Goal: Information Seeking & Learning: Find specific fact

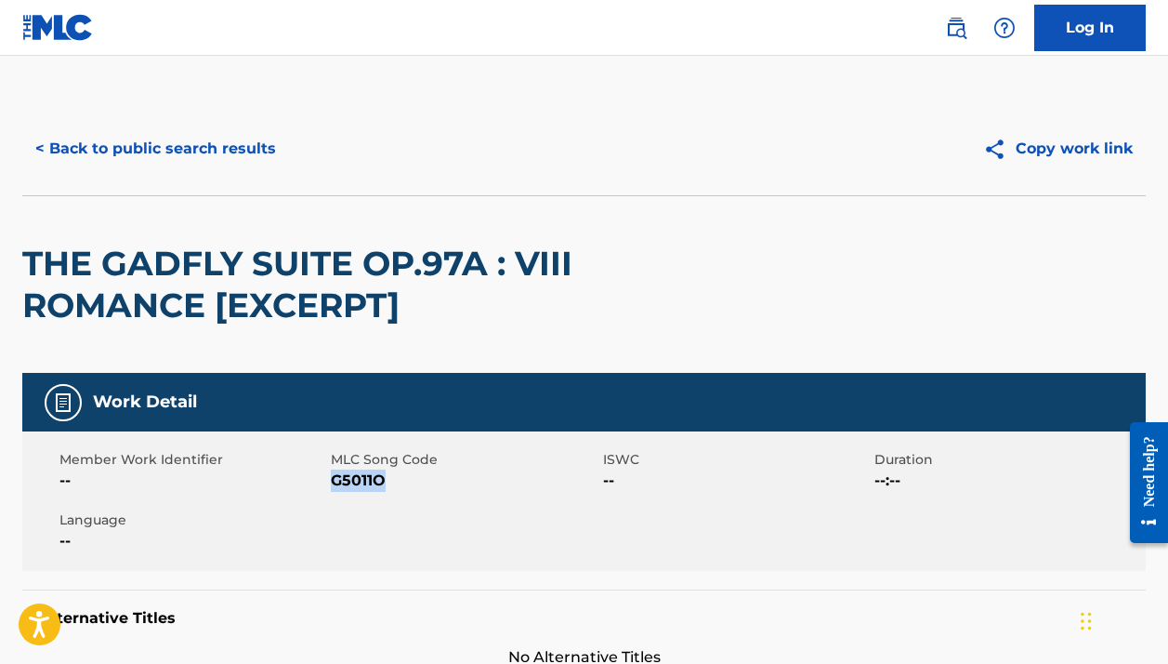
click at [248, 146] on button "< Back to public search results" at bounding box center [155, 148] width 267 height 46
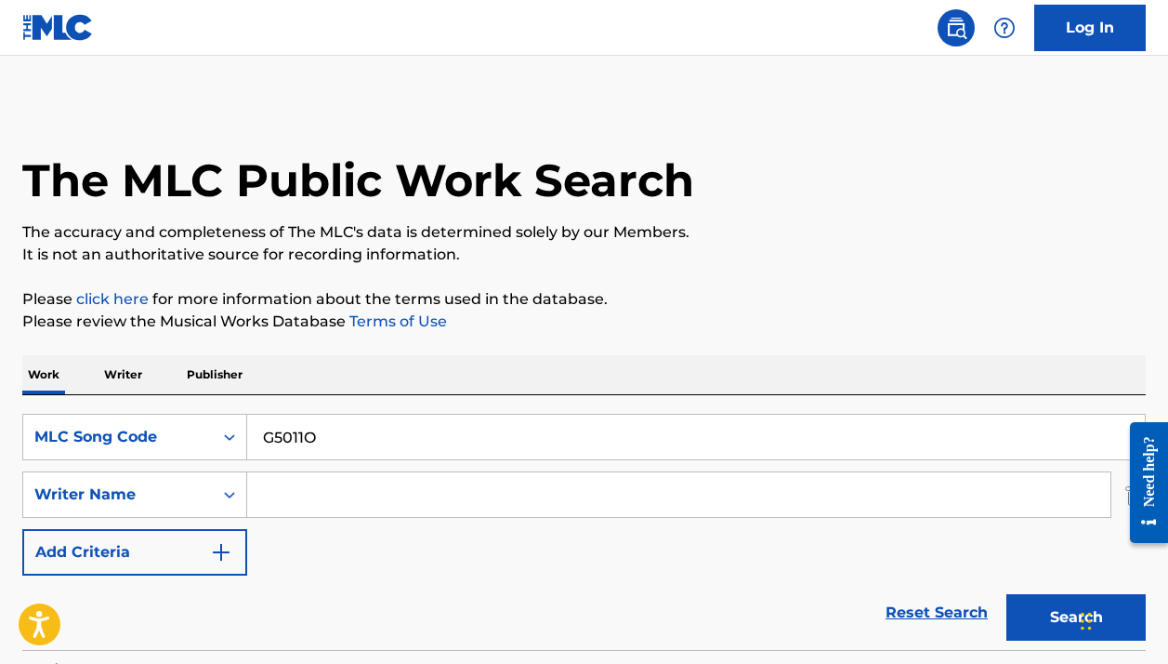
scroll to position [242, 0]
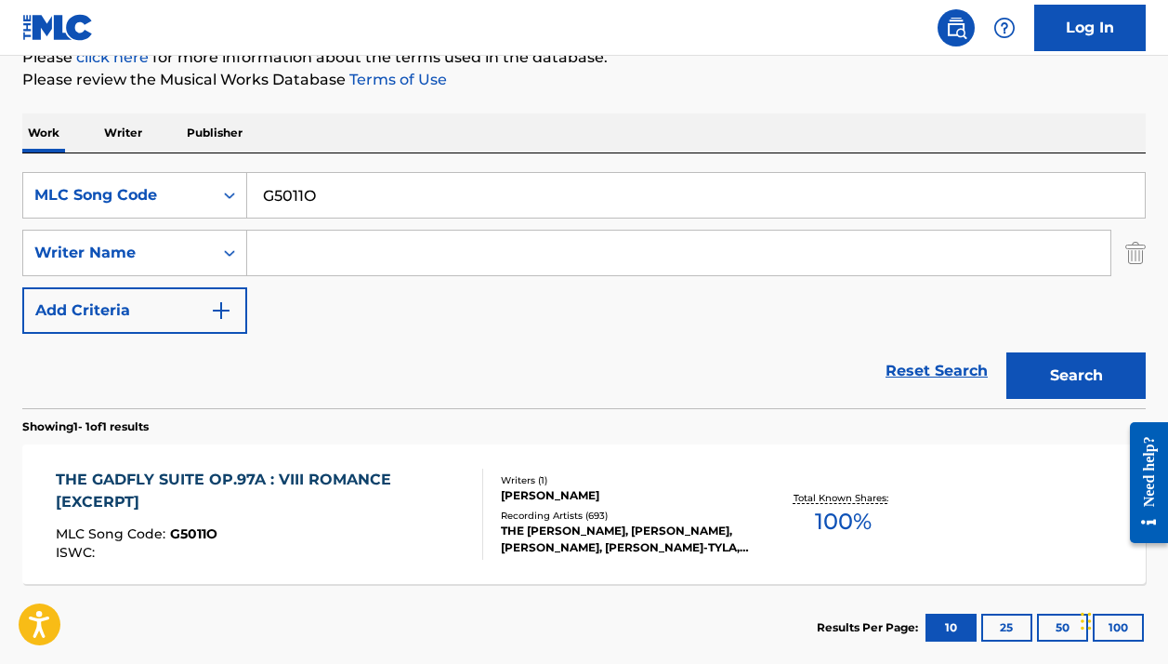
click at [308, 206] on input "G5011O" at bounding box center [696, 195] width 898 height 45
paste input "D0613B"
click at [1076, 375] on button "Search" at bounding box center [1076, 375] width 139 height 46
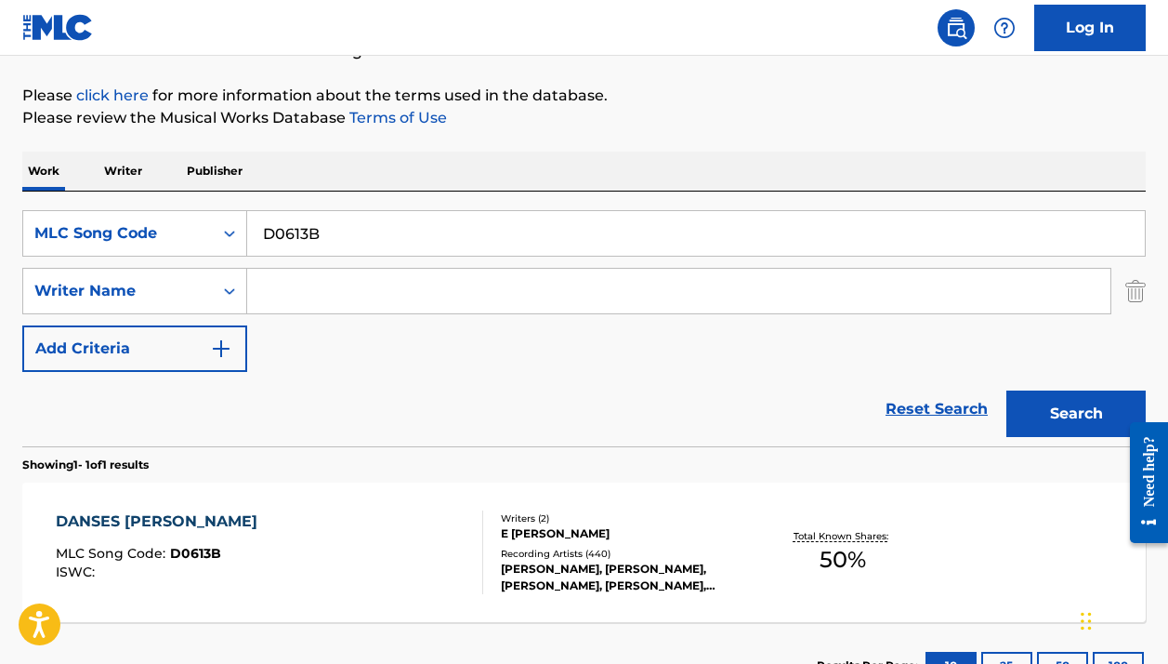
scroll to position [348, 0]
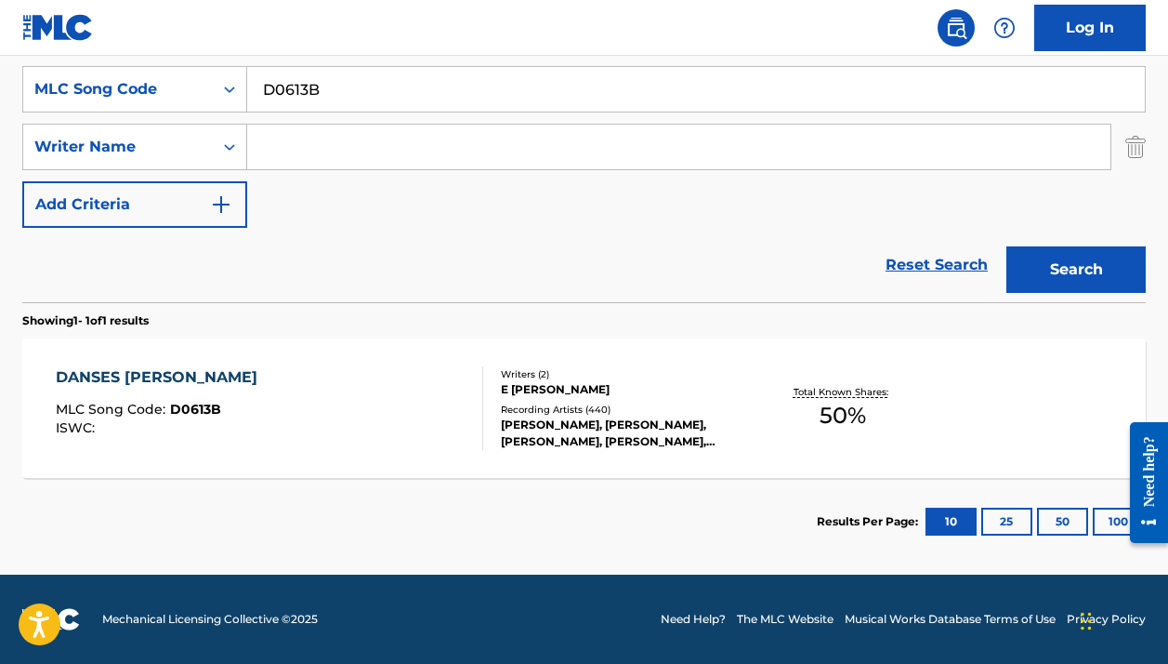
click at [393, 84] on input "D0613B" at bounding box center [696, 89] width 898 height 45
paste input "966726"
click at [1076, 270] on button "Search" at bounding box center [1076, 269] width 139 height 46
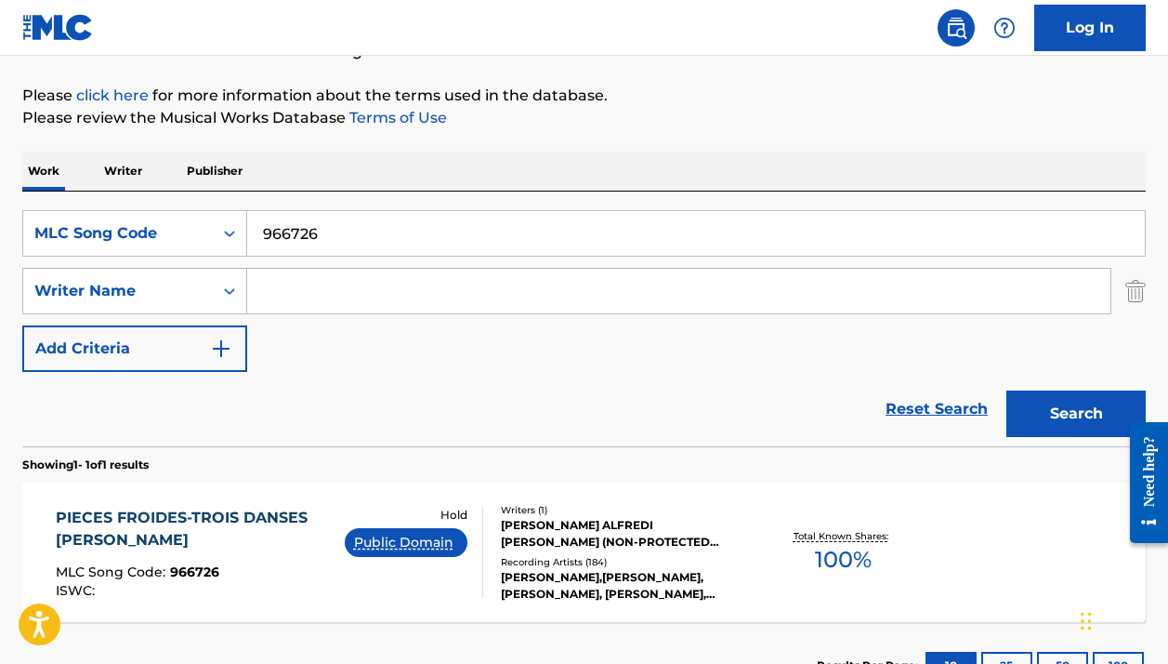
scroll to position [263, 0]
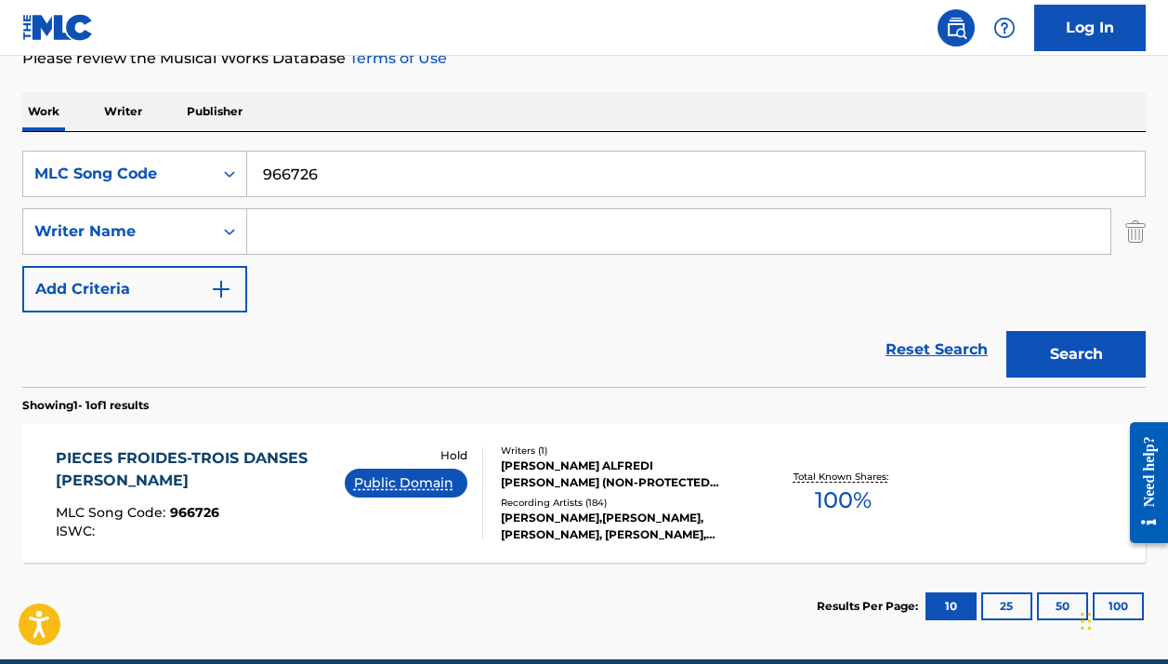
click at [274, 159] on input "966726" at bounding box center [696, 173] width 898 height 45
paste input "L27049"
click at [1076, 354] on button "Search" at bounding box center [1076, 354] width 139 height 46
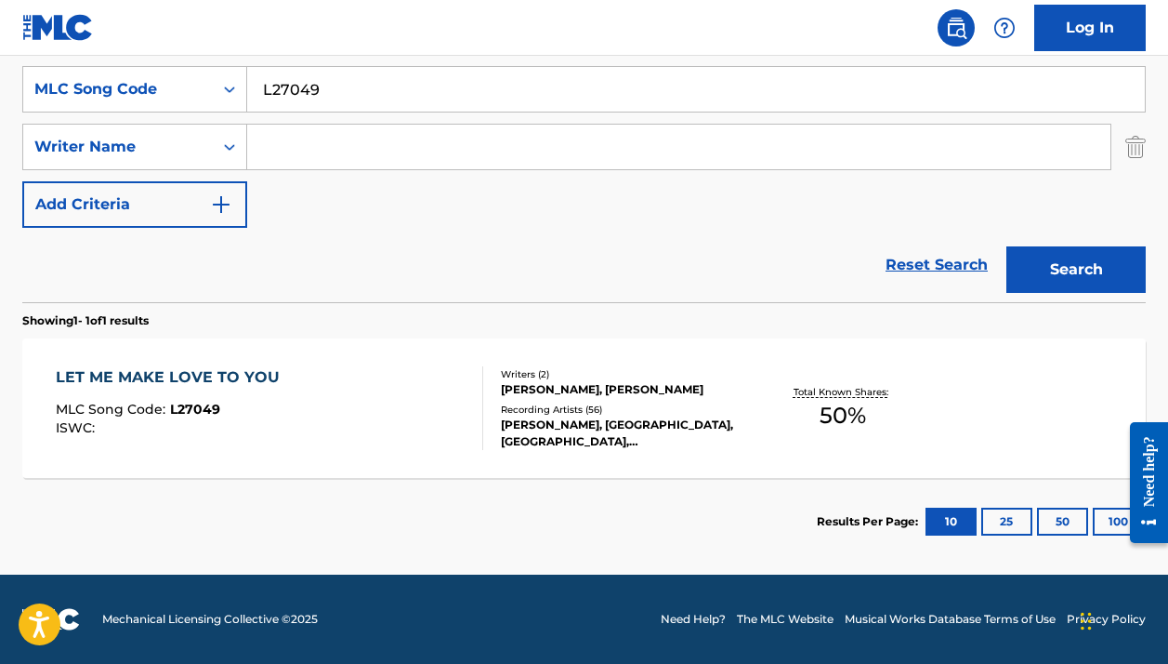
scroll to position [348, 0]
click at [443, 96] on input "L27049" at bounding box center [696, 89] width 898 height 45
paste input "3919X"
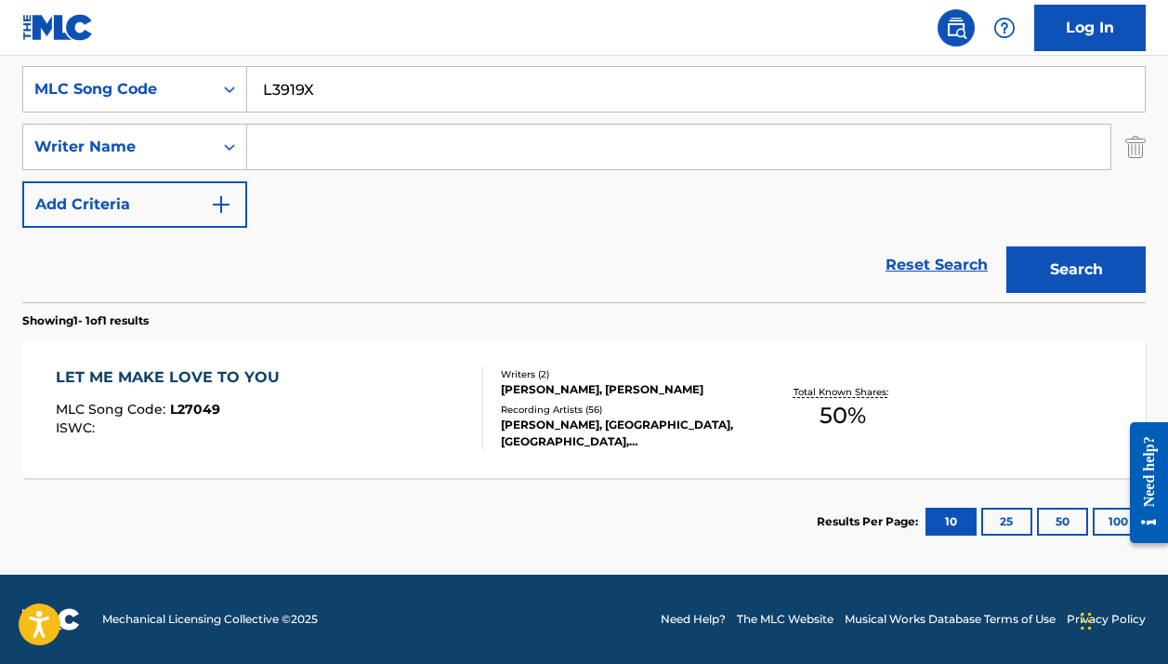
click at [1076, 270] on button "Search" at bounding box center [1076, 269] width 139 height 46
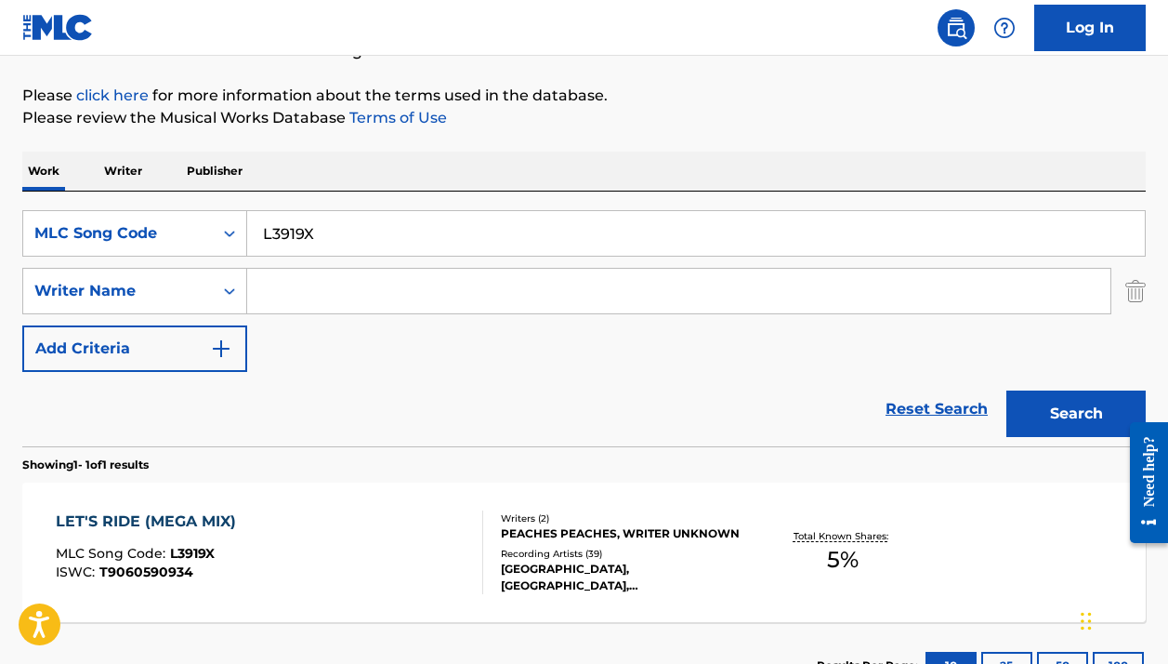
scroll to position [325, 0]
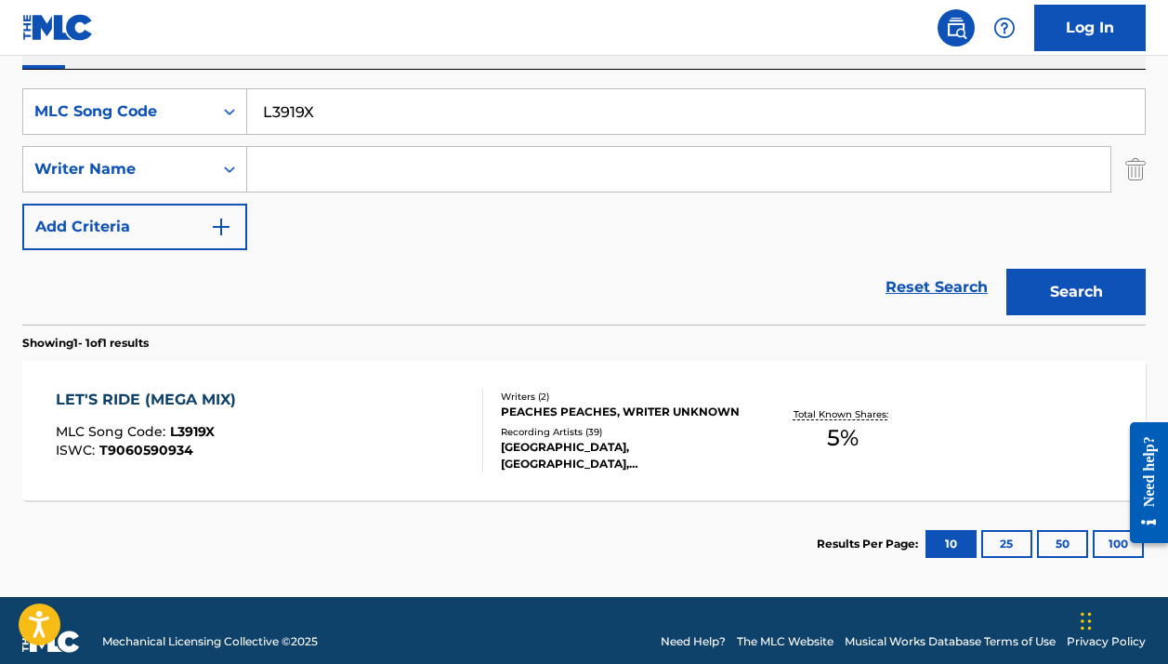
click at [402, 117] on input "L3919X" at bounding box center [696, 111] width 898 height 45
click at [402, 116] on input "L3919X" at bounding box center [696, 111] width 898 height 45
type input "let"
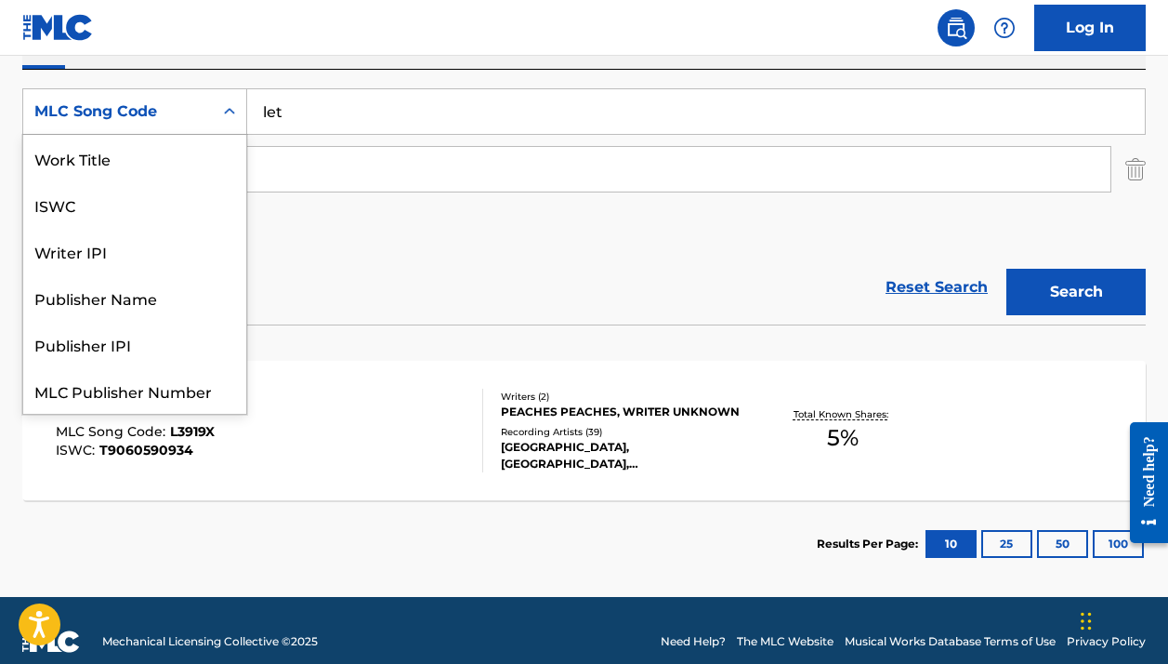
click at [157, 127] on div "MLC Song Code" at bounding box center [118, 111] width 190 height 35
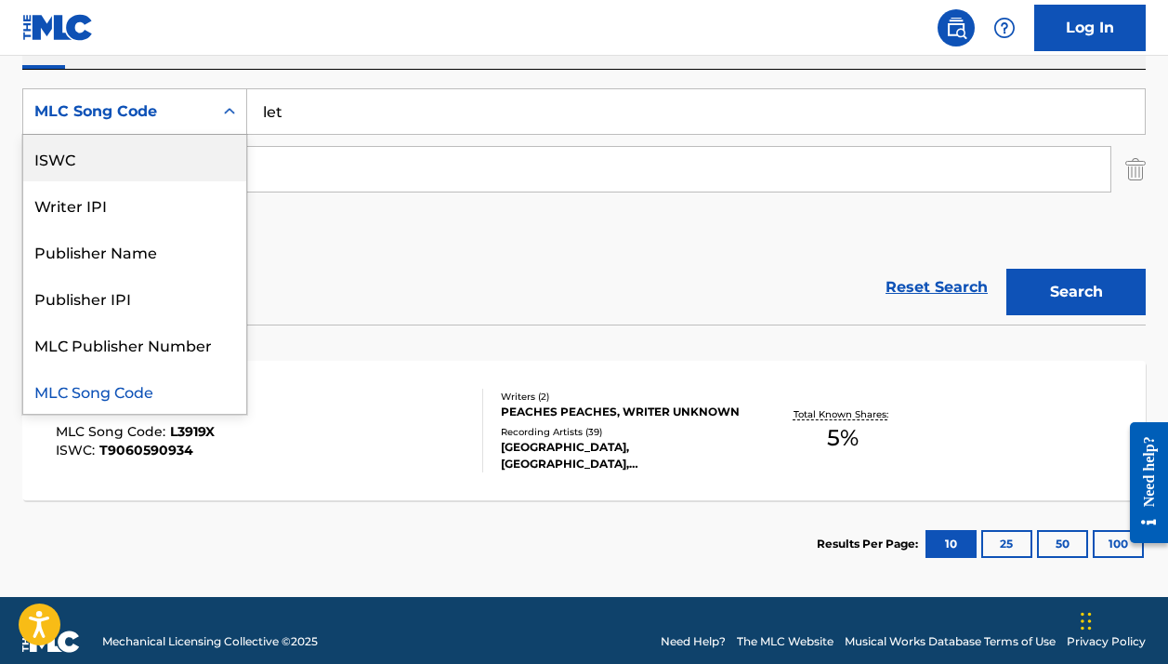
scroll to position [0, 0]
click at [133, 161] on div "Work Title" at bounding box center [134, 158] width 223 height 46
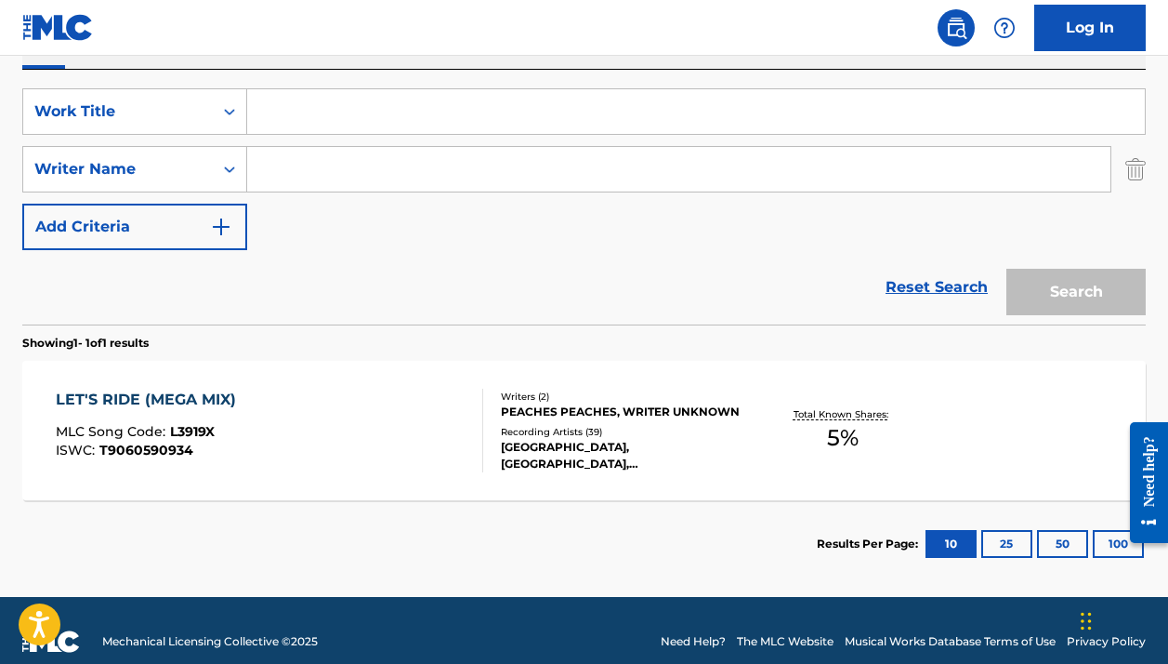
click at [385, 136] on div "SearchWithCriteriaee681edc-a964-4b26-9f18-666edeba7a39 Work Title SearchWithCri…" at bounding box center [584, 169] width 1124 height 162
click at [378, 112] on input "Search Form" at bounding box center [696, 111] width 898 height 45
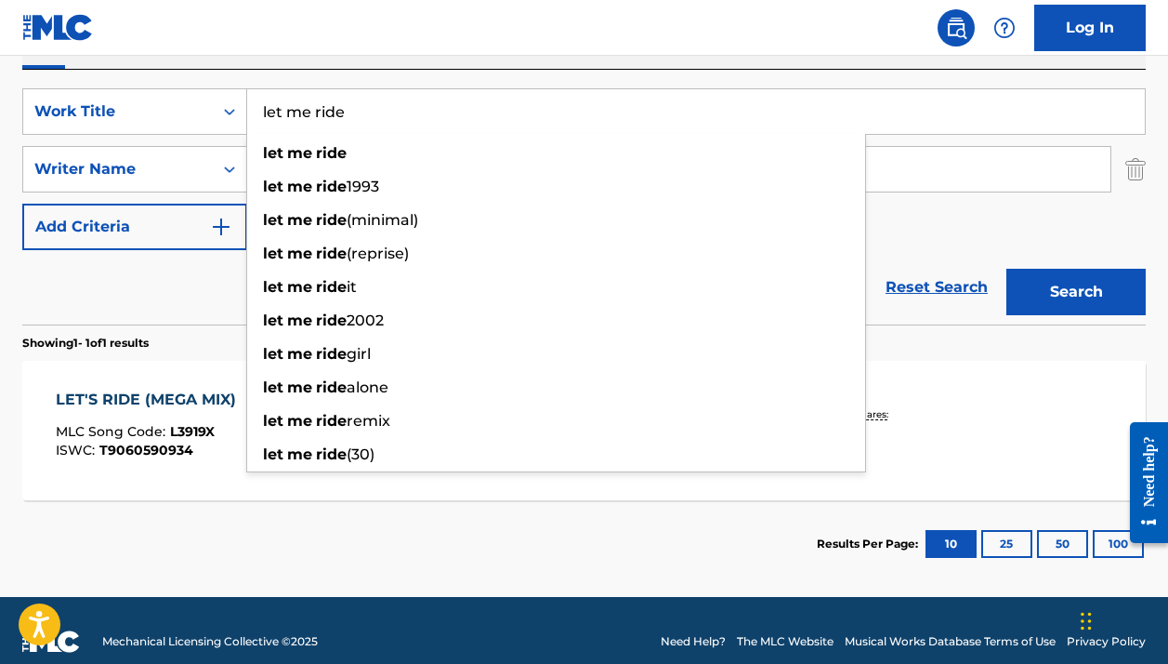
type input "let me ride"
click at [845, 85] on div "SearchWithCriteriaee681edc-a964-4b26-9f18-666edeba7a39 Work Title let me ride l…" at bounding box center [584, 197] width 1124 height 255
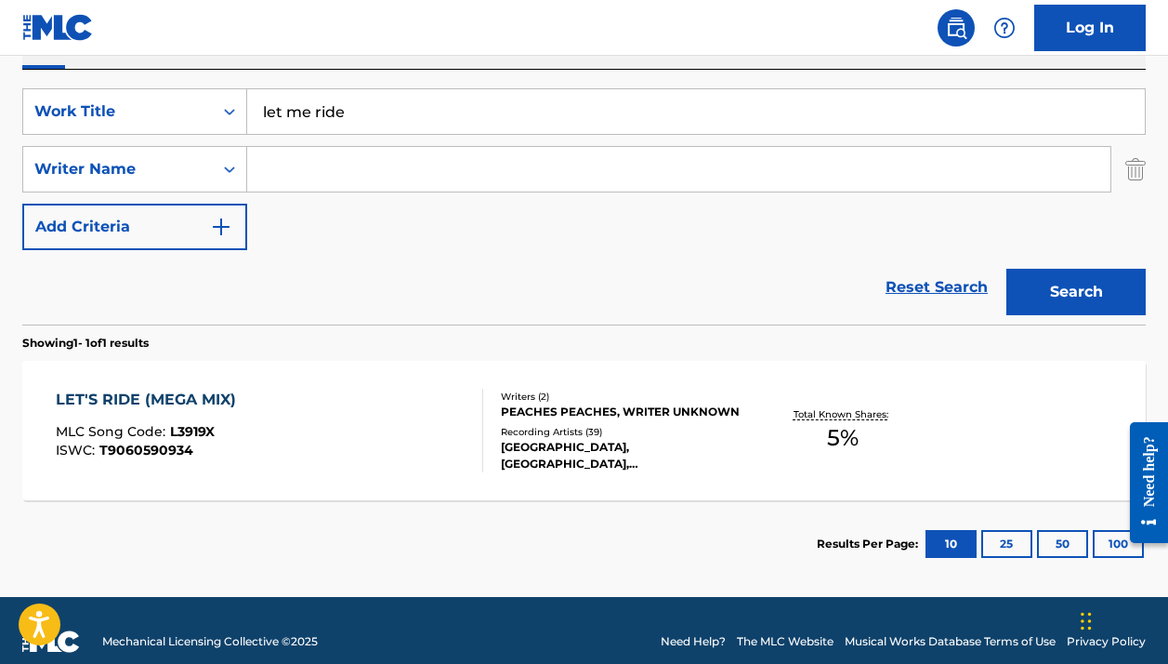
click at [508, 178] on input "Search Form" at bounding box center [678, 169] width 863 height 45
paste input "Mario Hernandez"
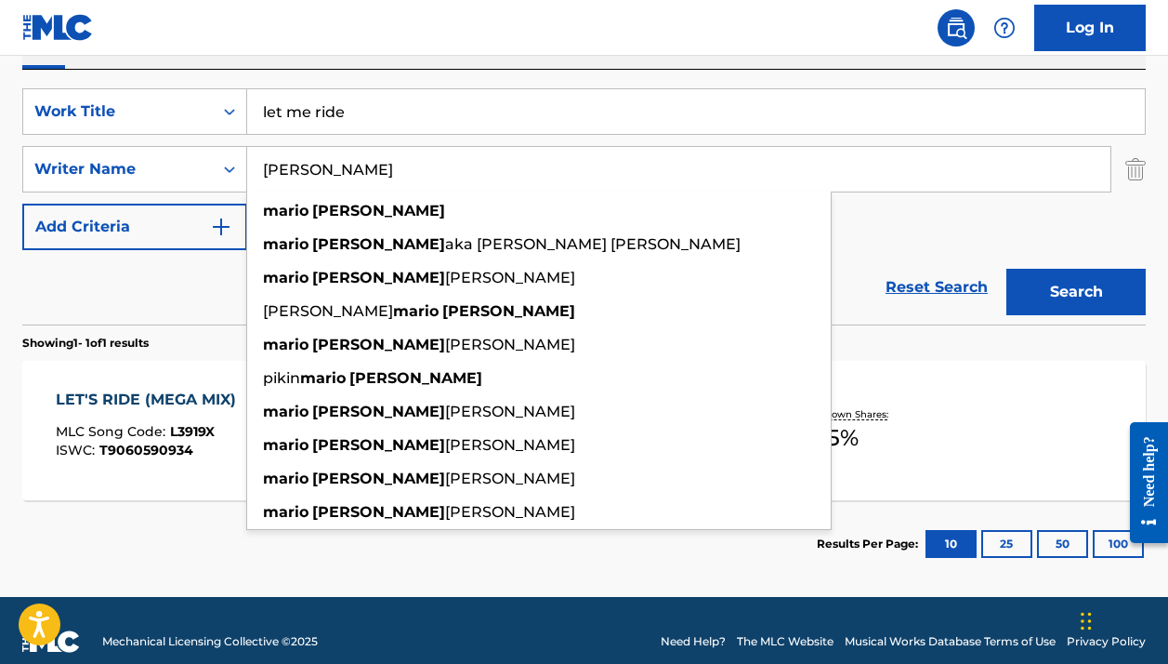
type input "Mario Hernandez"
click at [1076, 292] on button "Search" at bounding box center [1076, 292] width 139 height 46
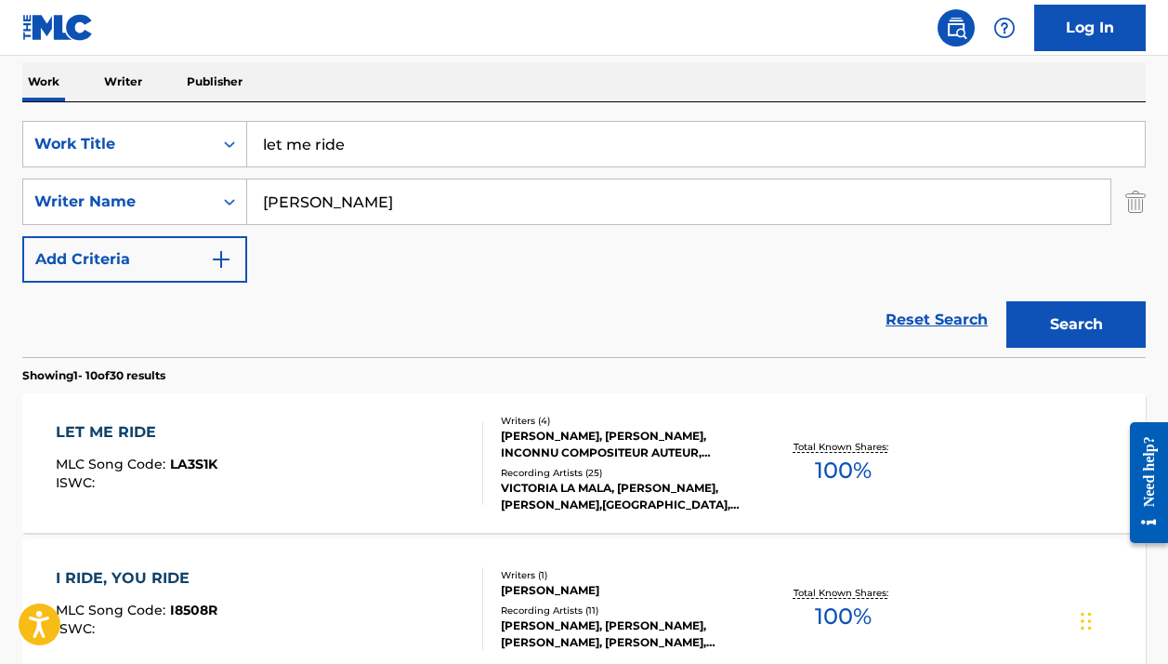
scroll to position [335, 0]
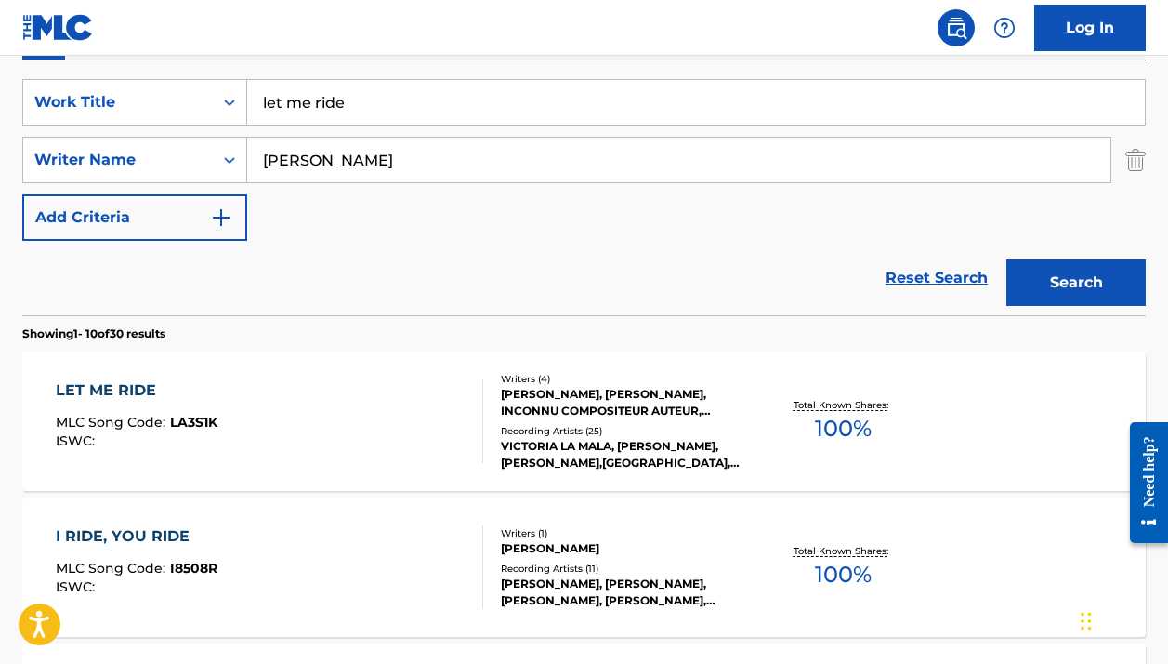
click at [704, 449] on div "VICTORIA LA MALA, SADBOY LOKO, SADBOY LOKO,VICTORIA LA MALA, SADBOY LOKO, VICTO…" at bounding box center [625, 454] width 249 height 33
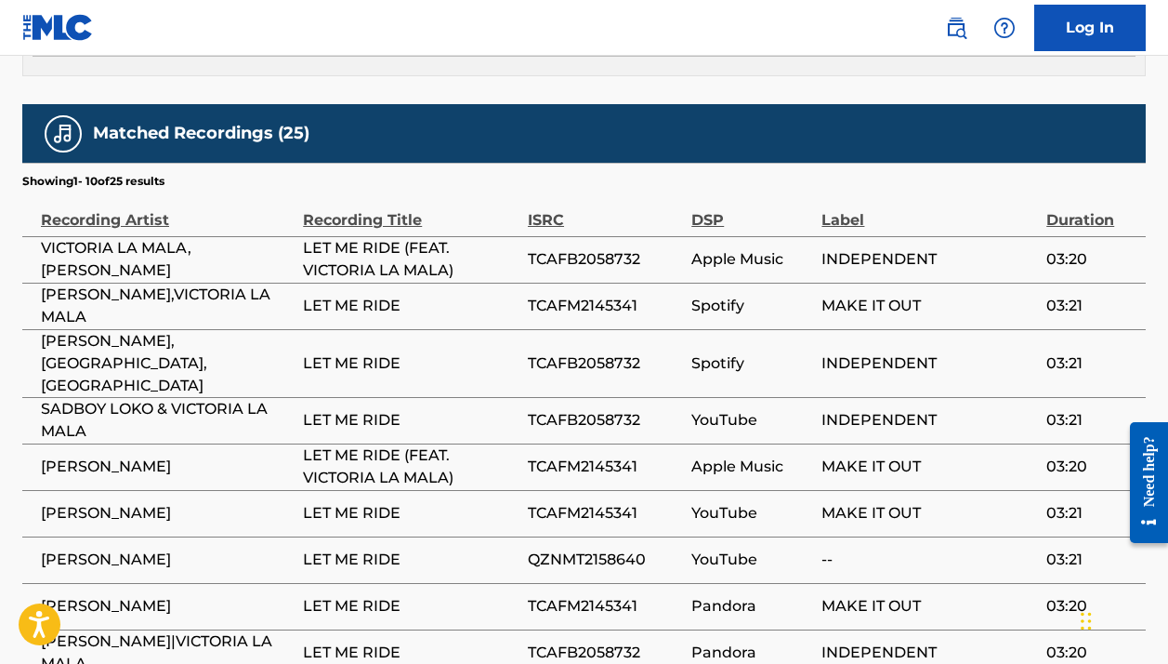
scroll to position [1379, 0]
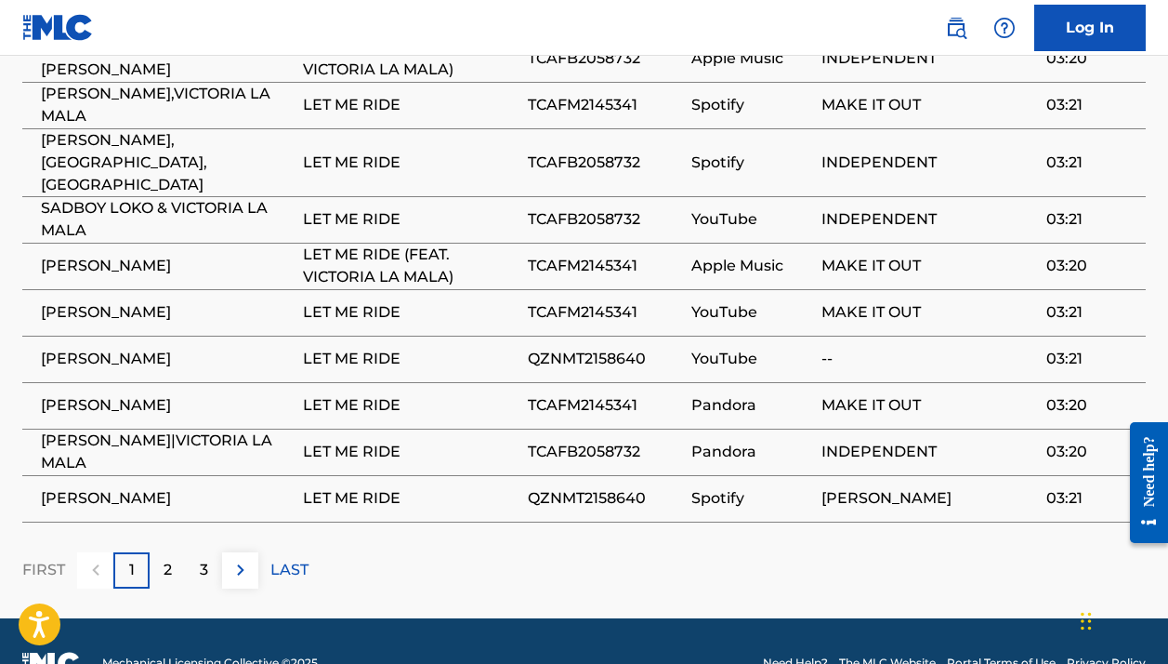
click at [173, 552] on div "2" at bounding box center [168, 570] width 36 height 36
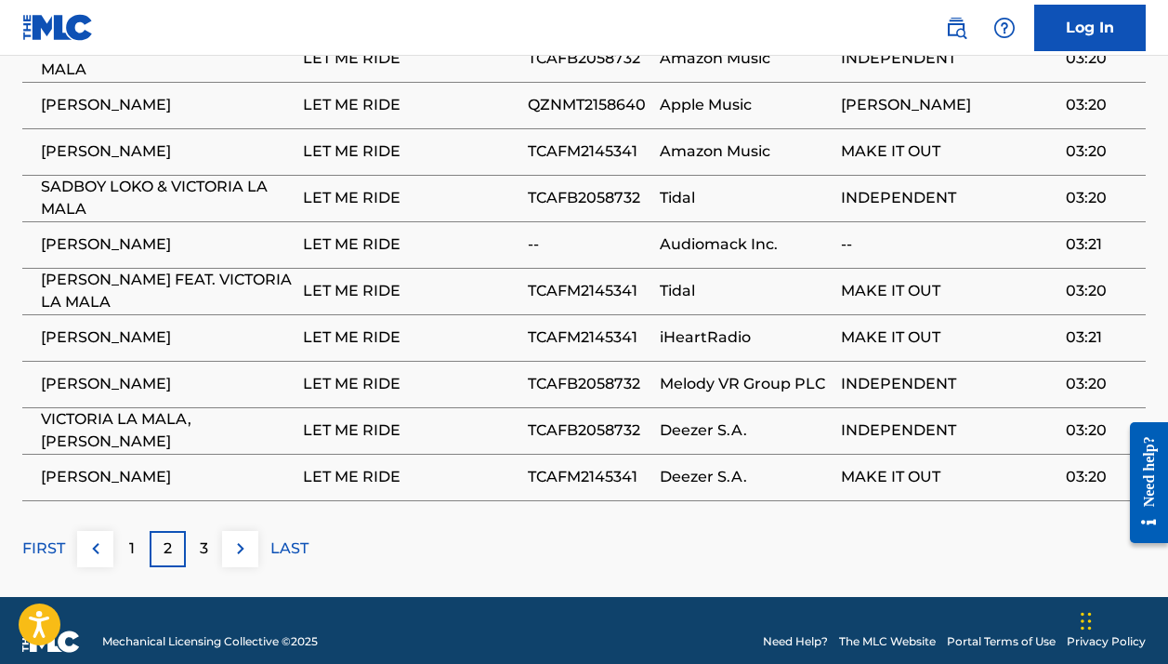
click at [196, 531] on div "3" at bounding box center [204, 549] width 36 height 36
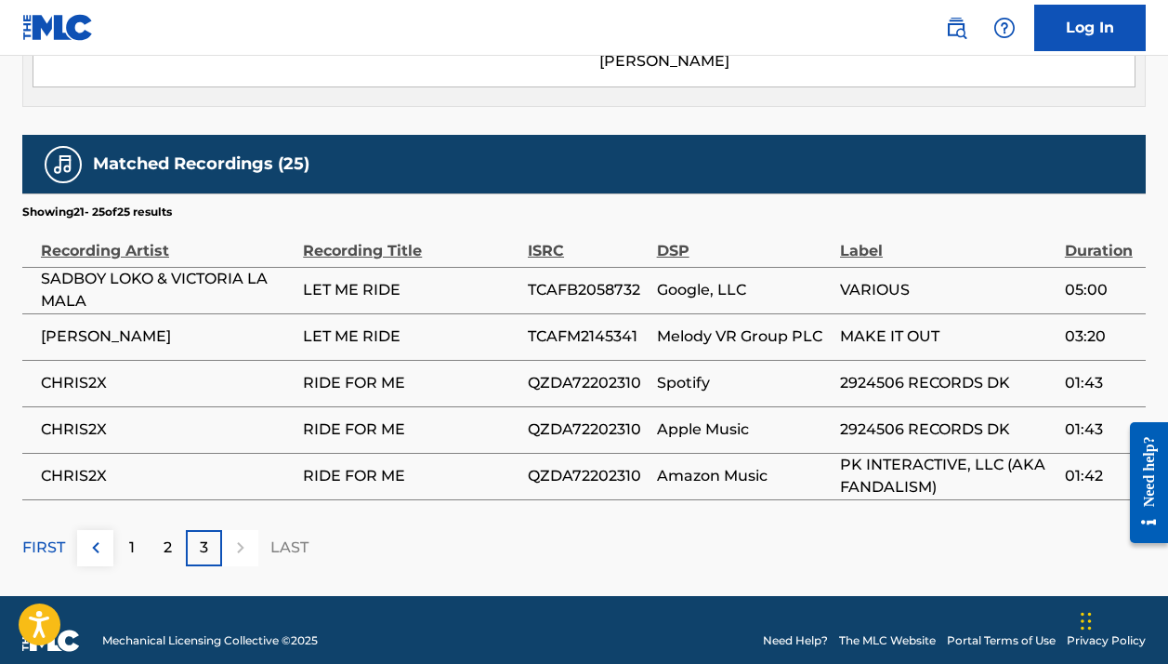
scroll to position [1339, 0]
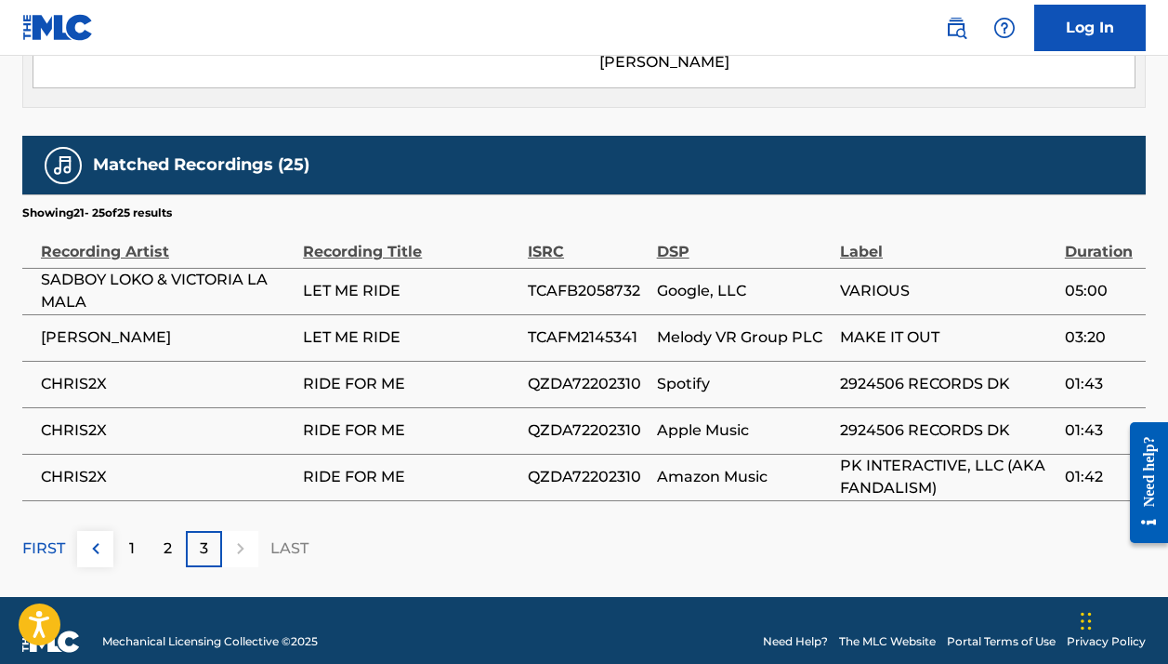
click at [55, 537] on p "FIRST" at bounding box center [43, 548] width 43 height 22
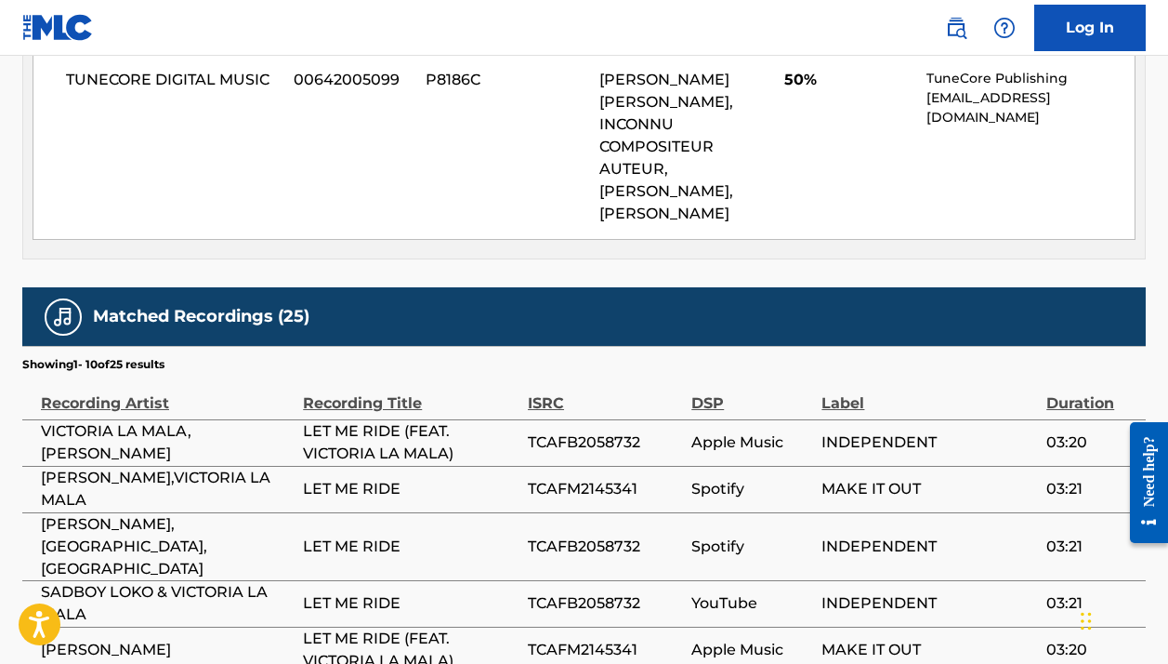
scroll to position [1336, 0]
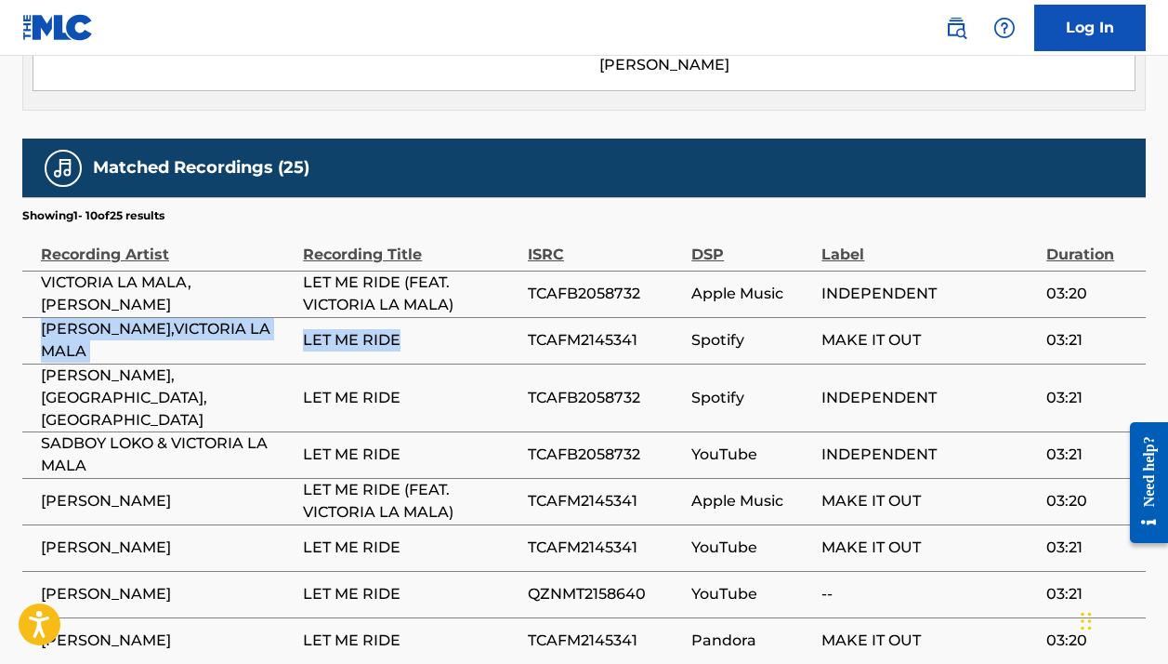
drag, startPoint x: 435, startPoint y: 320, endPoint x: 40, endPoint y: 304, distance: 395.3
click at [40, 317] on tr "SADBOY LOKO,VICTORIA LA MALA LET ME RIDE TCAFM2145341 Spotify MAKE IT OUT 03:21" at bounding box center [584, 340] width 1124 height 46
copy tr "SADBOY LOKO,VICTORIA LA MALA LET ME RIDE"
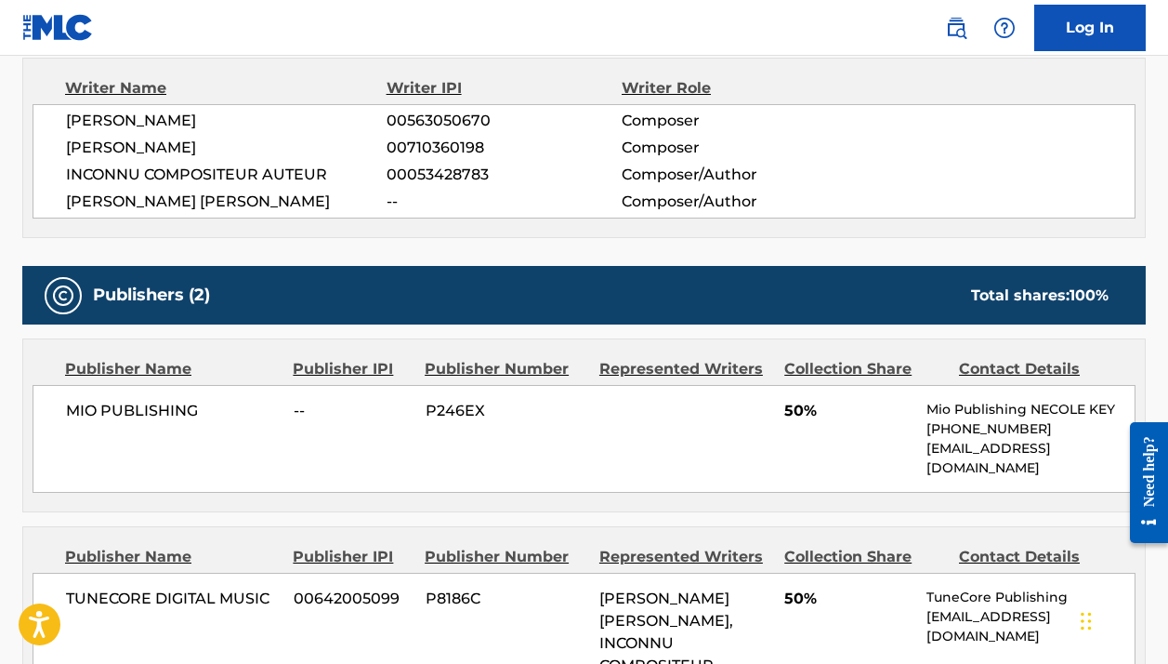
scroll to position [0, 0]
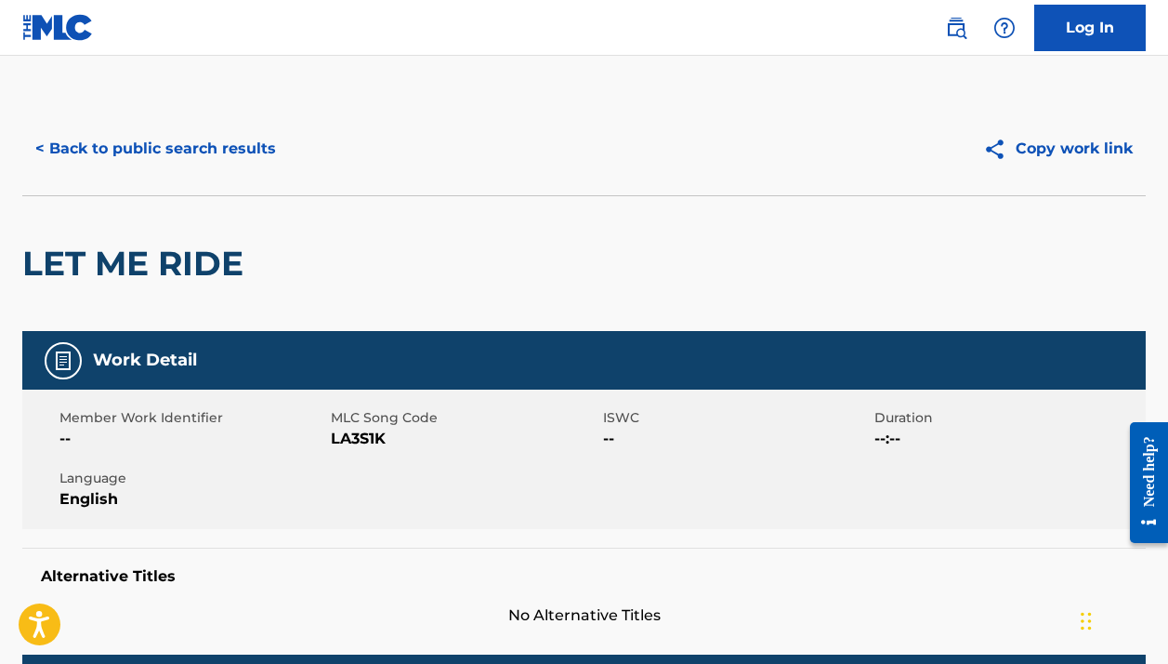
click at [155, 147] on button "< Back to public search results" at bounding box center [155, 148] width 267 height 46
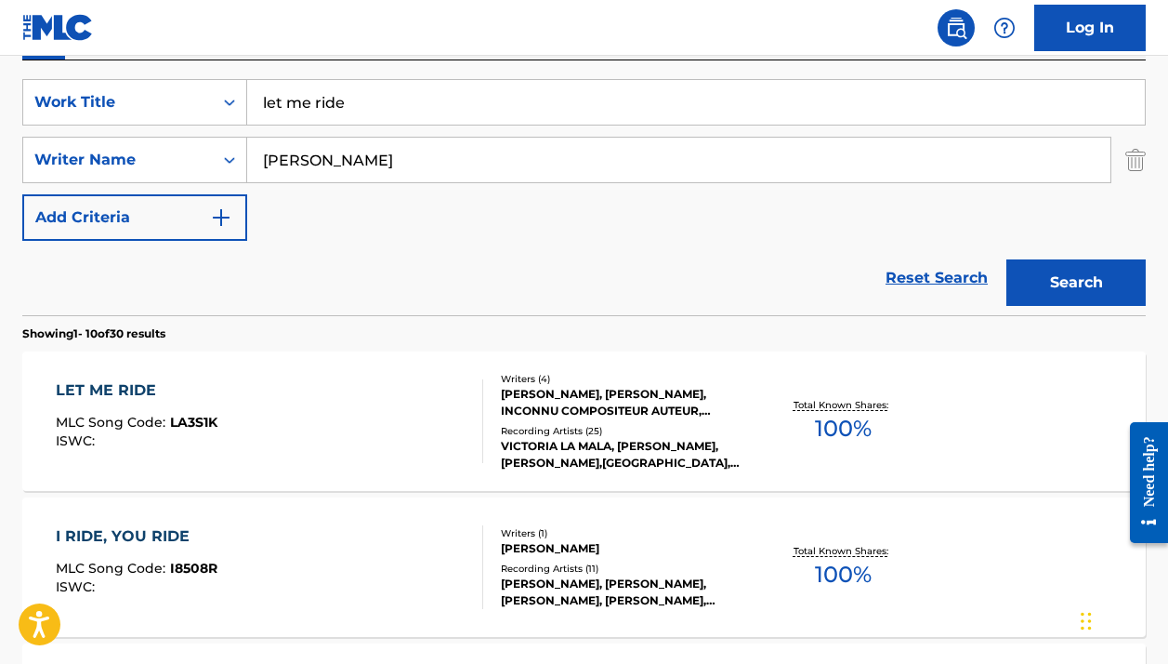
click at [378, 149] on input "Mario Hernandez" at bounding box center [678, 160] width 863 height 45
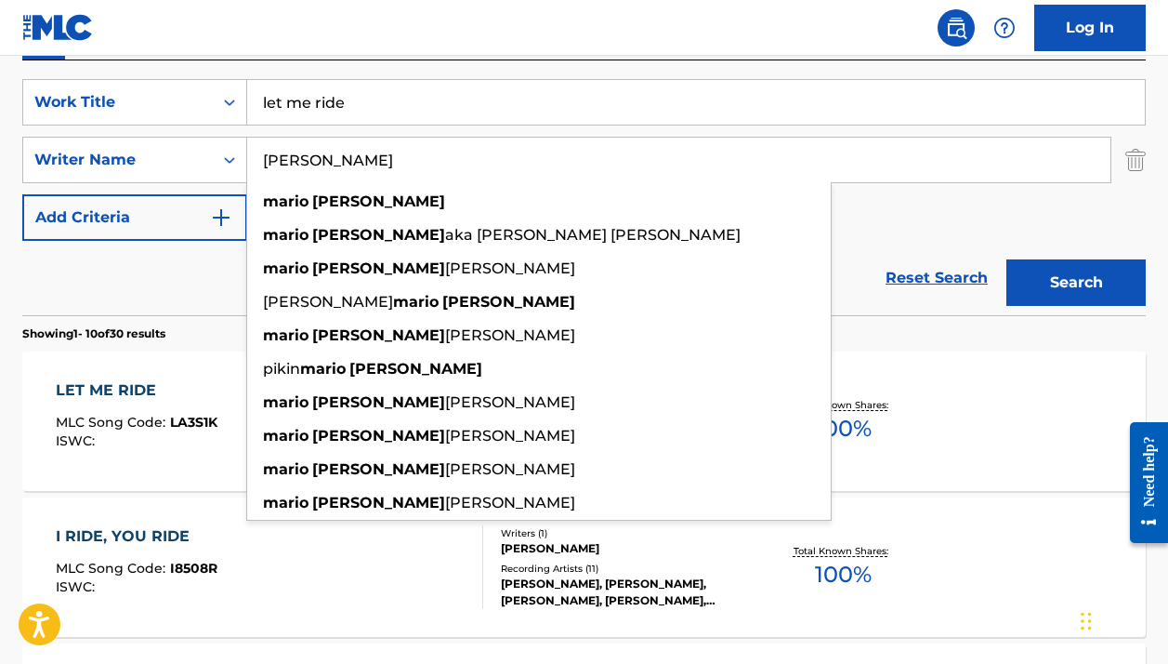
paste input "Raymond Bennett"
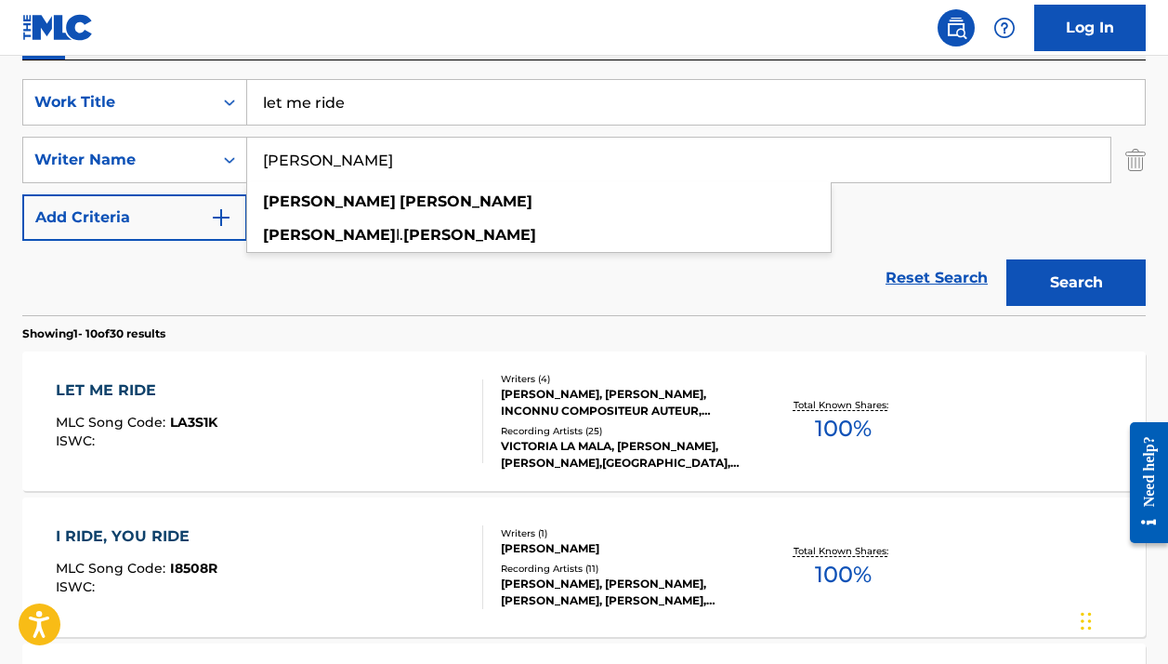
type input "Raymond Bennett"
click at [170, 274] on div "Reset Search Search" at bounding box center [584, 278] width 1124 height 74
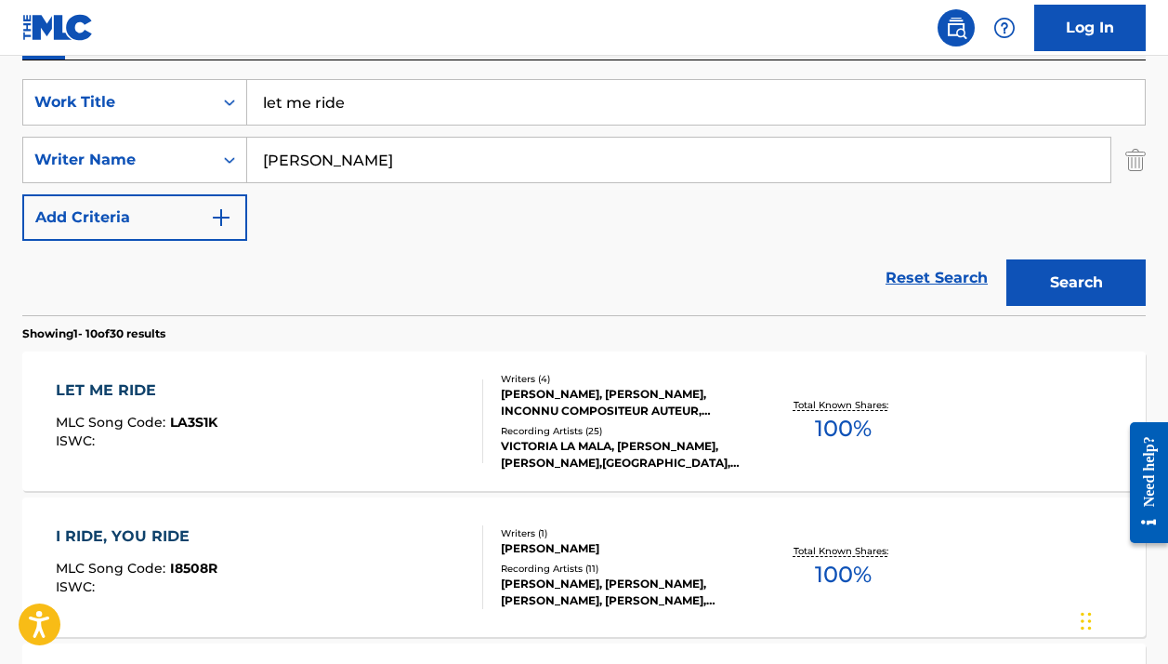
click at [1047, 262] on button "Search" at bounding box center [1076, 282] width 139 height 46
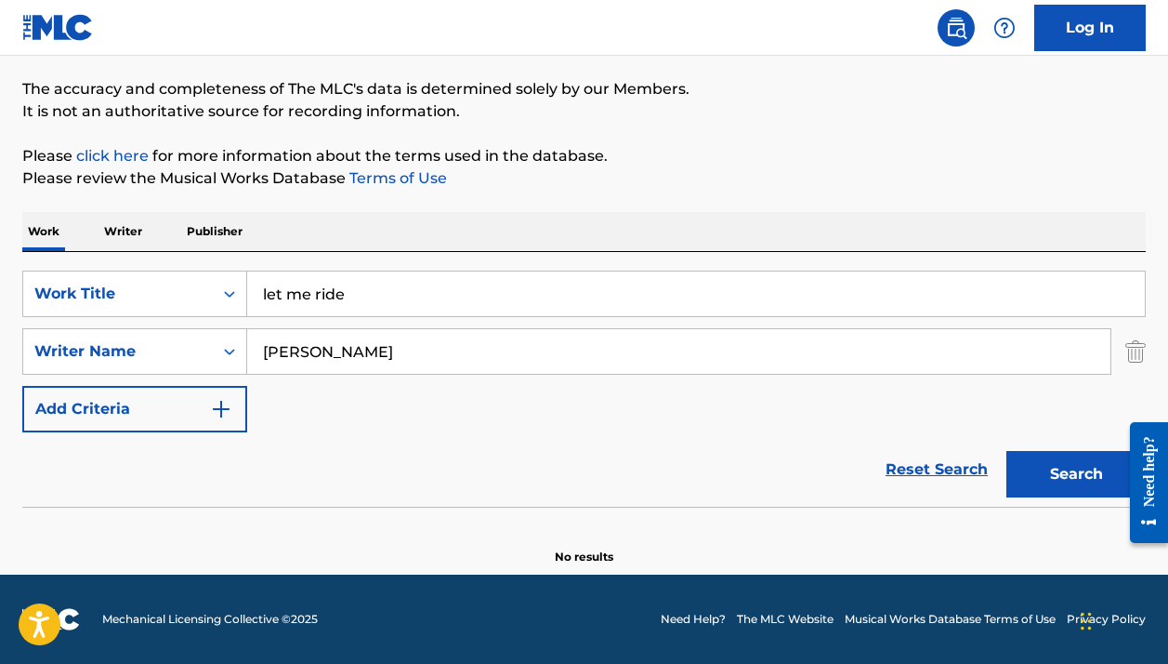
scroll to position [143, 0]
click at [197, 278] on div "Work Title" at bounding box center [118, 293] width 190 height 35
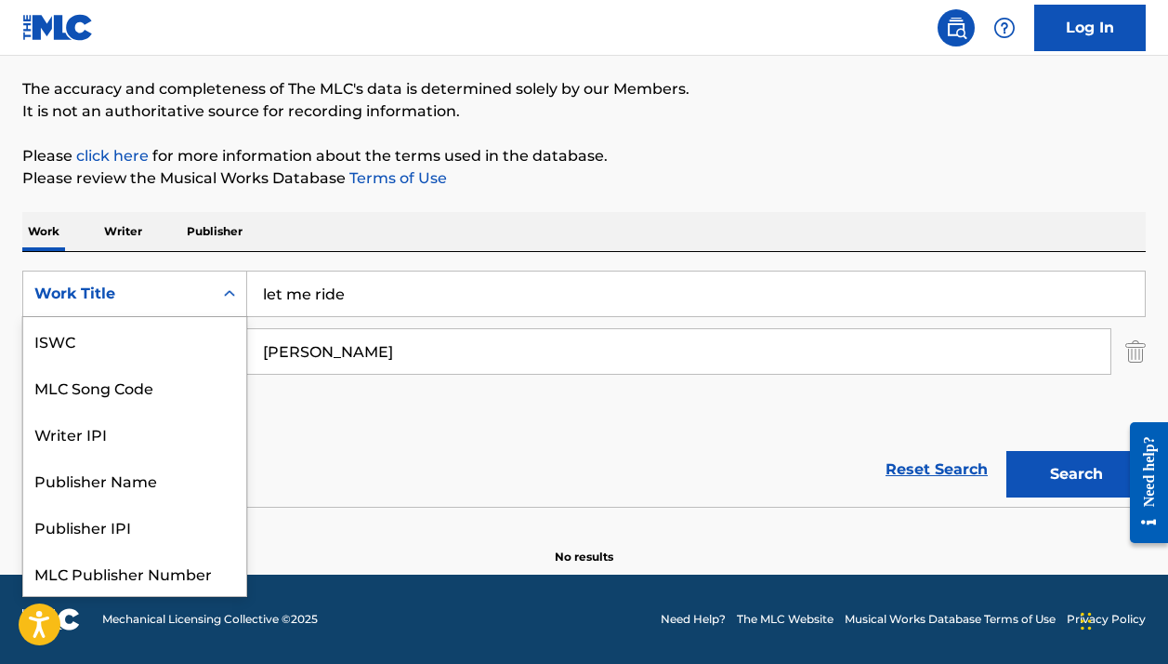
scroll to position [46, 0]
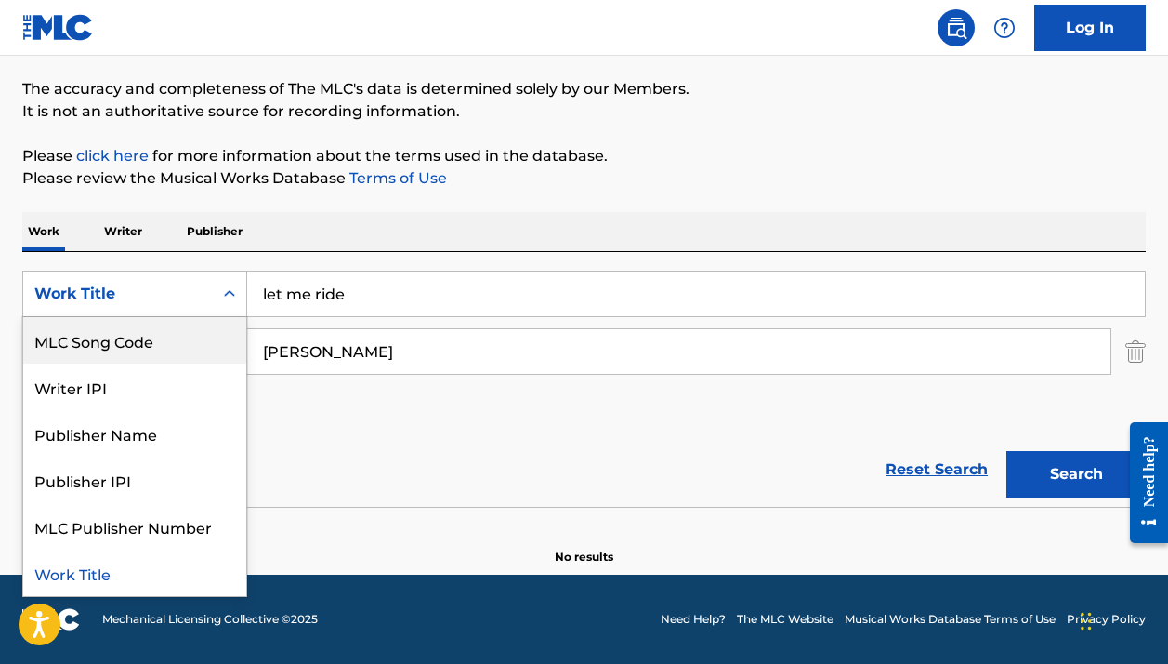
click at [142, 332] on div "MLC Song Code" at bounding box center [134, 340] width 223 height 46
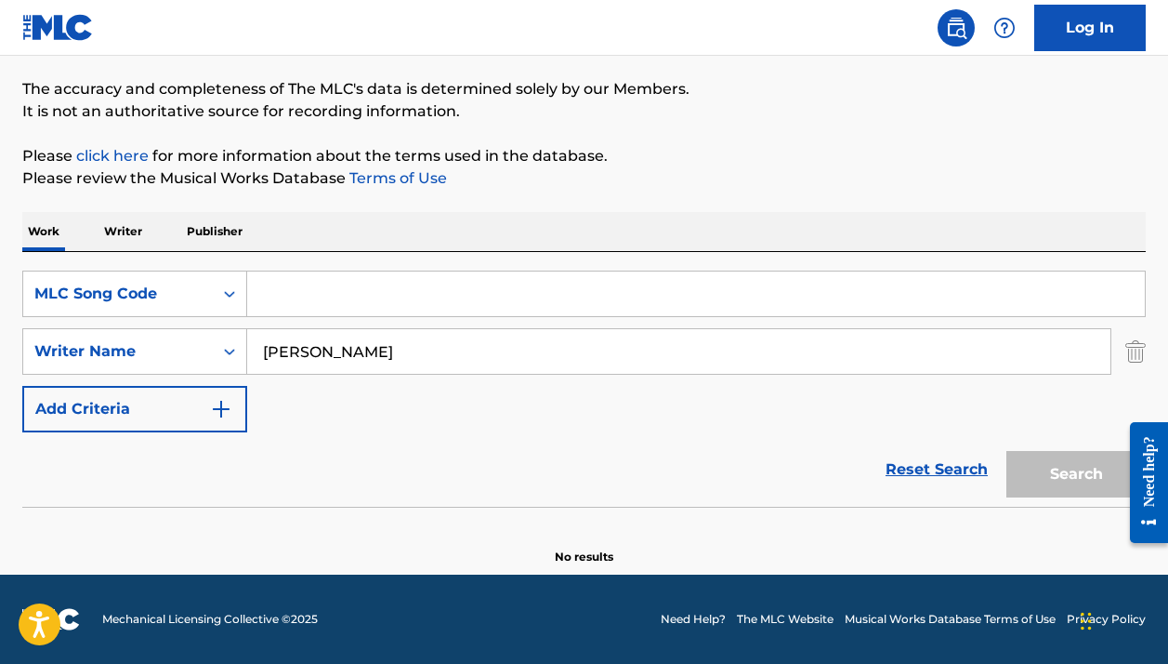
click at [327, 284] on input "Search Form" at bounding box center [696, 293] width 898 height 45
paste input "W3796J"
type input "W3796J"
click at [304, 346] on input "Raymond Bennett" at bounding box center [678, 351] width 863 height 45
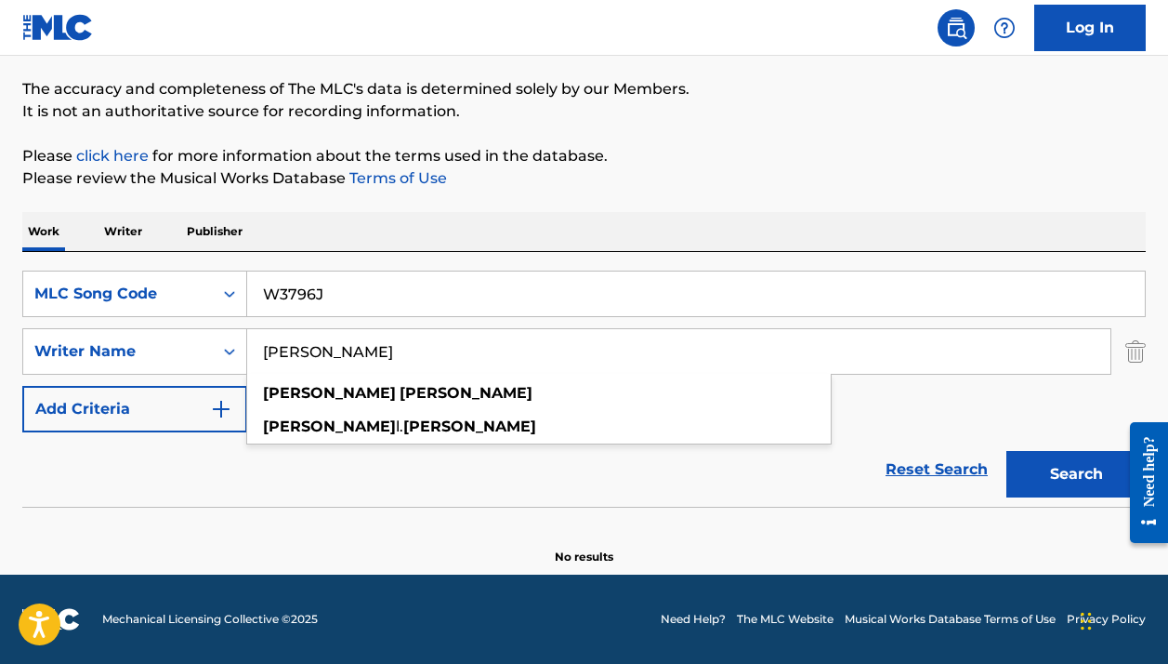
click at [304, 346] on input "Raymond Bennett" at bounding box center [678, 351] width 863 height 45
type input "\"
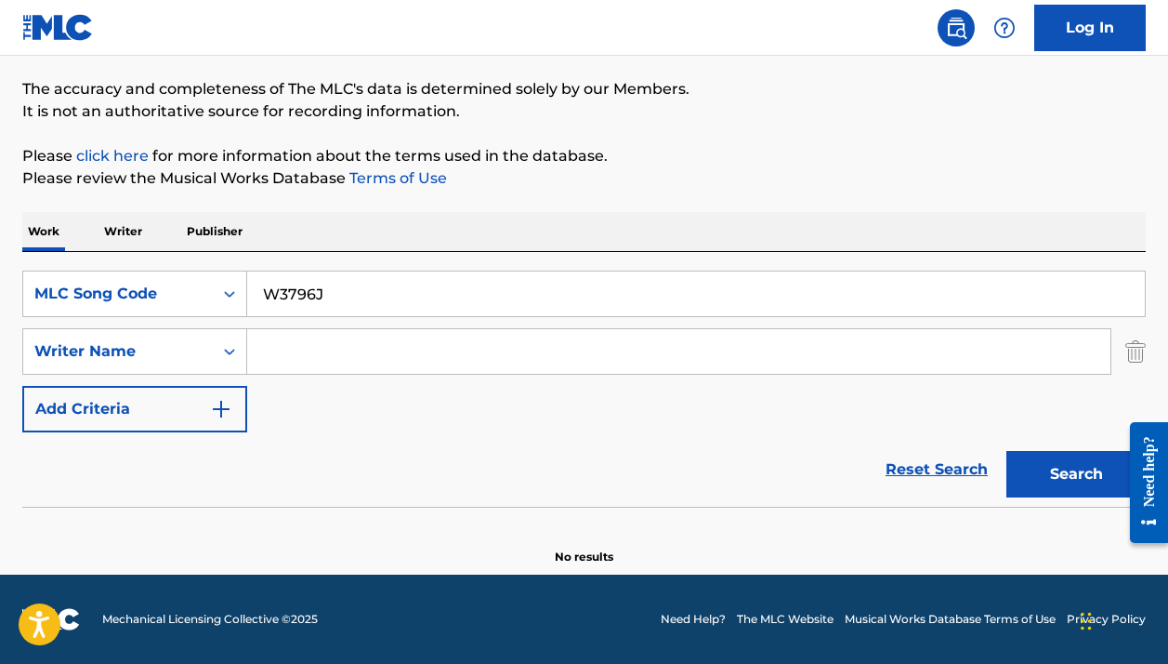
click at [1076, 474] on button "Search" at bounding box center [1076, 474] width 139 height 46
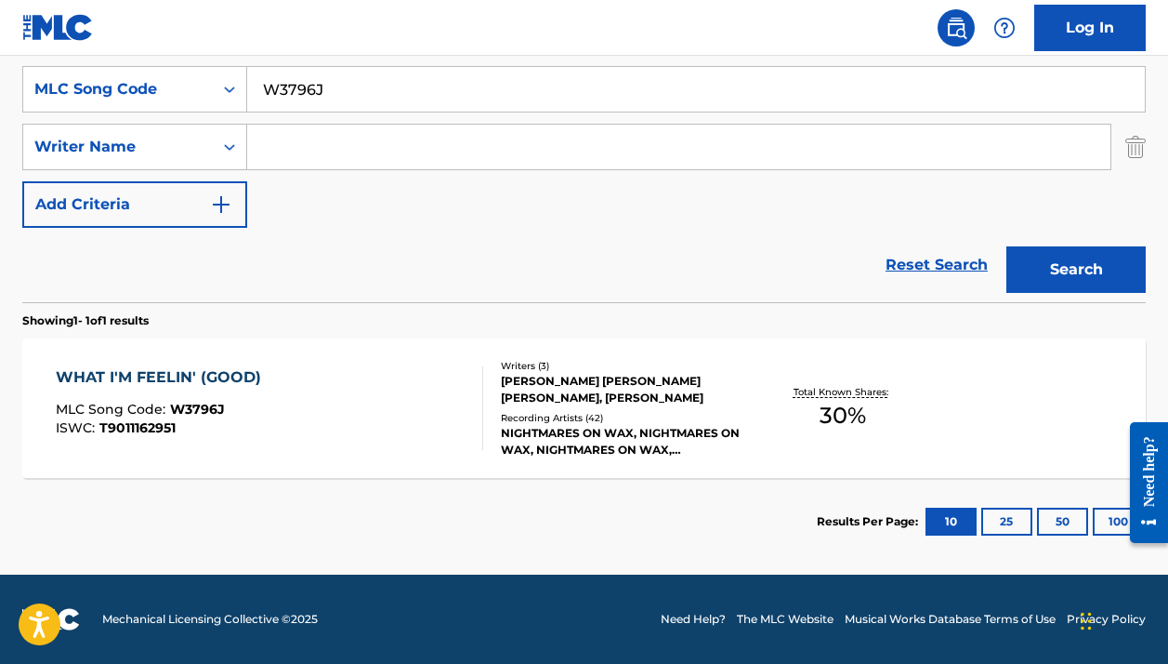
scroll to position [348, 0]
click at [436, 385] on div "WHAT I'M FEELIN' (GOOD) MLC Song Code : W3796J ISWC : T9011162951" at bounding box center [269, 408] width 427 height 84
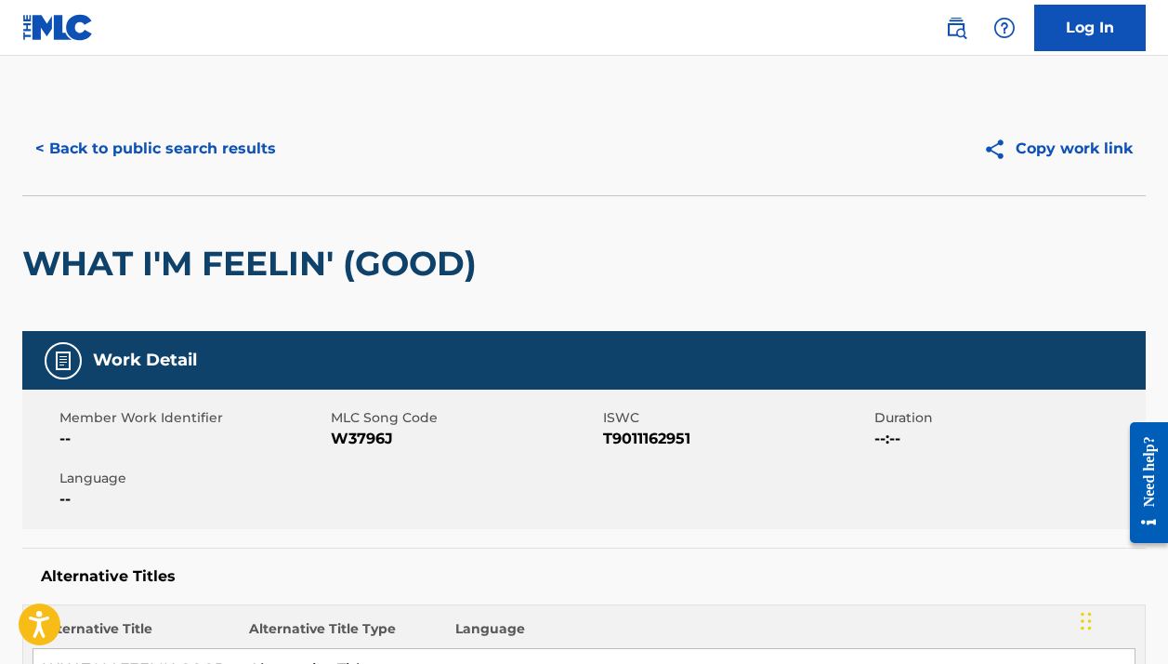
click at [189, 140] on button "< Back to public search results" at bounding box center [155, 148] width 267 height 46
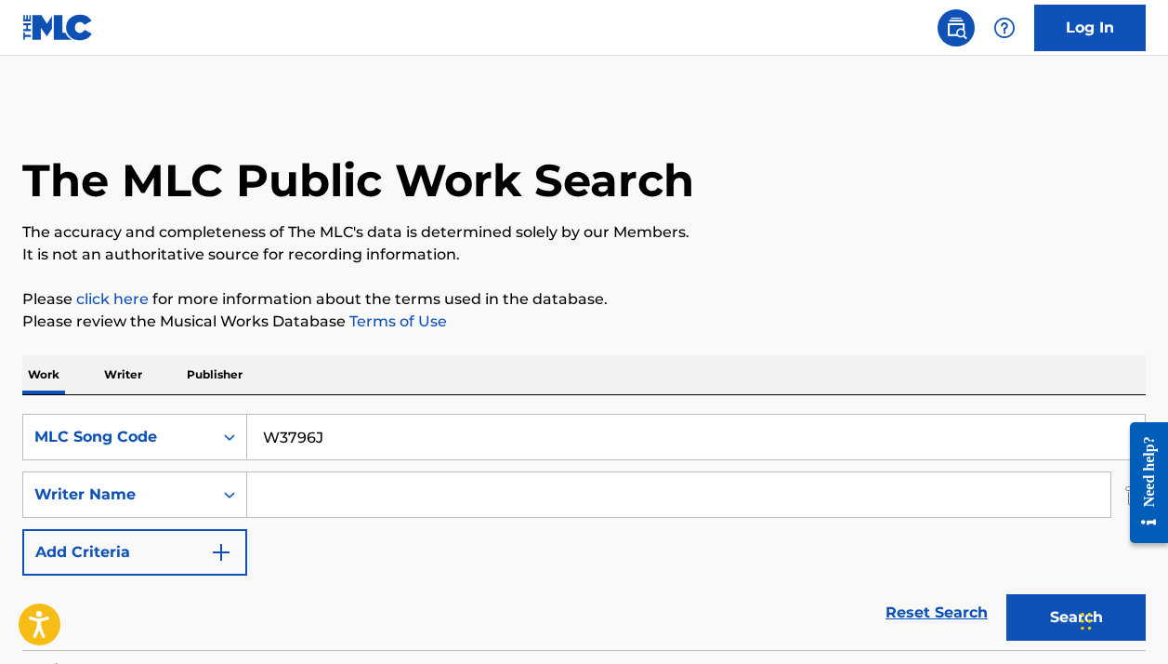
scroll to position [242, 0]
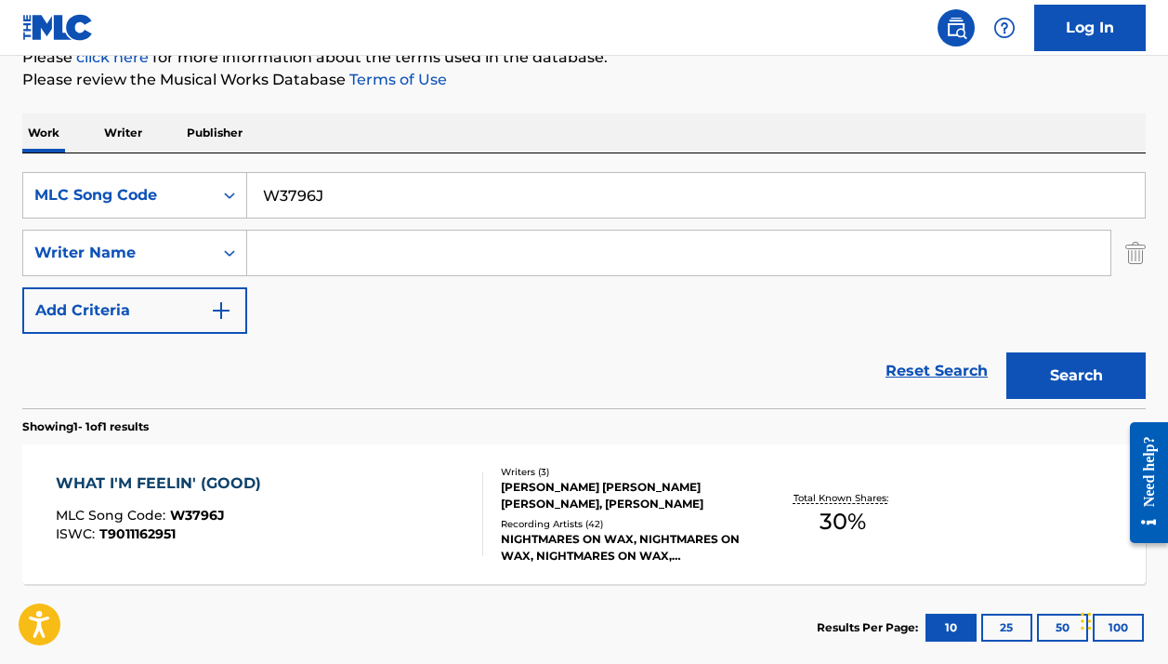
click at [301, 195] on input "W3796J" at bounding box center [696, 195] width 898 height 45
paste input "You Led Me To The Cross"
type input "You Led Me To The Cross"
click at [166, 196] on div "MLC Song Code" at bounding box center [117, 195] width 167 height 22
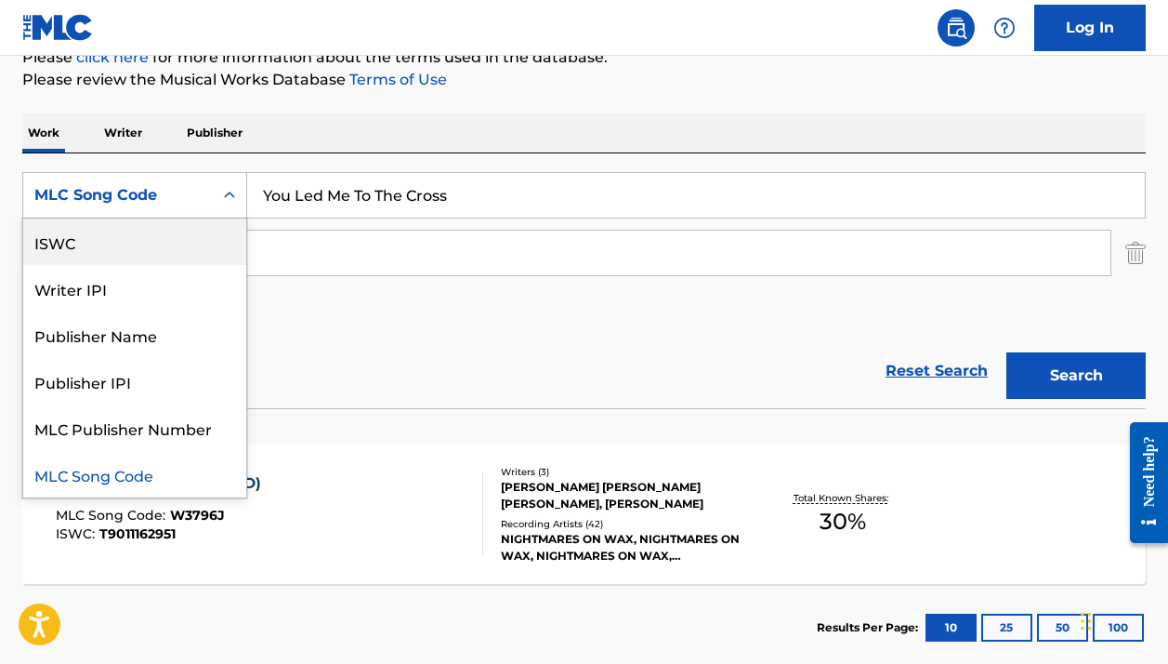
scroll to position [0, 0]
click at [122, 237] on div "Work Title" at bounding box center [134, 241] width 223 height 46
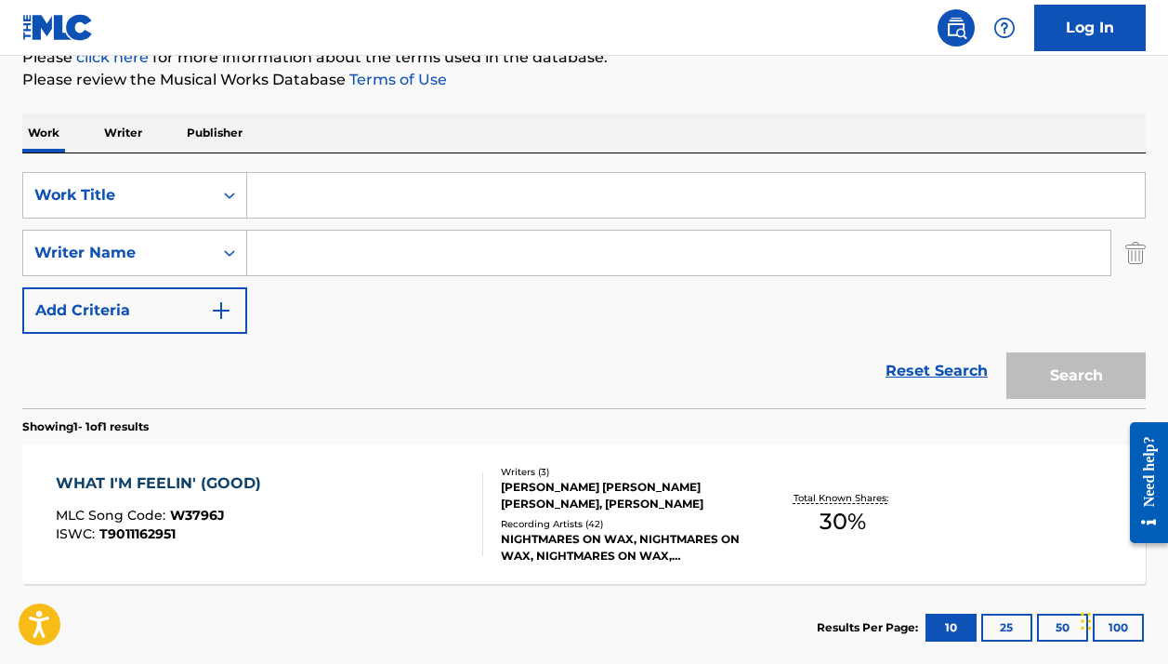
click at [709, 201] on input "Search Form" at bounding box center [696, 195] width 898 height 45
paste input "You Led Me To The Cross"
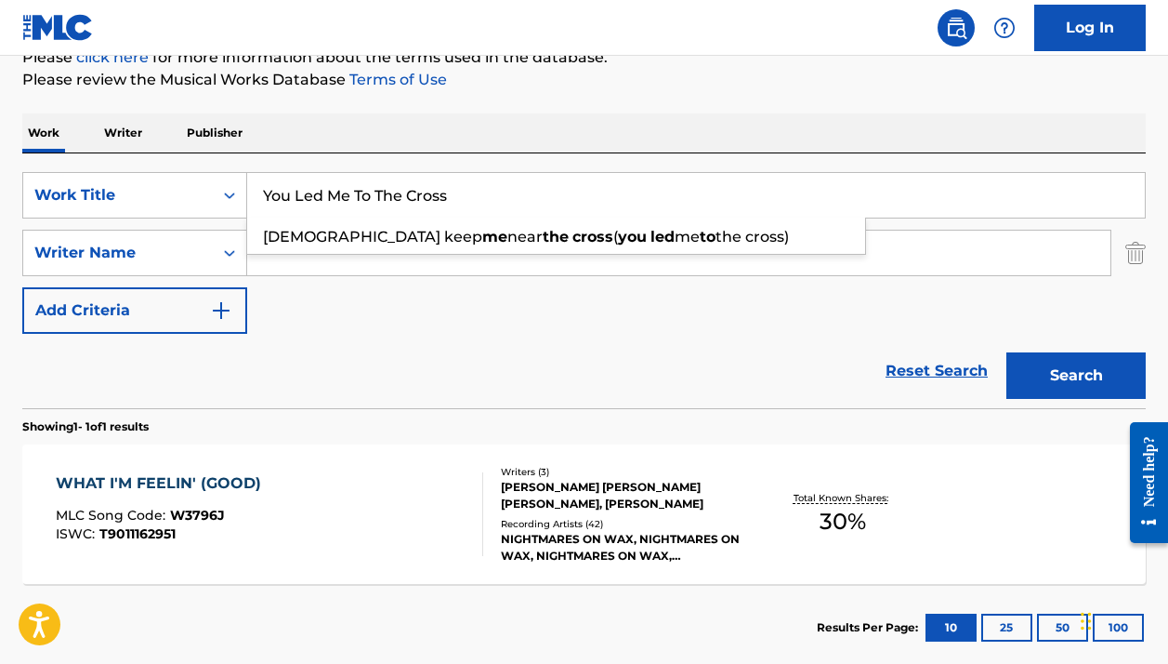
type input "You Led Me To The Cross"
click at [1064, 371] on button "Search" at bounding box center [1076, 375] width 139 height 46
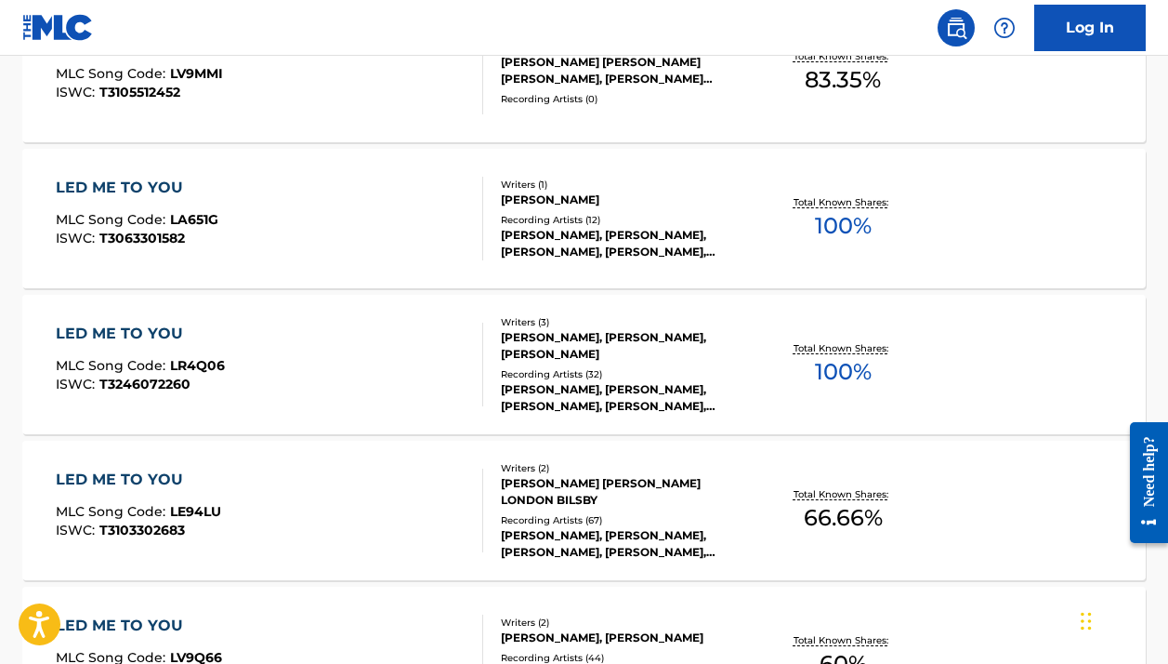
scroll to position [428, 0]
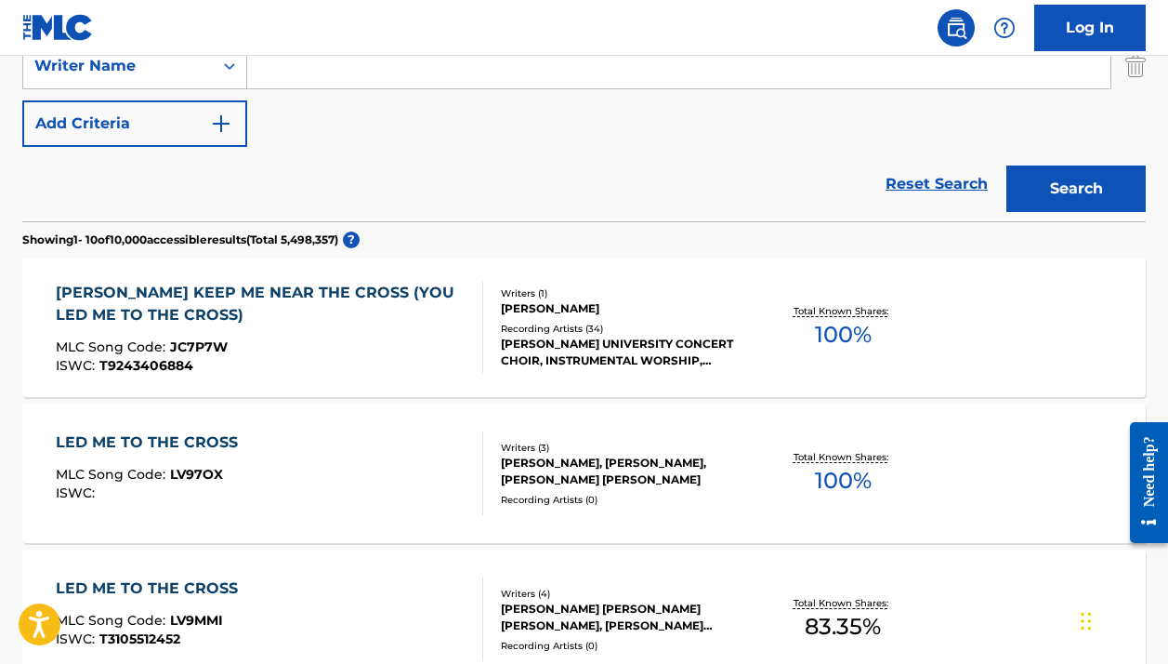
click at [535, 313] on div "MATTHEW JAMES REDMAN" at bounding box center [625, 308] width 249 height 17
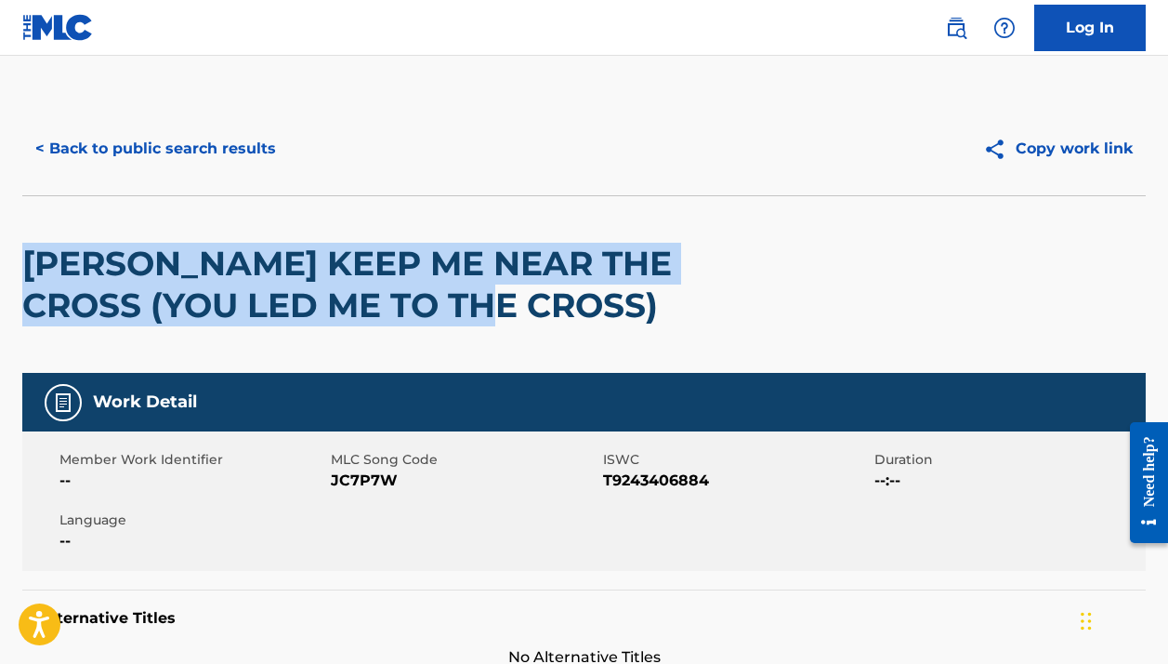
drag, startPoint x: 564, startPoint y: 312, endPoint x: -2, endPoint y: 212, distance: 574.8
click at [0, 212] on html "Accessibility Screen-Reader Guide, Feedback, and Issue Reporting | New window L…" at bounding box center [584, 332] width 1168 height 664
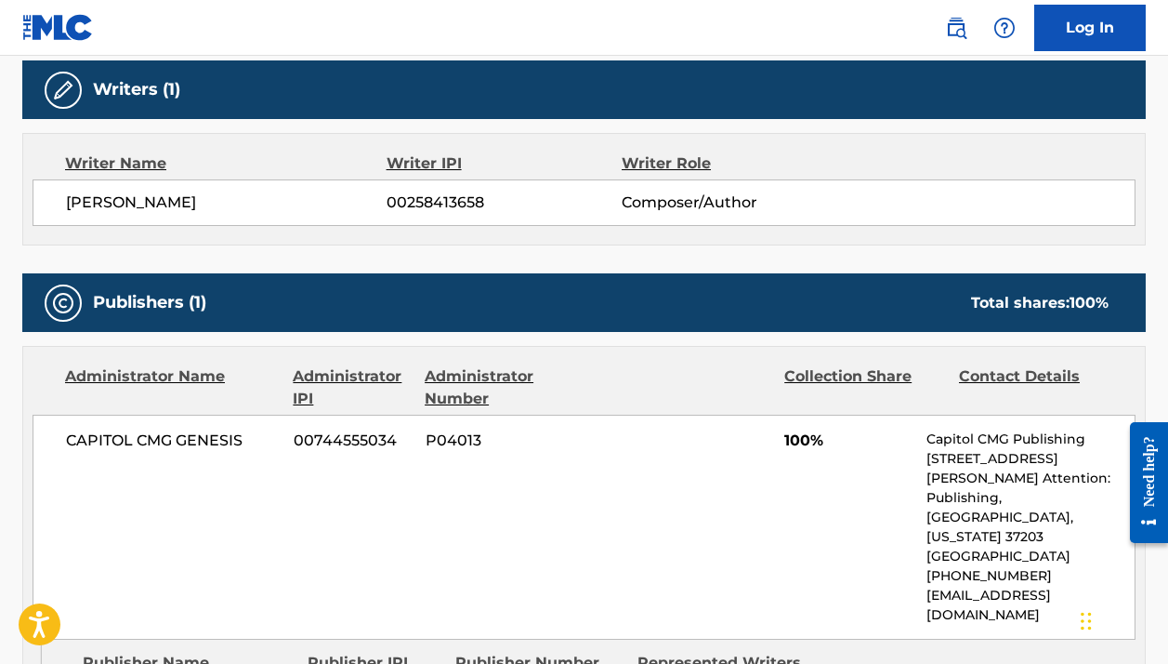
click at [61, 324] on div "Publishers (1) Total shares: 100 %" at bounding box center [584, 302] width 1124 height 59
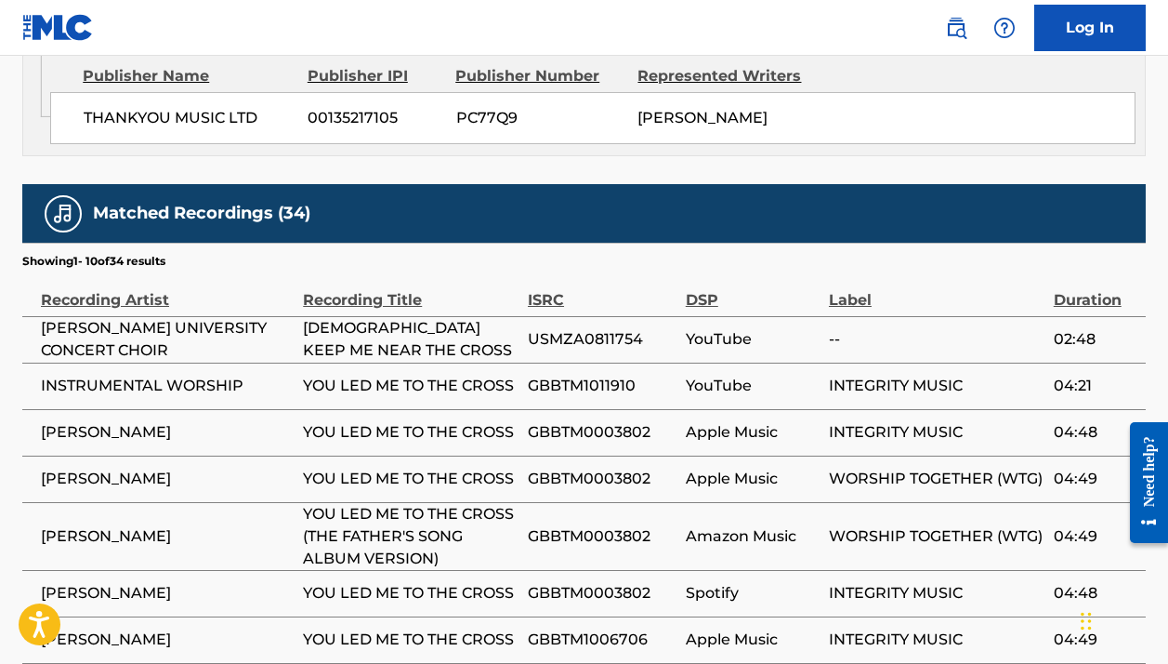
scroll to position [1235, 0]
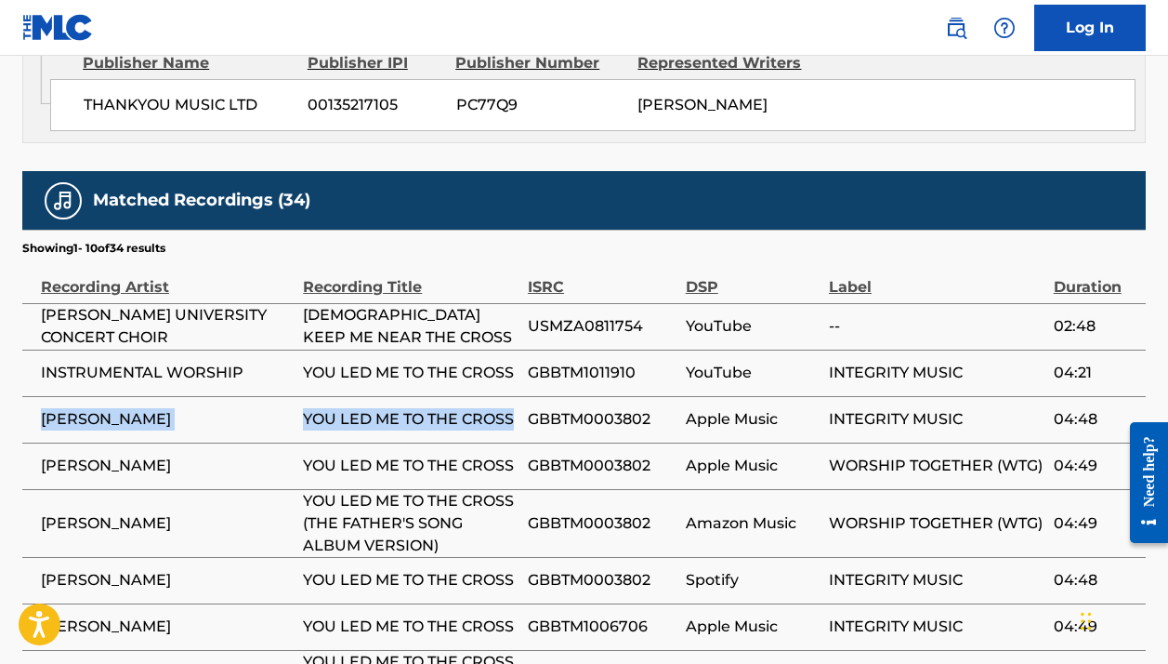
drag, startPoint x: 46, startPoint y: 390, endPoint x: 522, endPoint y: 391, distance: 476.8
click at [522, 396] on tr "MATT REDMAN YOU LED ME TO THE CROSS GBBTM0003802 Apple Music INTEGRITY MUSIC 04…" at bounding box center [584, 419] width 1124 height 46
copy tr "MATT REDMAN YOU LED ME TO THE CROSS"
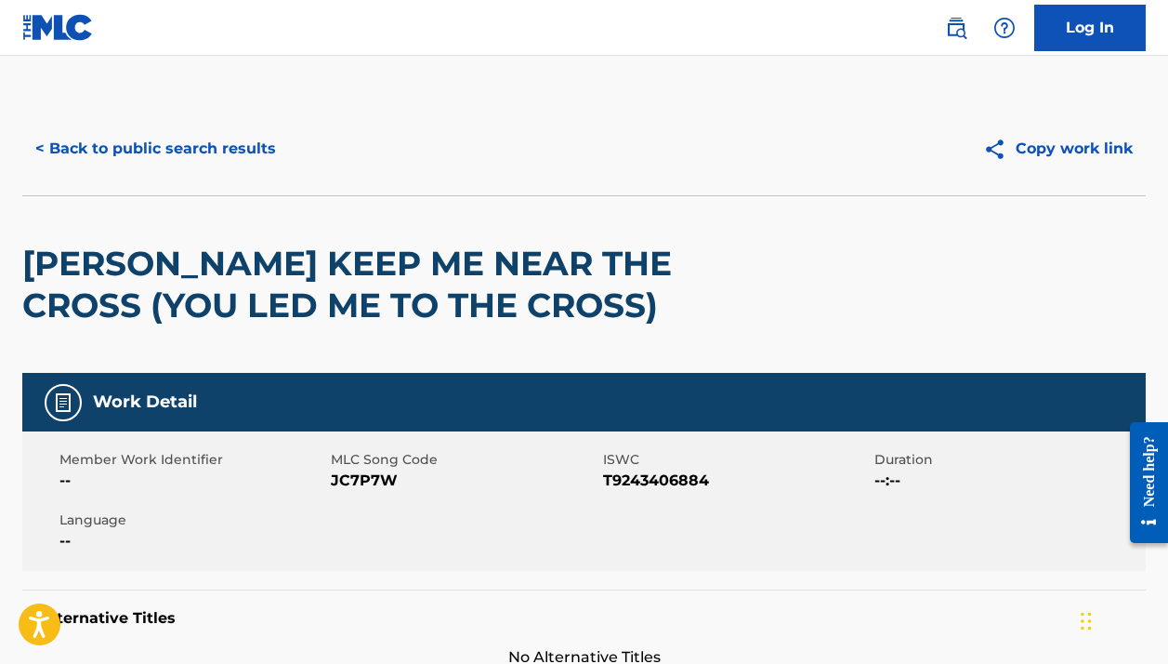
scroll to position [374, 0]
click at [260, 157] on button "< Back to public search results" at bounding box center [155, 148] width 267 height 46
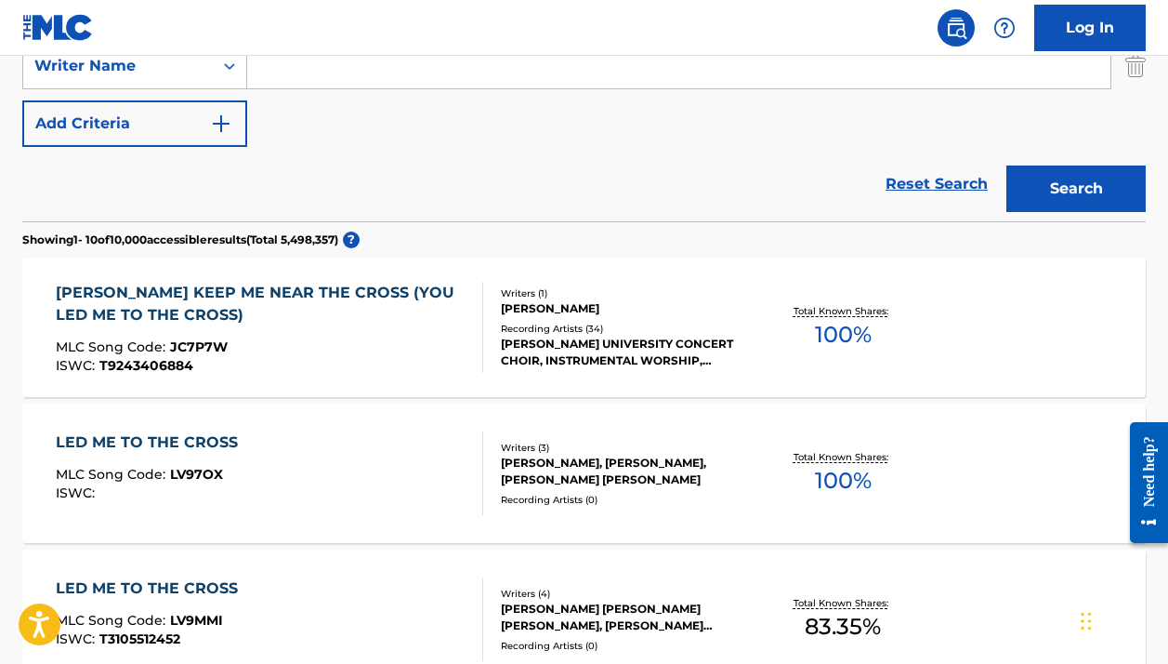
scroll to position [185, 0]
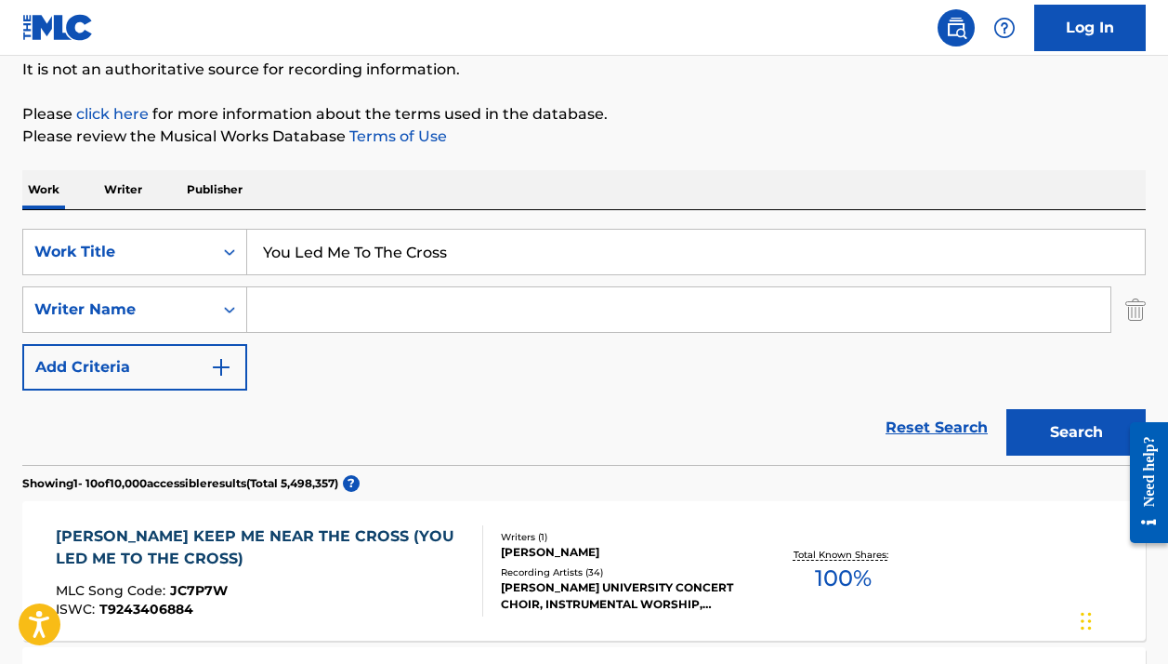
click at [336, 266] on input "You Led Me To The Cross" at bounding box center [696, 252] width 898 height 45
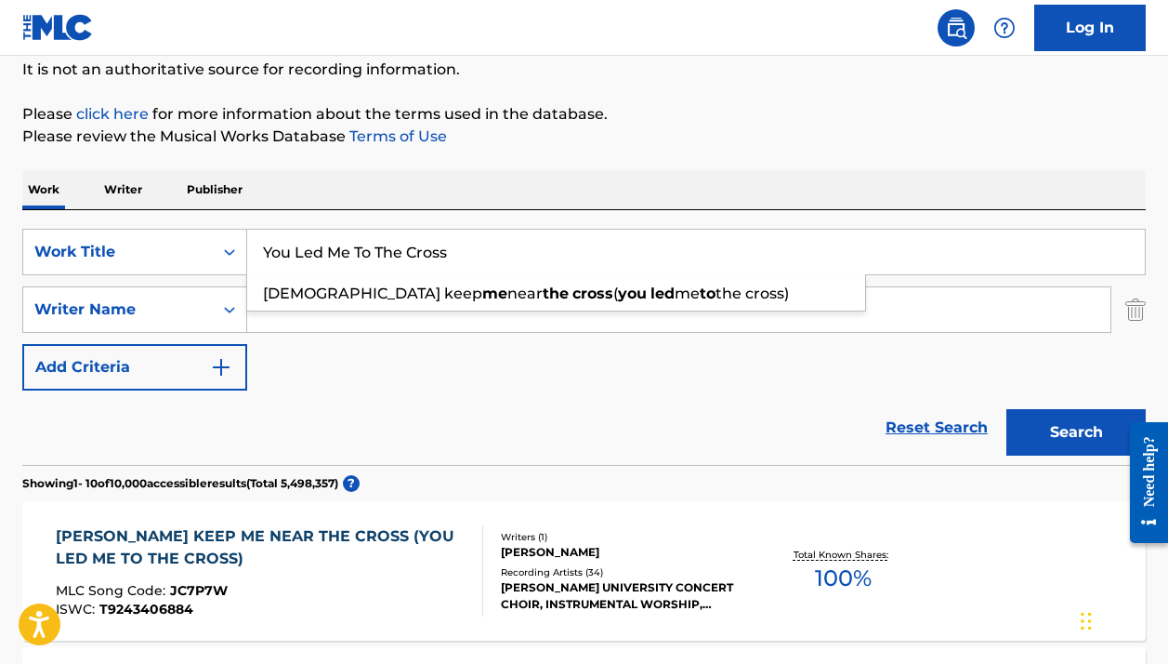
click at [336, 266] on input "You Led Me To The Cross" at bounding box center [696, 252] width 898 height 45
paste input "BE2K16"
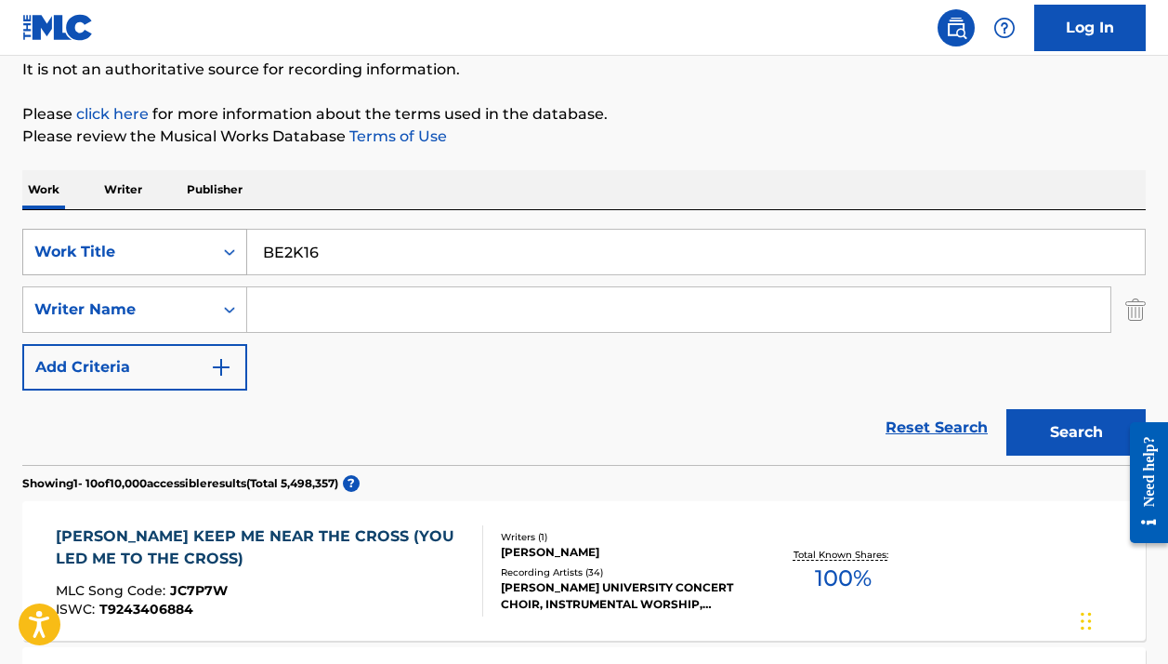
type input "BE2K16"
click at [193, 257] on div "Work Title" at bounding box center [117, 252] width 167 height 22
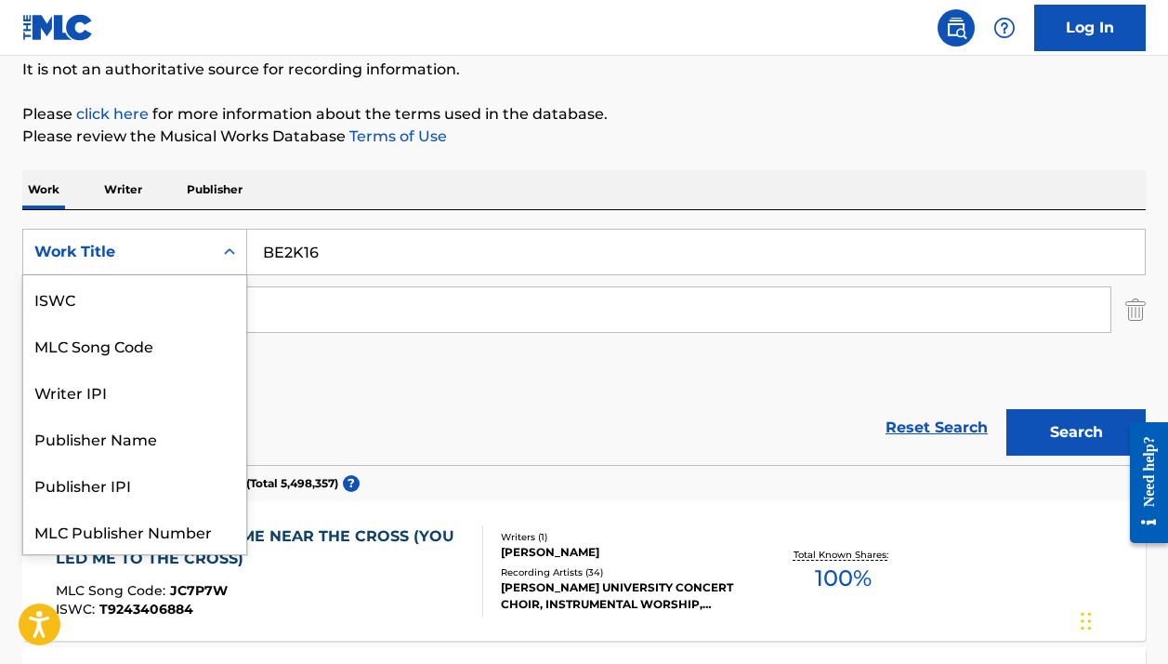
scroll to position [46, 0]
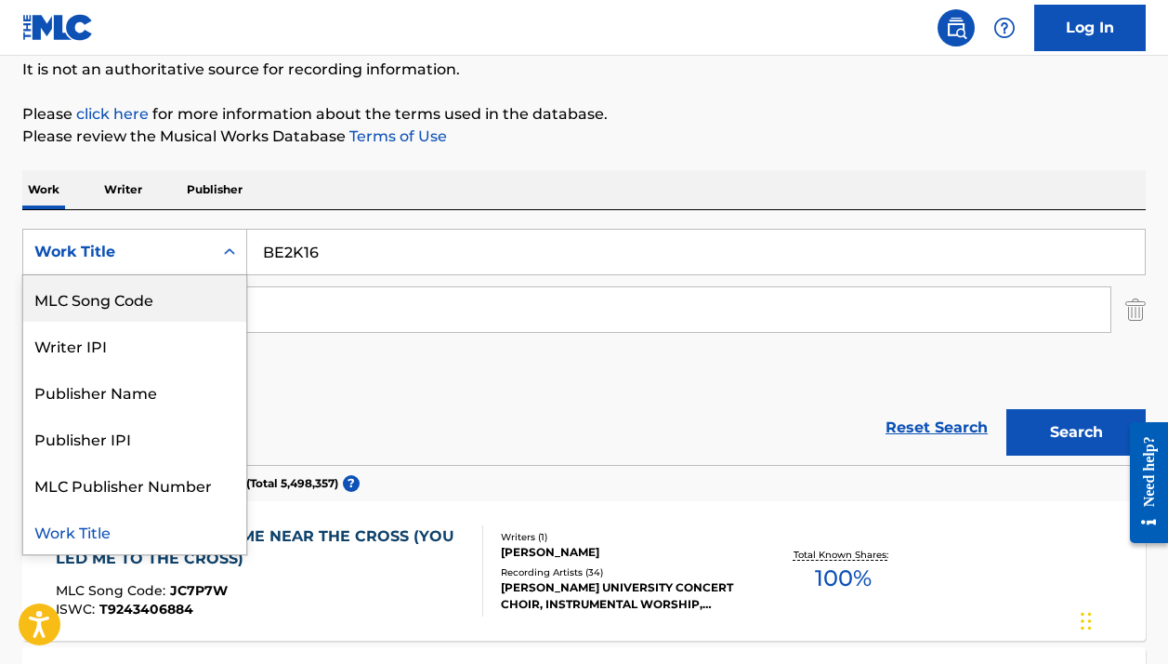
click at [175, 308] on div "MLC Song Code" at bounding box center [134, 298] width 223 height 46
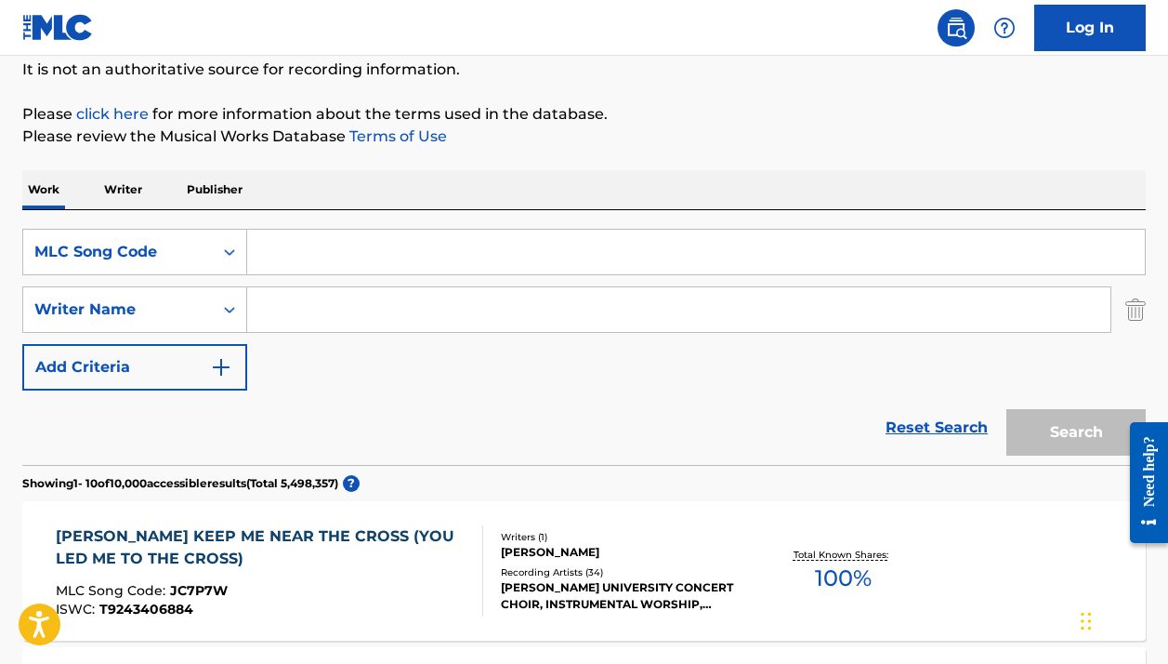
click at [835, 254] on input "Search Form" at bounding box center [696, 252] width 898 height 45
paste input "BE2K16"
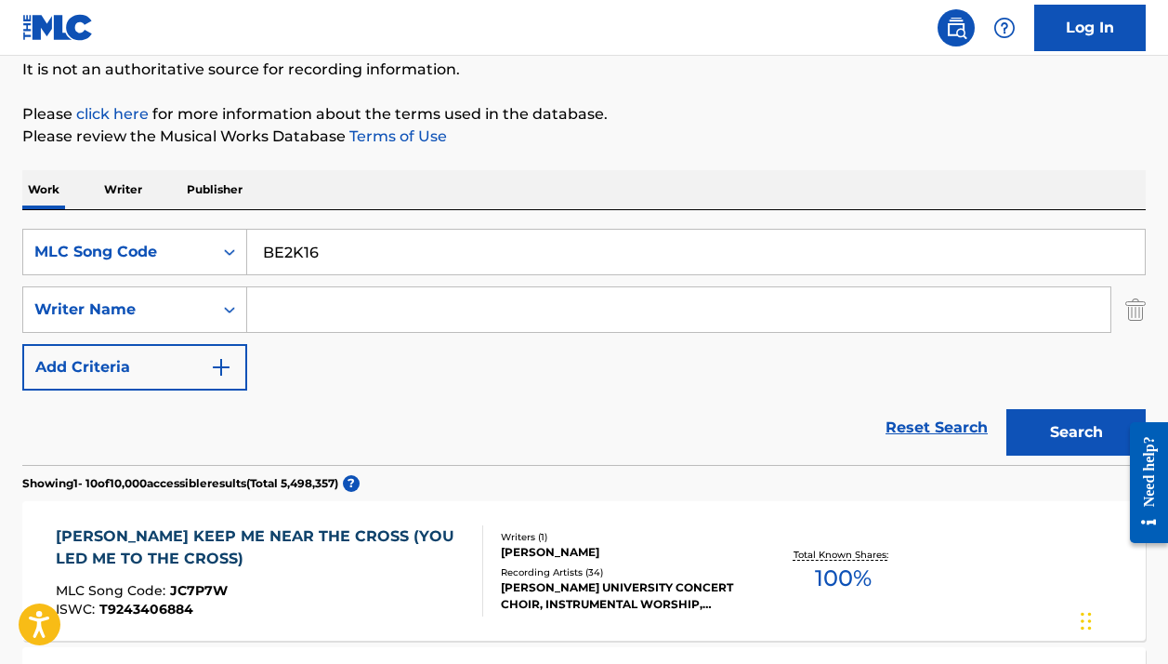
type input "BE2K16"
click at [1046, 426] on button "Search" at bounding box center [1076, 432] width 139 height 46
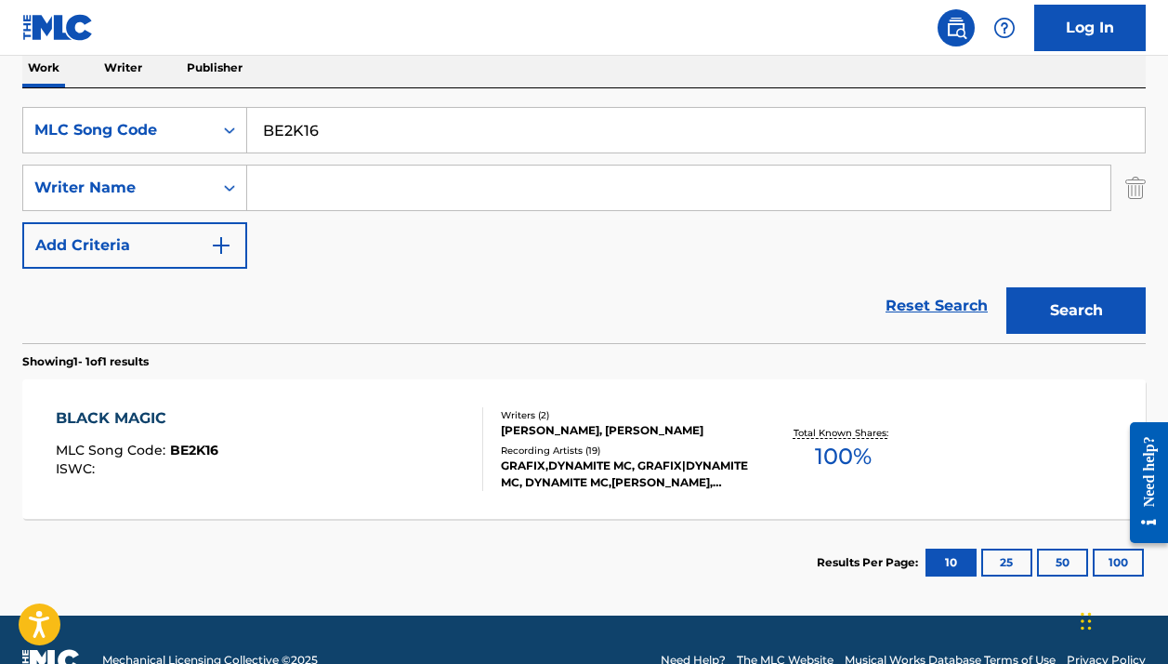
scroll to position [334, 0]
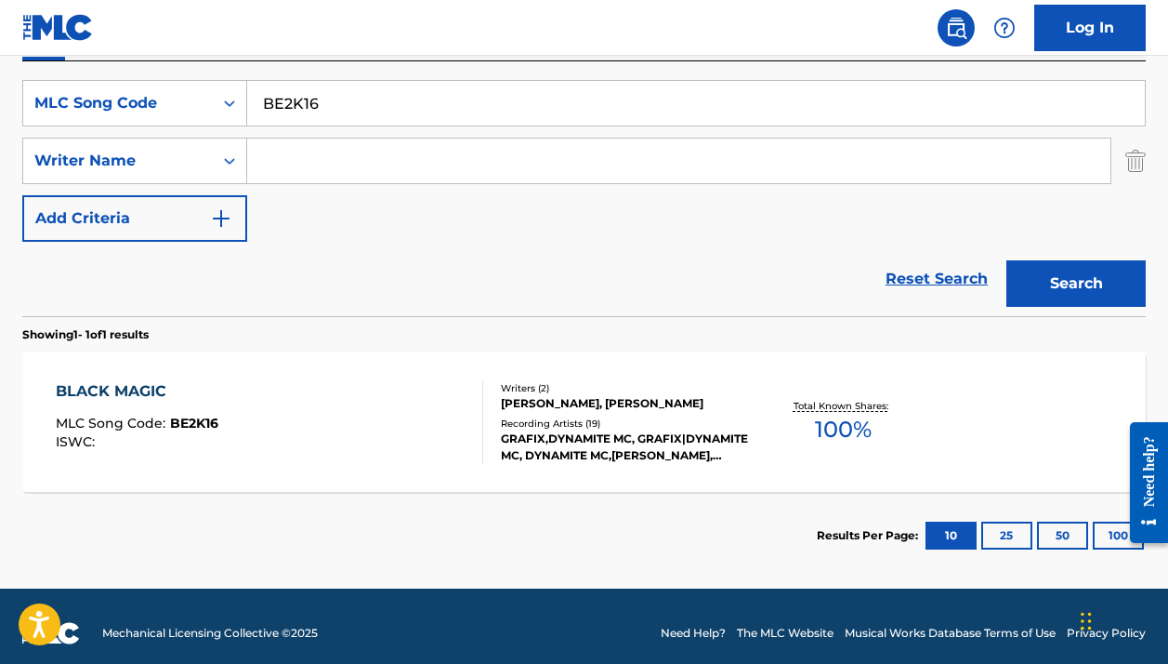
click at [756, 420] on div "Total Known Shares: 100 %" at bounding box center [843, 422] width 187 height 57
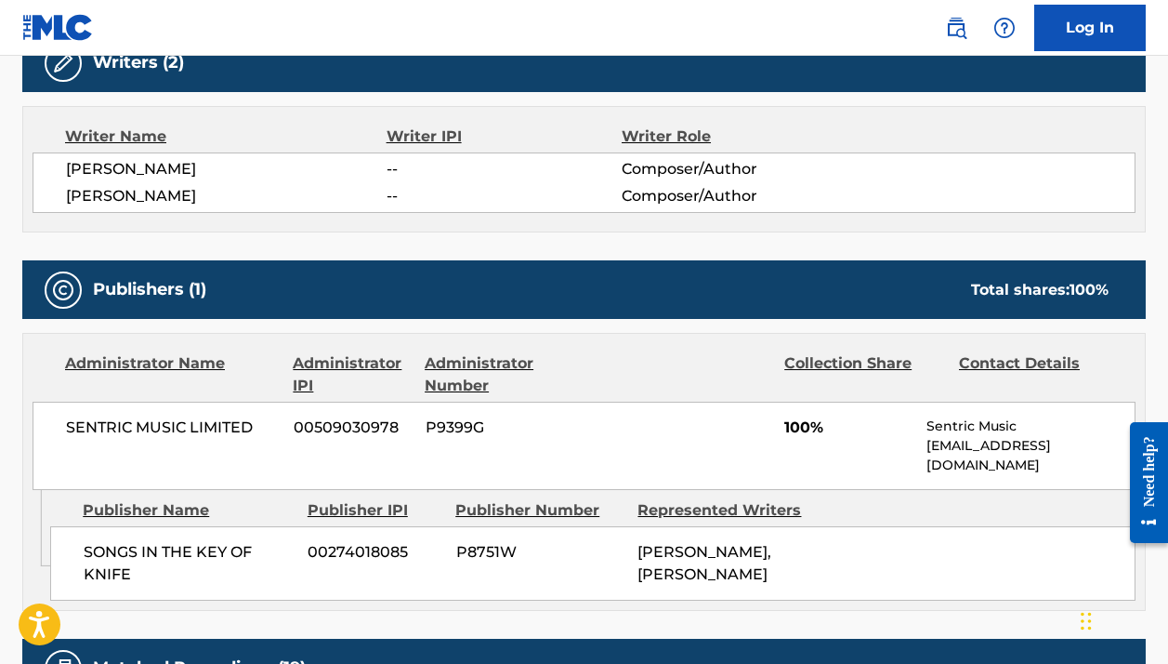
scroll to position [67, 0]
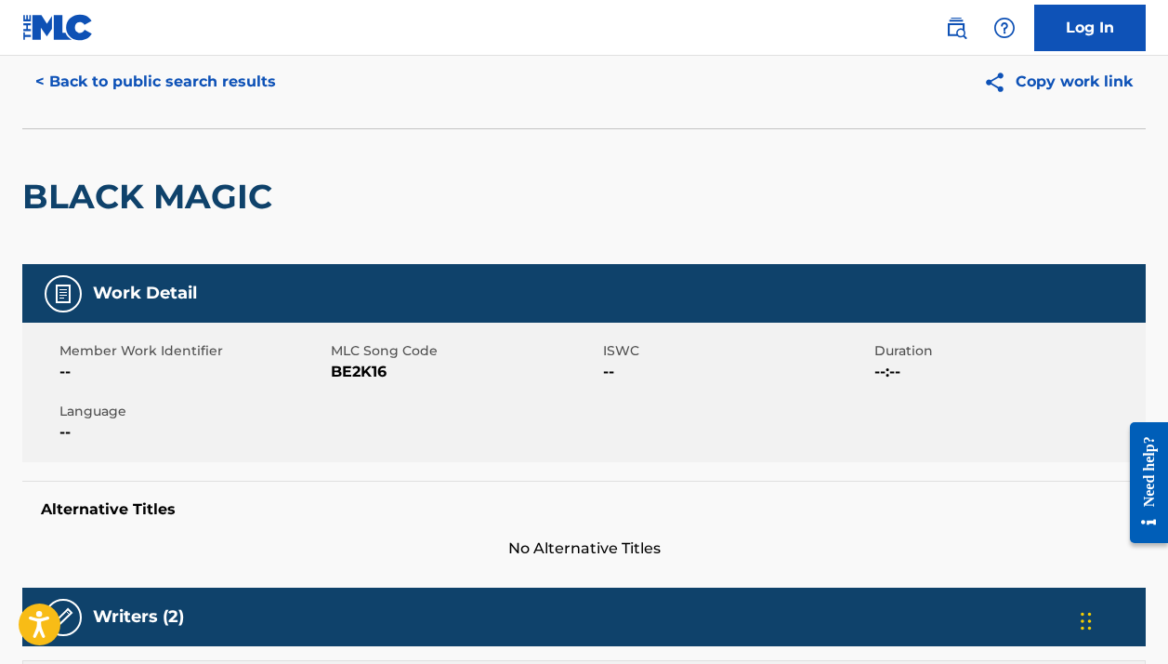
click at [126, 204] on h2 "BLACK MAGIC" at bounding box center [151, 197] width 259 height 42
click at [126, 203] on h2 "BLACK MAGIC" at bounding box center [151, 197] width 259 height 42
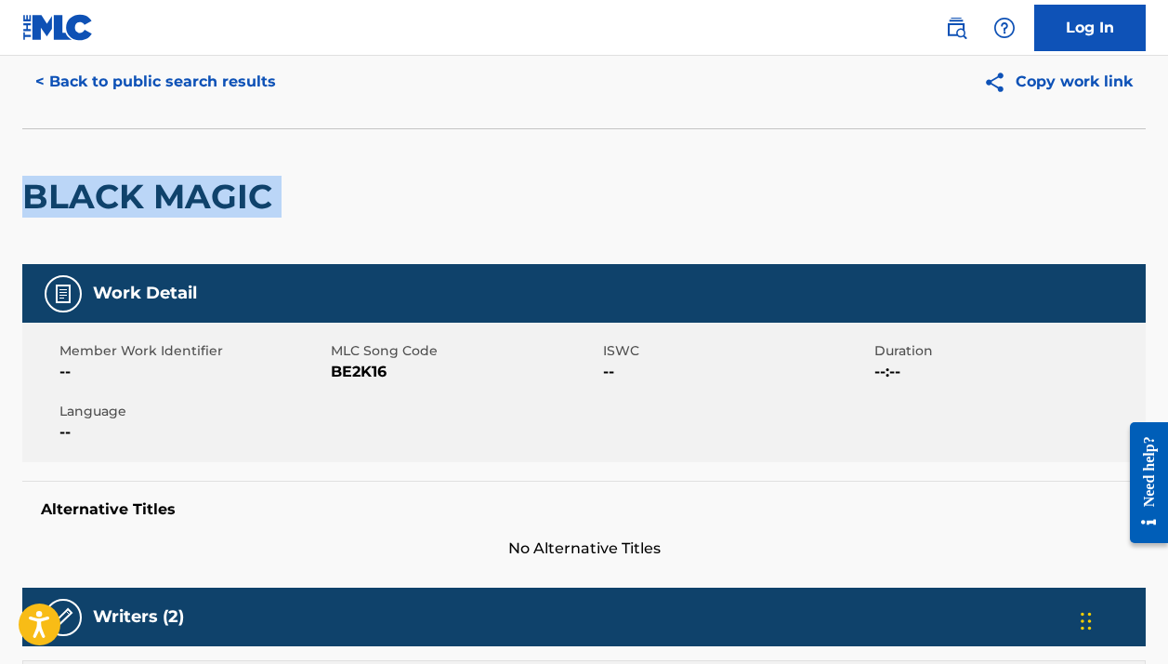
click at [126, 203] on h2 "BLACK MAGIC" at bounding box center [151, 197] width 259 height 42
copy div "BLACK MAGIC"
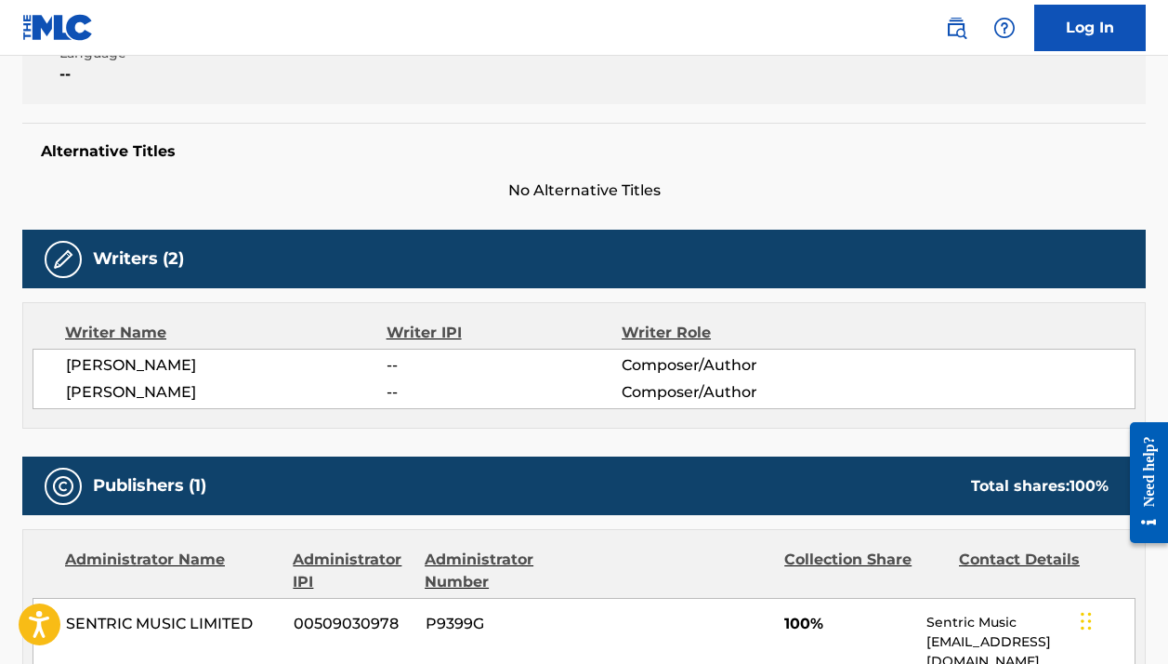
scroll to position [92, 0]
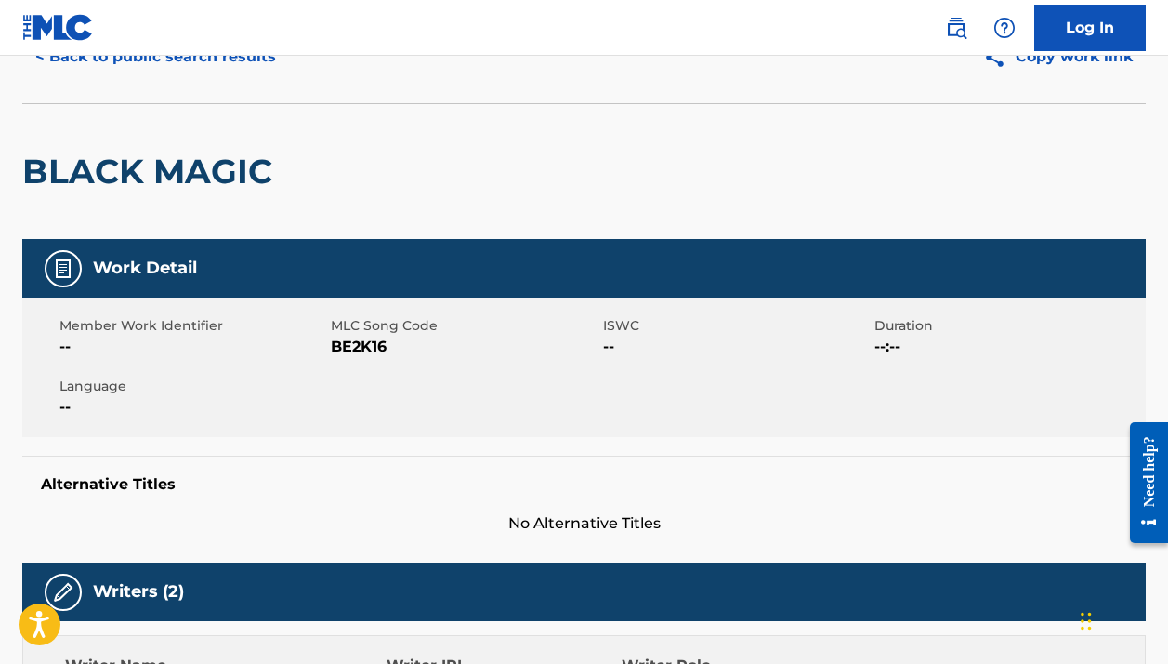
click at [375, 349] on span "BE2K16" at bounding box center [464, 347] width 267 height 22
click at [374, 348] on span "BE2K16" at bounding box center [464, 347] width 267 height 22
copy span "BE2K16"
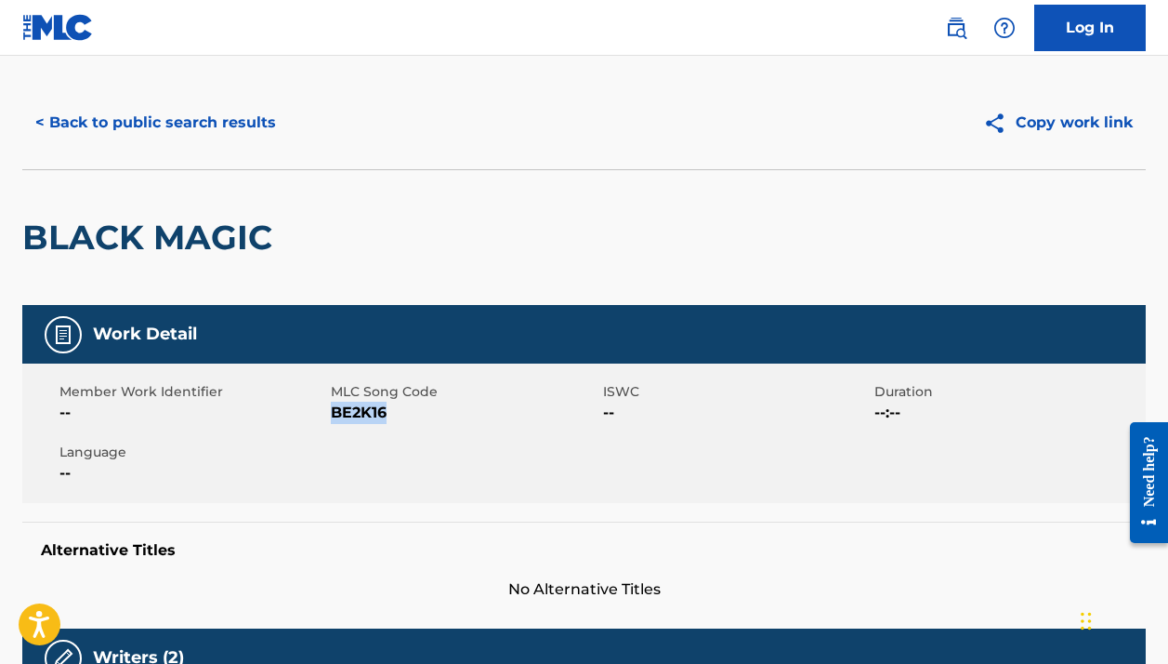
click at [188, 107] on button "< Back to public search results" at bounding box center [155, 122] width 267 height 46
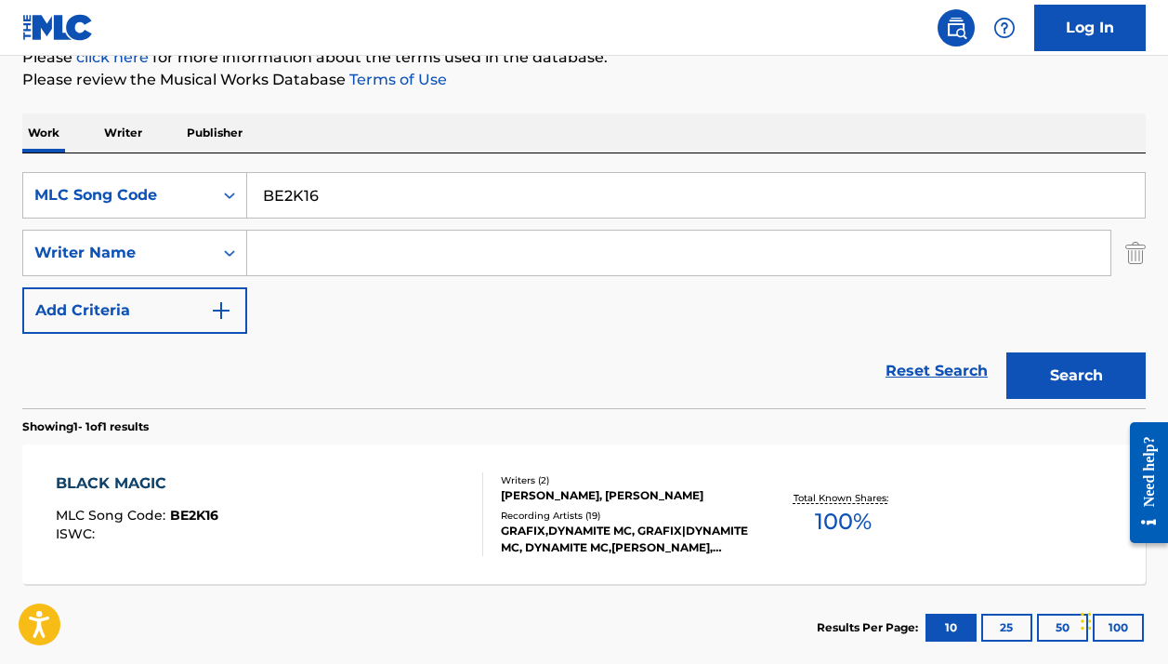
click at [334, 182] on input "BE2K16" at bounding box center [696, 195] width 898 height 45
paste input "FI6ICR"
type input "FI6ICR"
click at [1076, 375] on button "Search" at bounding box center [1076, 375] width 139 height 46
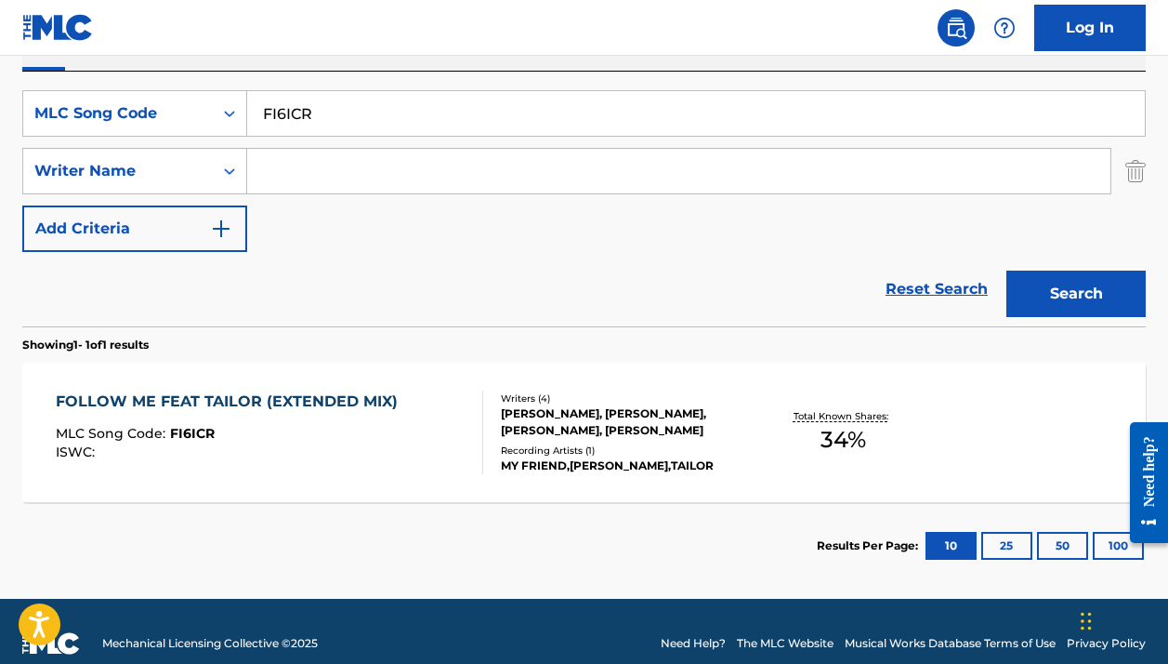
scroll to position [330, 0]
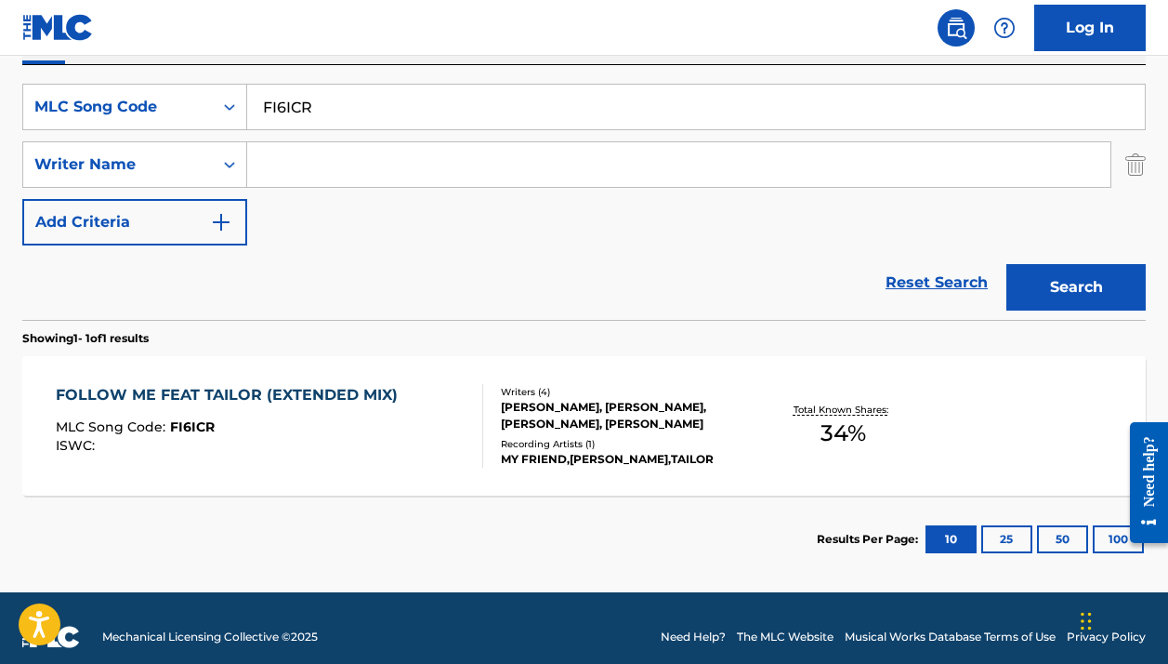
click at [447, 447] on div "FOLLOW ME FEAT TAILOR (EXTENDED MIX) MLC Song Code : FI6ICR ISWC :" at bounding box center [269, 426] width 427 height 84
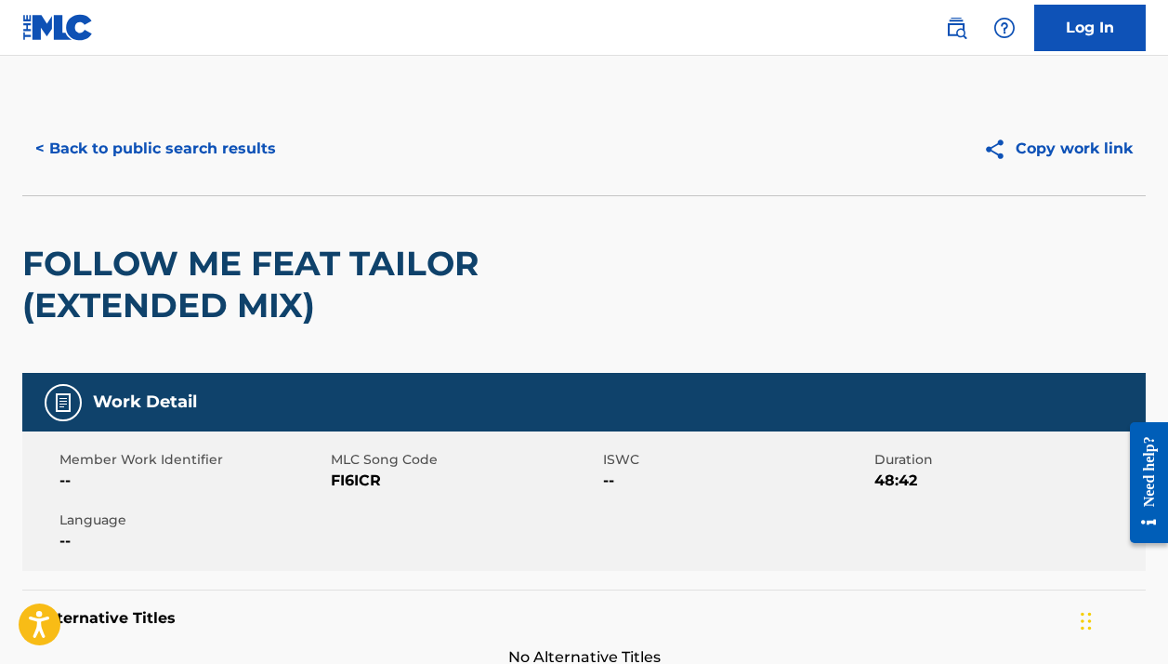
click at [164, 140] on button "< Back to public search results" at bounding box center [155, 148] width 267 height 46
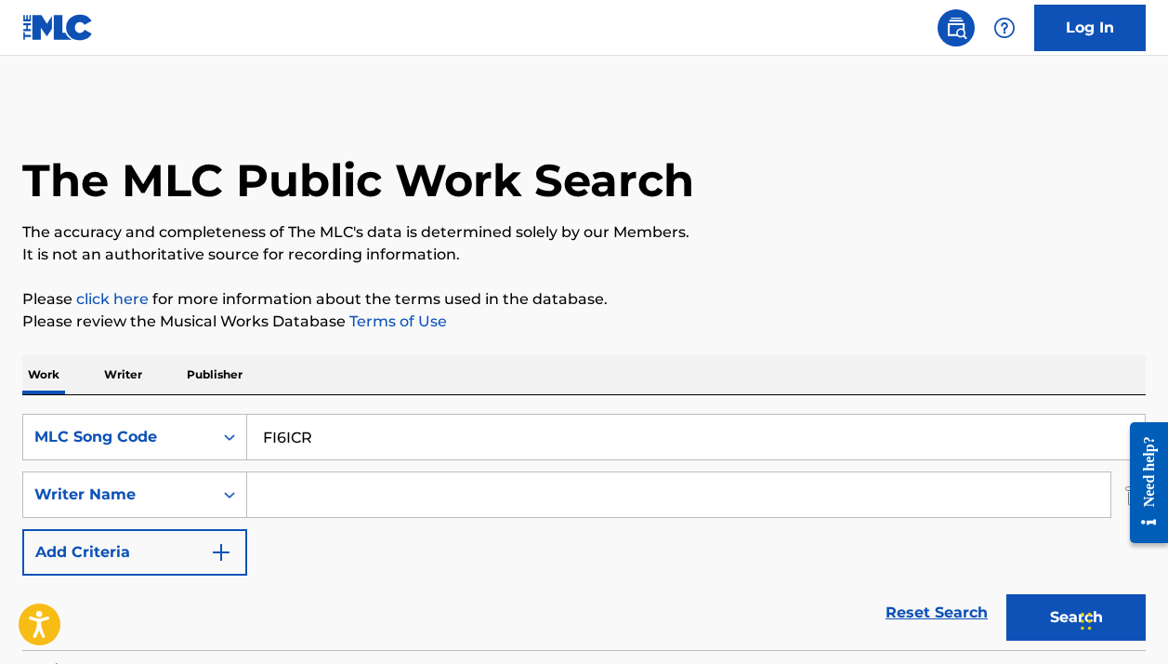
scroll to position [242, 0]
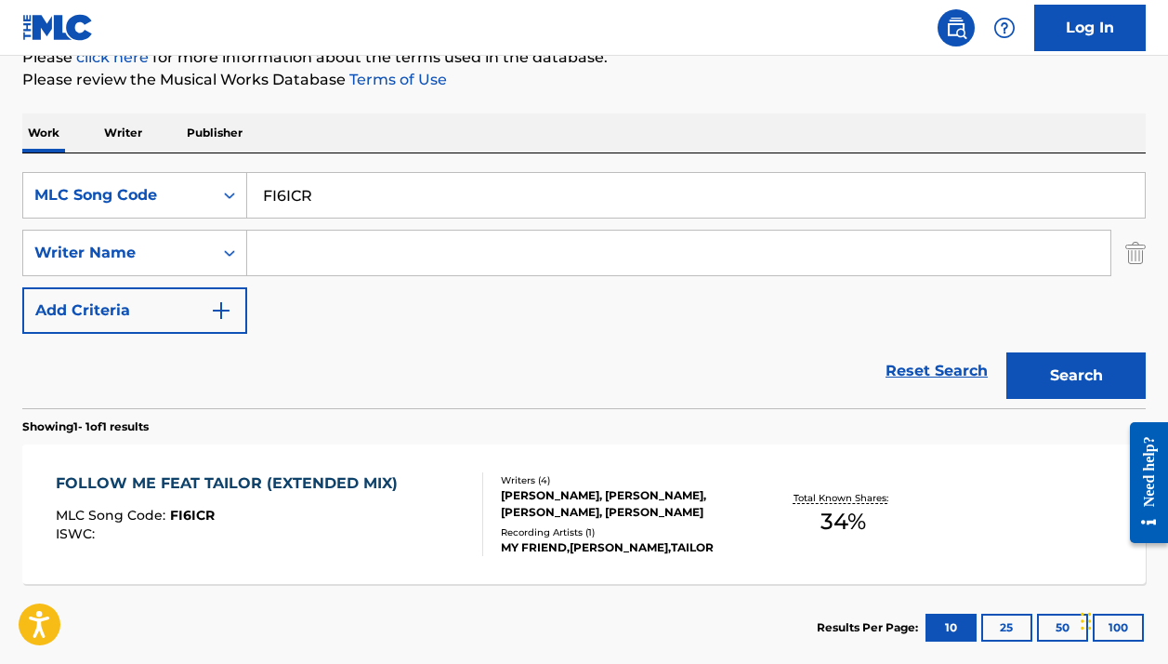
click at [341, 187] on input "FI6ICR" at bounding box center [696, 195] width 898 height 45
paste input "BVBQTA"
type input "BVBQTA"
click at [1076, 375] on button "Search" at bounding box center [1076, 375] width 139 height 46
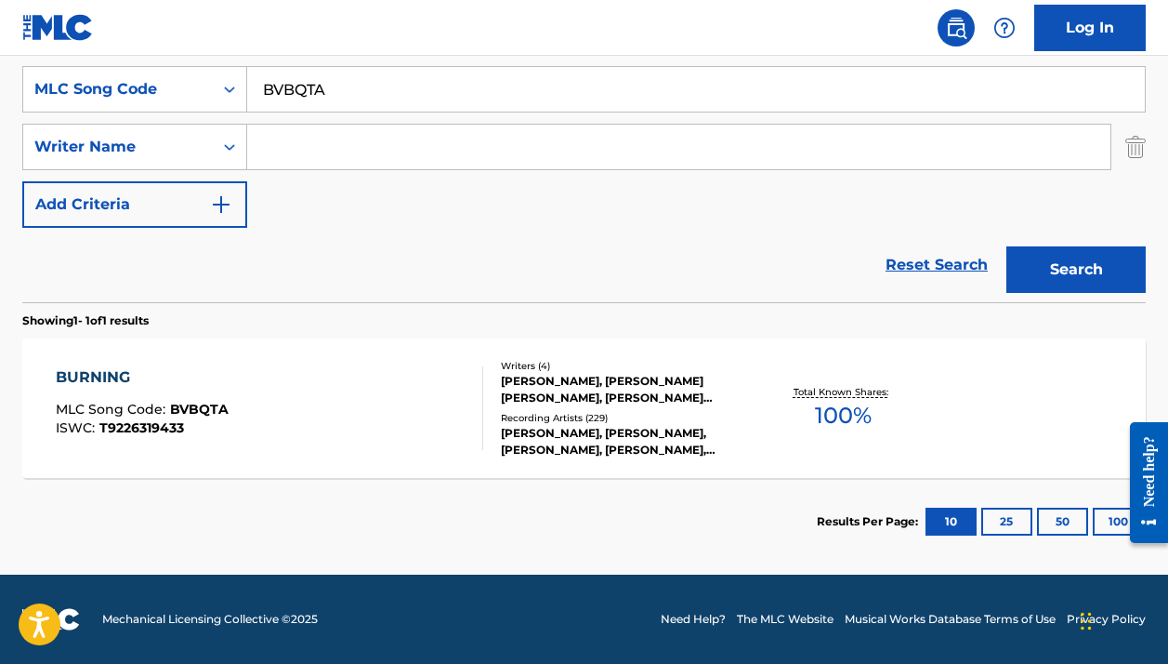
scroll to position [351, 0]
click at [379, 412] on div "BURNING MLC Song Code : BVBQTA ISWC : T9226319433" at bounding box center [269, 408] width 427 height 84
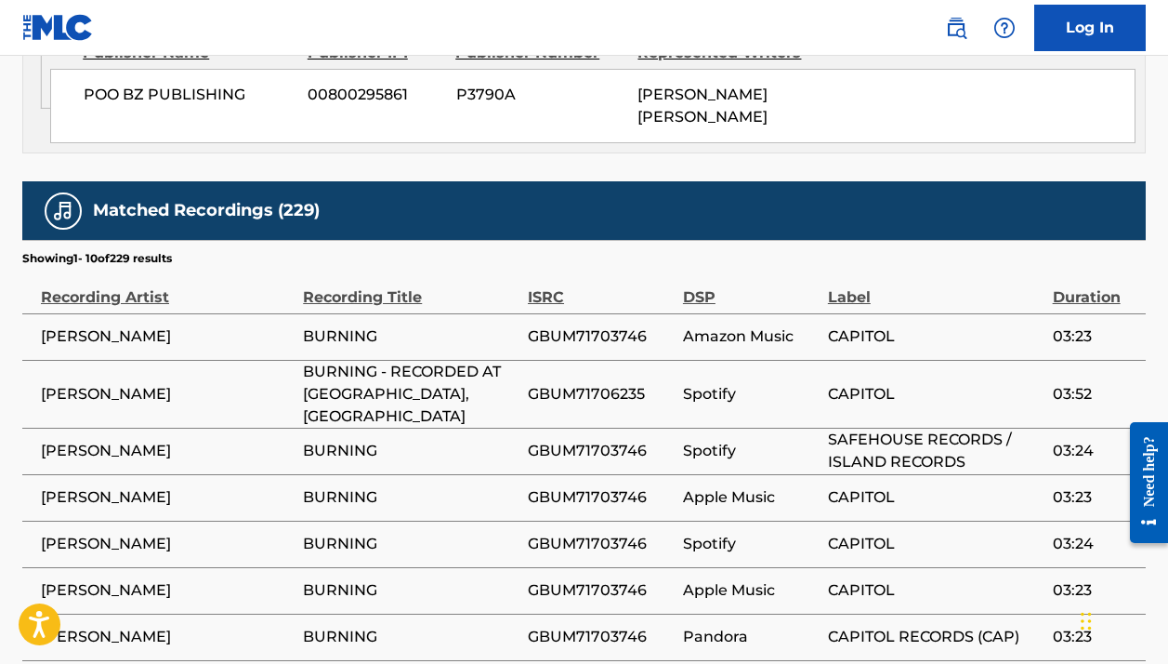
scroll to position [3665, 0]
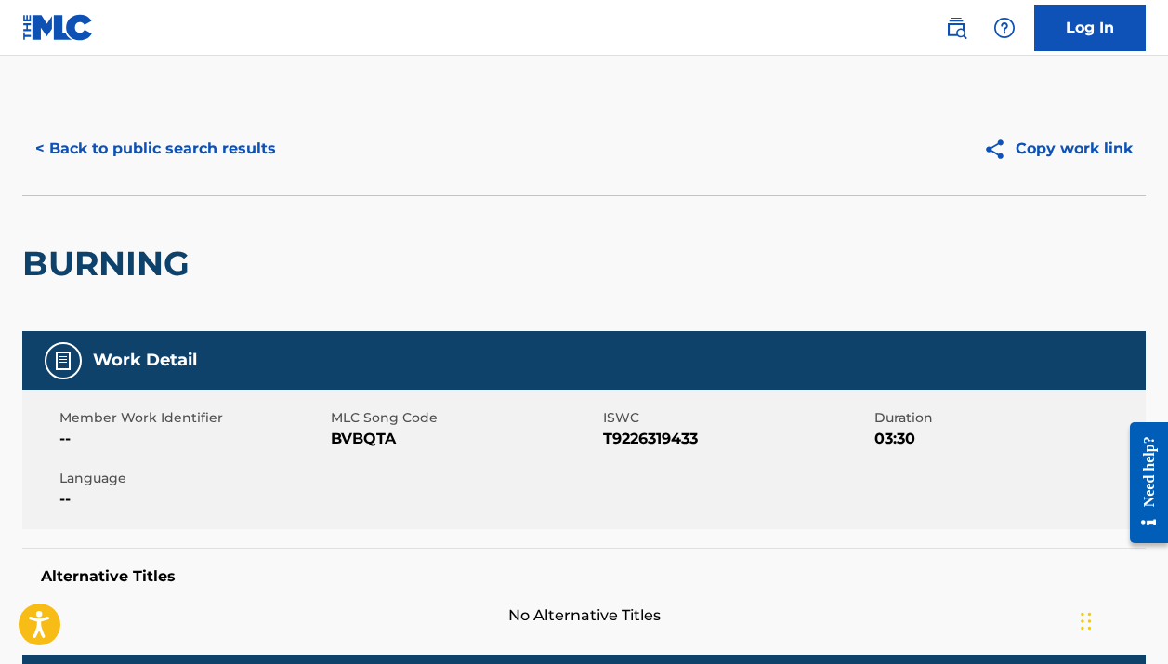
click at [204, 153] on button "< Back to public search results" at bounding box center [155, 148] width 267 height 46
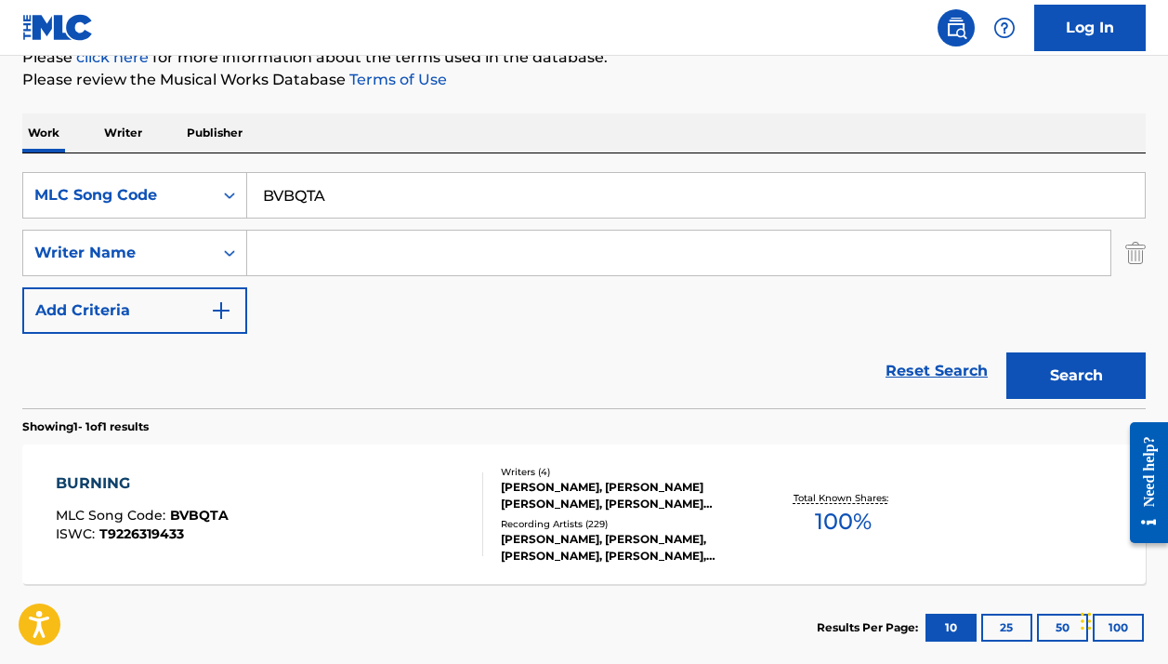
click at [406, 178] on input "BVBQTA" at bounding box center [696, 195] width 898 height 45
paste input "RO7GZT"
type input "RO7GZT"
click at [1076, 375] on button "Search" at bounding box center [1076, 375] width 139 height 46
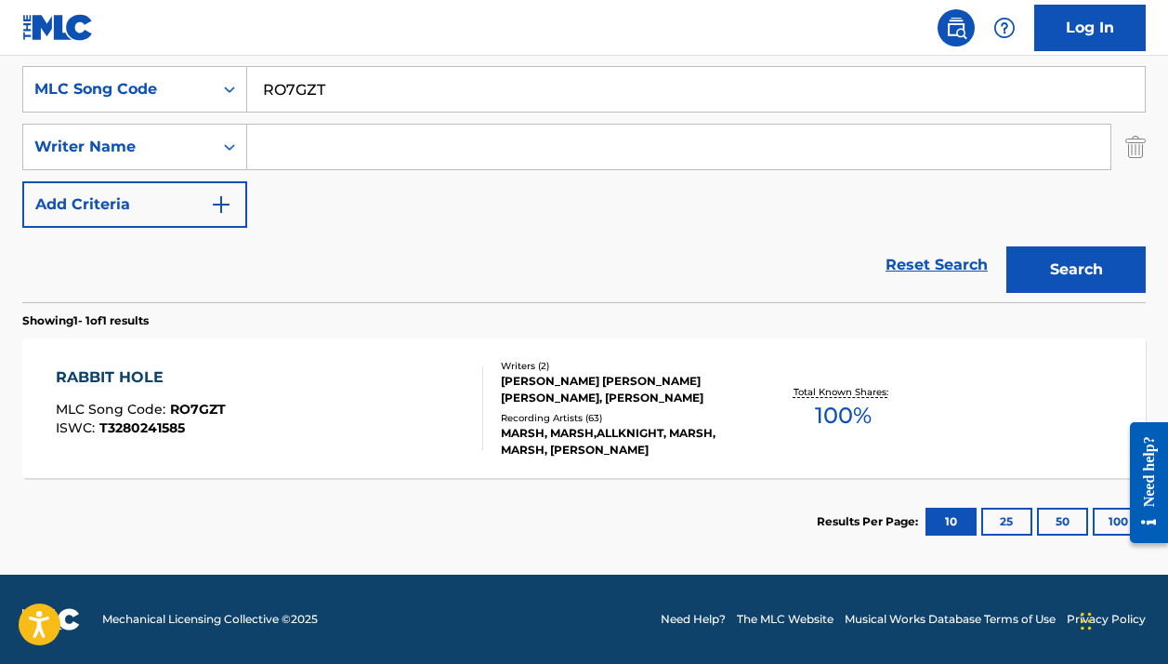
scroll to position [350, 0]
click at [474, 380] on div at bounding box center [474, 408] width 15 height 84
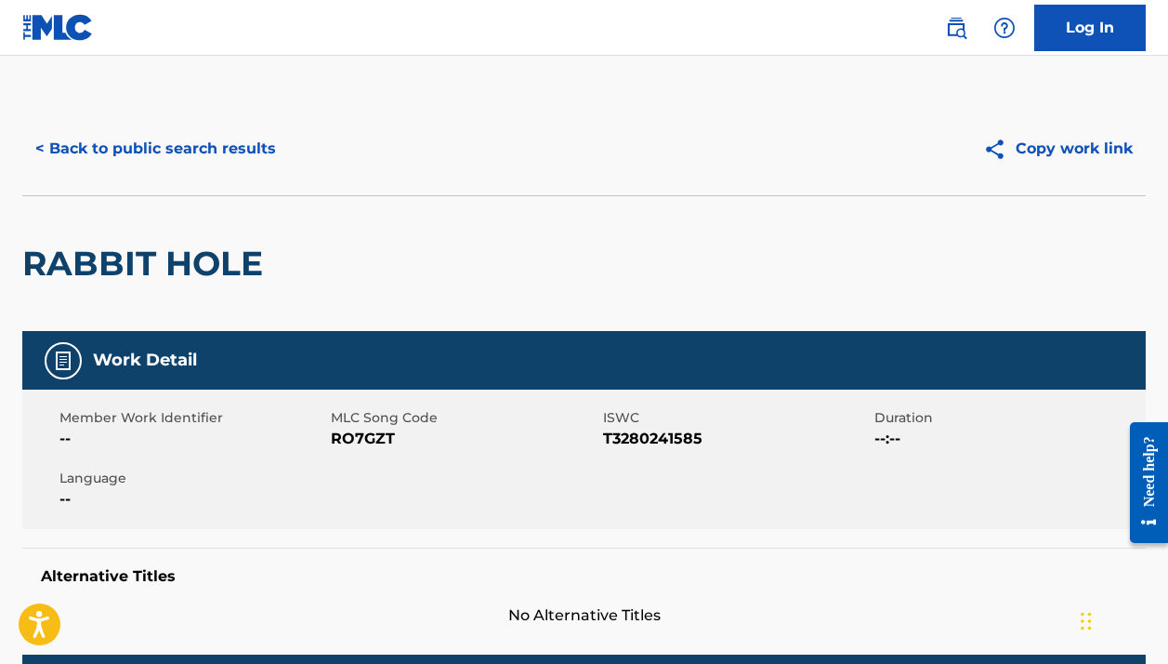
click at [243, 272] on h2 "RABBIT HOLE" at bounding box center [147, 264] width 250 height 42
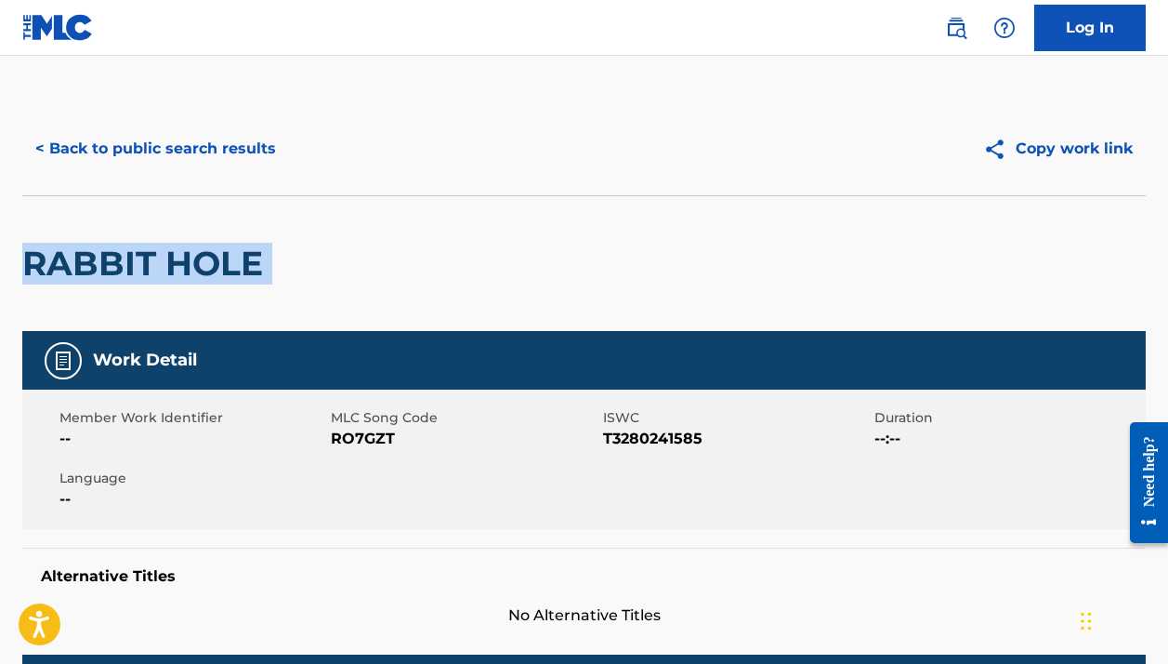
click at [243, 272] on h2 "RABBIT HOLE" at bounding box center [147, 264] width 250 height 42
copy div "RABBIT HOLE"
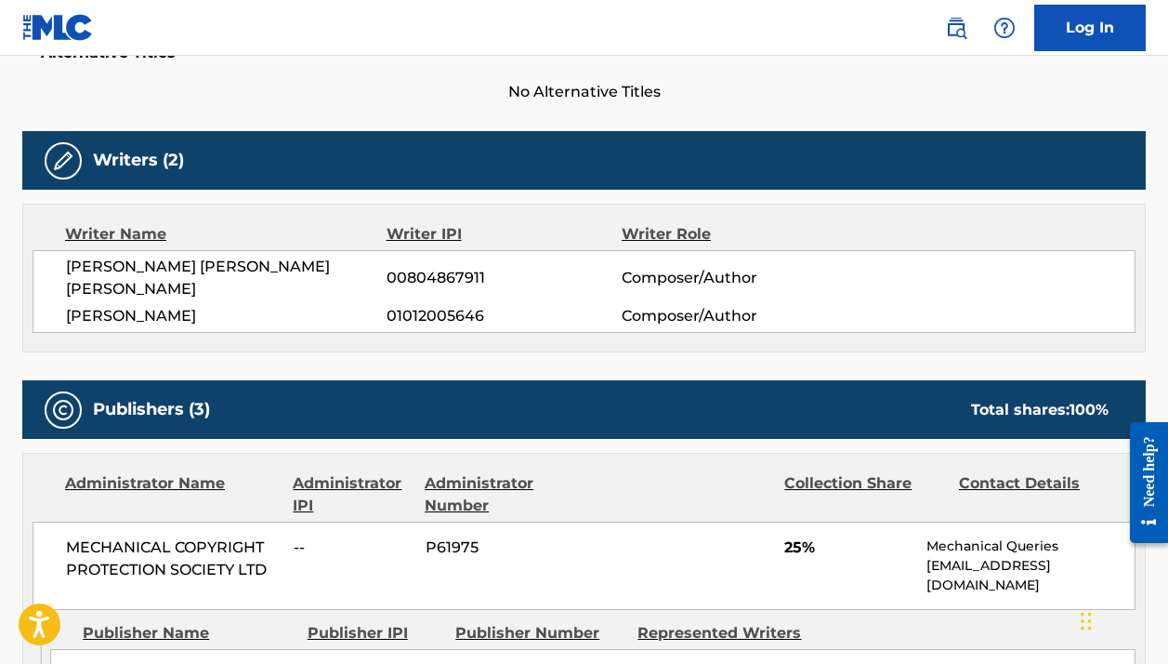
scroll to position [573, 0]
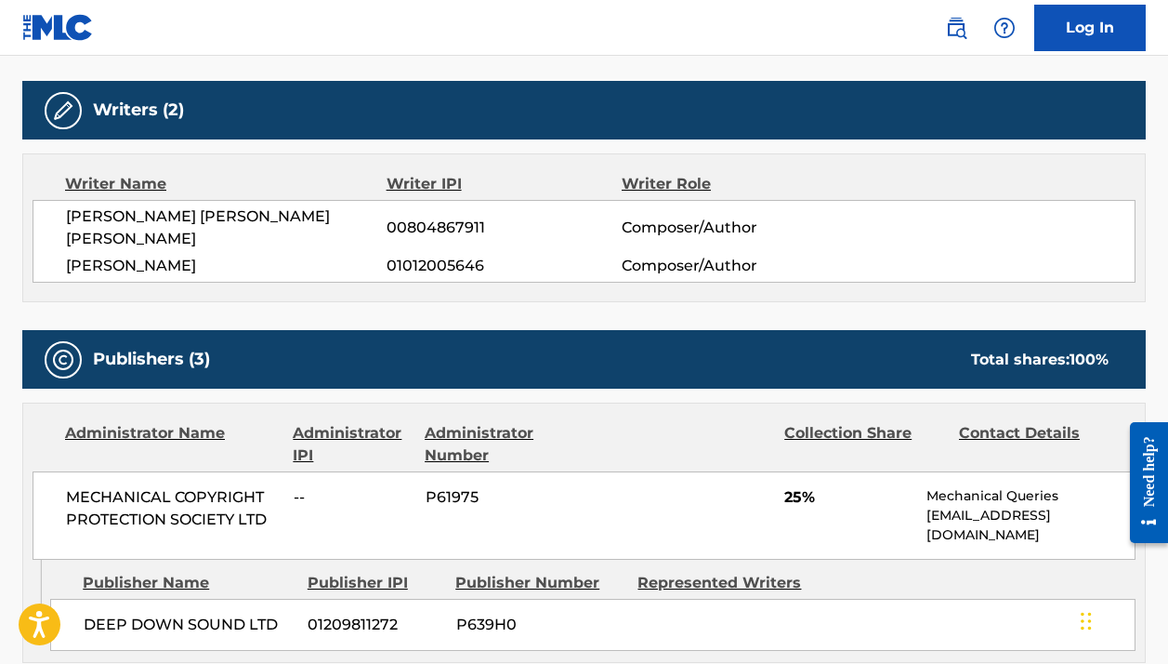
click at [146, 255] on span "THOMAS MARSHALL" at bounding box center [226, 266] width 321 height 22
copy div "THOMAS MARSHALL"
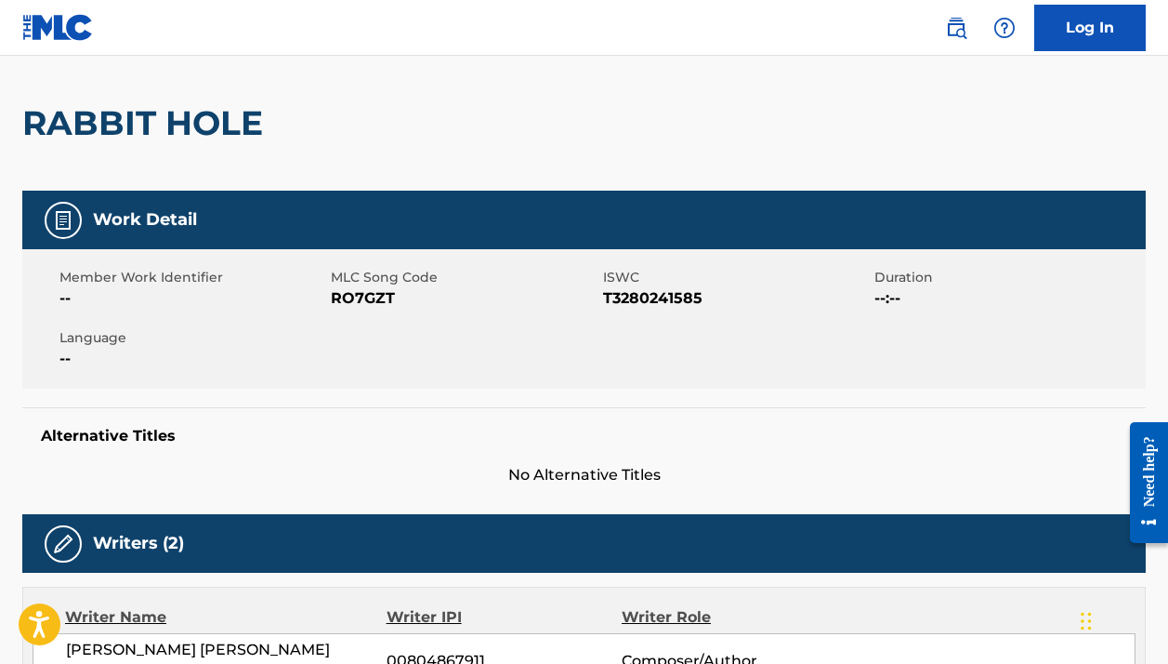
scroll to position [0, 0]
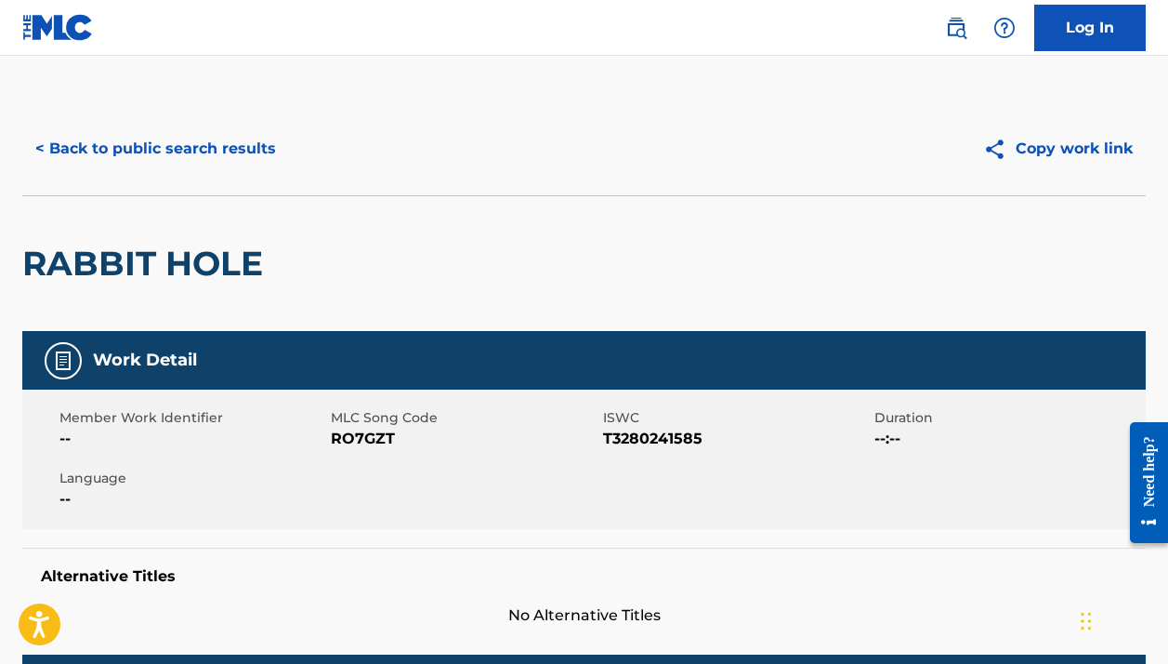
click at [242, 138] on button "< Back to public search results" at bounding box center [155, 148] width 267 height 46
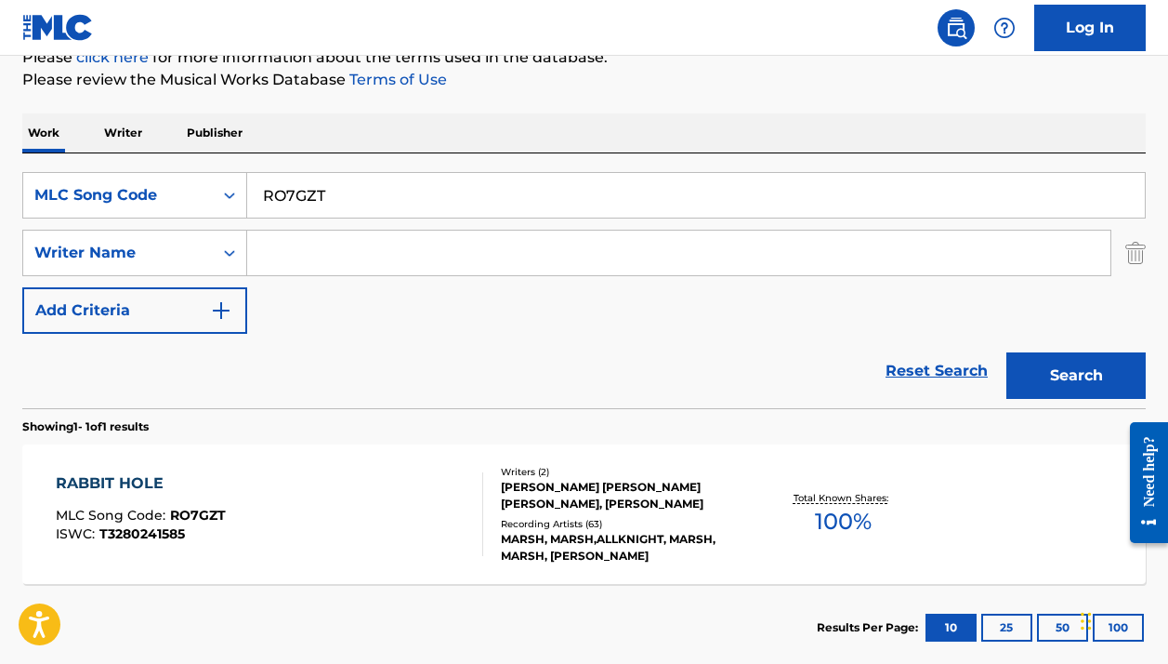
click at [383, 179] on input "RO7GZT" at bounding box center [696, 195] width 898 height 45
paste input "X1335F"
type input "X1335F"
click at [1076, 375] on button "Search" at bounding box center [1076, 375] width 139 height 46
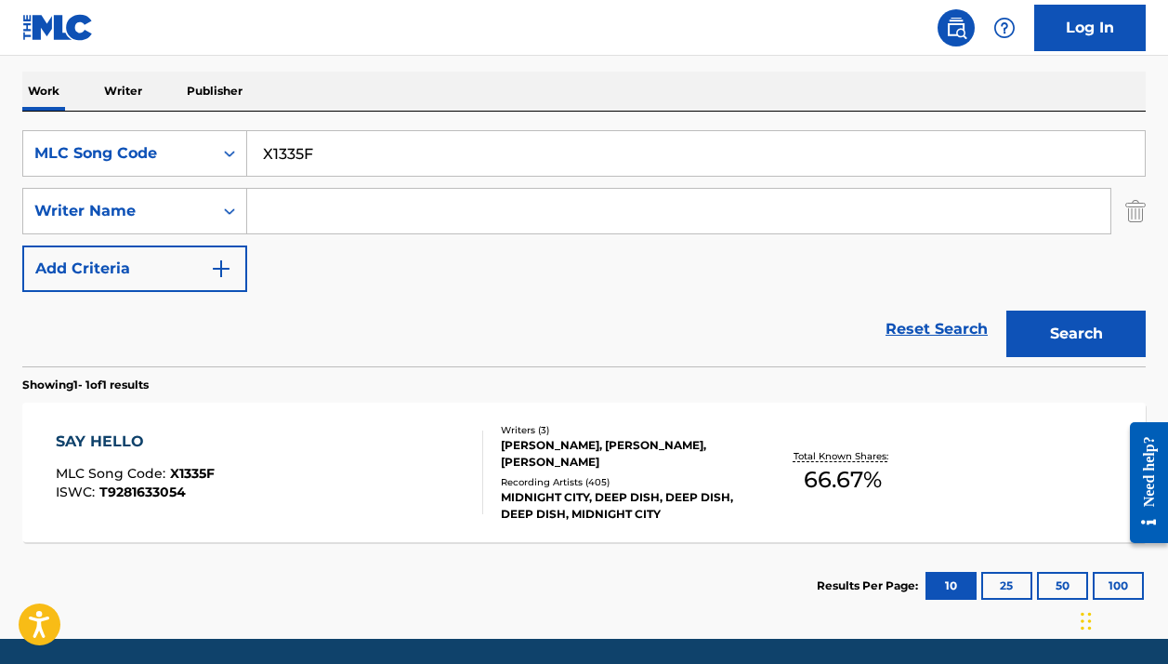
scroll to position [312, 0]
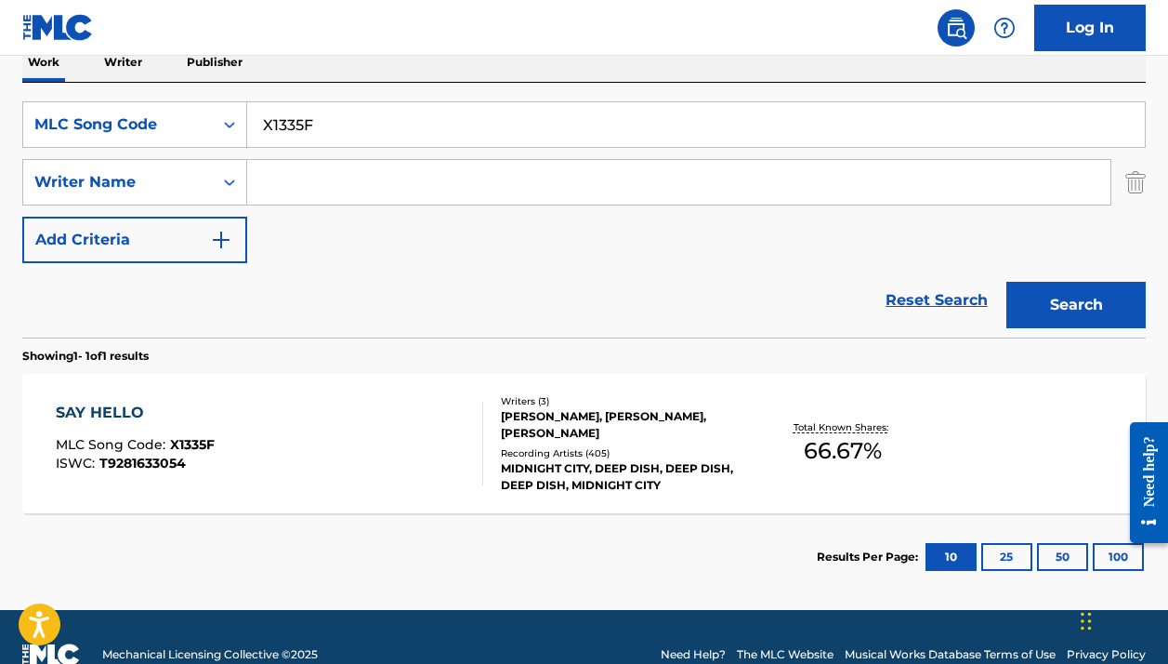
click at [370, 484] on div "SAY HELLO MLC Song Code : X1335F ISWC : T9281633054" at bounding box center [269, 443] width 427 height 84
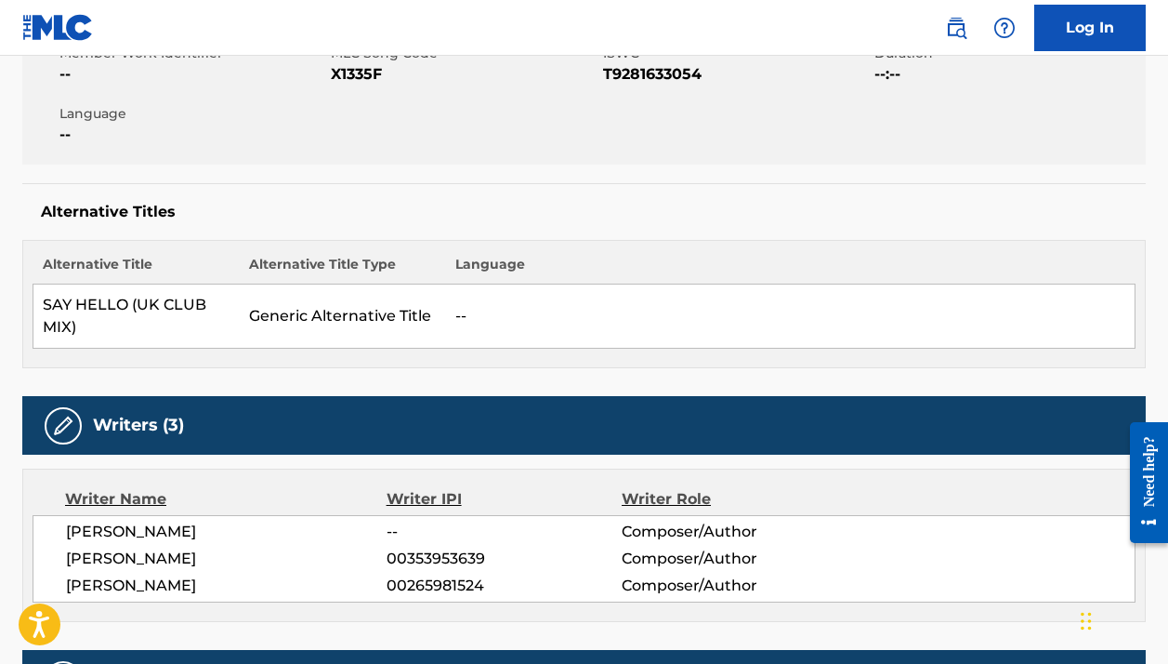
scroll to position [513, 0]
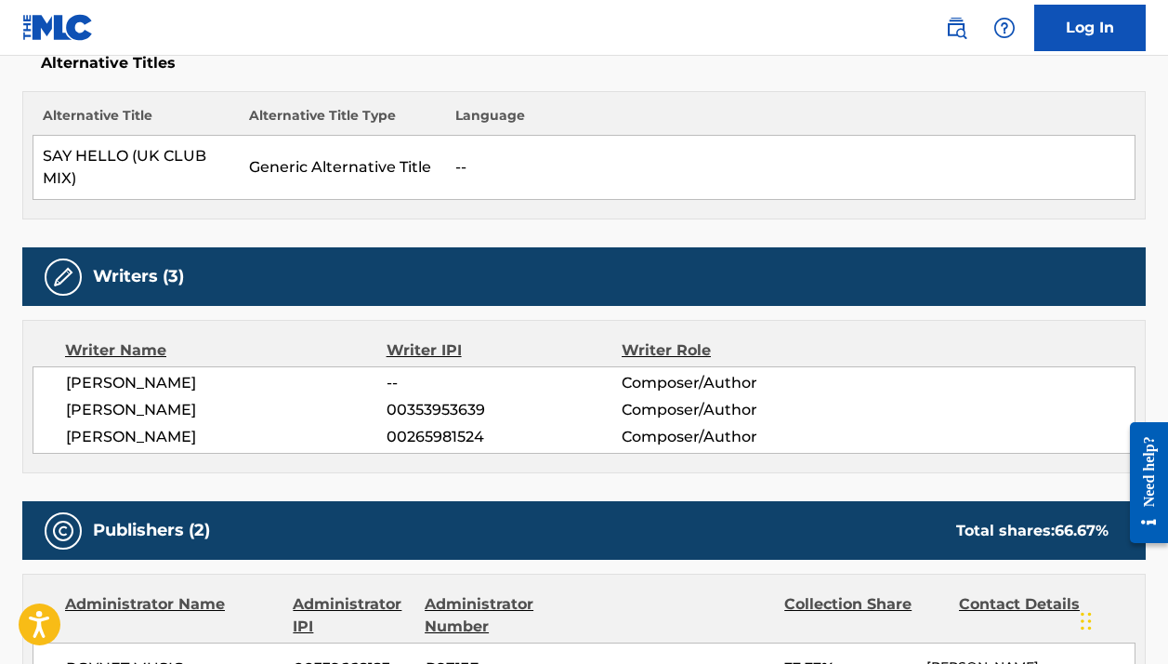
click at [161, 408] on span "ALI SHIRAZINIA" at bounding box center [226, 410] width 321 height 22
copy div "ALI SHIRAZINIA"
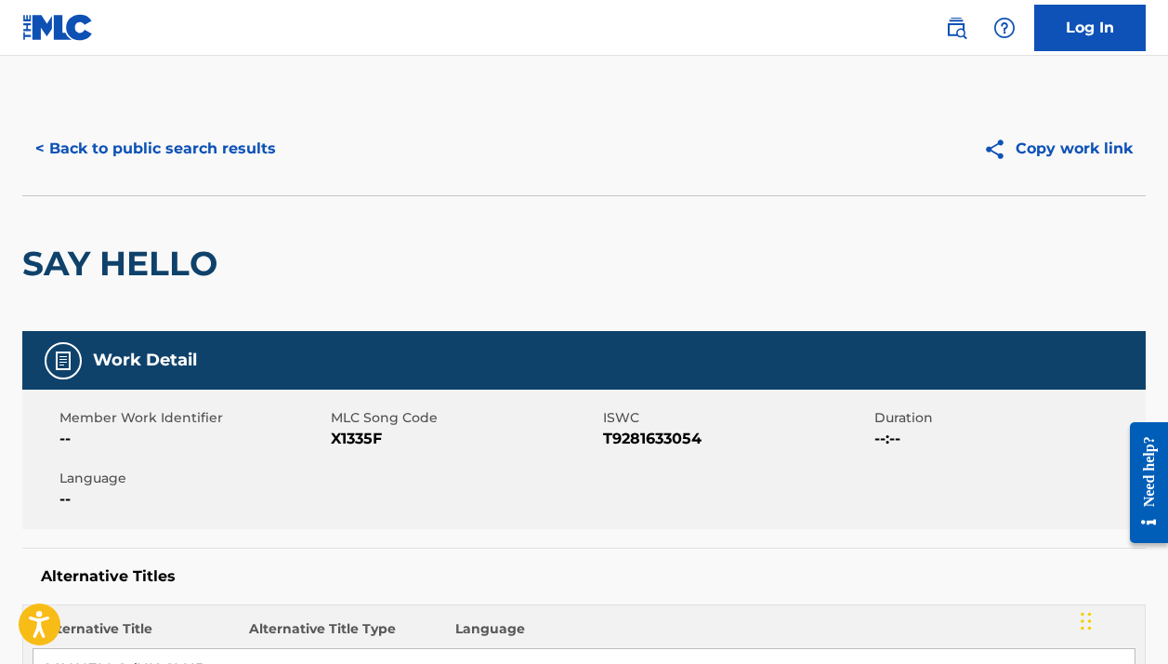
scroll to position [-1, 0]
click at [169, 180] on div "< Back to public search results Copy work link" at bounding box center [584, 148] width 1124 height 93
click at [169, 143] on button "< Back to public search results" at bounding box center [155, 148] width 267 height 46
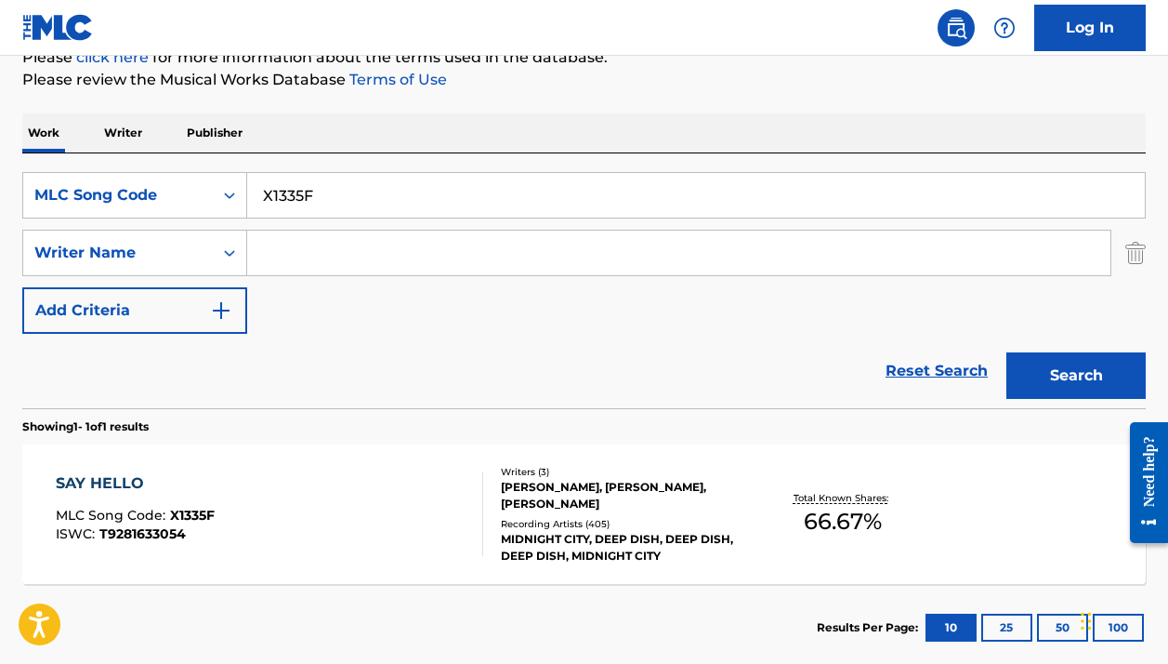
click at [296, 204] on input "X1335F" at bounding box center [696, 195] width 898 height 45
paste input "P39414"
type input "P39414"
click at [1076, 375] on button "Search" at bounding box center [1076, 375] width 139 height 46
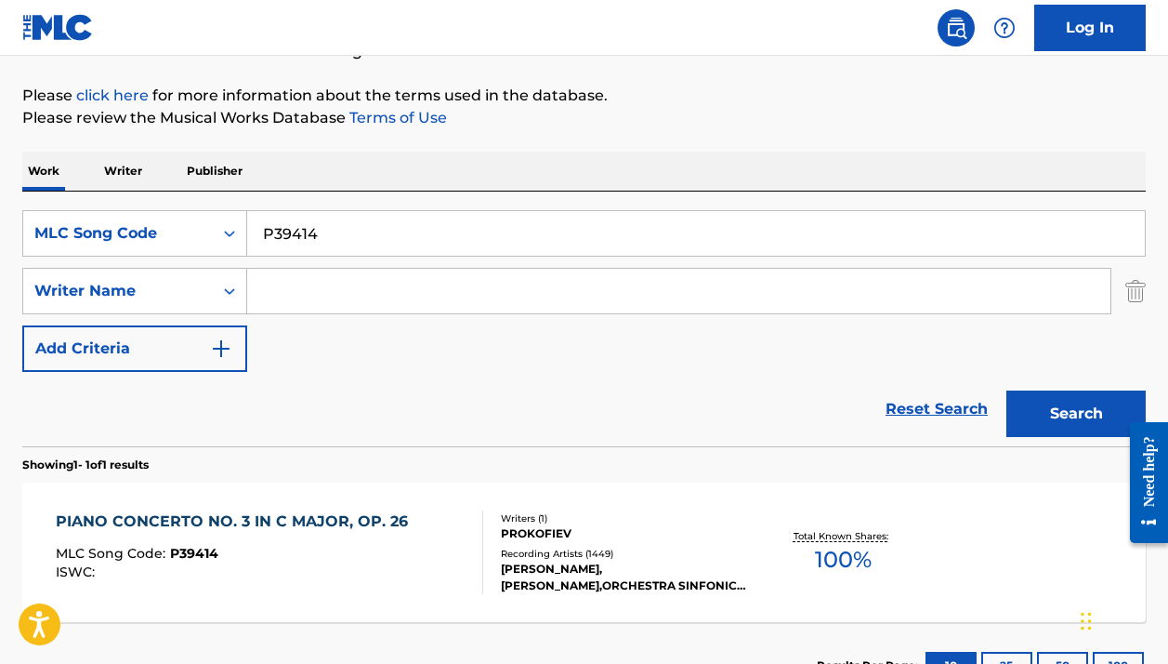
scroll to position [311, 0]
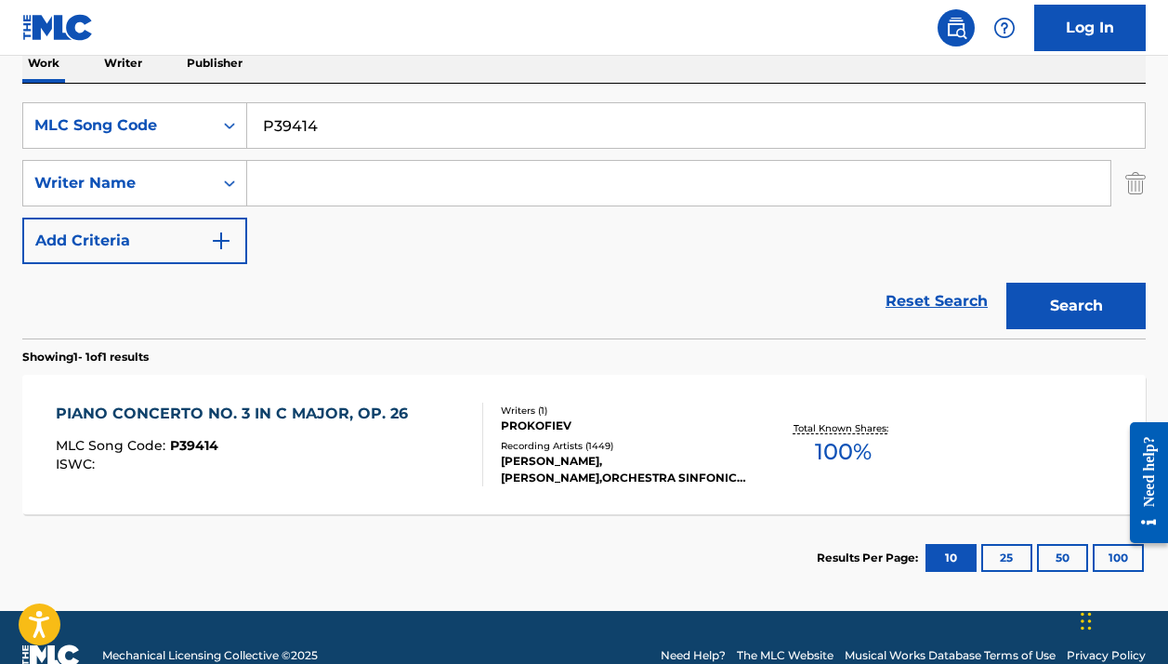
click at [539, 500] on div "PIANO CONCERTO NO. 3 IN C MAJOR, OP. 26 MLC Song Code : P39414 ISWC : Writers (…" at bounding box center [584, 444] width 1124 height 139
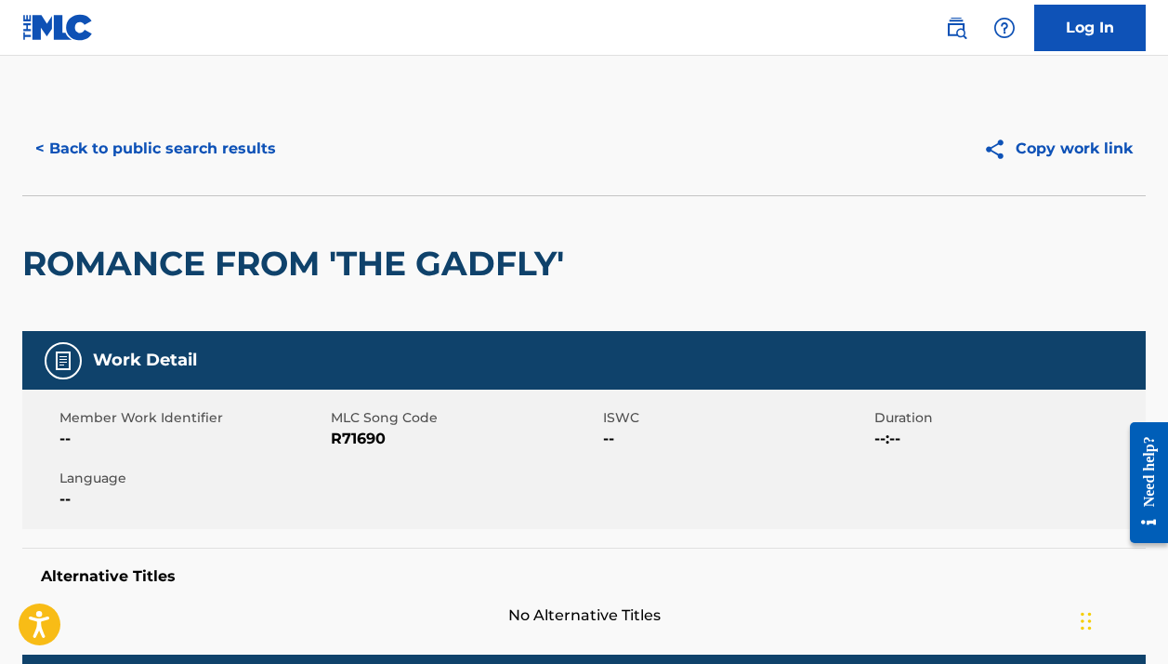
click at [243, 156] on button "< Back to public search results" at bounding box center [155, 148] width 267 height 46
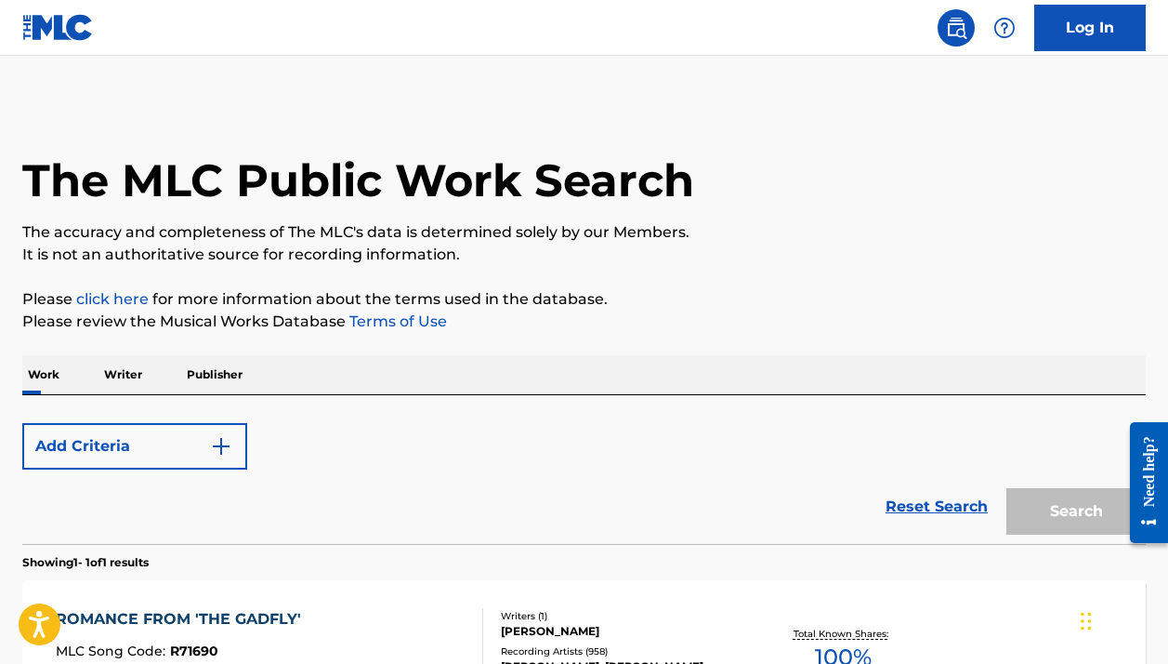
scroll to position [242, 0]
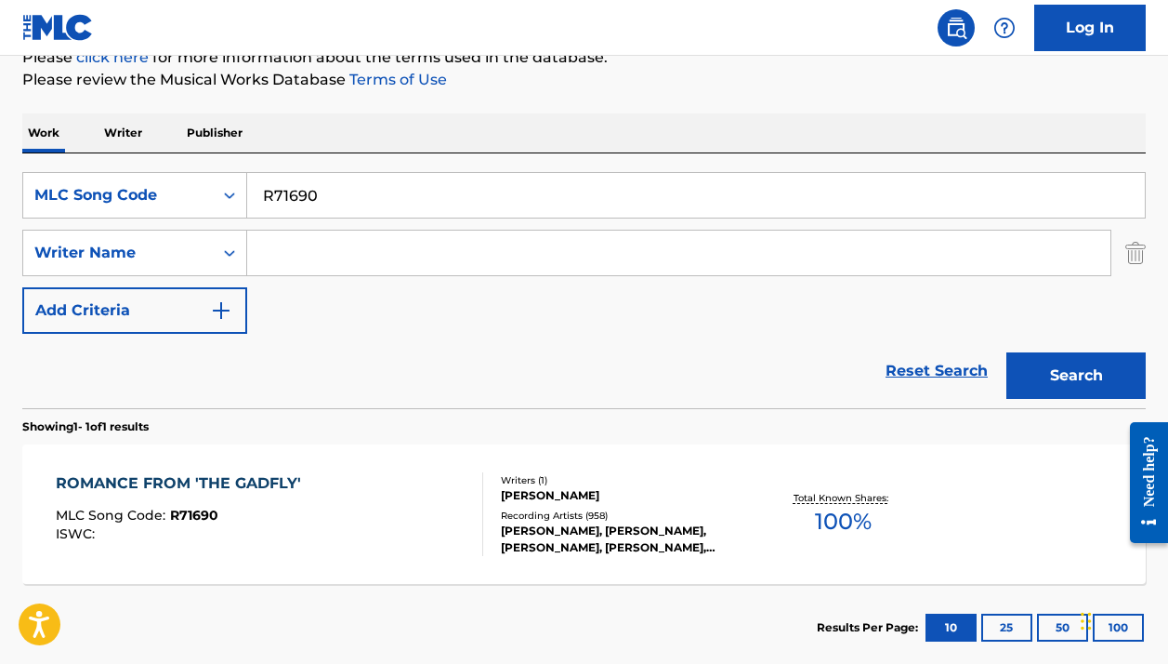
click at [337, 191] on input "R71690" at bounding box center [696, 195] width 898 height 45
click at [336, 191] on input "R71690" at bounding box center [696, 195] width 898 height 45
paste input "L3919X"
type input "L3919X"
click at [1076, 375] on button "Search" at bounding box center [1076, 375] width 139 height 46
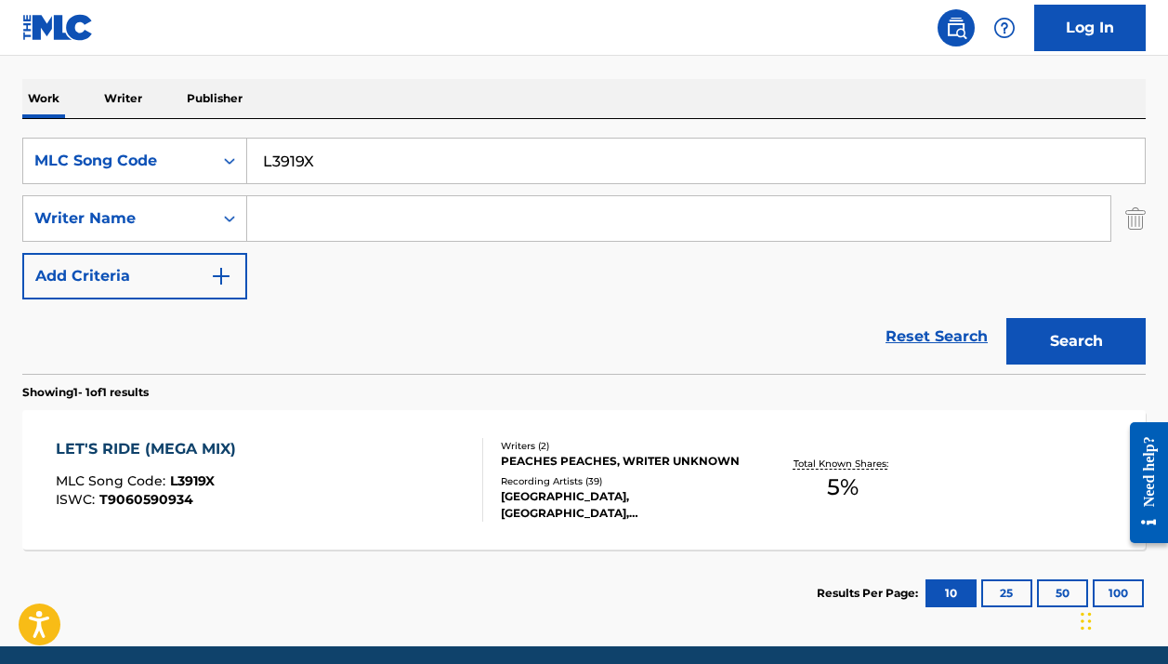
scroll to position [284, 0]
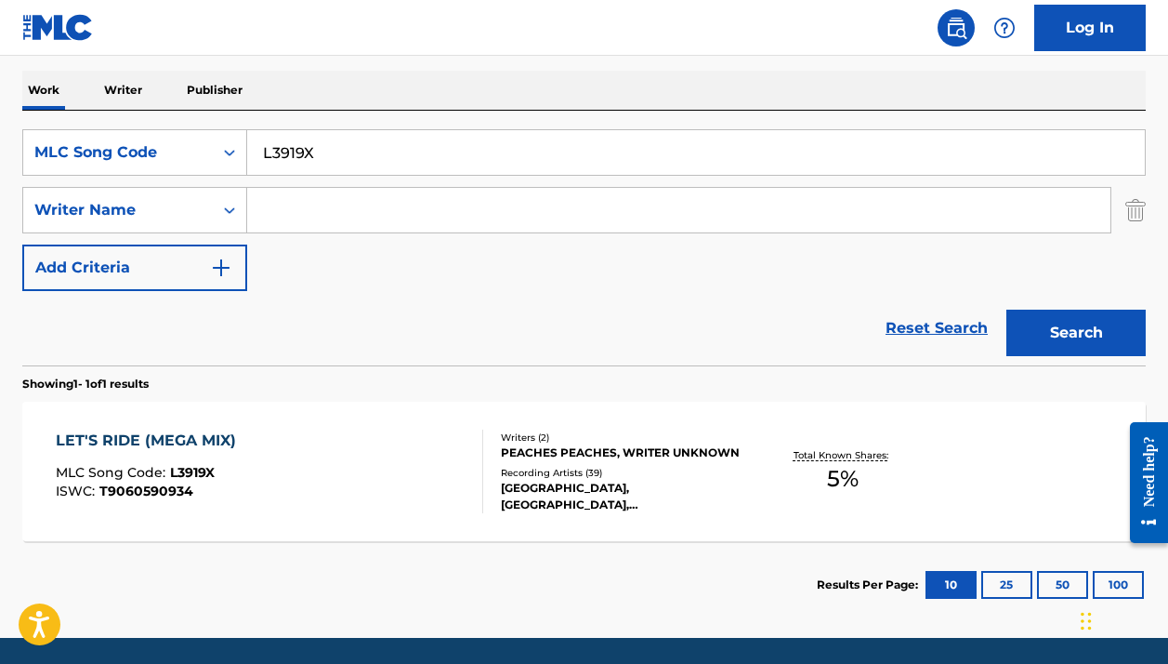
click at [738, 486] on div "WINDY CITY, ODETTA, ODETTA, ODETTA, ODETTA" at bounding box center [625, 496] width 249 height 33
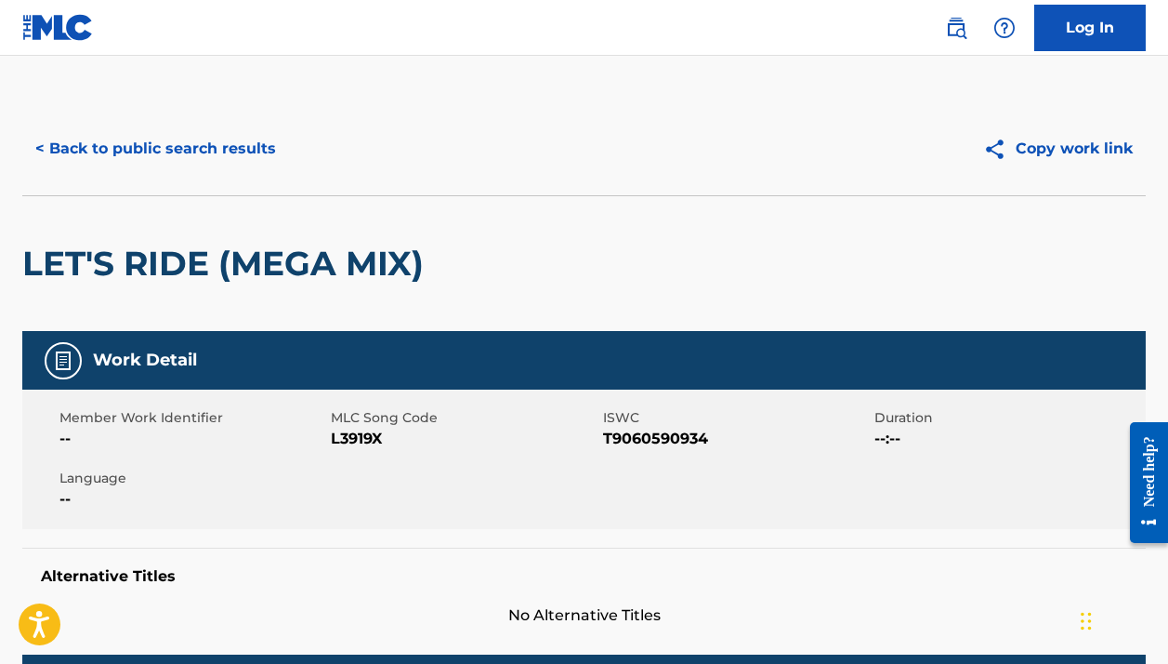
click at [230, 152] on button "< Back to public search results" at bounding box center [155, 148] width 267 height 46
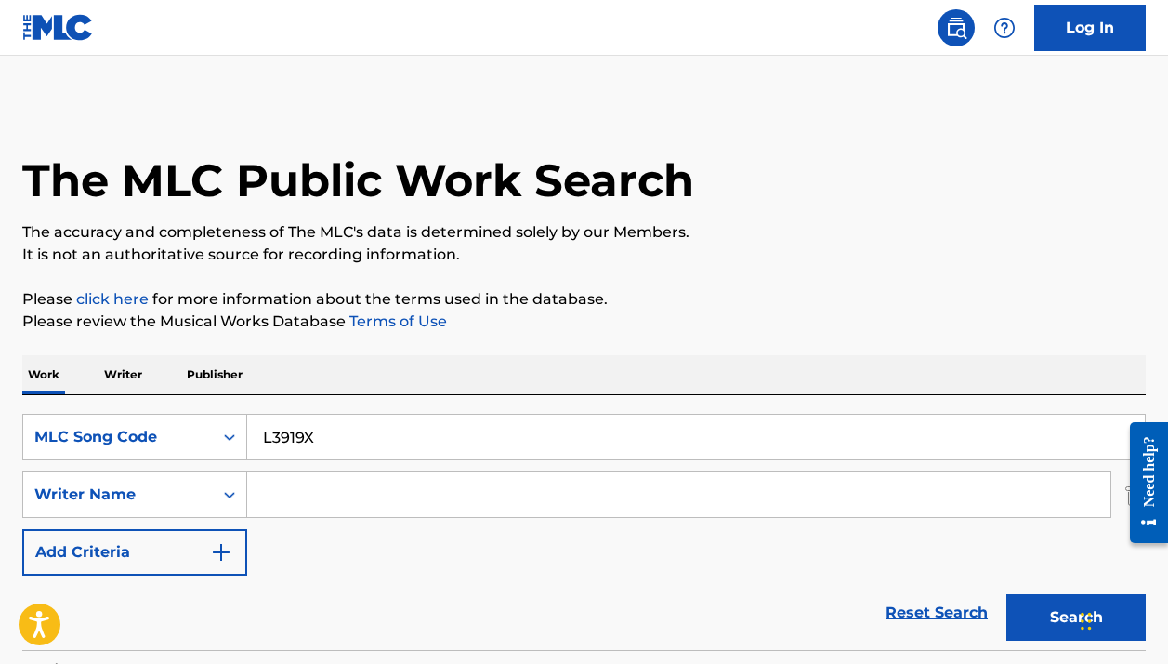
scroll to position [242, 0]
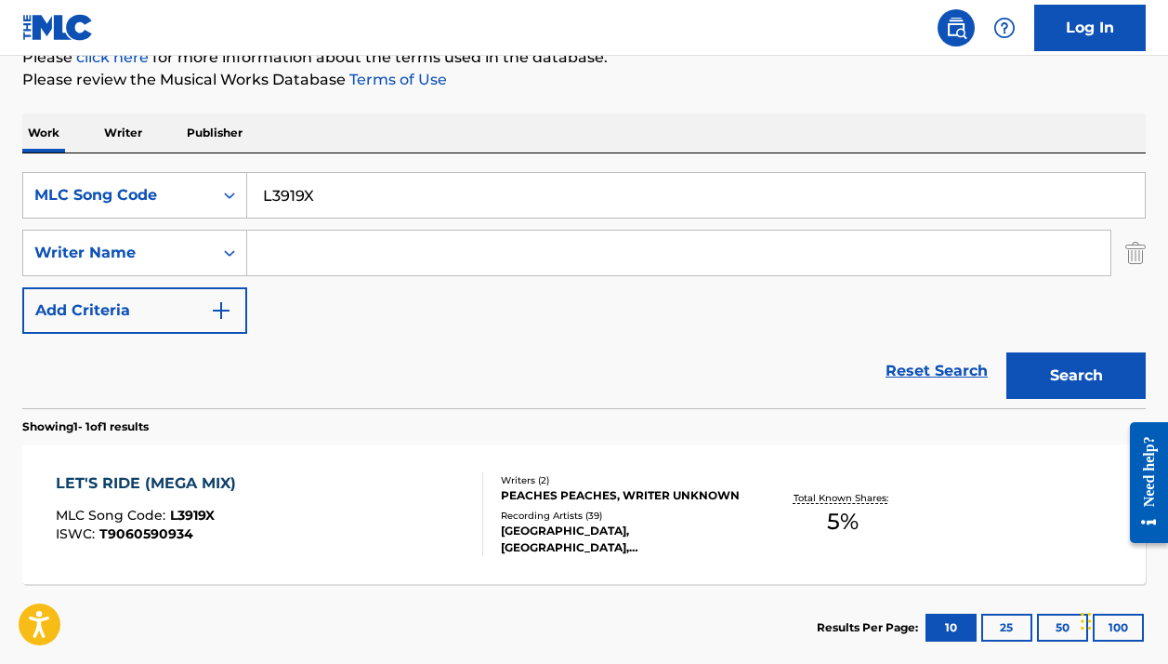
click at [446, 209] on input "L3919X" at bounding box center [696, 195] width 898 height 45
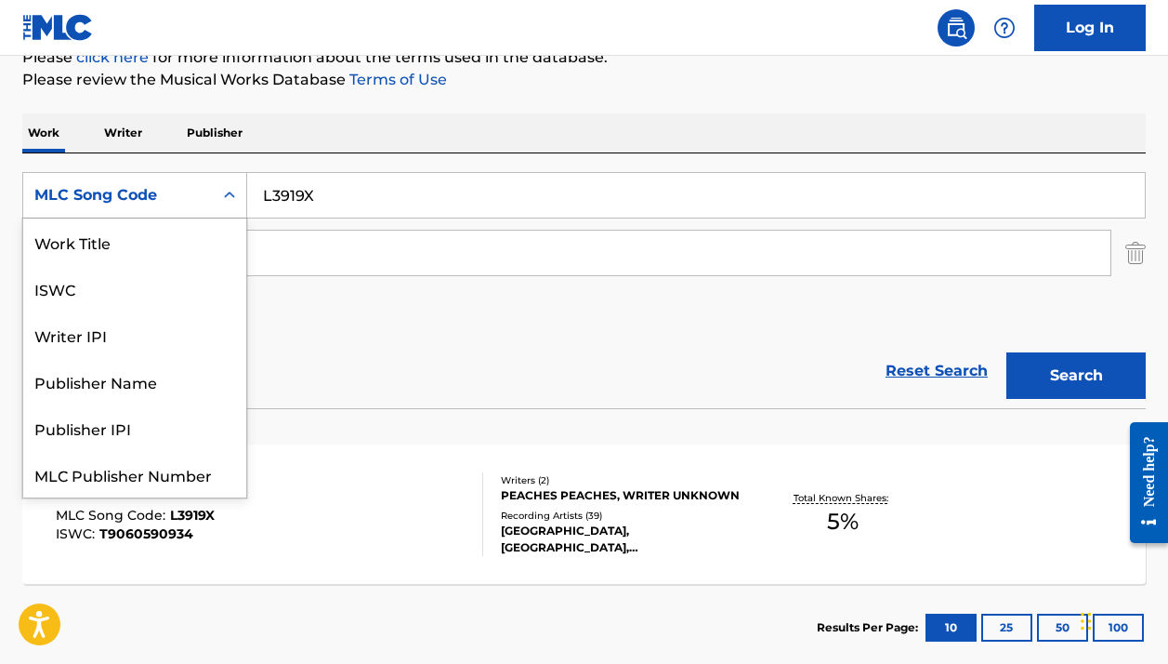
click at [200, 195] on div "MLC Song Code" at bounding box center [117, 195] width 167 height 22
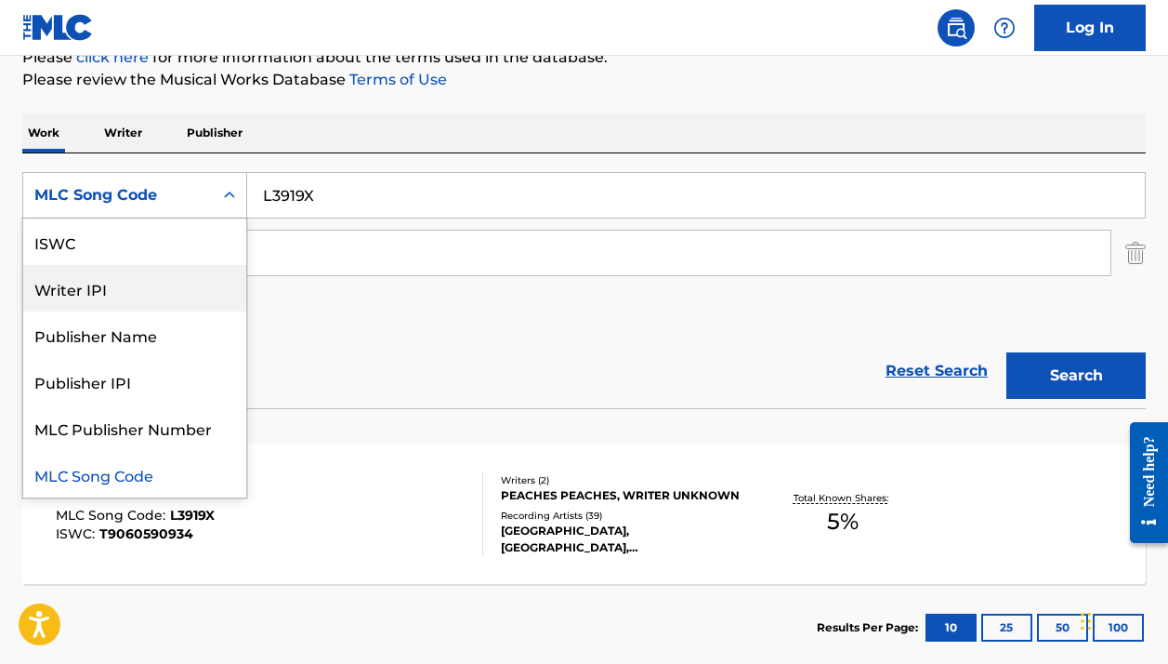
scroll to position [0, 0]
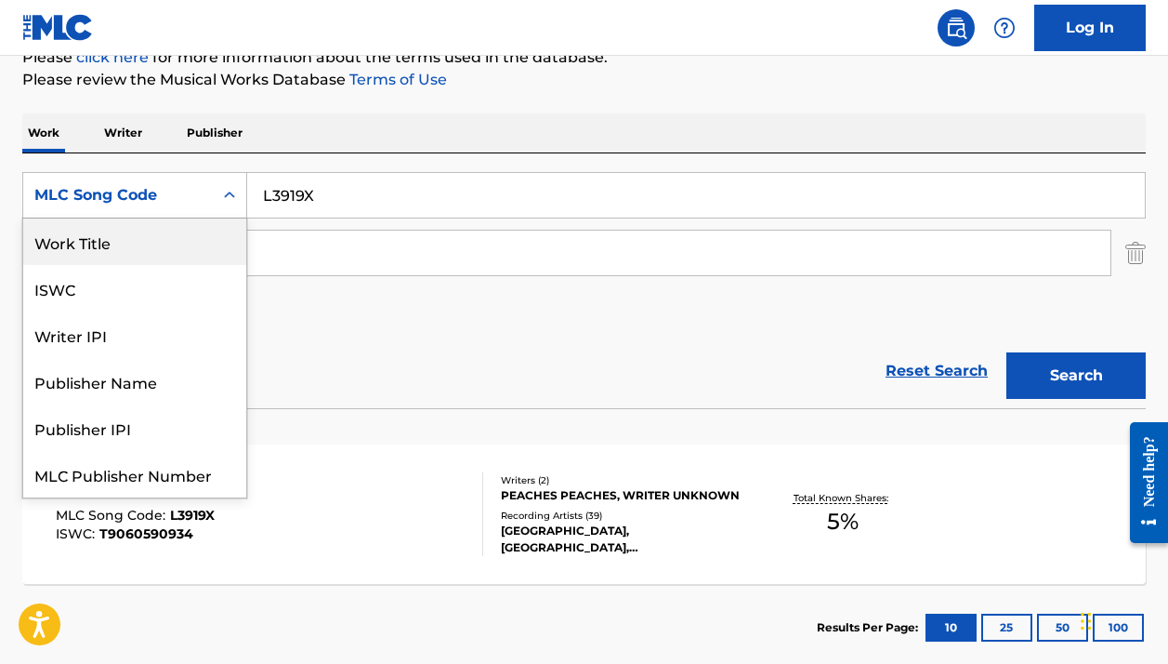
click at [143, 233] on div "Work Title" at bounding box center [134, 241] width 223 height 46
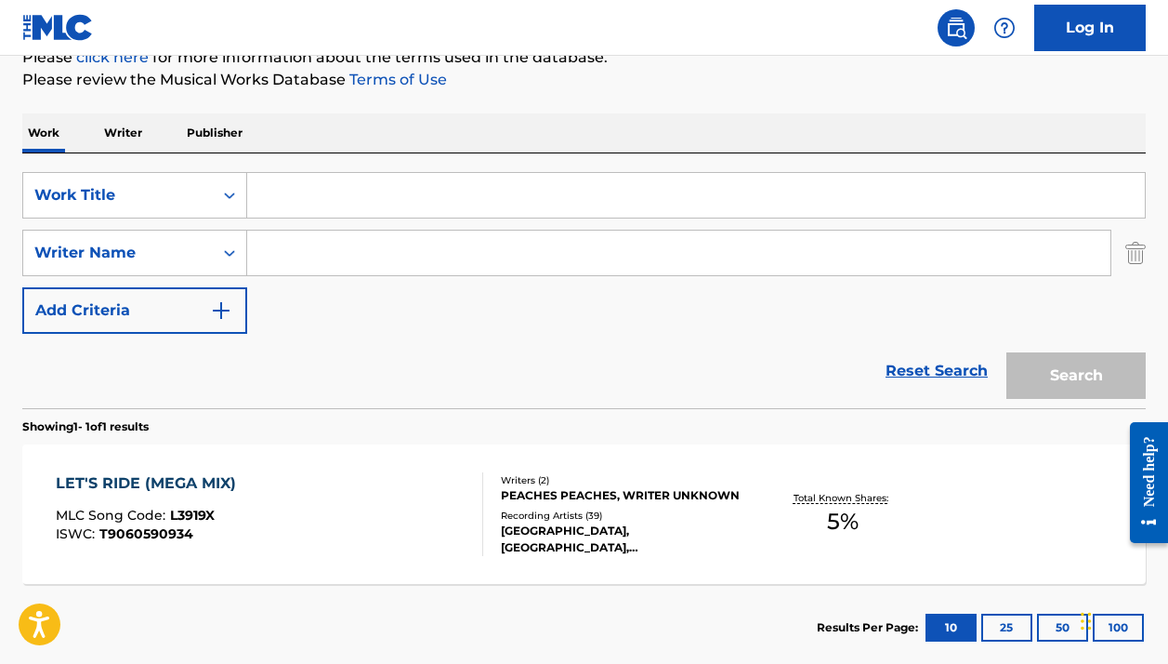
click at [308, 193] on input "Search Form" at bounding box center [696, 195] width 898 height 45
paste input "Mario Hernandez"
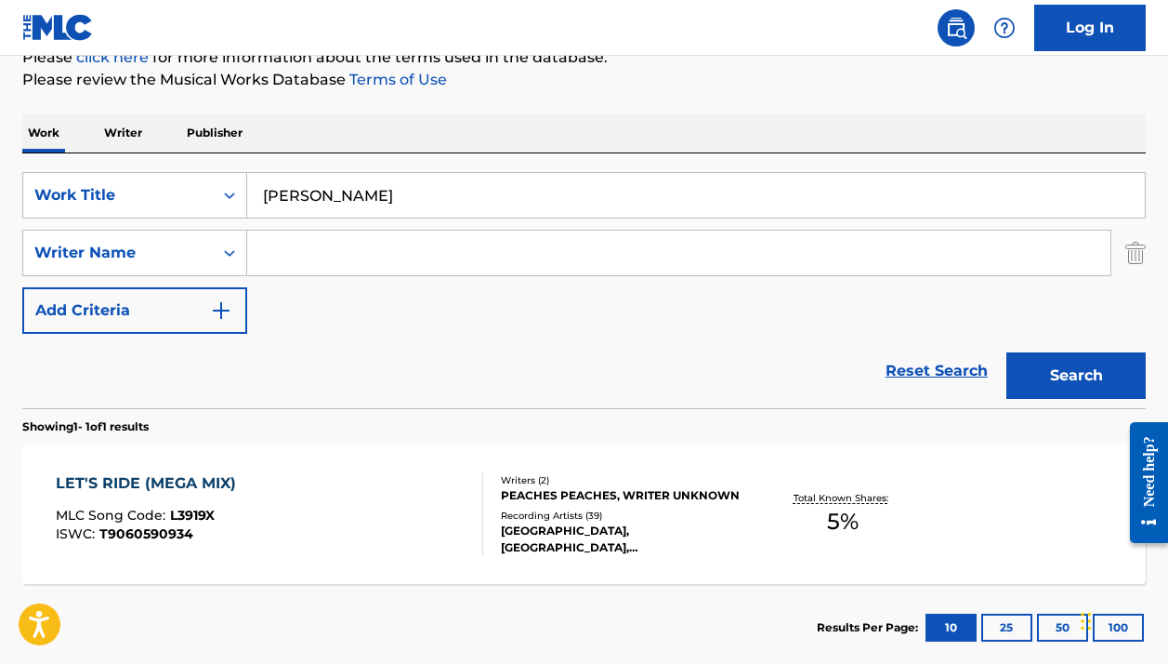
type input "Mario Hernandez"
click at [309, 249] on input "Search Form" at bounding box center [678, 252] width 863 height 45
paste input "Mario Hernandez"
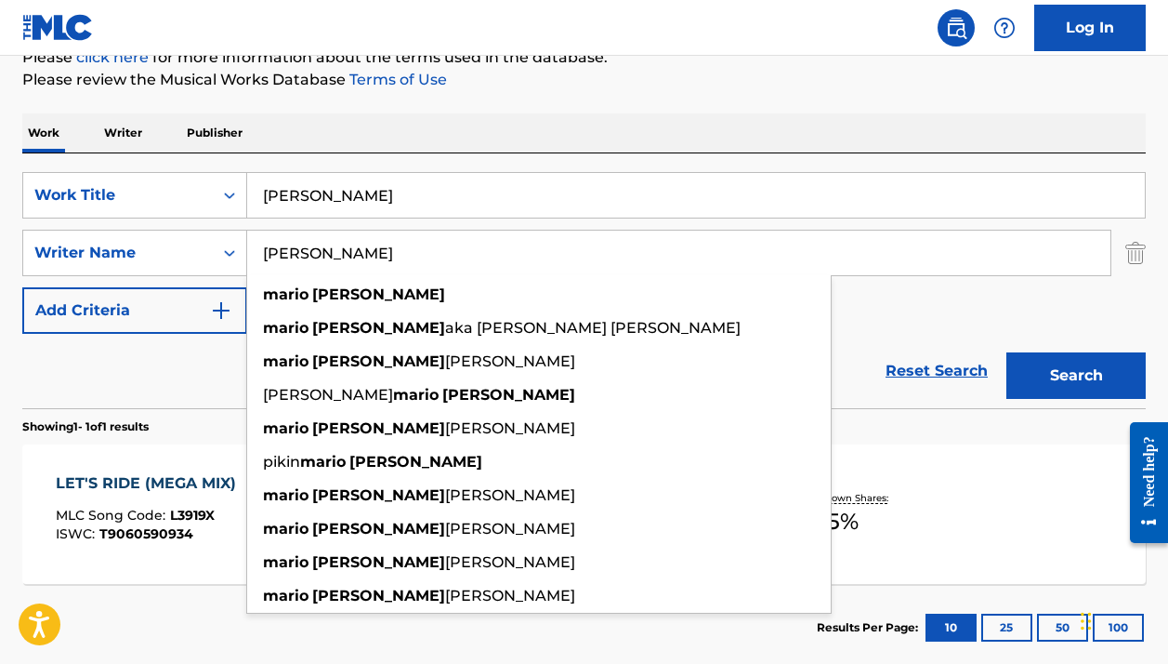
type input "Mario Hernandez"
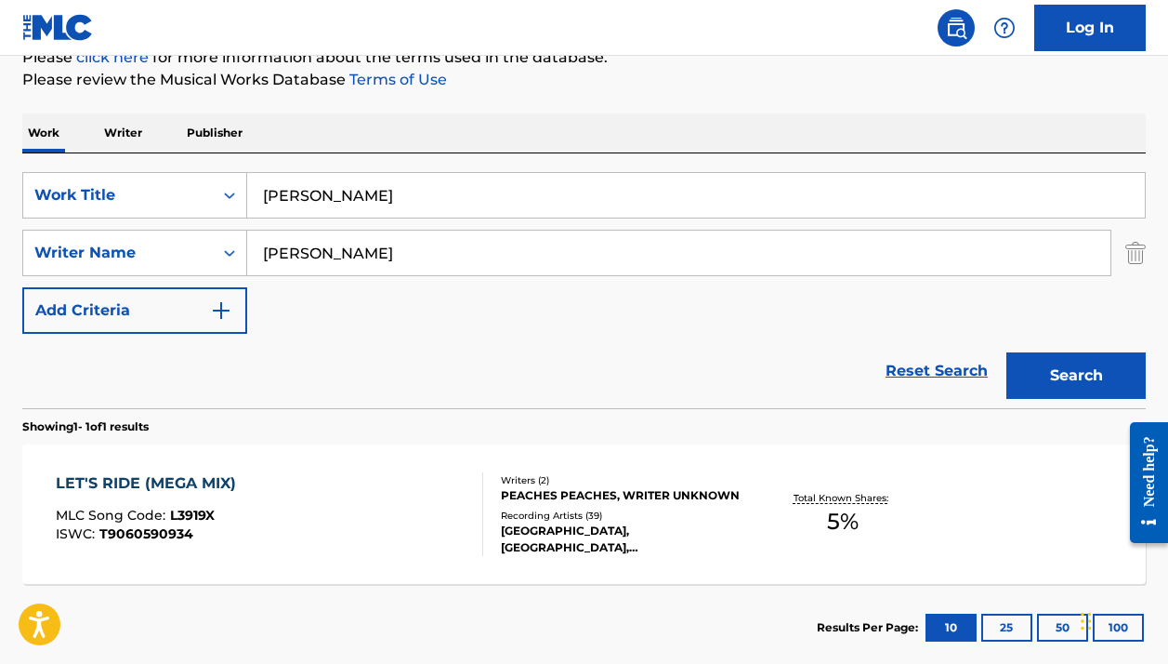
click at [340, 202] on input "Mario Hernandez" at bounding box center [696, 195] width 898 height 45
type input "k"
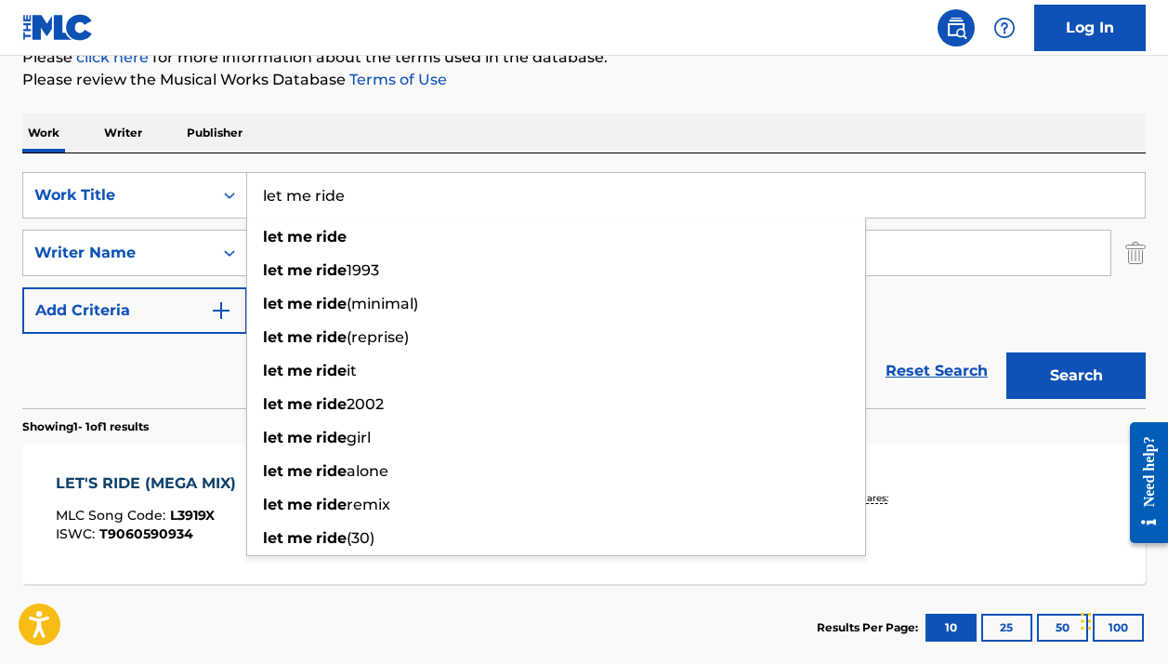
type input "let me ride"
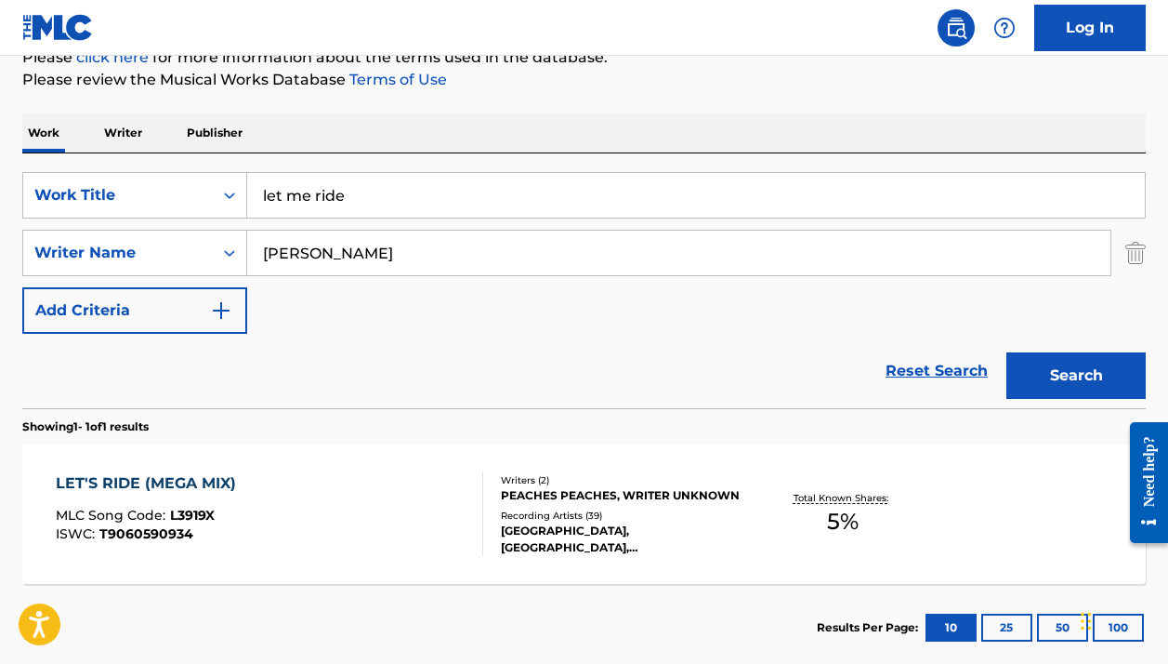
click at [587, 118] on div "Work Writer Publisher" at bounding box center [584, 132] width 1124 height 39
click at [1097, 368] on button "Search" at bounding box center [1076, 375] width 139 height 46
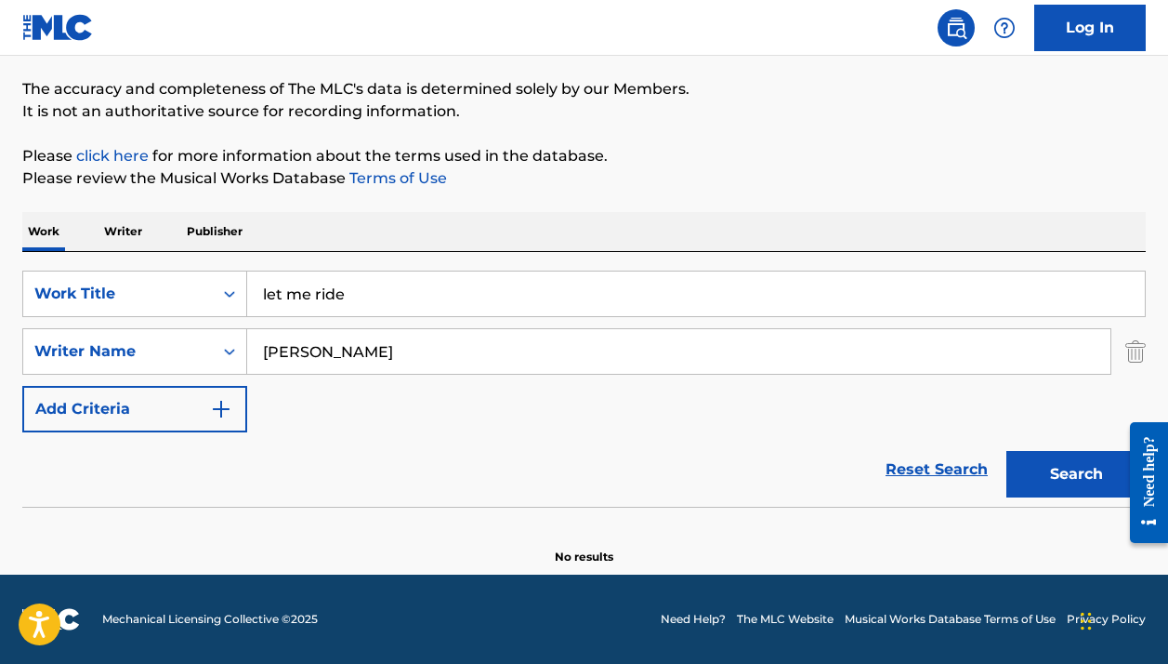
scroll to position [143, 0]
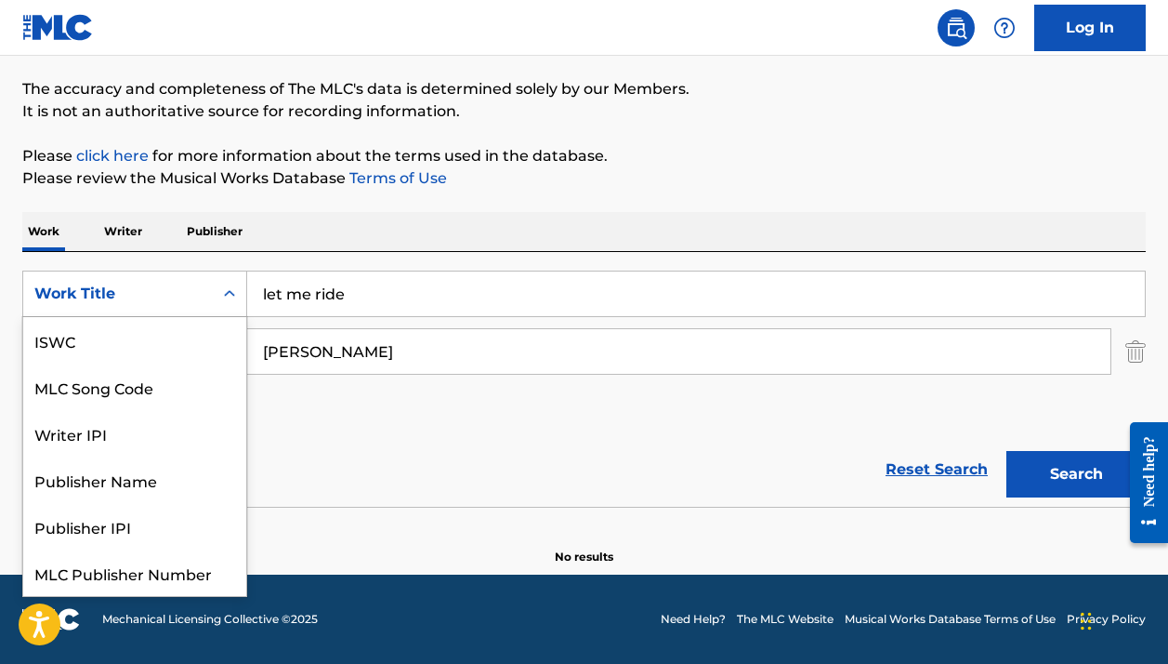
click at [196, 282] on div "Work Title" at bounding box center [118, 293] width 190 height 35
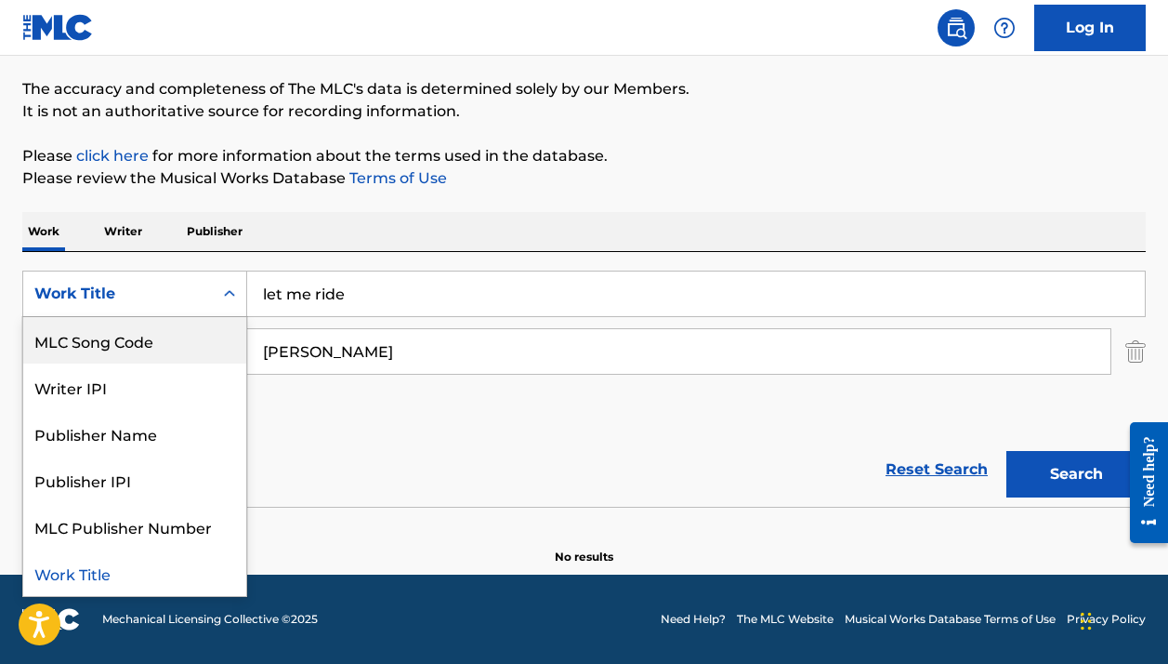
click at [164, 352] on div "MLC Song Code" at bounding box center [134, 340] width 223 height 46
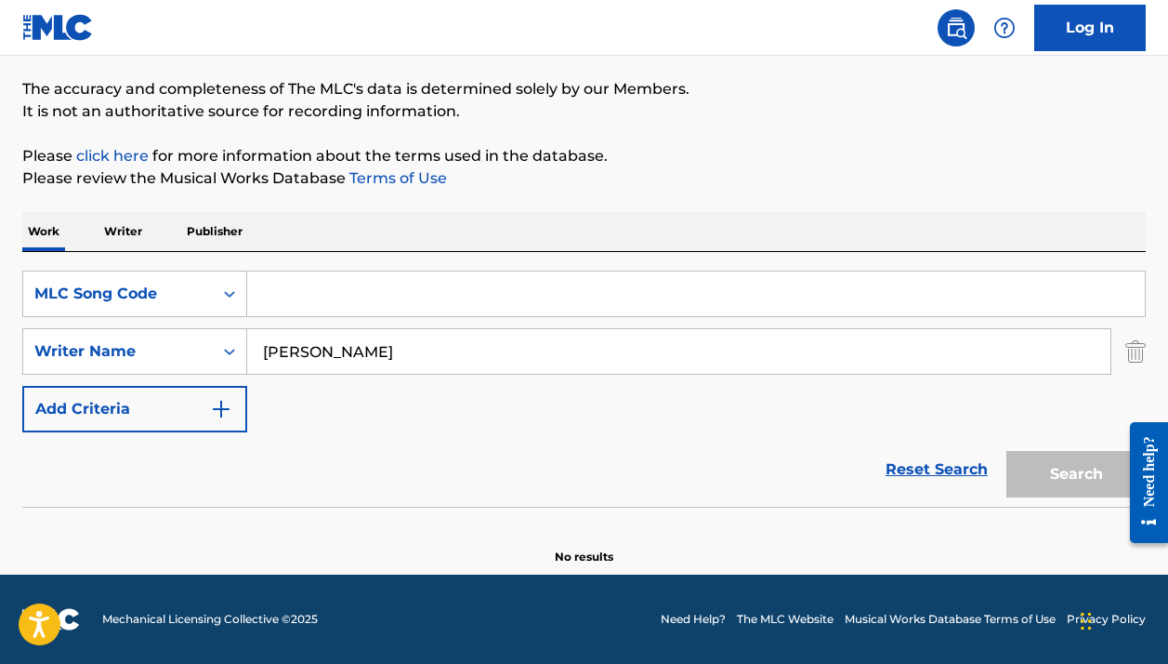
click at [318, 293] on input "Search Form" at bounding box center [696, 293] width 898 height 45
paste input "L27049"
type input "L27049"
click at [316, 343] on input "Mario Hernandez" at bounding box center [678, 351] width 863 height 45
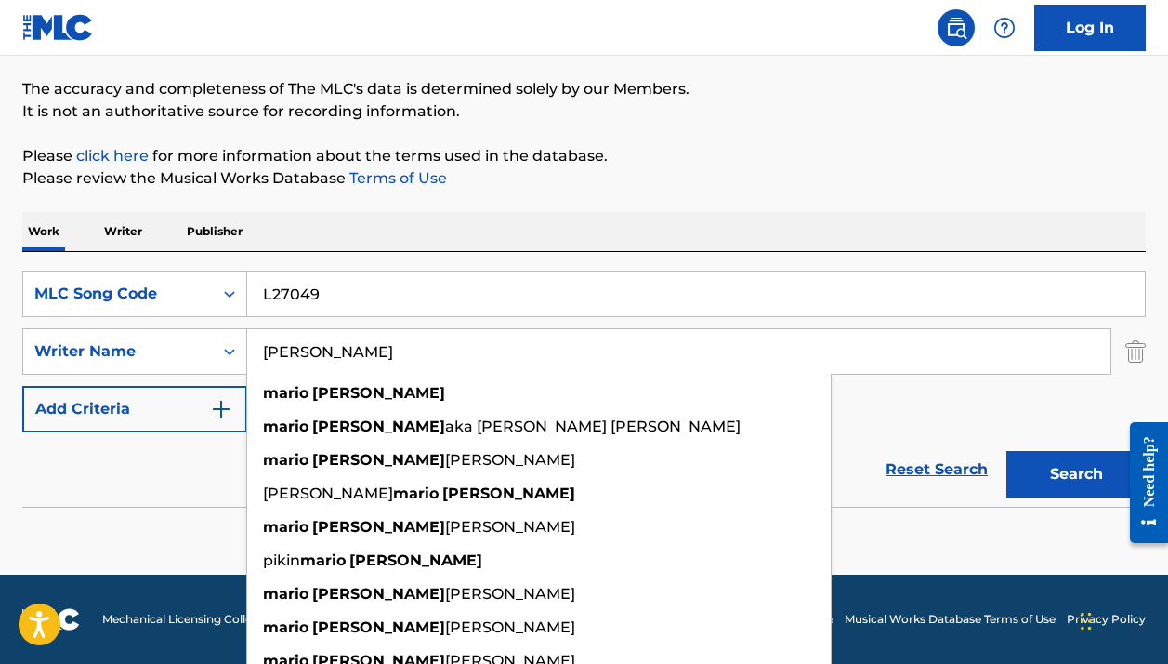
click at [316, 343] on input "Mario Hernandez" at bounding box center [678, 351] width 863 height 45
type input "\"
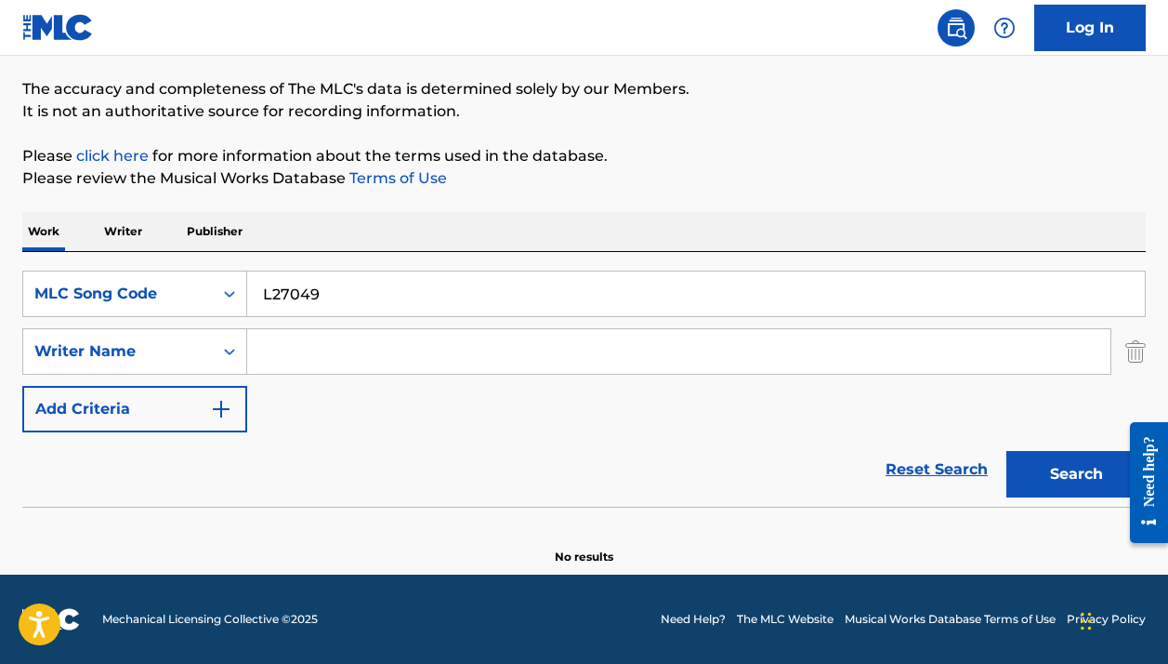
click at [1076, 474] on button "Search" at bounding box center [1076, 474] width 139 height 46
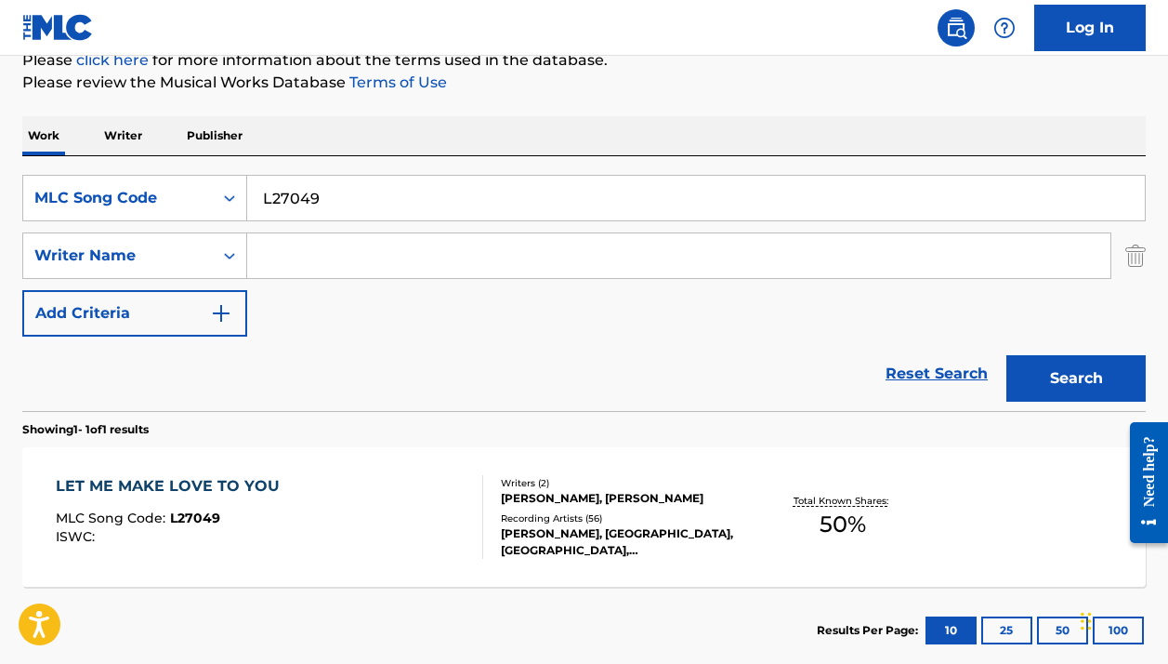
scroll to position [303, 0]
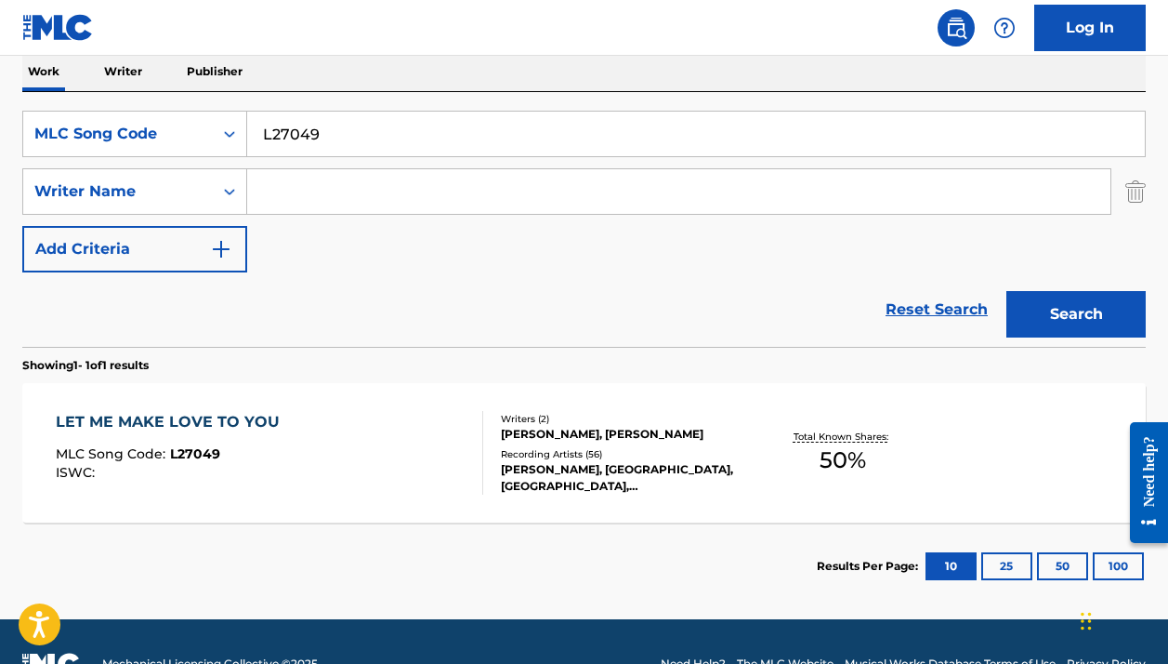
click at [356, 448] on div "LET ME MAKE LOVE TO YOU MLC Song Code : L27049 ISWC :" at bounding box center [269, 453] width 427 height 84
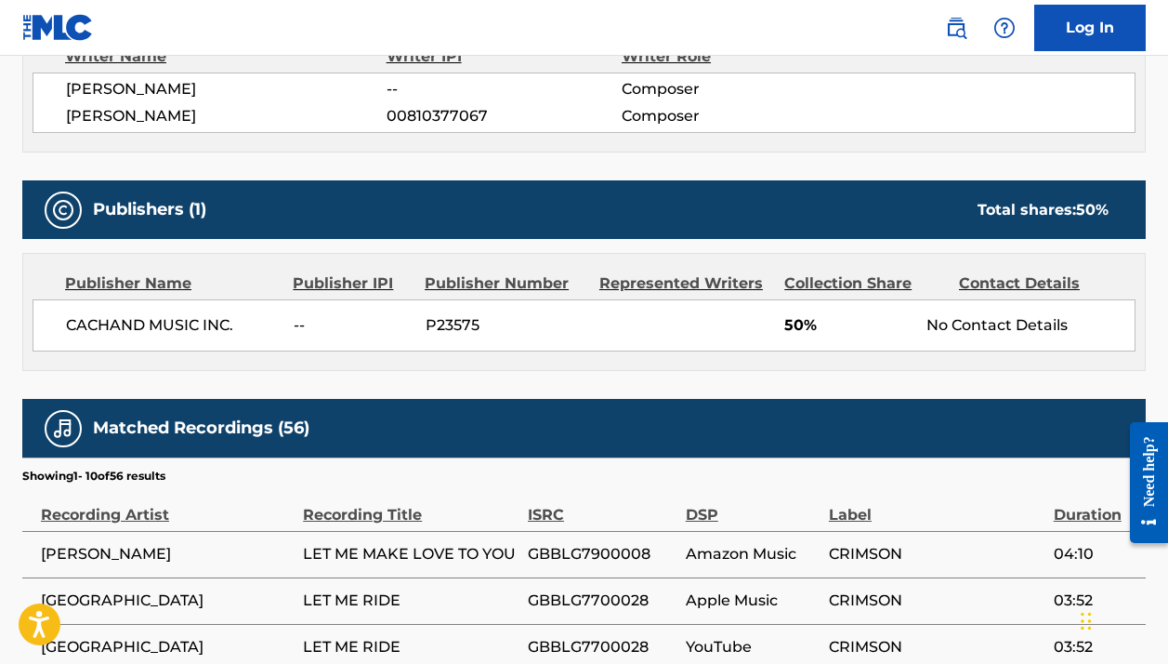
scroll to position [702, 0]
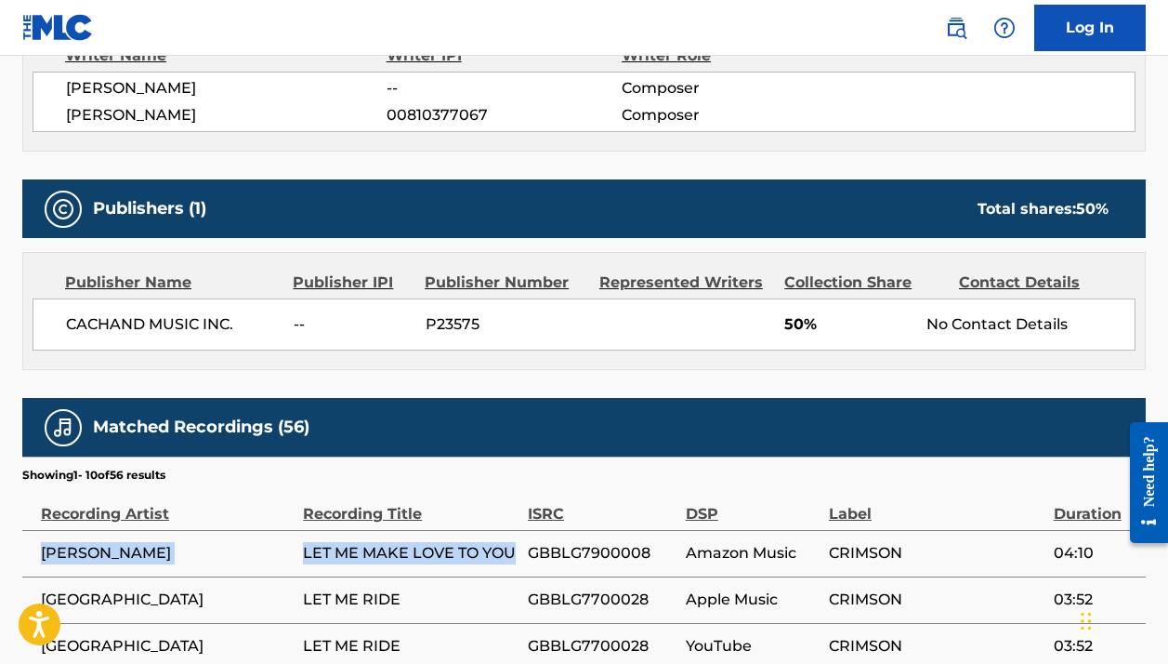
drag, startPoint x: 520, startPoint y: 555, endPoint x: 45, endPoint y: 546, distance: 475.0
click at [45, 546] on tr "GENE CHANDLER LET ME MAKE LOVE TO YOU GBBLG7900008 Amazon Music CRIMSON 04:10" at bounding box center [584, 553] width 1124 height 46
copy tr "GENE CHANDLER LET ME MAKE LOVE TO YOU"
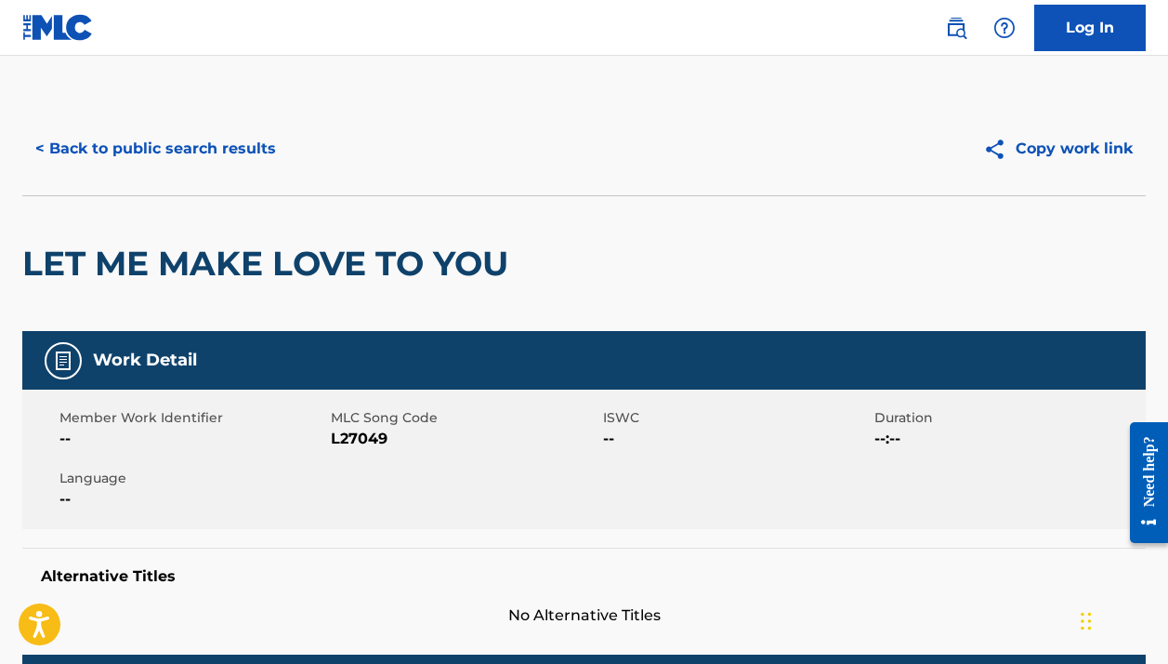
click at [144, 153] on button "< Back to public search results" at bounding box center [155, 148] width 267 height 46
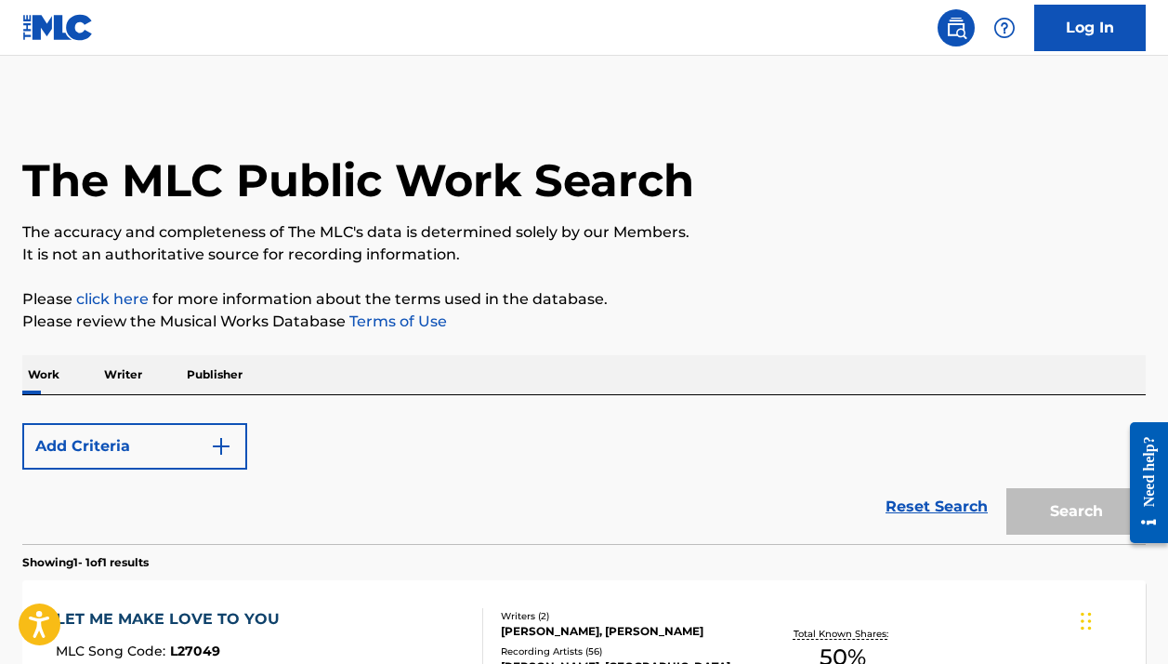
scroll to position [242, 0]
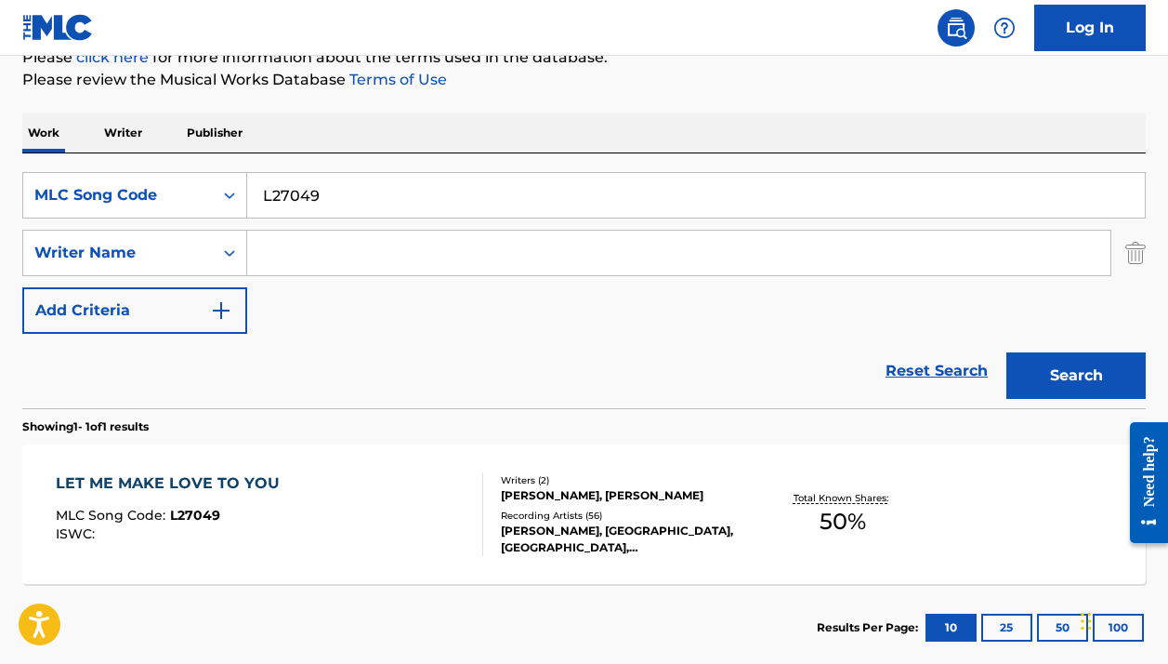
click at [376, 212] on input "L27049" at bounding box center [696, 195] width 898 height 45
paste input "W3796J"
type input "W3796J"
click at [1076, 375] on button "Search" at bounding box center [1076, 375] width 139 height 46
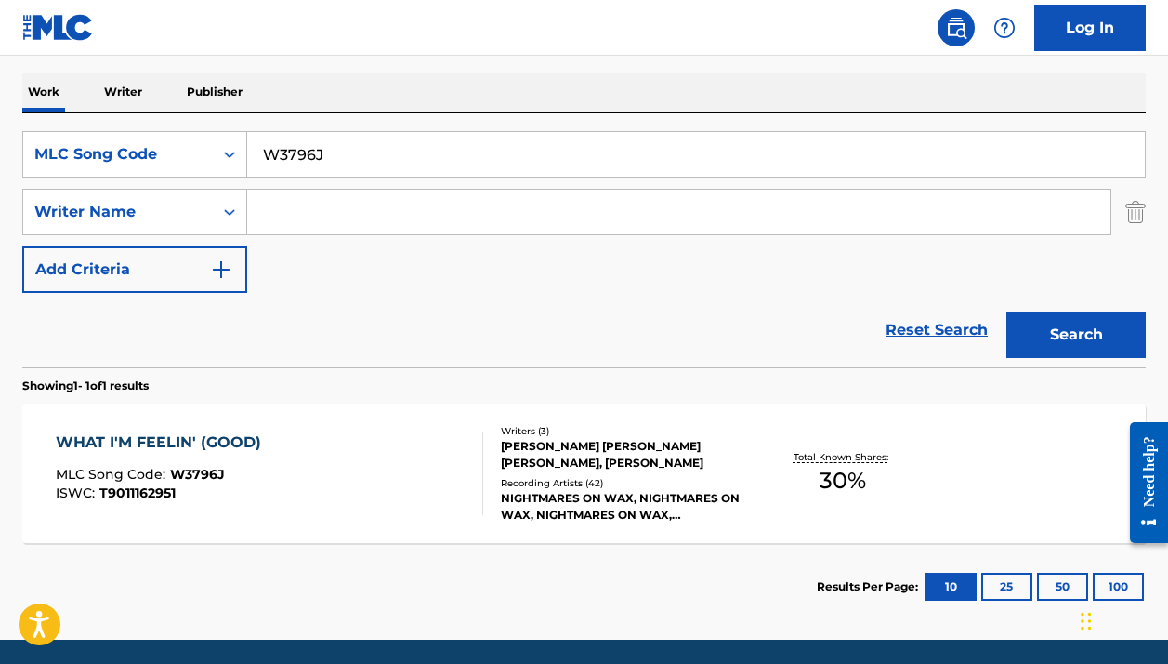
scroll to position [296, 0]
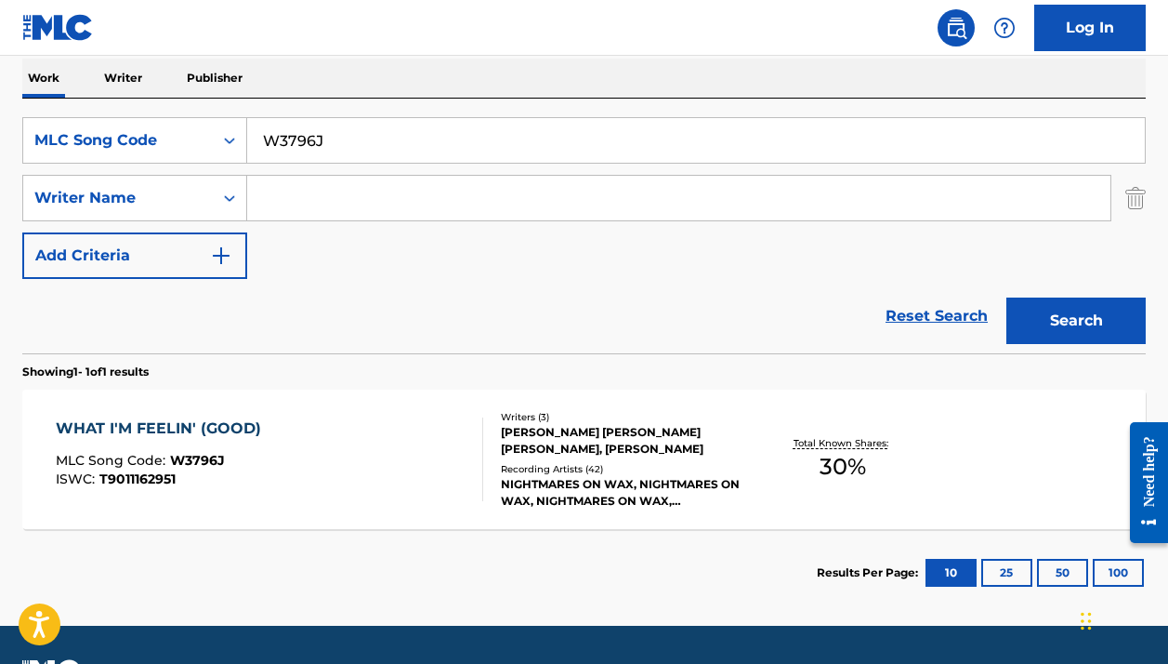
click at [549, 493] on div "NIGHTMARES ON WAX, NIGHTMARES ON WAX, NIGHTMARES ON WAX, NIGHTMARES ON WAX, NIG…" at bounding box center [625, 492] width 249 height 33
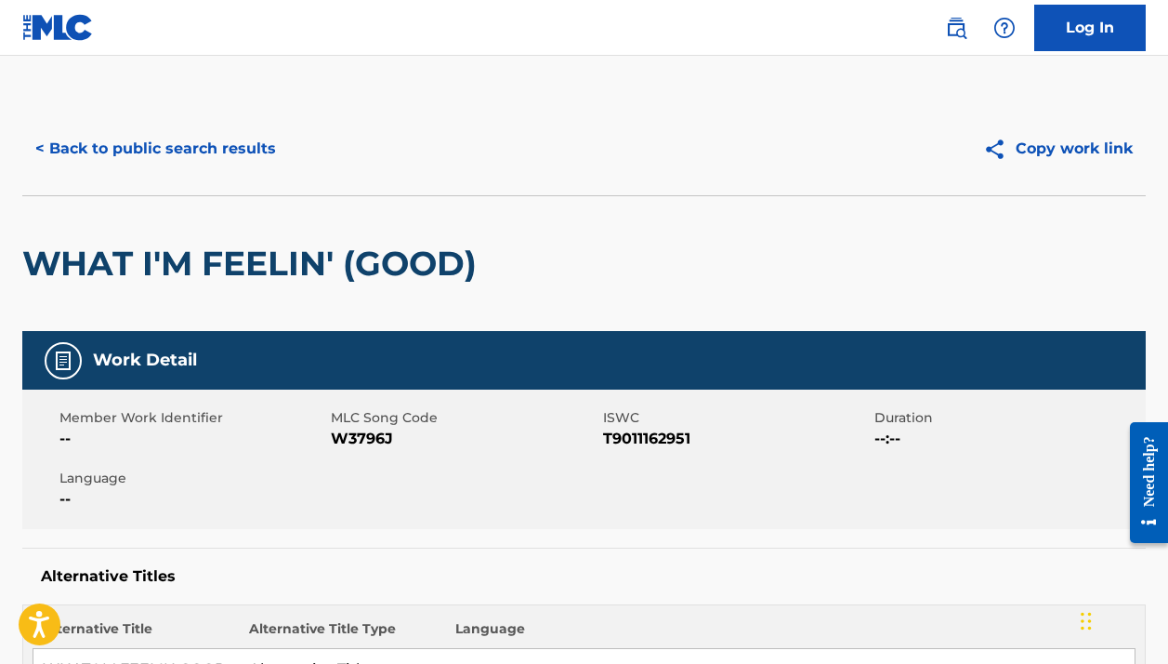
scroll to position [-2, 0]
click at [129, 135] on button "< Back to public search results" at bounding box center [155, 148] width 267 height 46
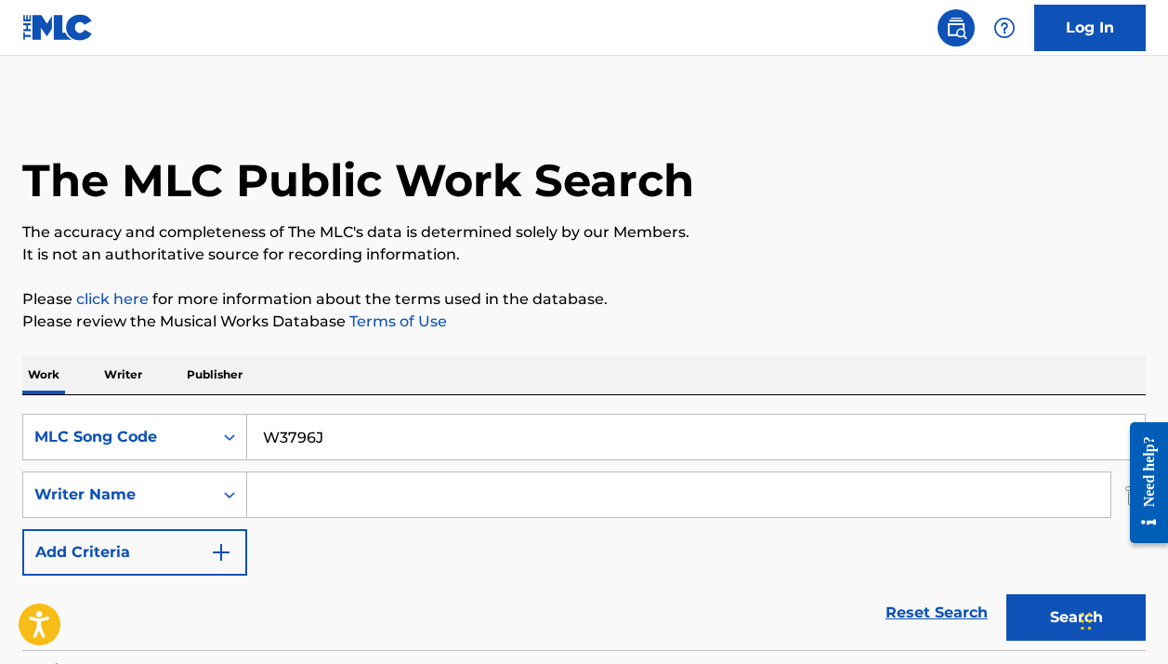
scroll to position [242, 0]
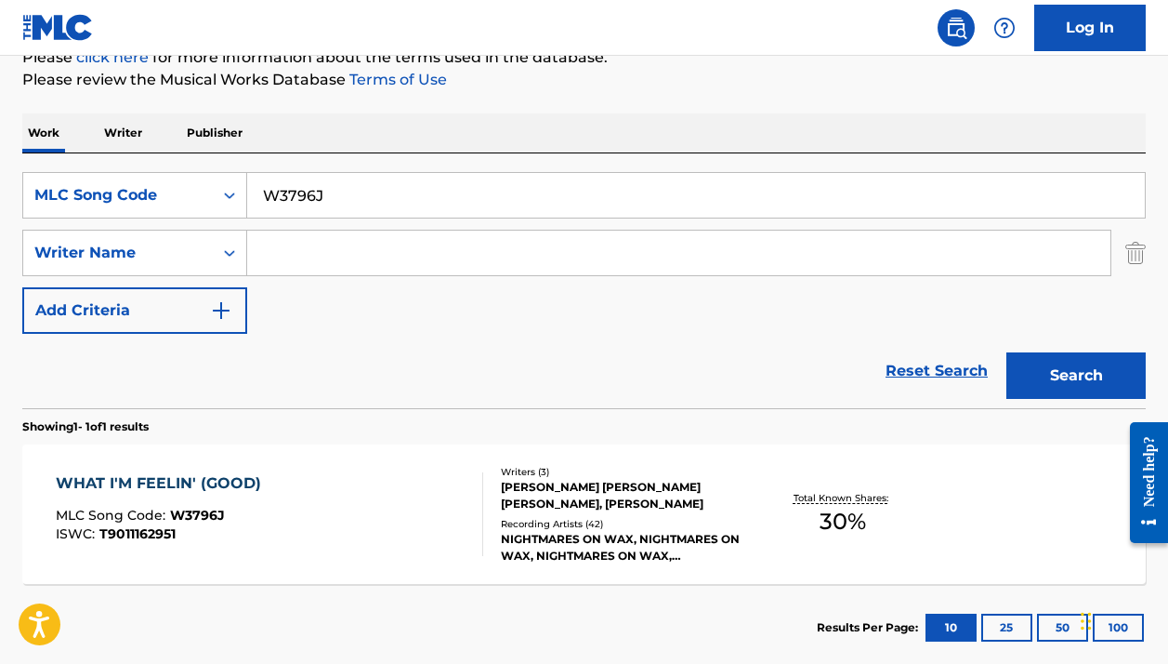
click at [439, 202] on input "W3796J" at bounding box center [696, 195] width 898 height 45
paste input "G0804P"
type input "G0804P"
click at [1076, 375] on button "Search" at bounding box center [1076, 375] width 139 height 46
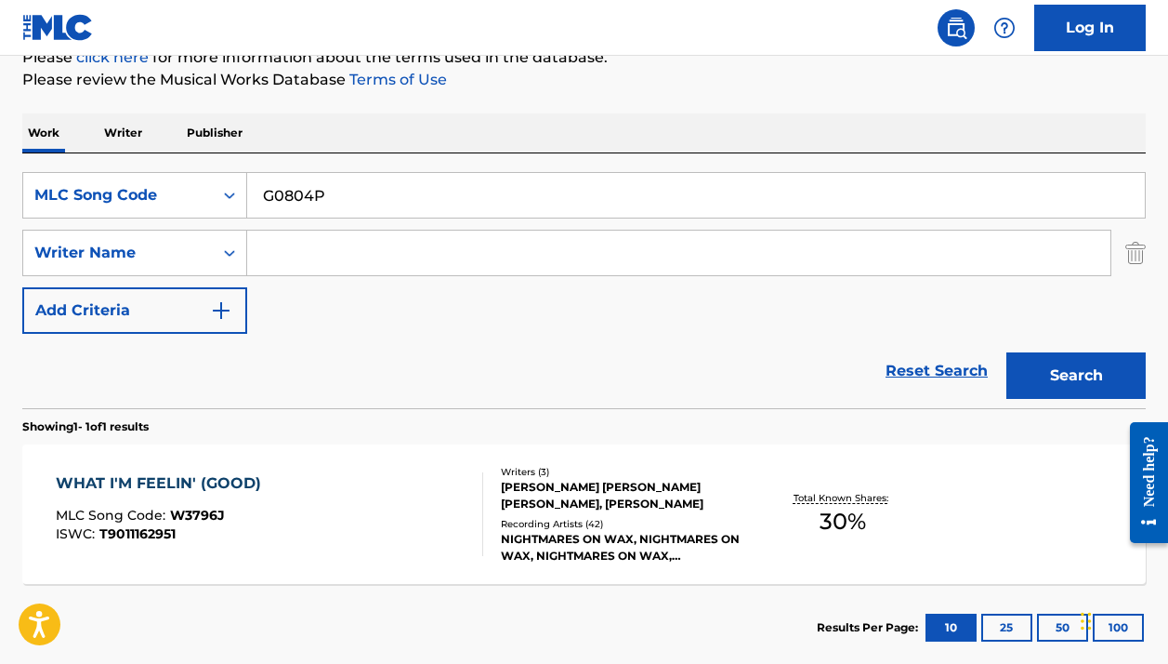
scroll to position [204, 0]
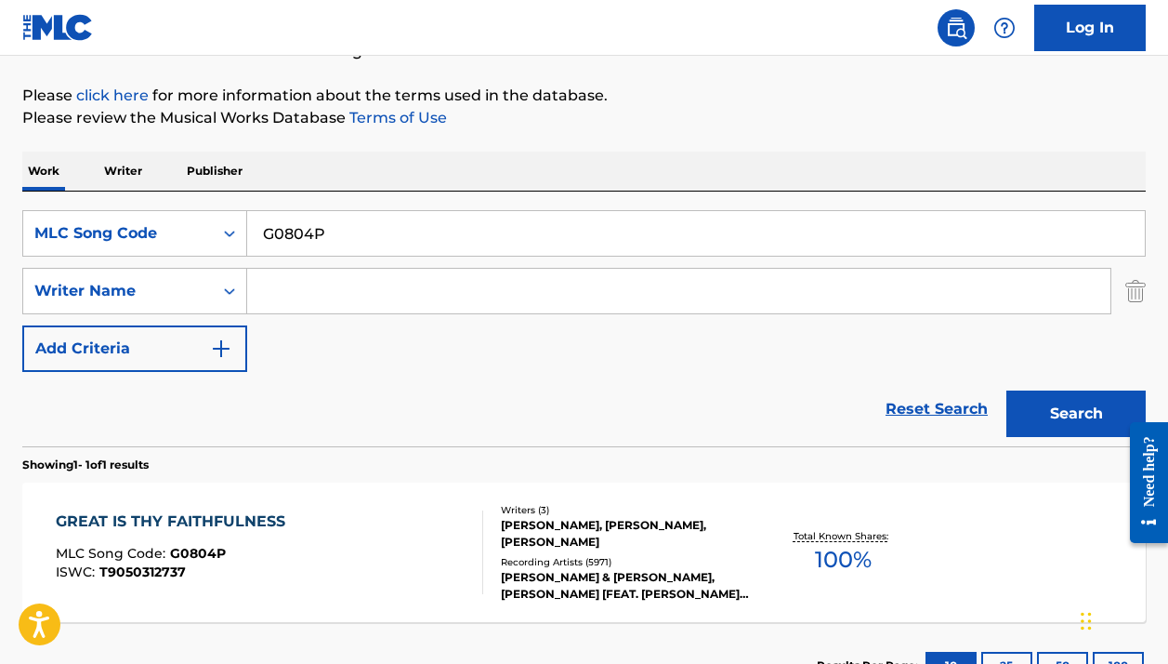
click at [475, 535] on div at bounding box center [474, 552] width 15 height 84
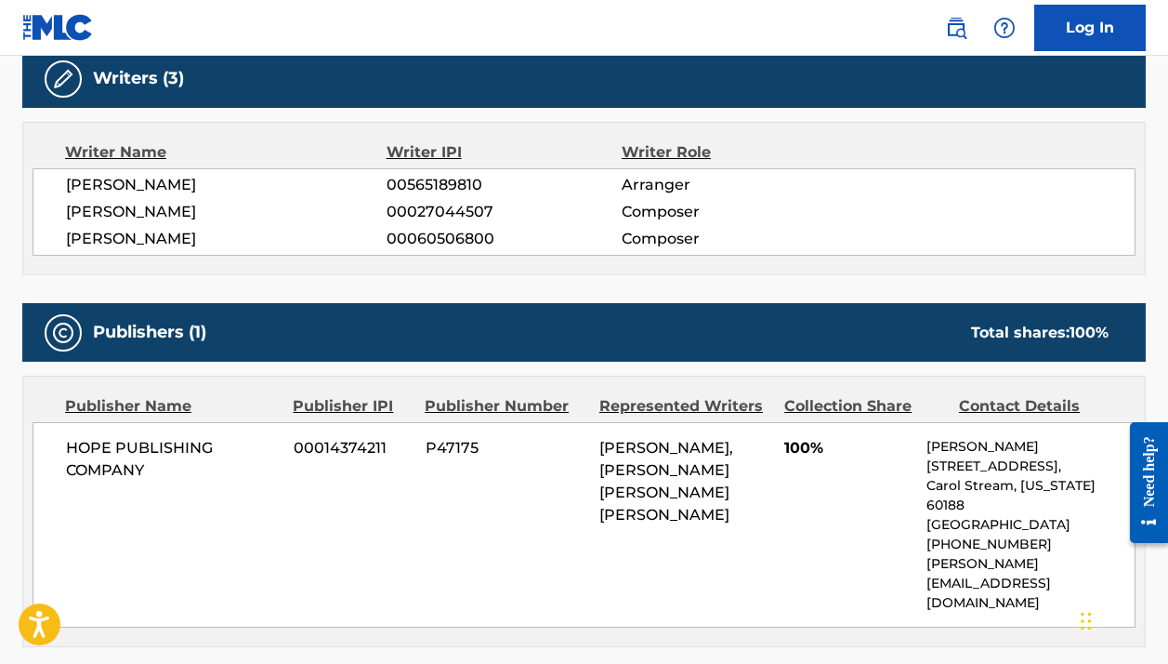
scroll to position [578, 0]
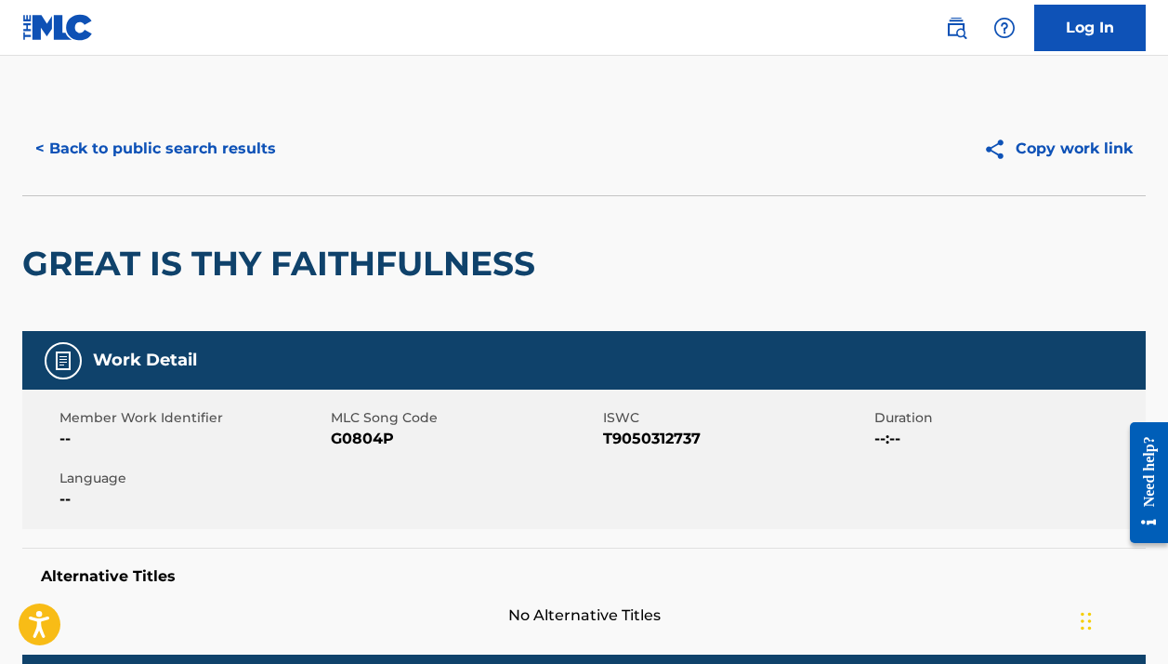
click at [178, 143] on button "< Back to public search results" at bounding box center [155, 148] width 267 height 46
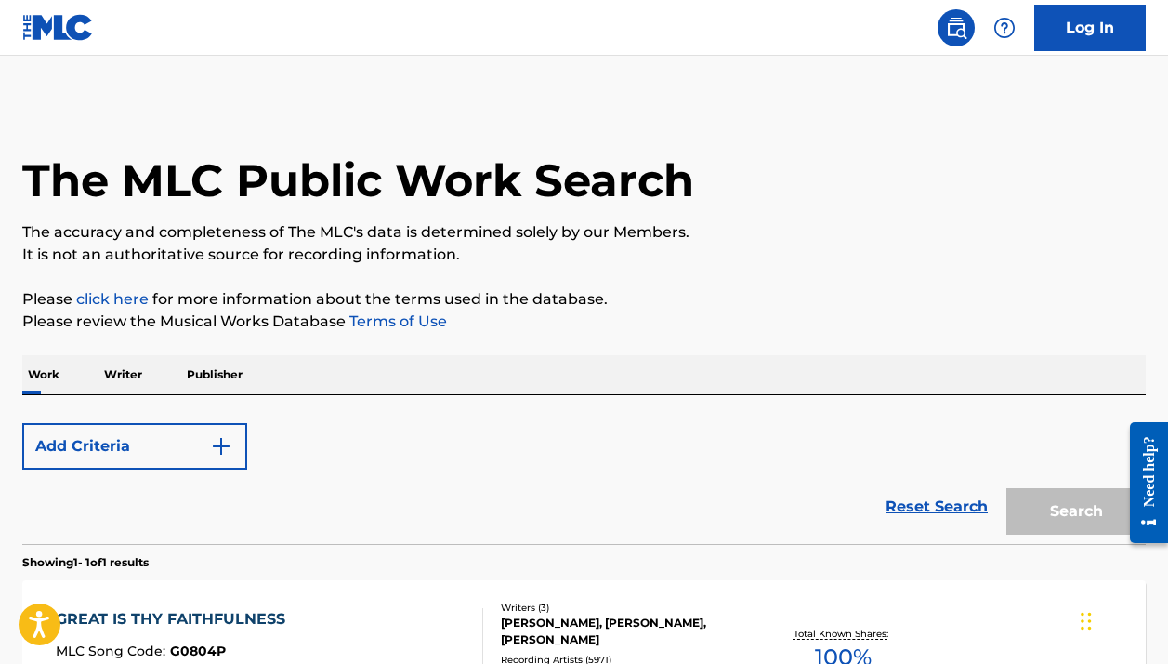
scroll to position [204, 0]
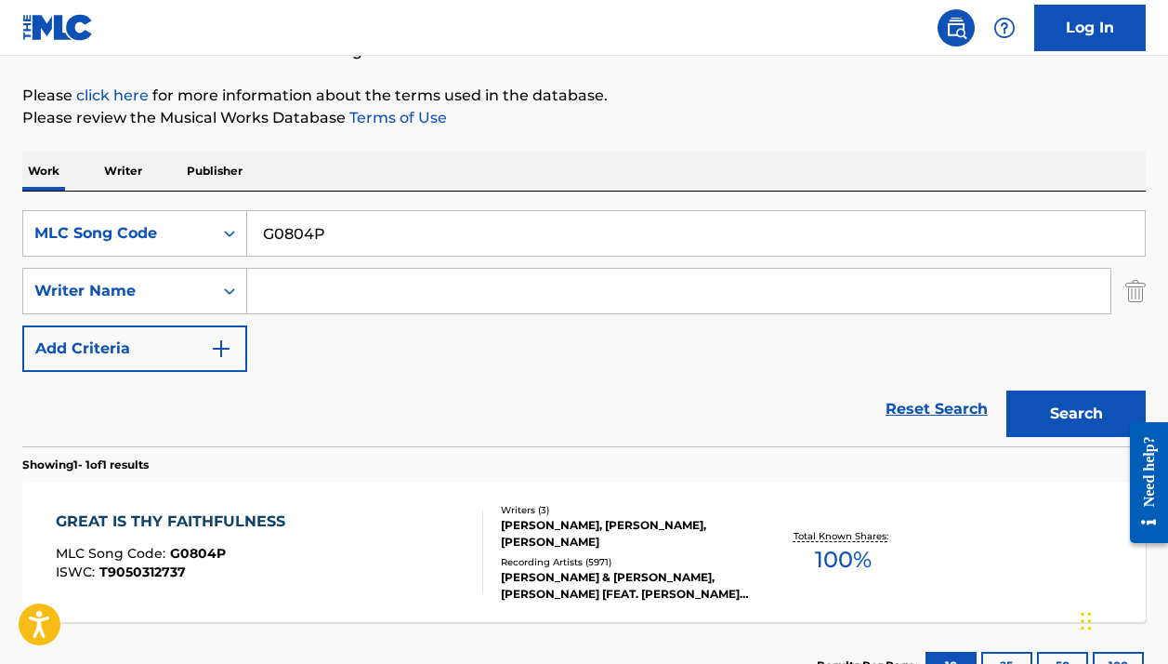
click at [330, 223] on input "G0804P" at bounding box center [696, 233] width 898 height 45
paste input "4961"
type input "G04961"
click at [1076, 414] on button "Search" at bounding box center [1076, 413] width 139 height 46
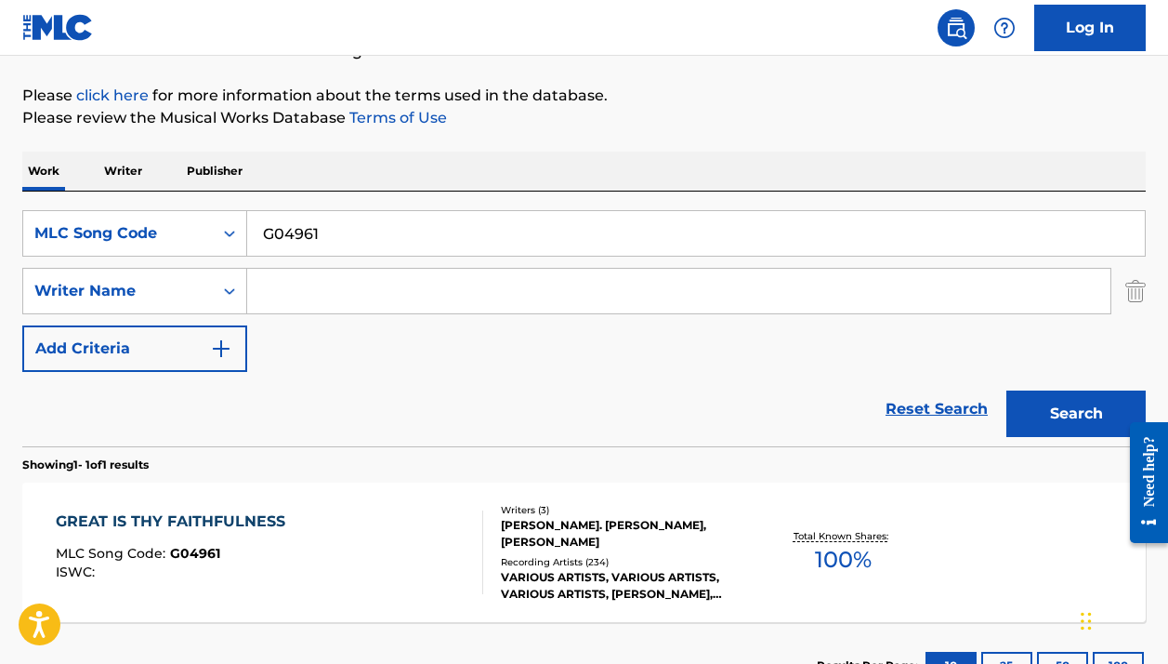
click at [504, 546] on div "WILLIAM M. RUNYAN, ARR. MARY MCDONALD, THOMAS O CHISHOLM" at bounding box center [625, 533] width 249 height 33
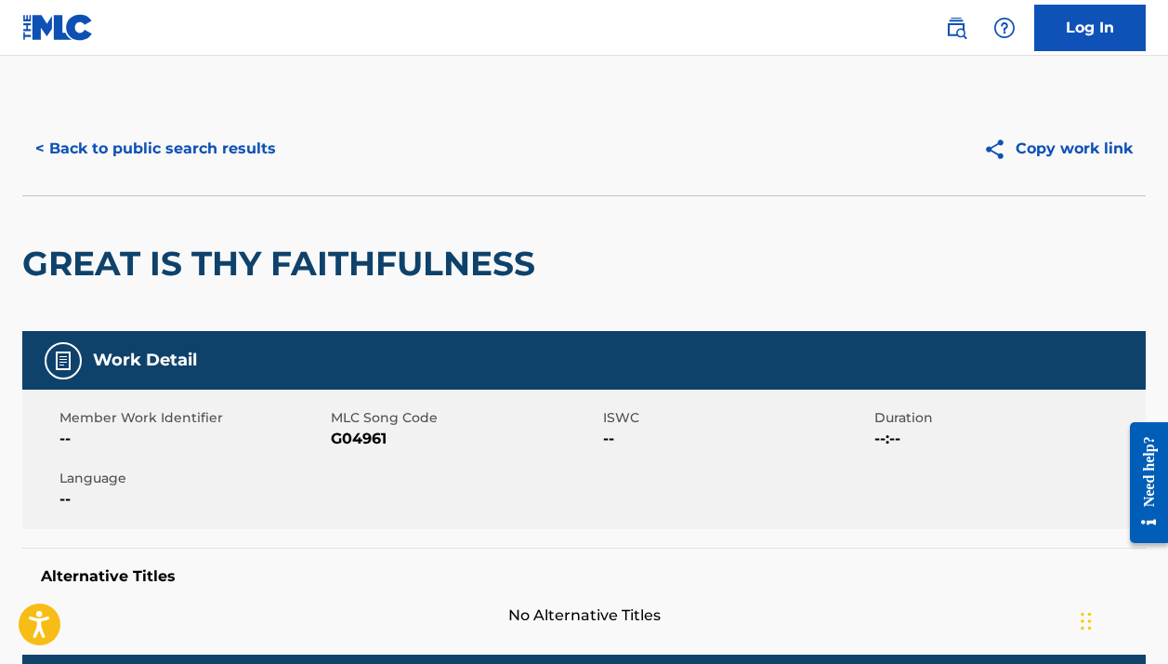
click at [255, 151] on button "< Back to public search results" at bounding box center [155, 148] width 267 height 46
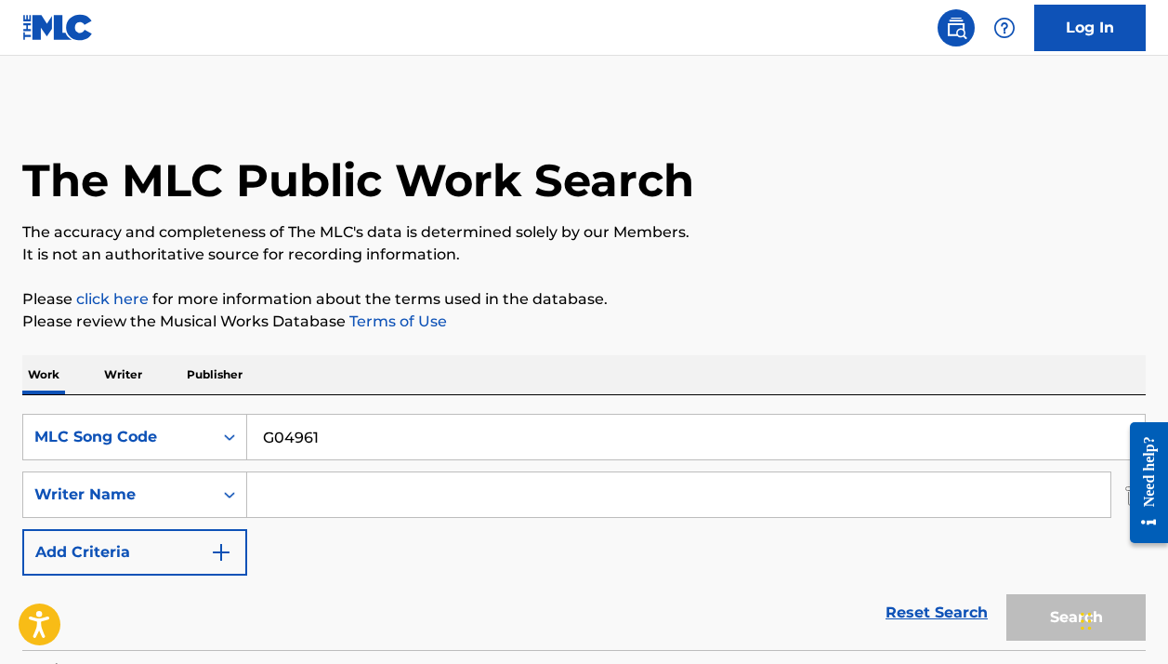
scroll to position [204, 0]
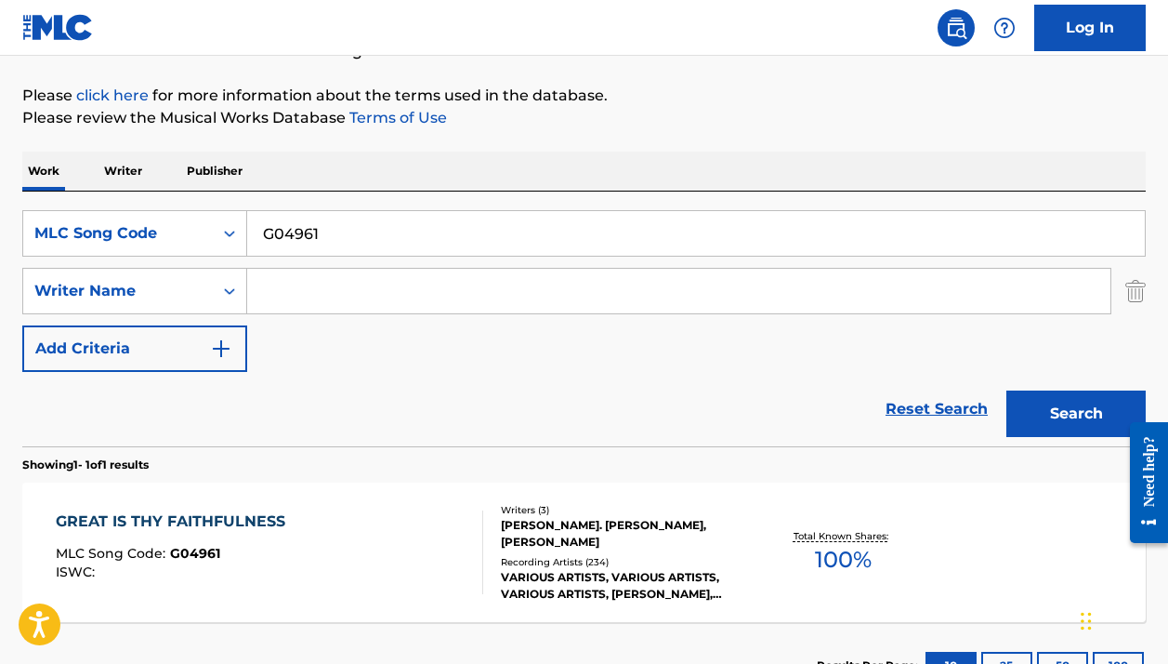
click at [487, 250] on input "G04961" at bounding box center [696, 233] width 898 height 45
paste input "1147"
type input "G01147"
click at [1076, 414] on button "Search" at bounding box center [1076, 413] width 139 height 46
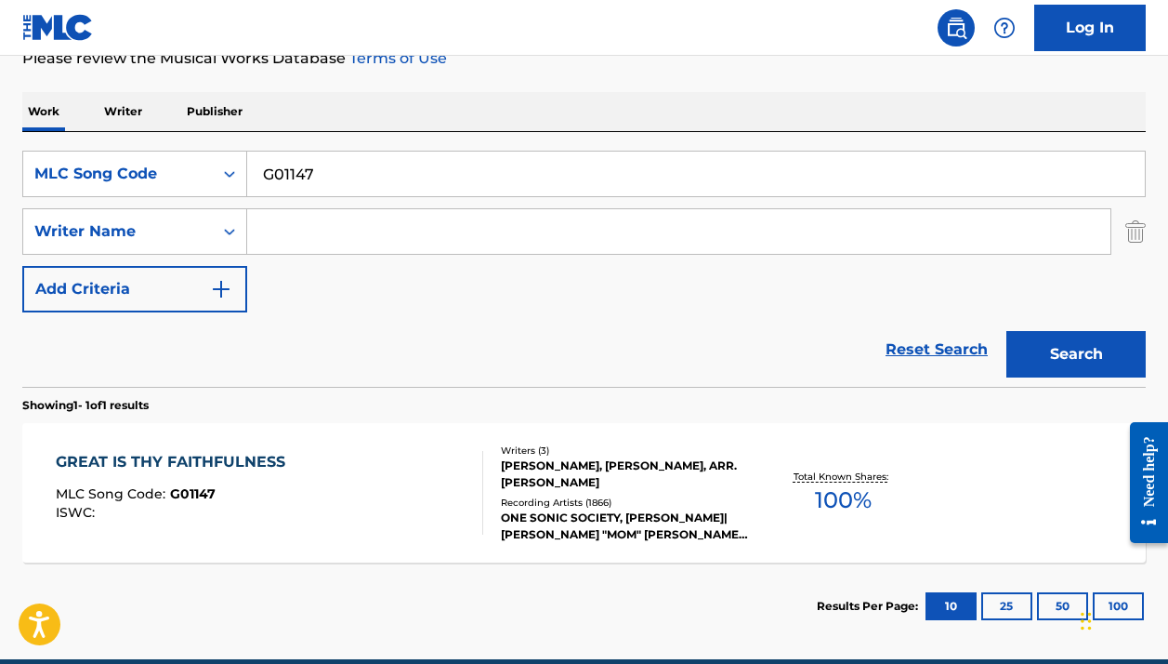
scroll to position [290, 0]
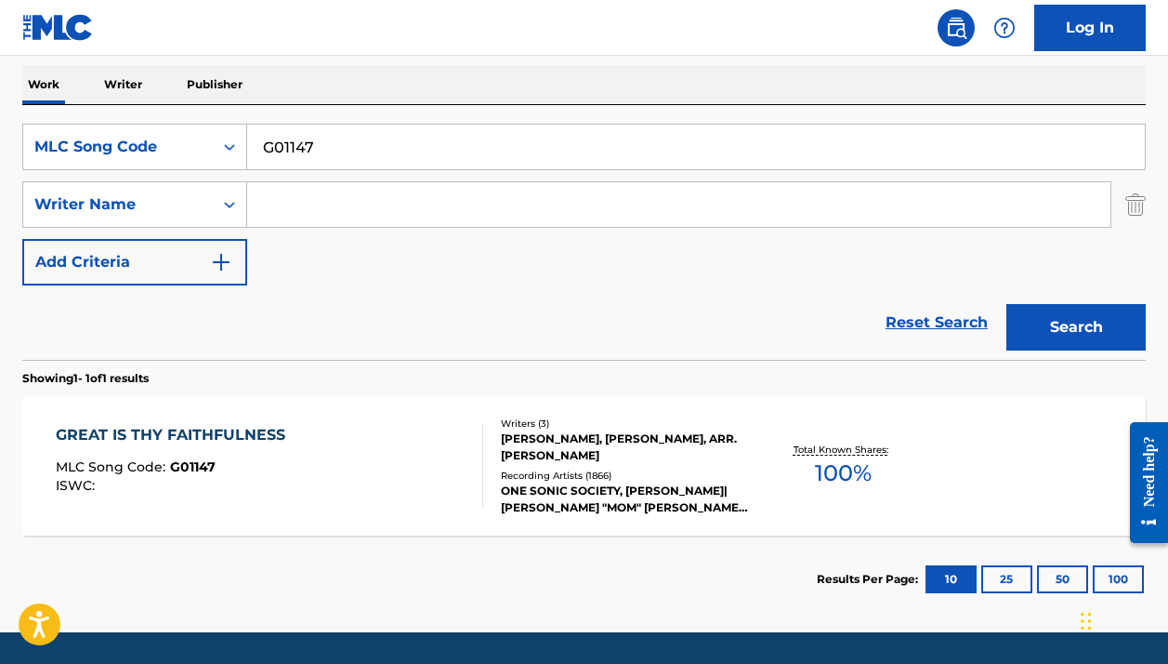
click at [468, 479] on div at bounding box center [474, 466] width 15 height 84
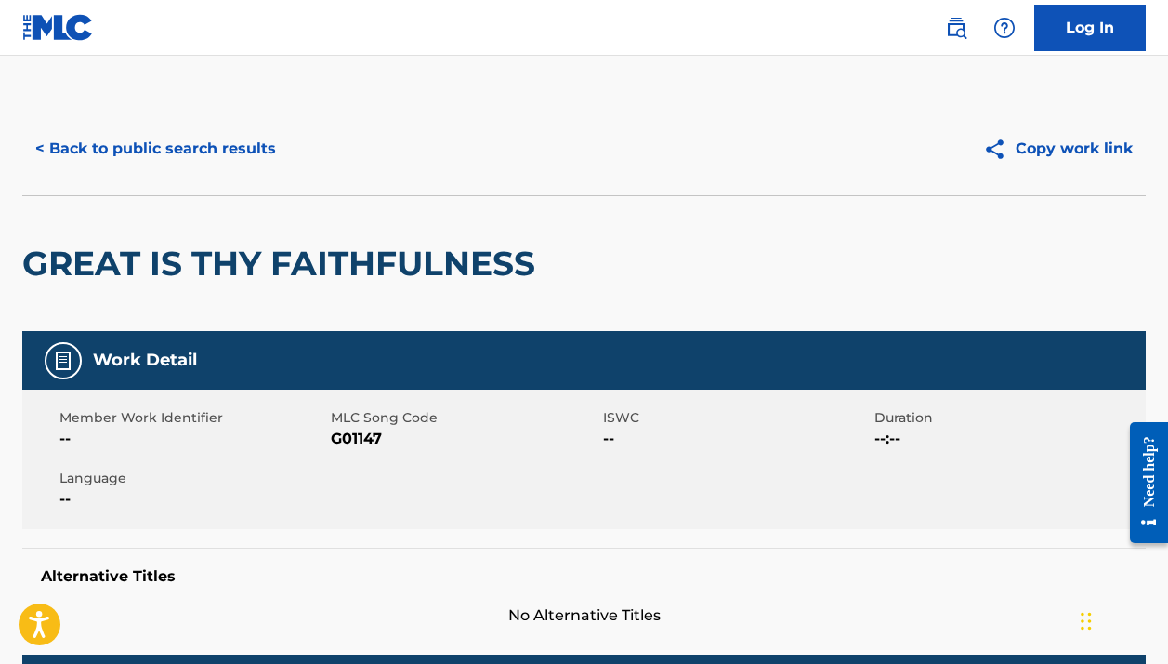
click at [173, 143] on button "< Back to public search results" at bounding box center [155, 148] width 267 height 46
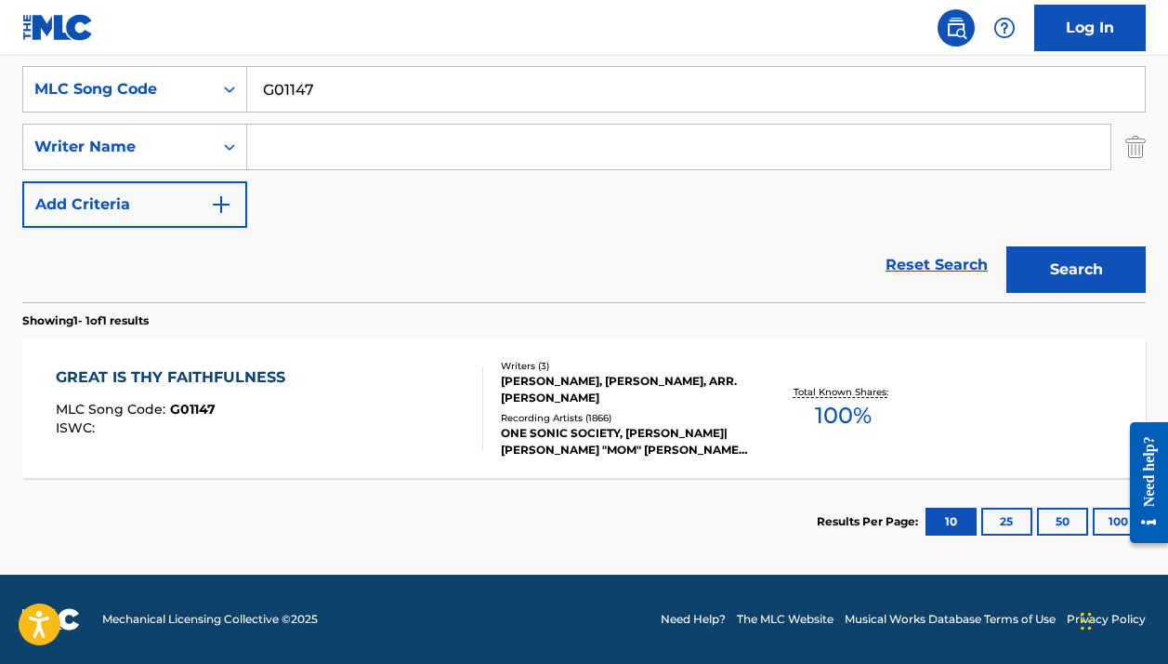
scroll to position [144, 0]
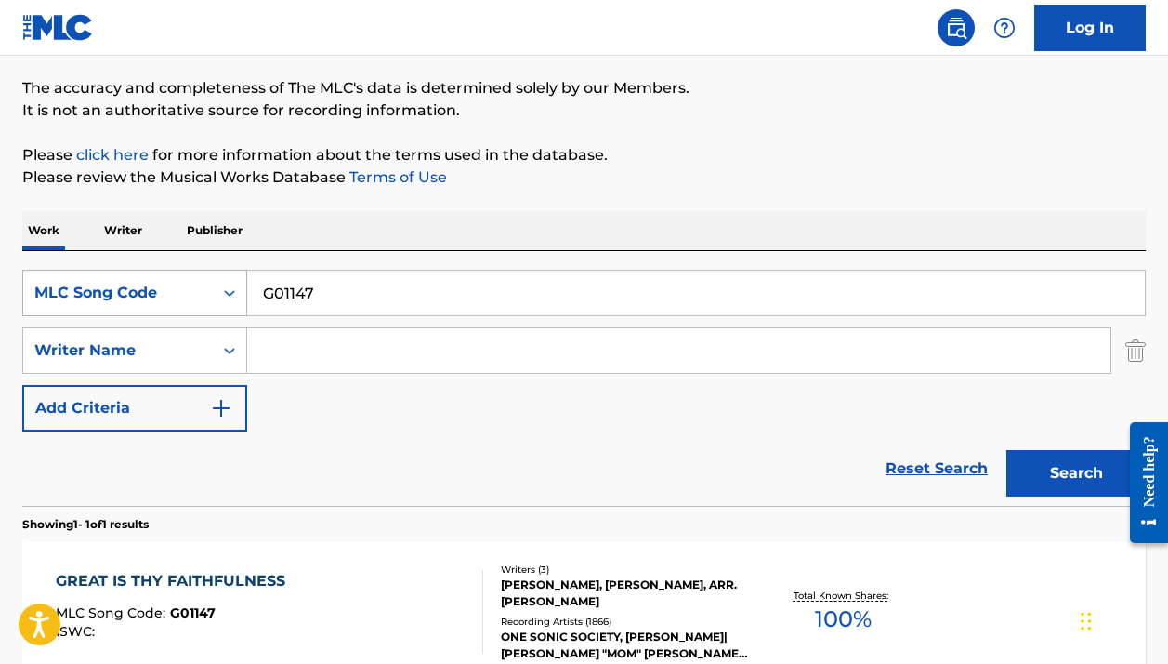
click at [216, 288] on div "Search Form" at bounding box center [229, 292] width 33 height 33
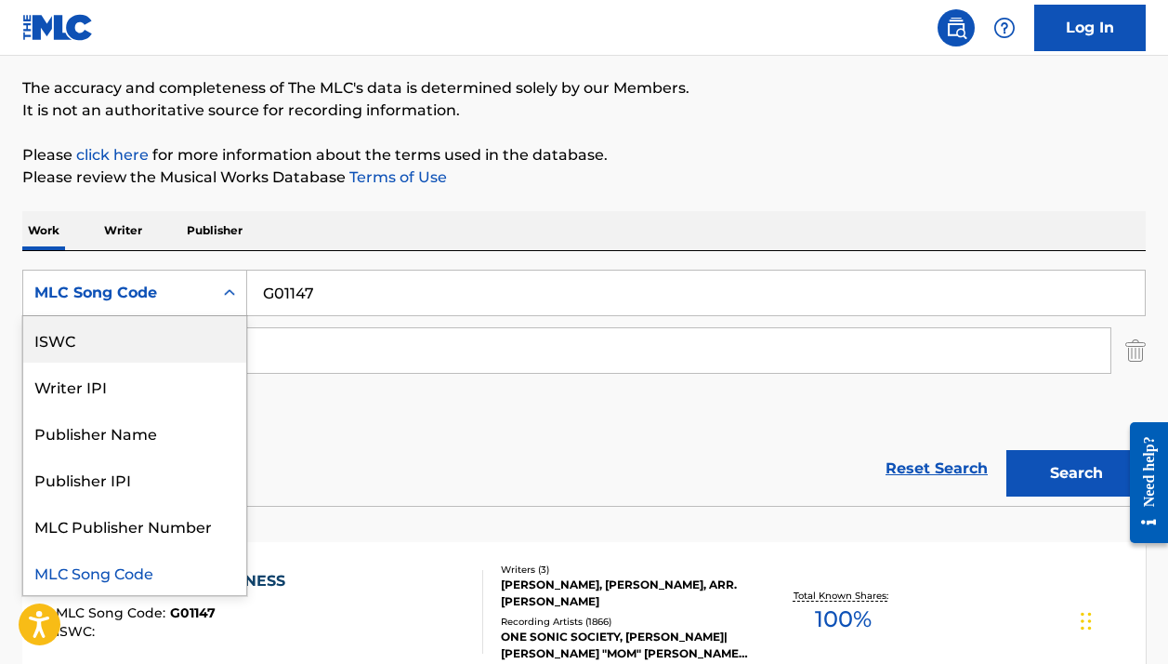
scroll to position [0, 0]
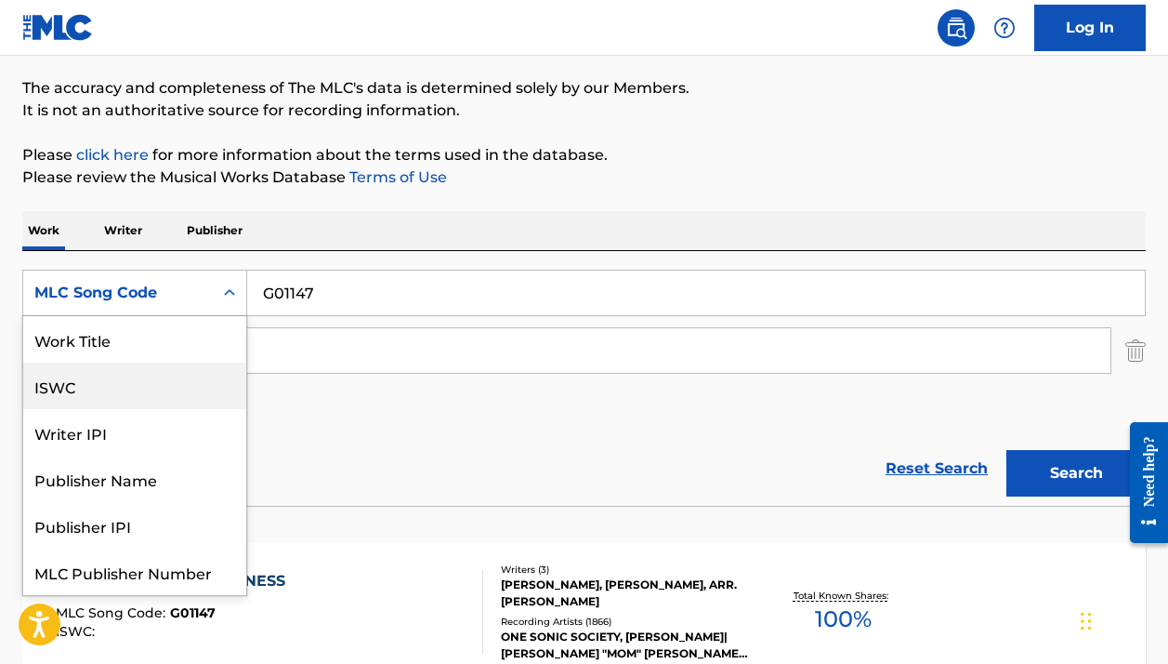
click at [164, 340] on div "Work Title" at bounding box center [134, 339] width 223 height 46
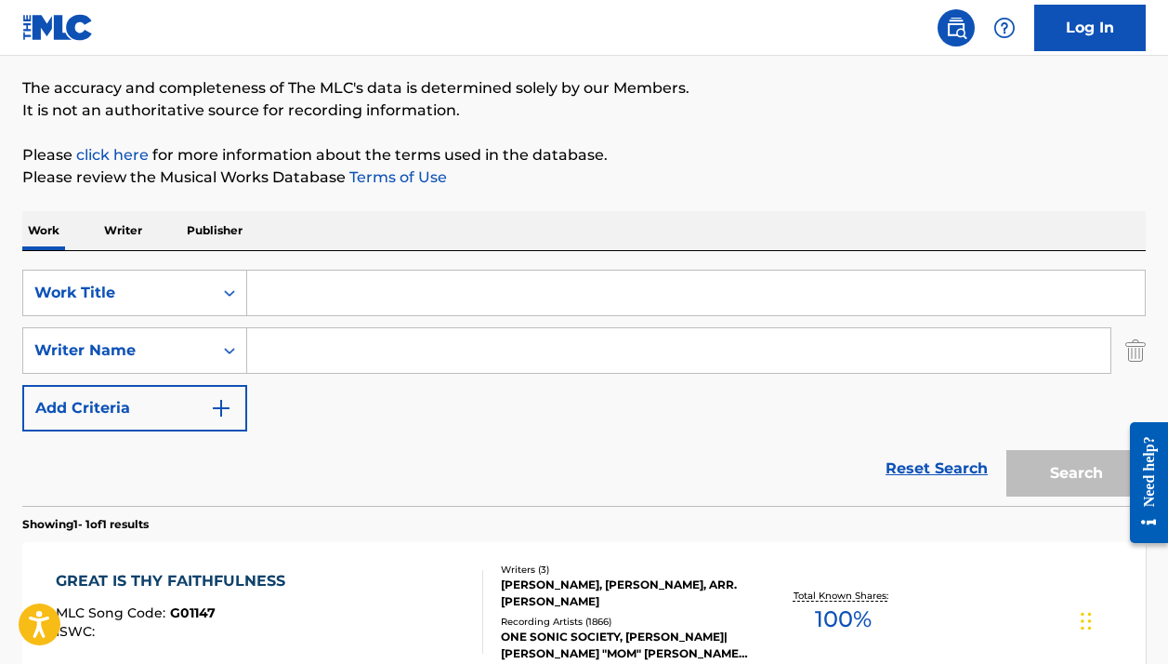
click at [312, 291] on input "Search Form" at bounding box center [696, 292] width 898 height 45
paste input "Great Is Thy Faithfulness"
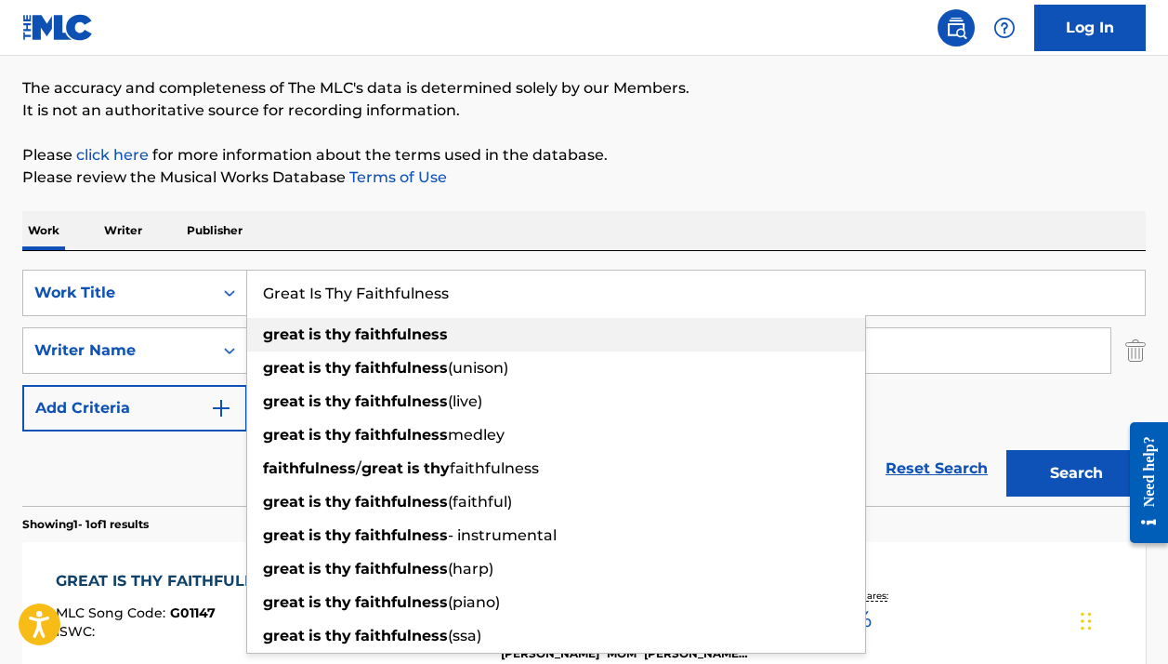
click at [296, 340] on strong "great" at bounding box center [284, 334] width 42 height 18
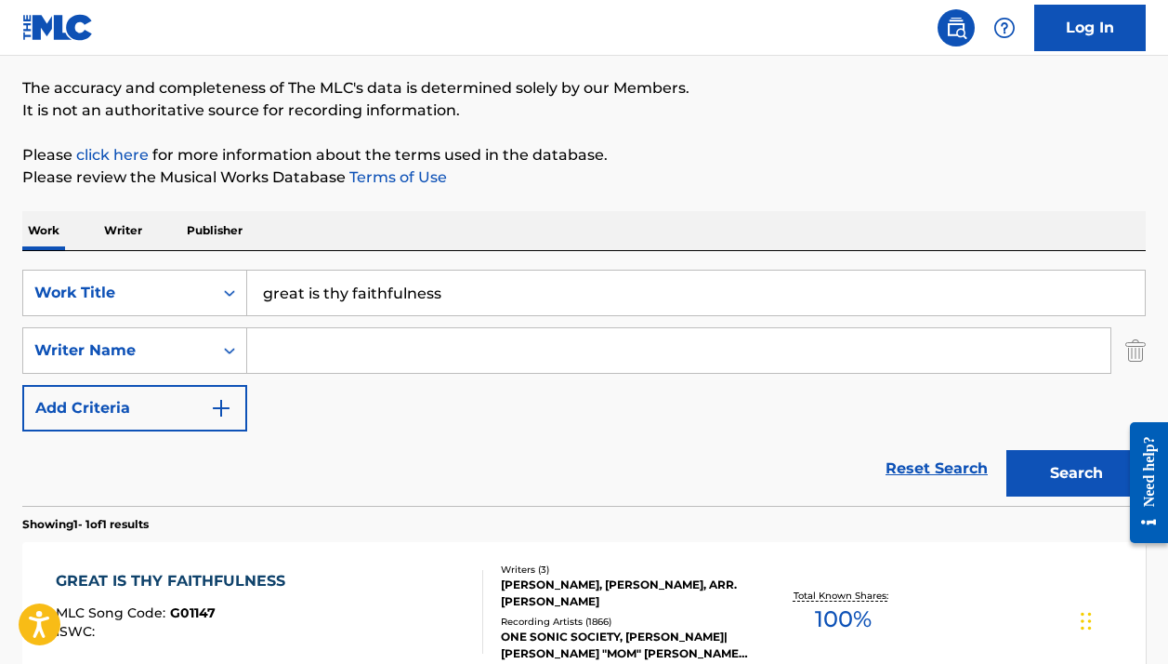
click at [332, 296] on input "great is thy faithfulness" at bounding box center [696, 292] width 898 height 45
paste input "Great Is Thy F"
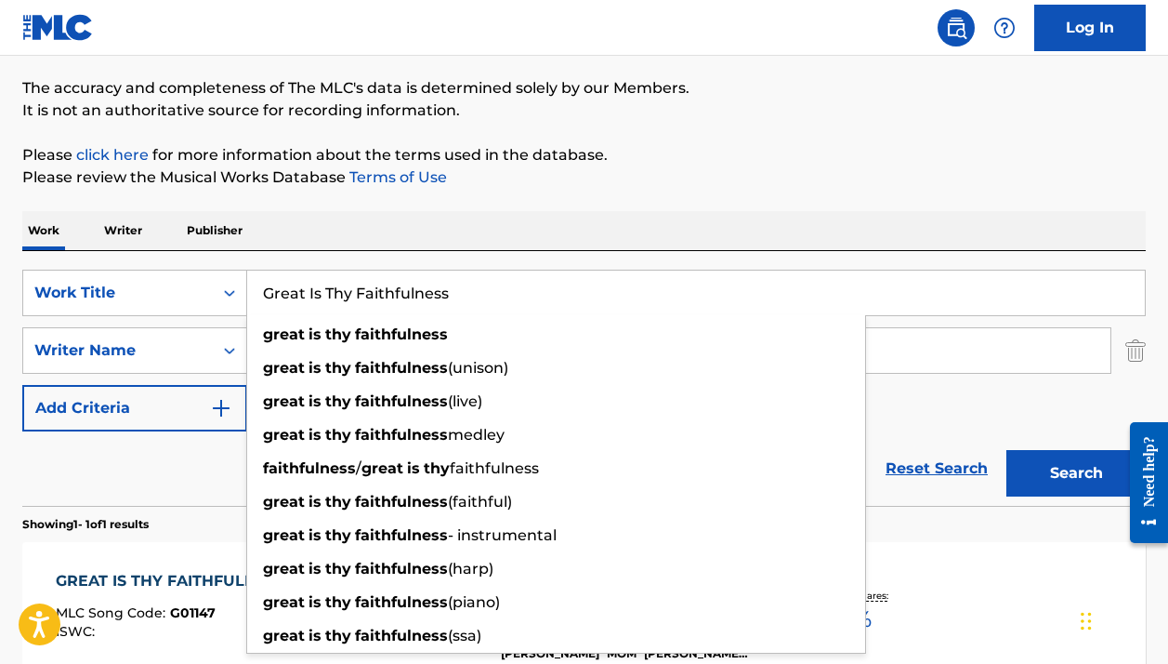
type input "Great Is Thy Faithfulness"
click at [526, 180] on p "Please review the Musical Works Database Terms of Use" at bounding box center [584, 177] width 1124 height 22
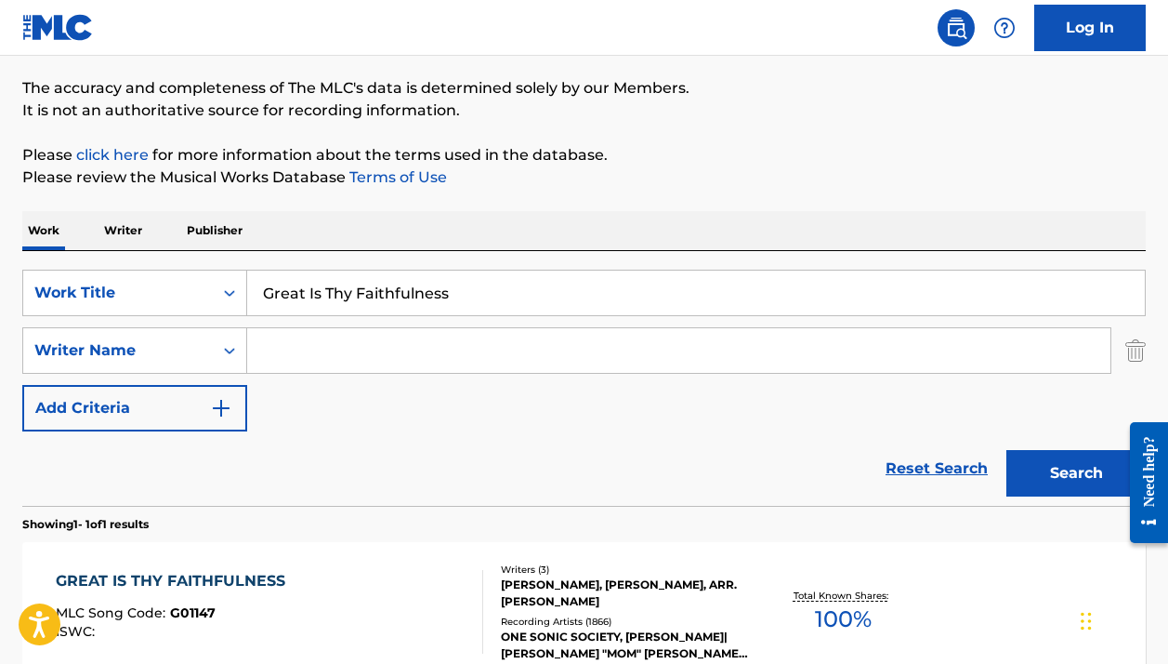
click at [389, 336] on input "Search Form" at bounding box center [678, 350] width 863 height 45
click at [677, 197] on div "The MLC Public Work Search The accuracy and completeness of The MLC's data is d…" at bounding box center [584, 363] width 1168 height 810
click at [1054, 463] on button "Search" at bounding box center [1076, 473] width 139 height 46
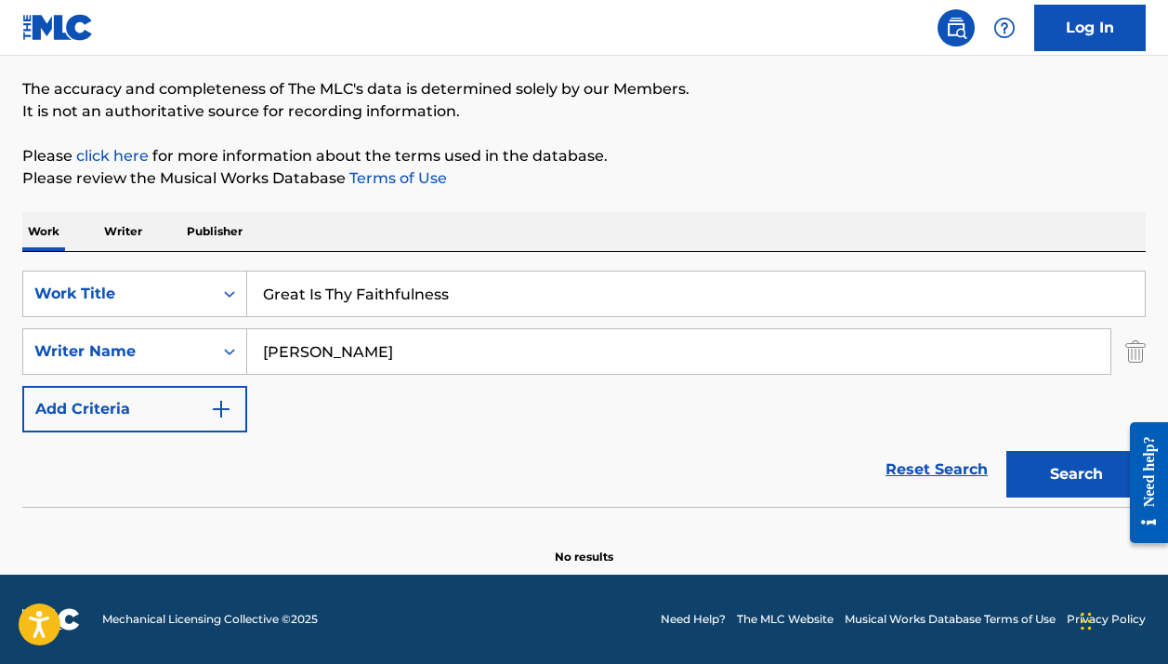
scroll to position [143, 0]
click at [341, 355] on input "Tim huges" at bounding box center [678, 351] width 863 height 45
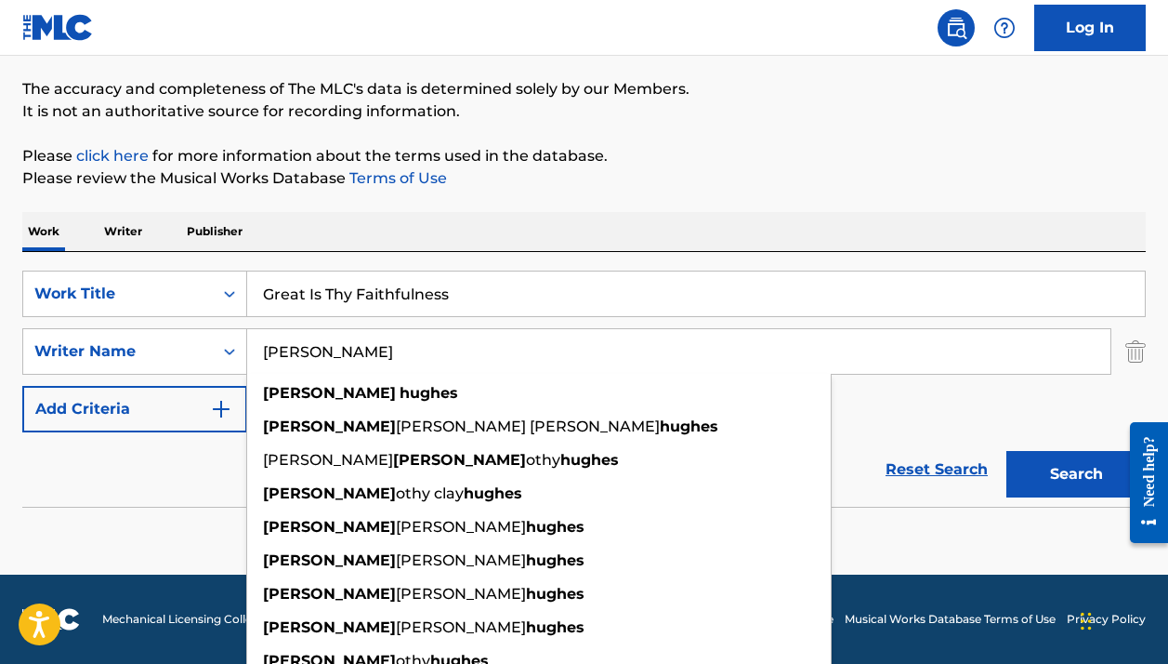
type input "Tim hughes"
click at [687, 145] on p "Please click here for more information about the terms used in the database." at bounding box center [584, 156] width 1124 height 22
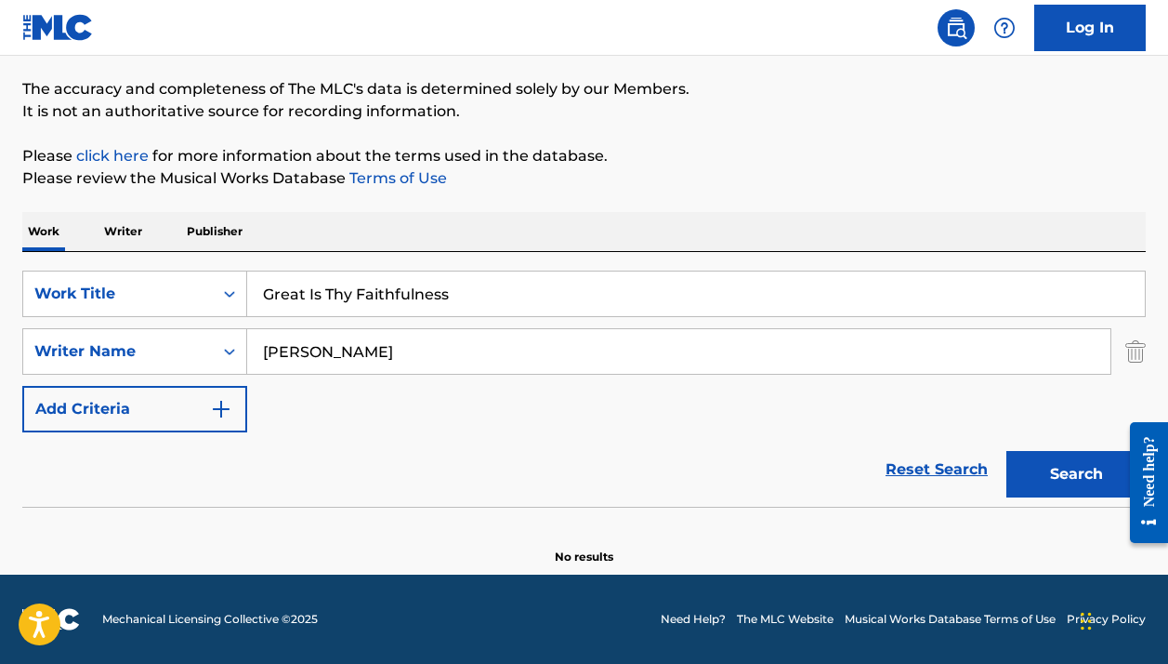
click at [1067, 481] on button "Search" at bounding box center [1076, 474] width 139 height 46
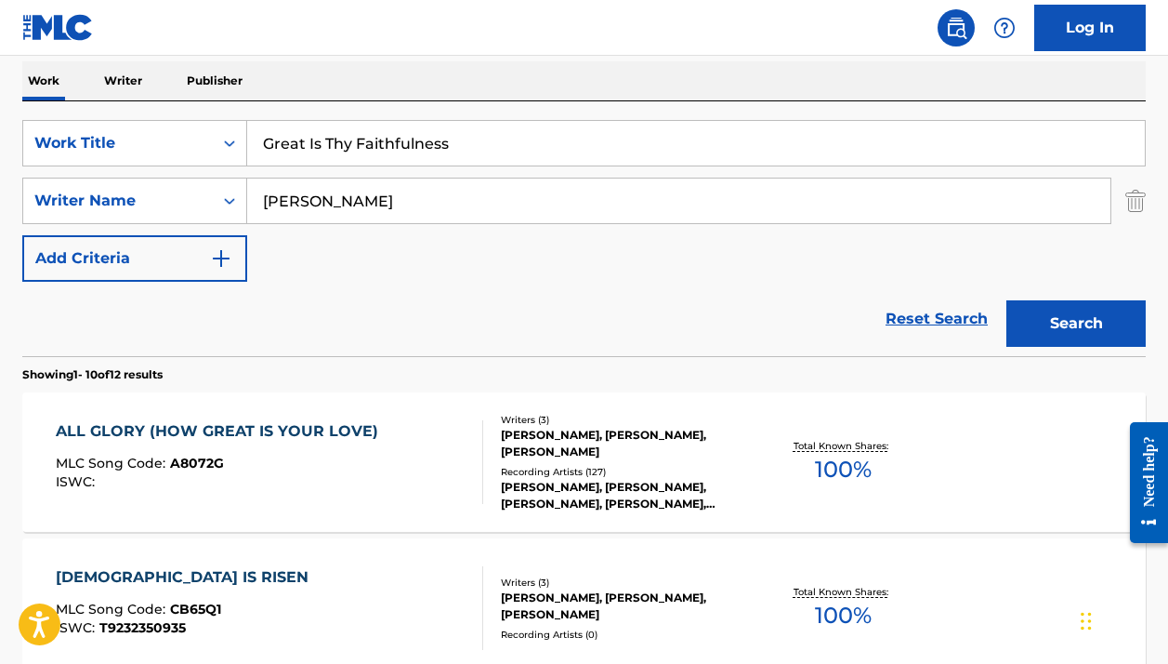
scroll to position [136, 0]
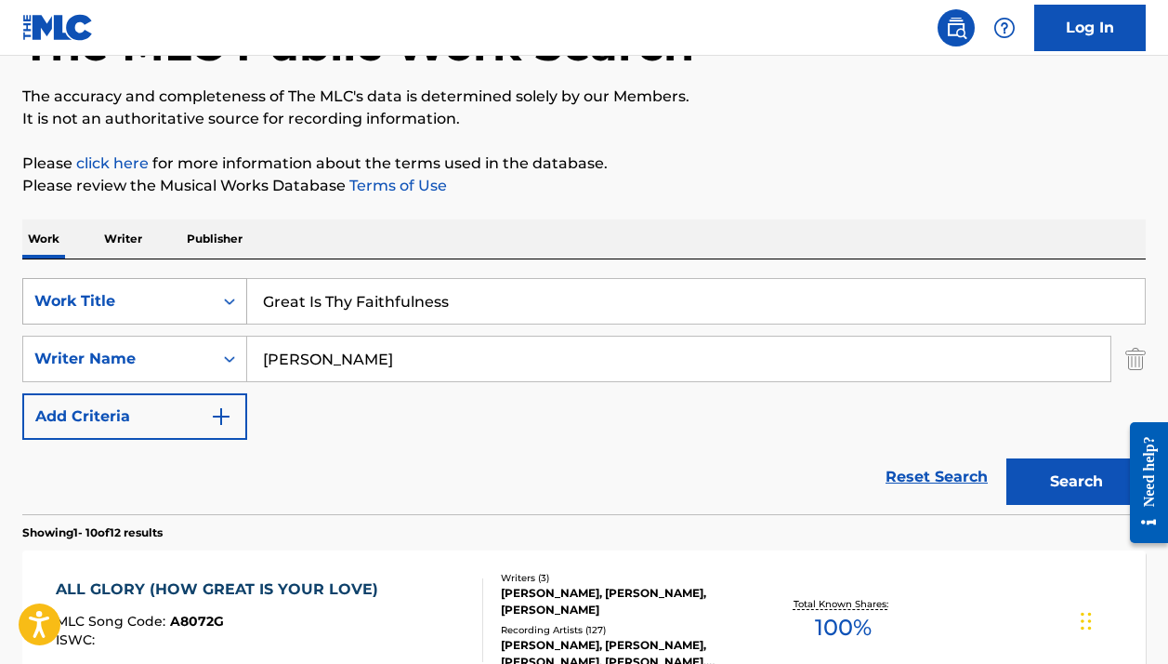
click at [142, 303] on div "Work Title" at bounding box center [117, 301] width 167 height 22
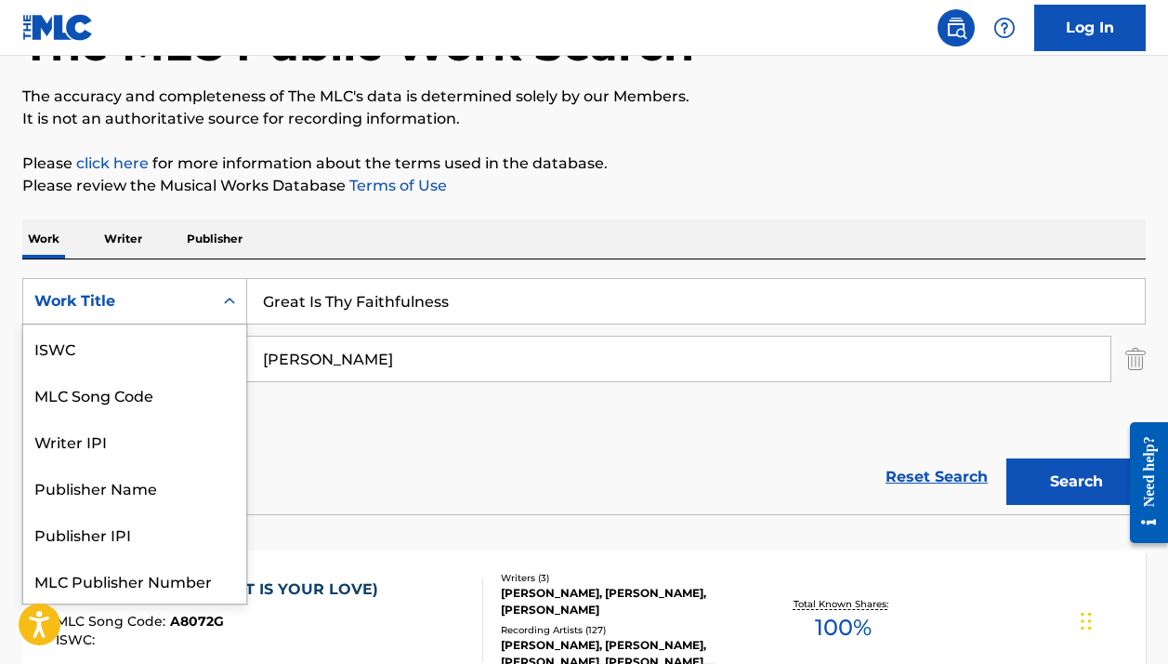
scroll to position [46, 0]
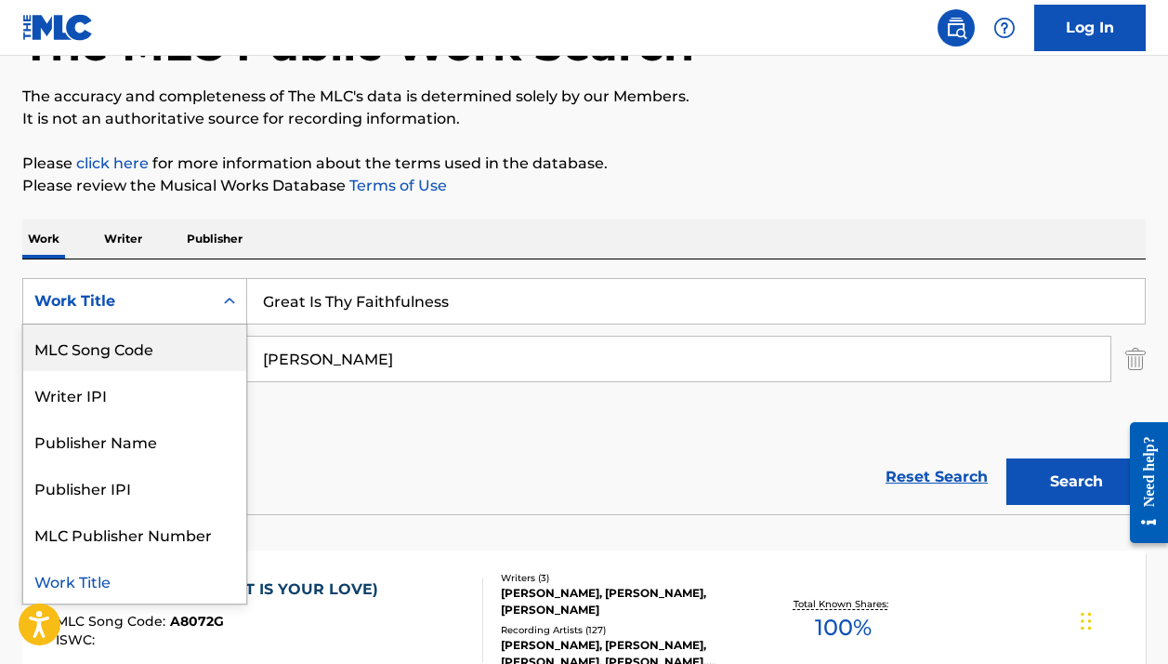
click at [125, 348] on div "MLC Song Code" at bounding box center [134, 347] width 223 height 46
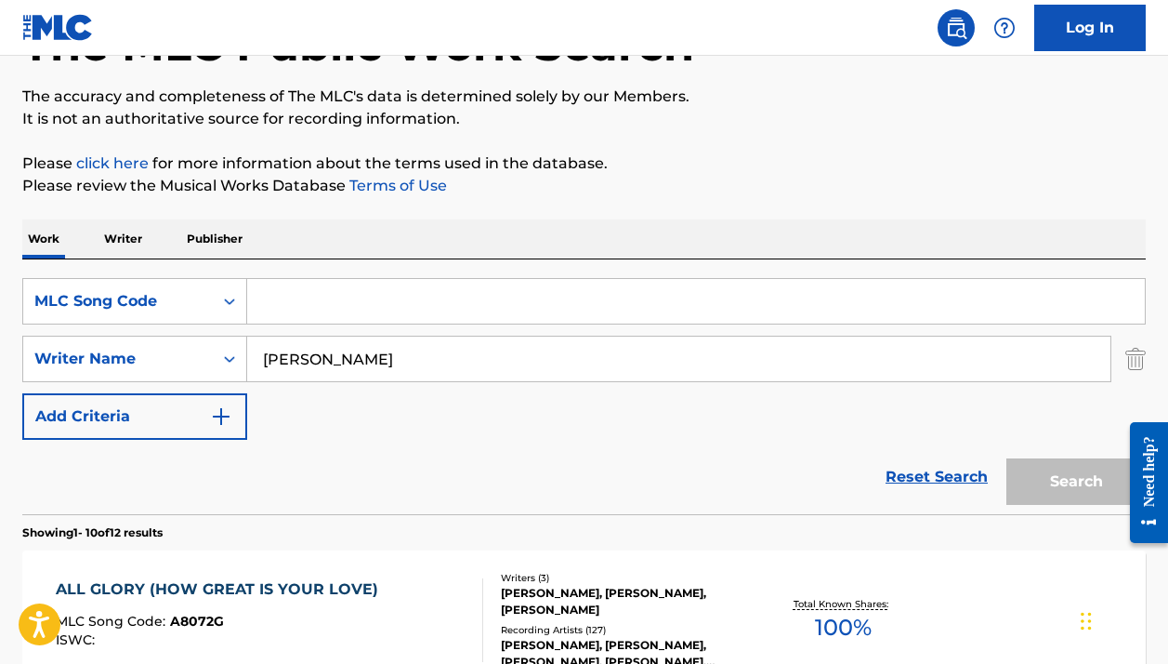
click at [373, 298] on input "Search Form" at bounding box center [696, 301] width 898 height 45
paste input "L6797Q"
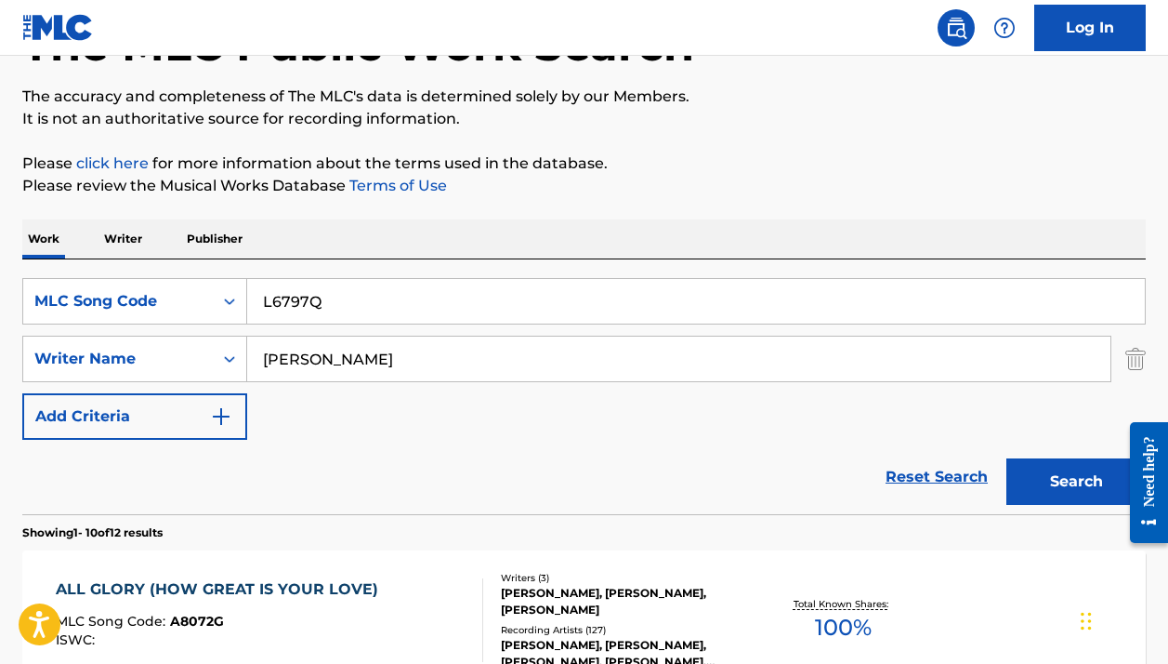
type input "L6797Q"
click at [316, 341] on input "Tim hughes" at bounding box center [678, 358] width 863 height 45
click at [315, 341] on input "Tim hughes" at bounding box center [678, 358] width 863 height 45
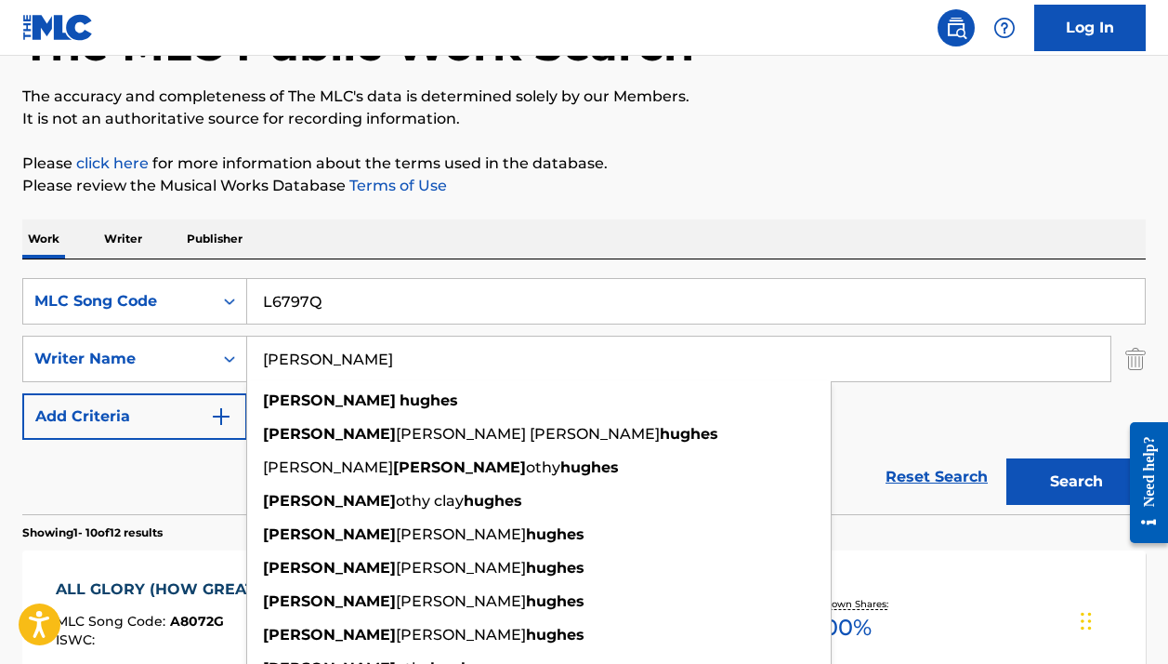
click at [315, 341] on input "Tim hughes" at bounding box center [678, 358] width 863 height 45
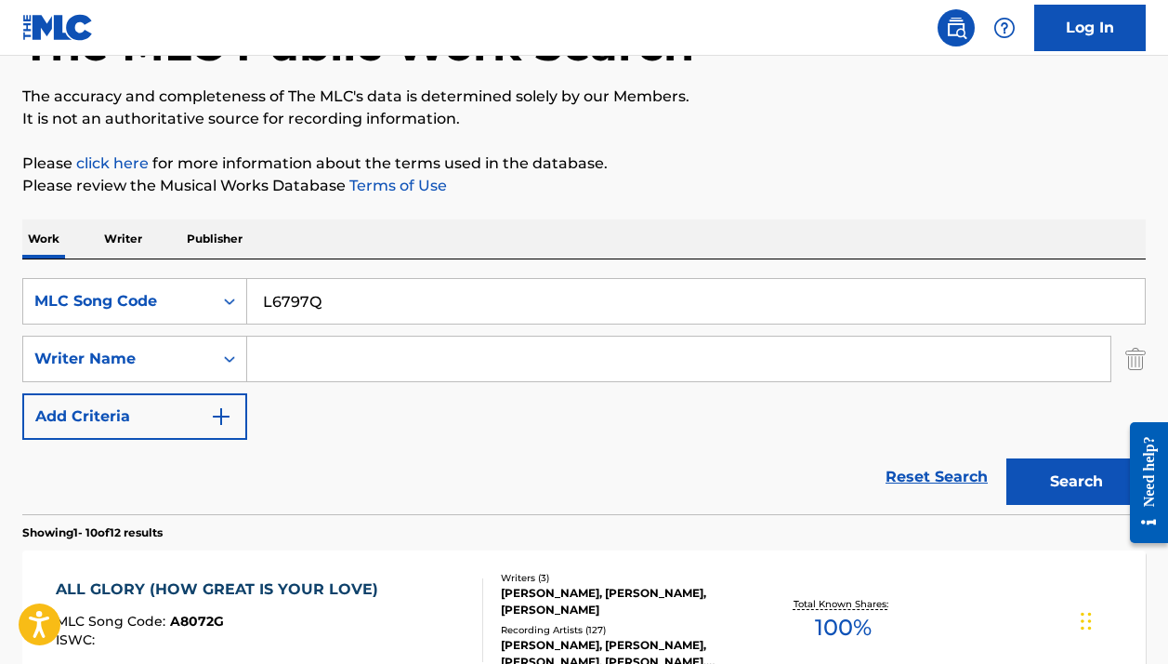
click at [1076, 481] on button "Search" at bounding box center [1076, 481] width 139 height 46
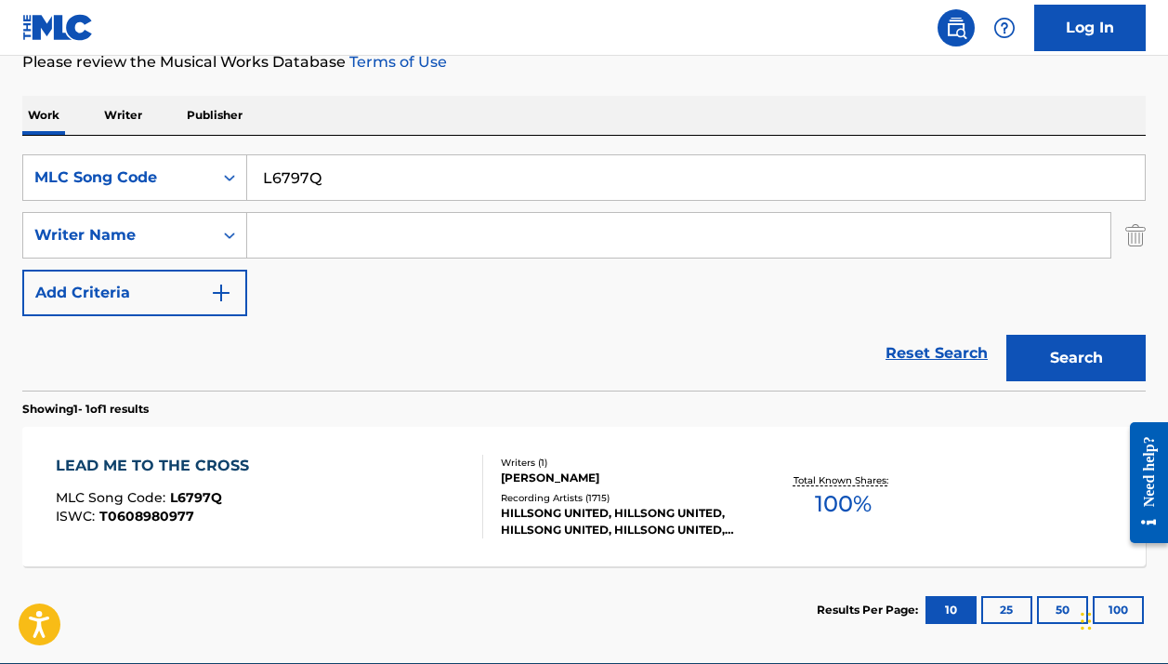
scroll to position [262, 0]
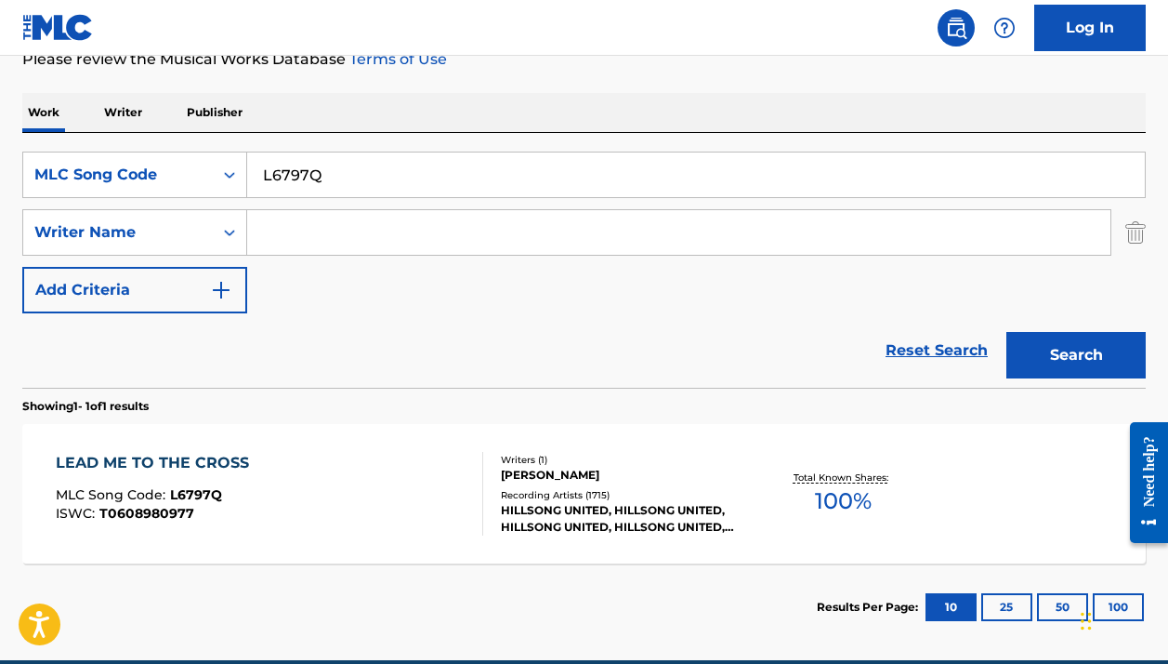
click at [414, 172] on input "L6797Q" at bounding box center [696, 174] width 898 height 45
paste input "359D"
type input "L6359D"
click at [1076, 355] on button "Search" at bounding box center [1076, 355] width 139 height 46
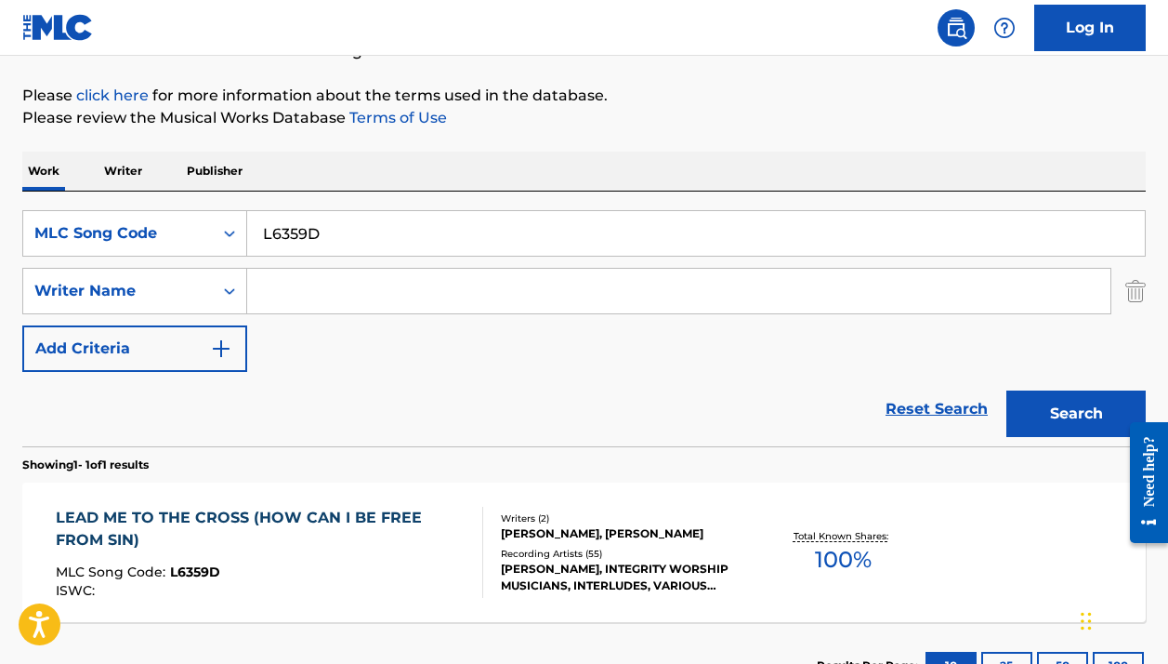
scroll to position [287, 0]
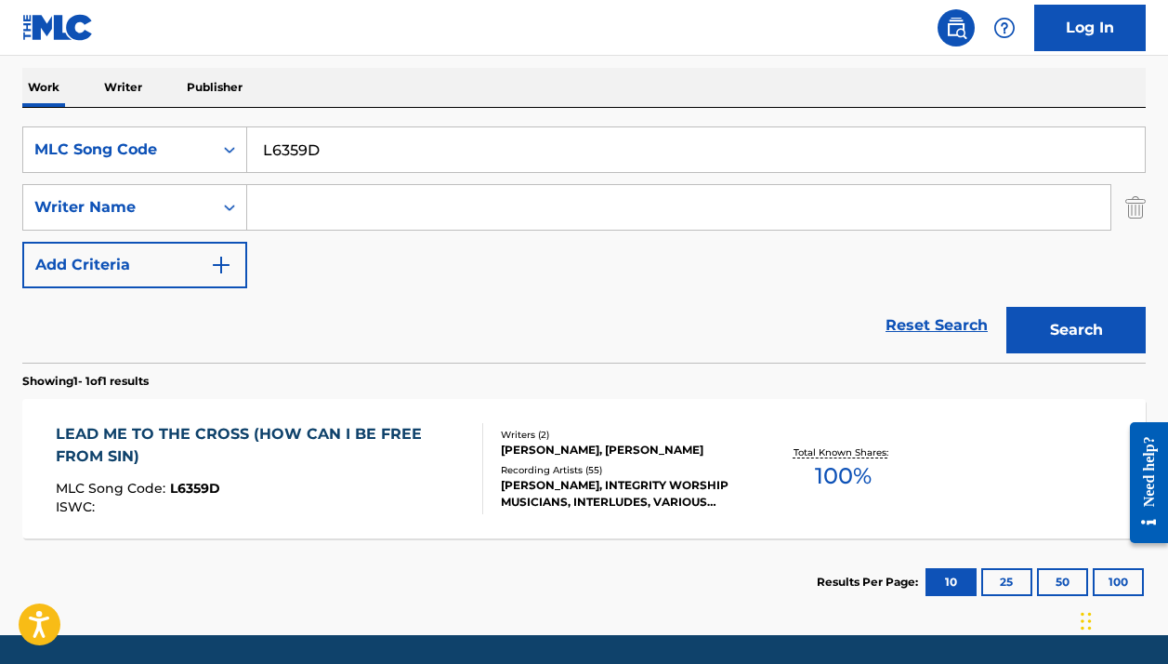
click at [751, 486] on div "Total Known Shares: 100 %" at bounding box center [843, 469] width 187 height 57
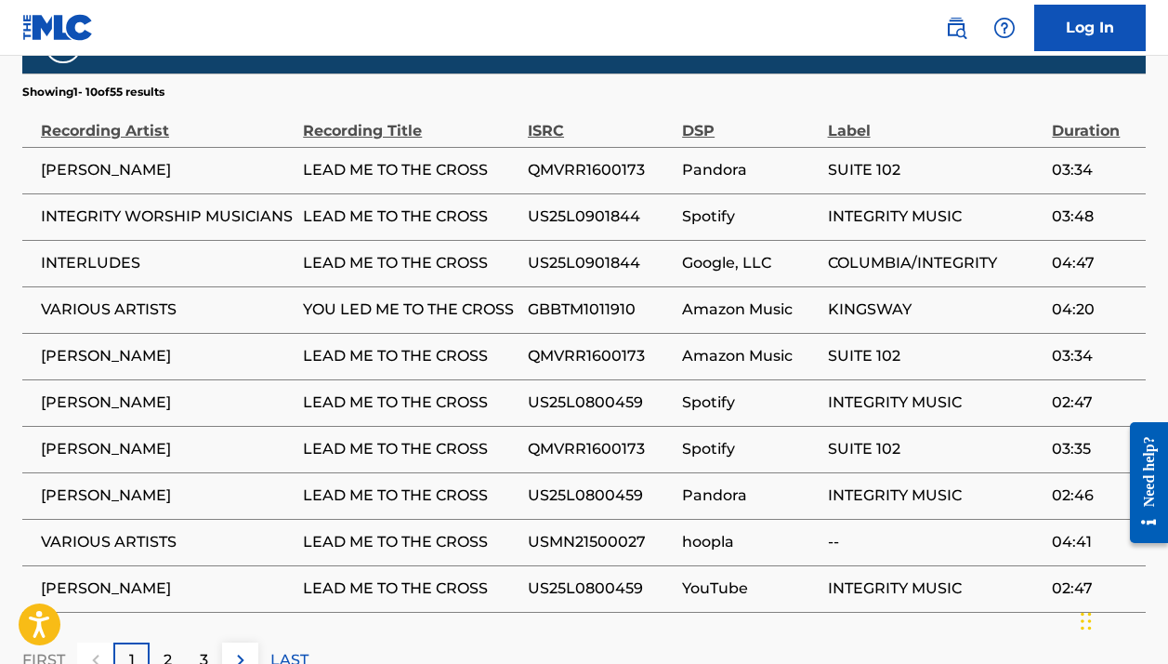
scroll to position [1259, 0]
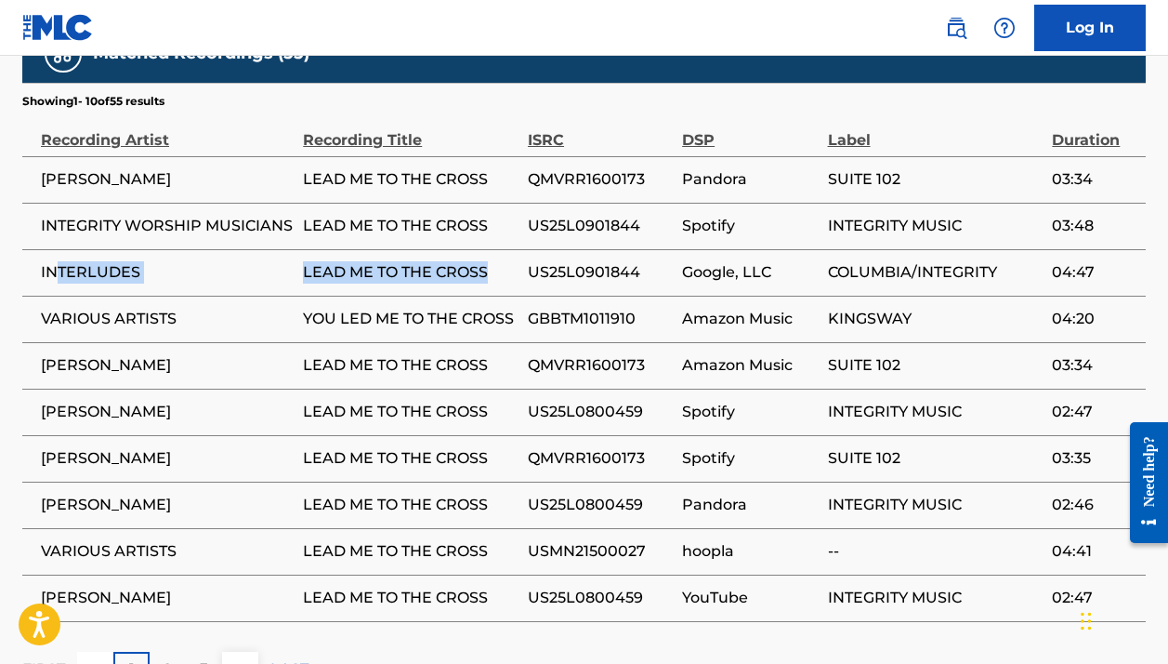
drag, startPoint x: 505, startPoint y: 277, endPoint x: 59, endPoint y: 261, distance: 445.4
click at [59, 261] on tr "INTERLUDES LEAD ME TO THE CROSS US25L0901844 Google, LLC COLUMBIA/INTEGRITY 04:…" at bounding box center [584, 272] width 1124 height 46
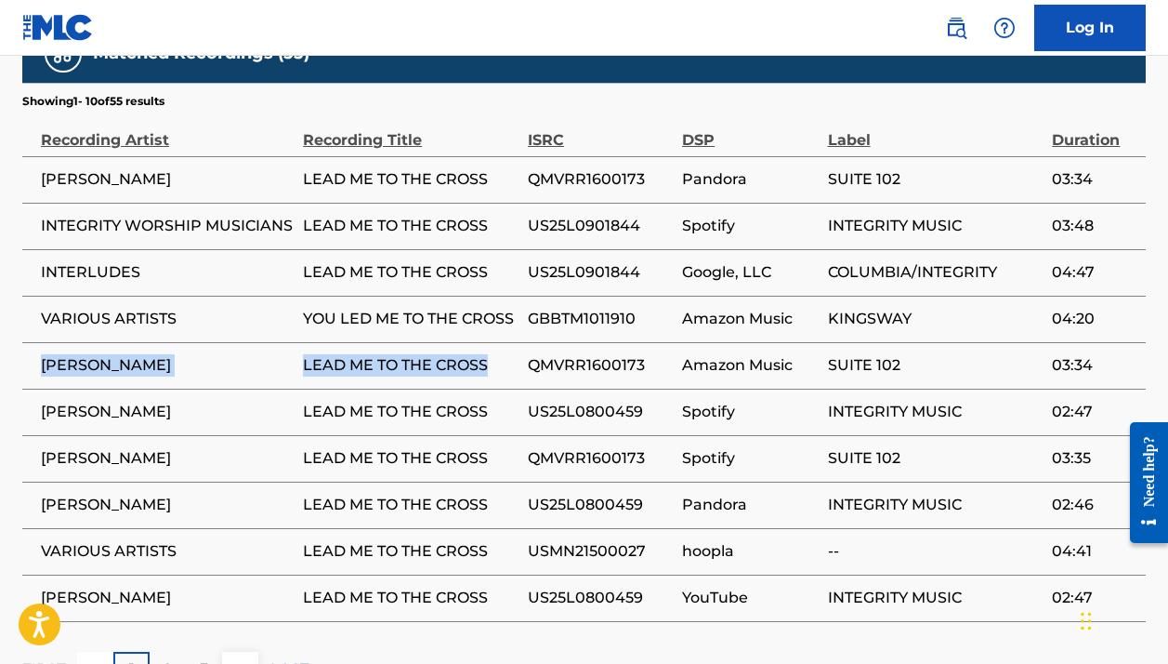
drag, startPoint x: 501, startPoint y: 362, endPoint x: 37, endPoint y: 355, distance: 463.8
click at [37, 355] on tr "STEVEN C. LEAD ME TO THE CROSS QMVRR1600173 Amazon Music SUITE 102 03:34" at bounding box center [584, 365] width 1124 height 46
copy tr "STEVEN C. LEAD ME TO THE CROSS"
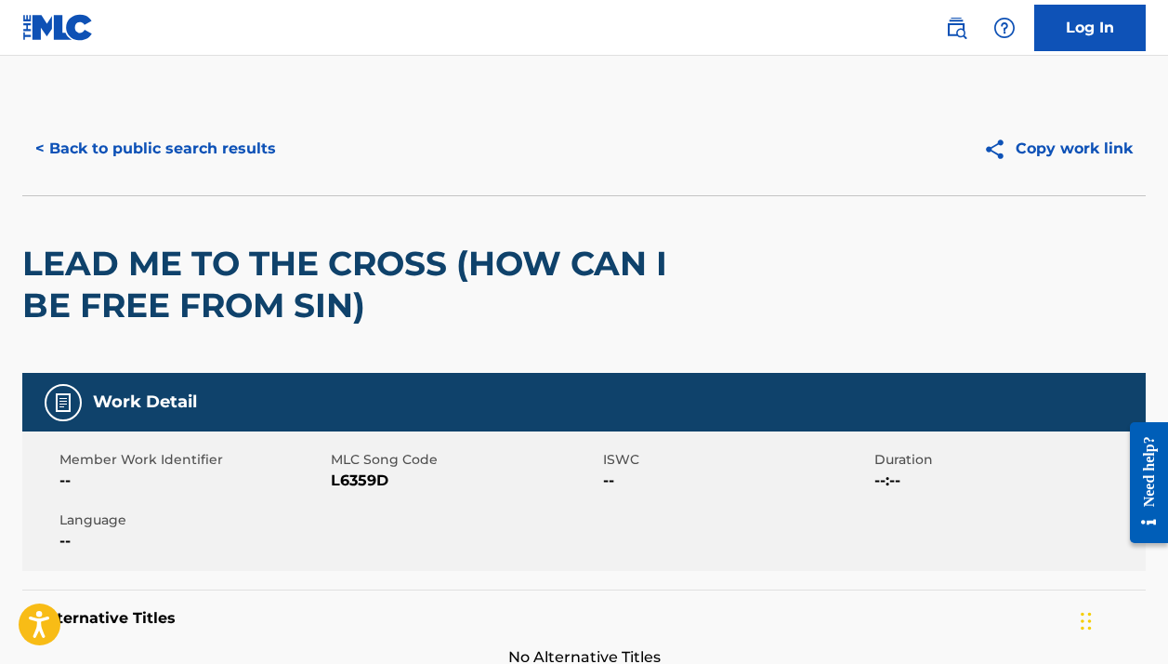
scroll to position [-1, 0]
click at [204, 141] on button "< Back to public search results" at bounding box center [155, 148] width 267 height 46
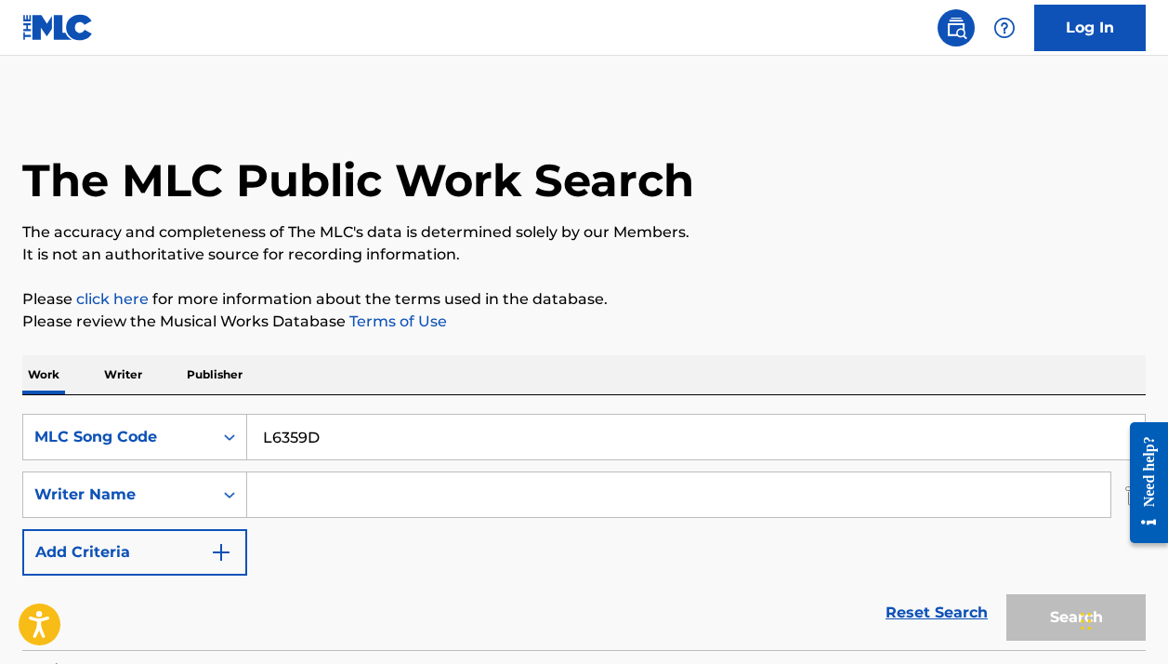
scroll to position [242, 0]
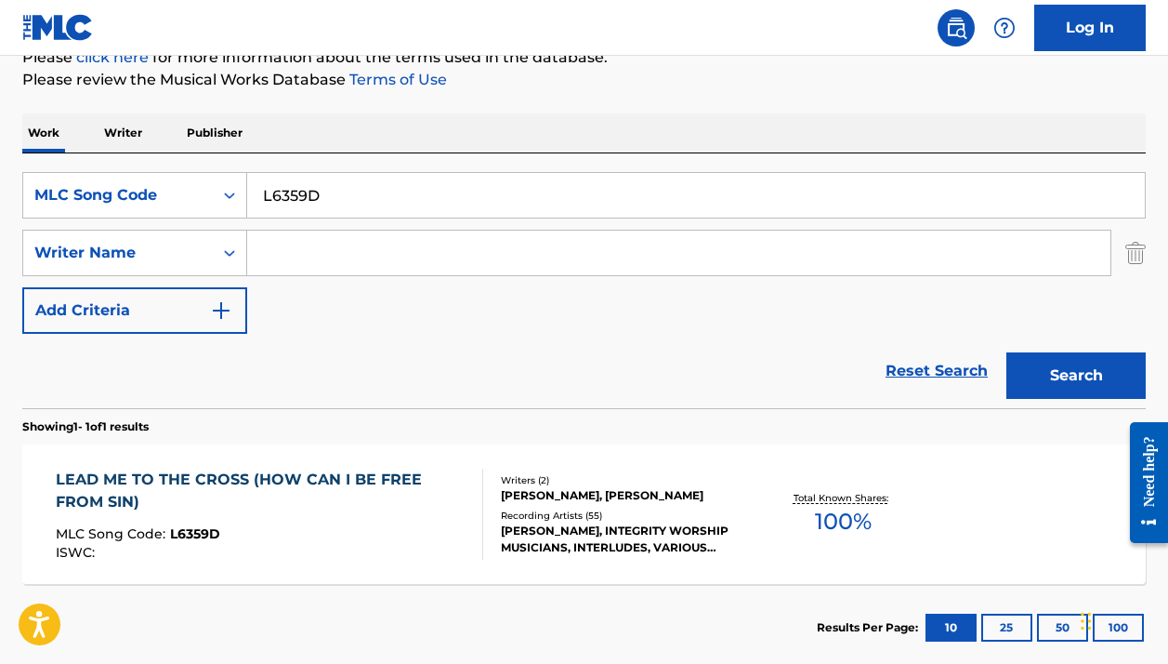
click at [336, 188] on input "L6359D" at bounding box center [696, 195] width 898 height 45
click at [1076, 375] on button "Search" at bounding box center [1076, 375] width 139 height 46
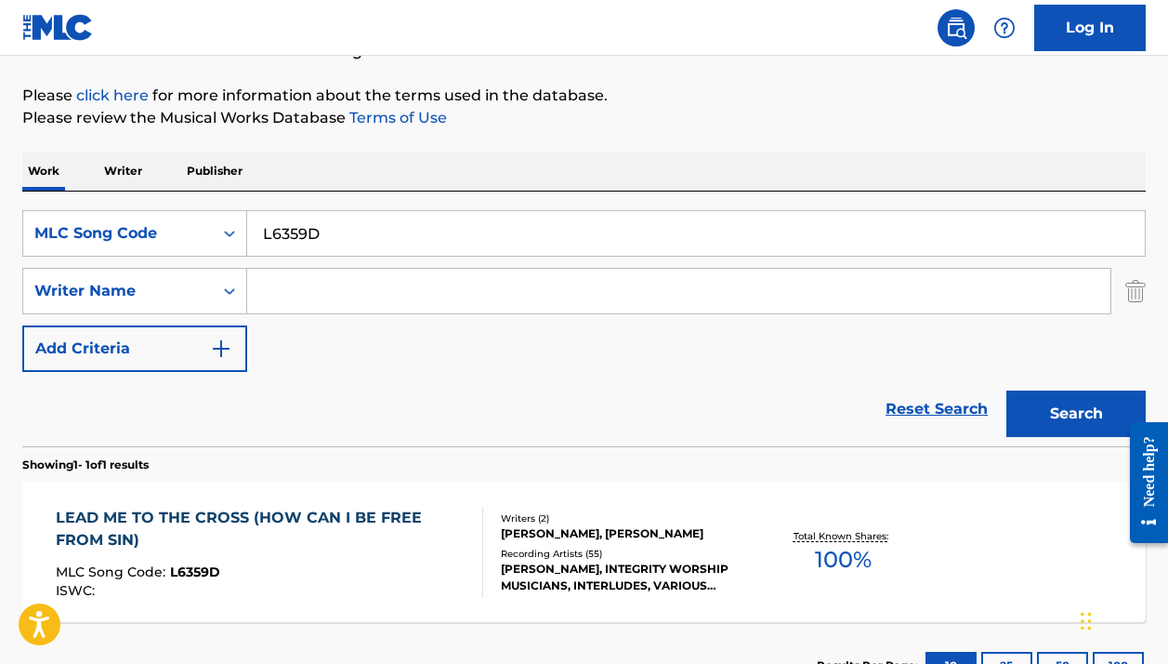
scroll to position [258, 0]
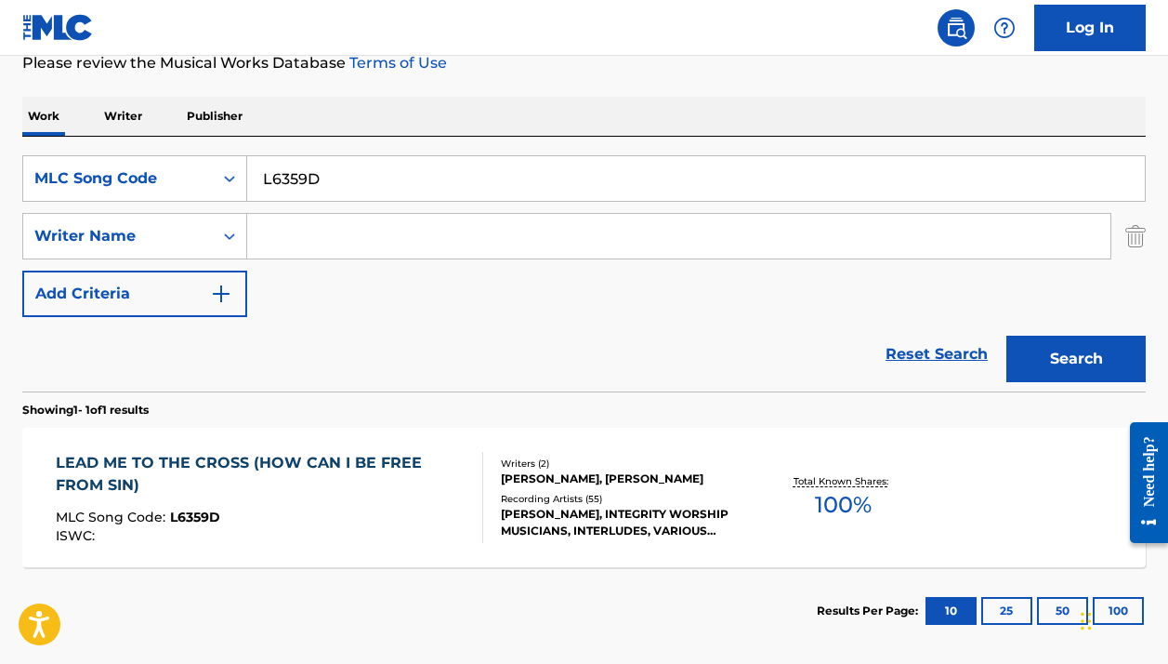
click at [467, 174] on input "L6359D" at bounding box center [696, 178] width 898 height 45
paste input "797Q"
click at [1076, 359] on button "Search" at bounding box center [1076, 359] width 139 height 46
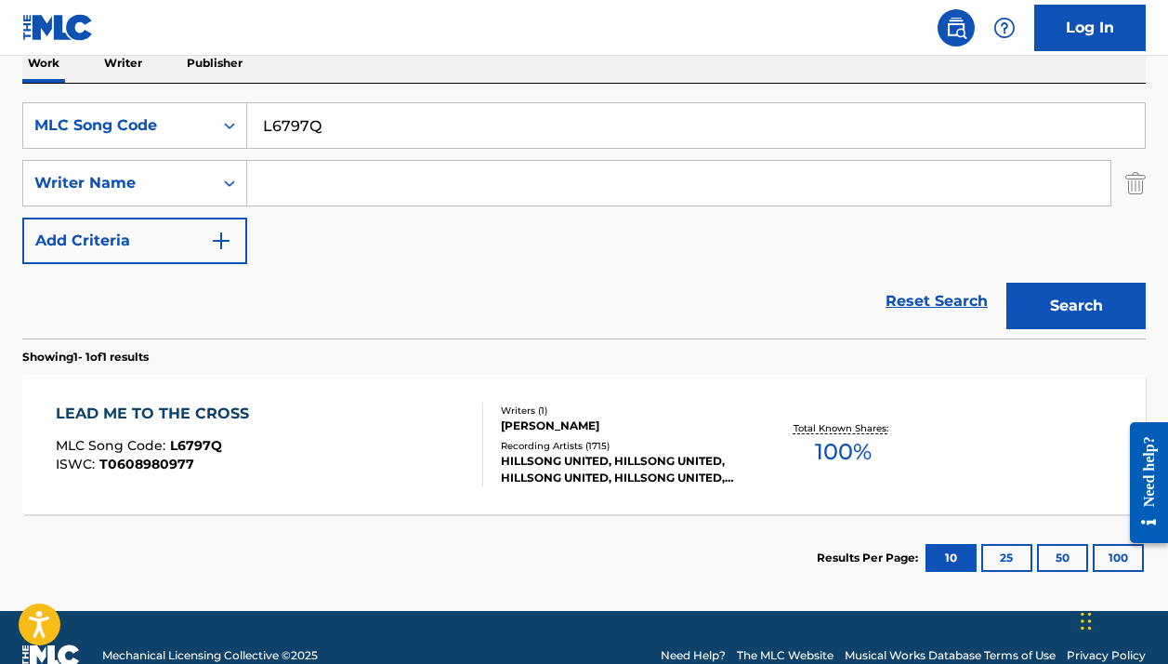
scroll to position [336, 0]
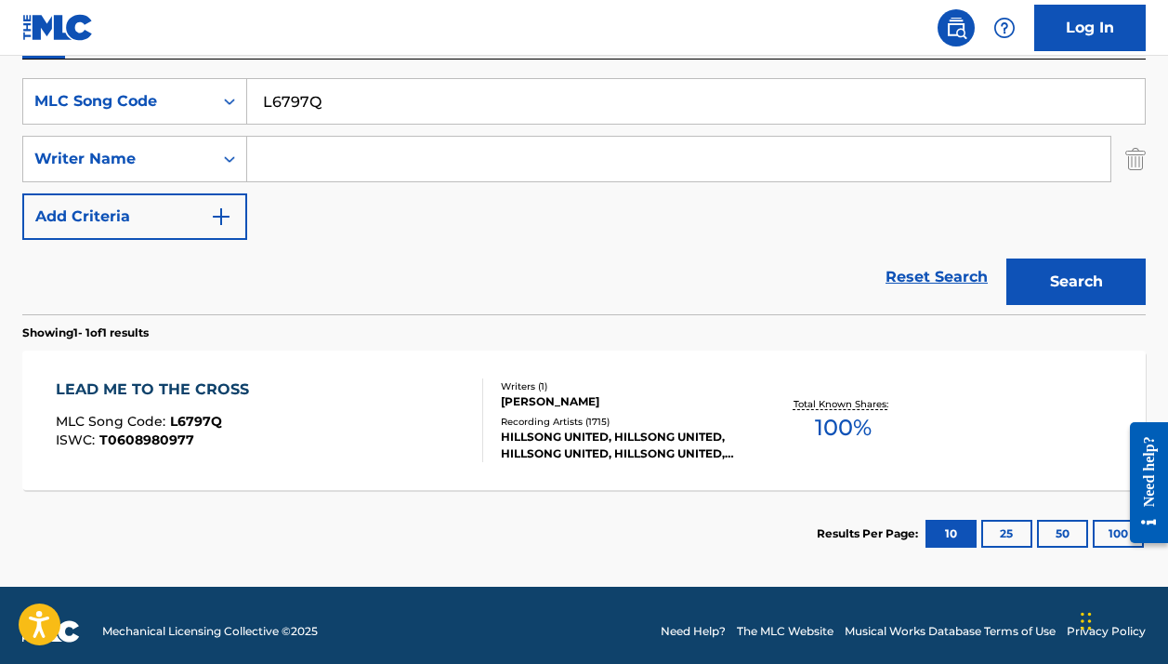
click at [584, 113] on input "L6797Q" at bounding box center [696, 101] width 898 height 45
paste input "A9HNZ"
type input "LA9HNZ"
click at [1076, 282] on button "Search" at bounding box center [1076, 281] width 139 height 46
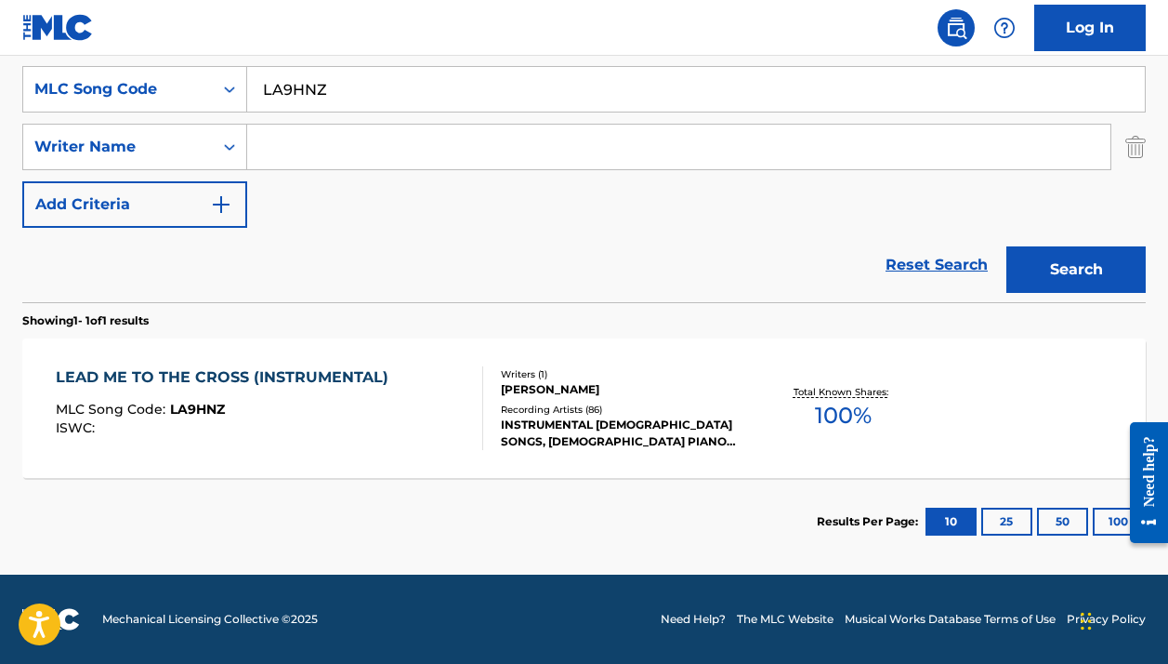
scroll to position [348, 0]
click at [694, 414] on div "Recording Artists ( 86 )" at bounding box center [625, 409] width 249 height 14
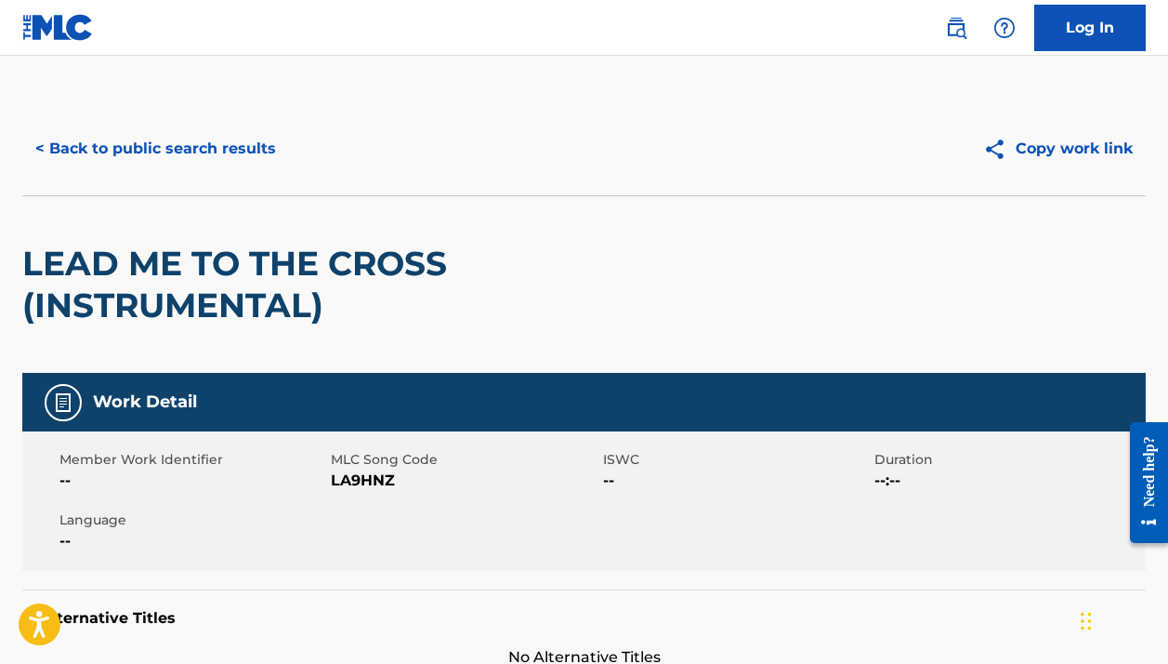
click at [255, 153] on button "< Back to public search results" at bounding box center [155, 148] width 267 height 46
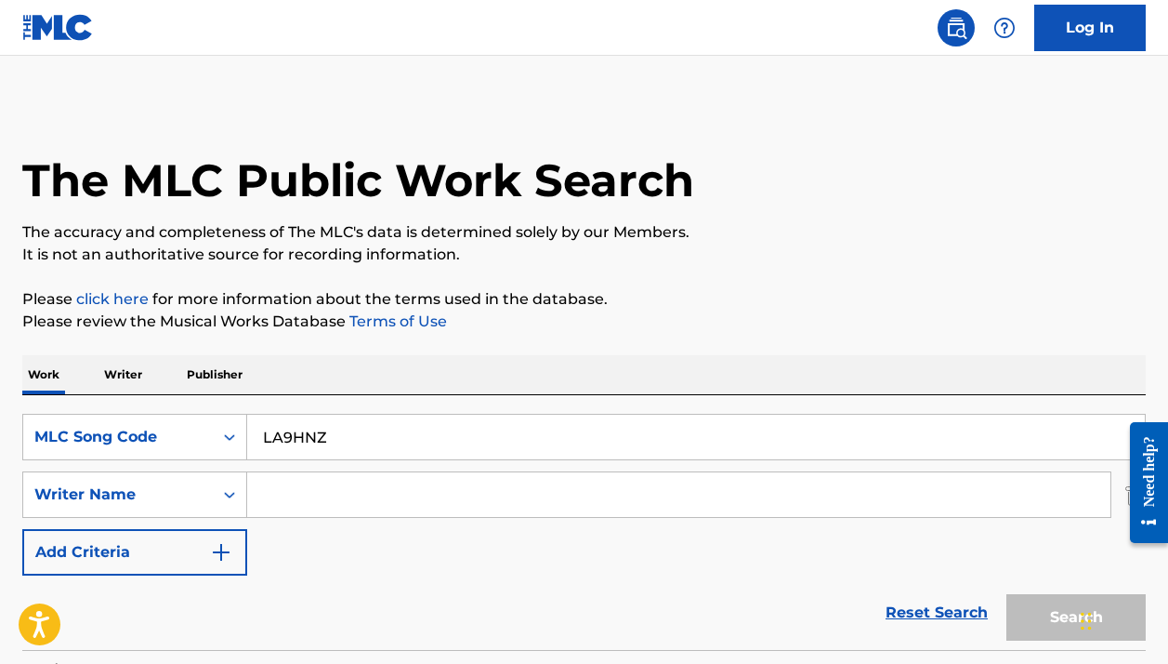
scroll to position [242, 0]
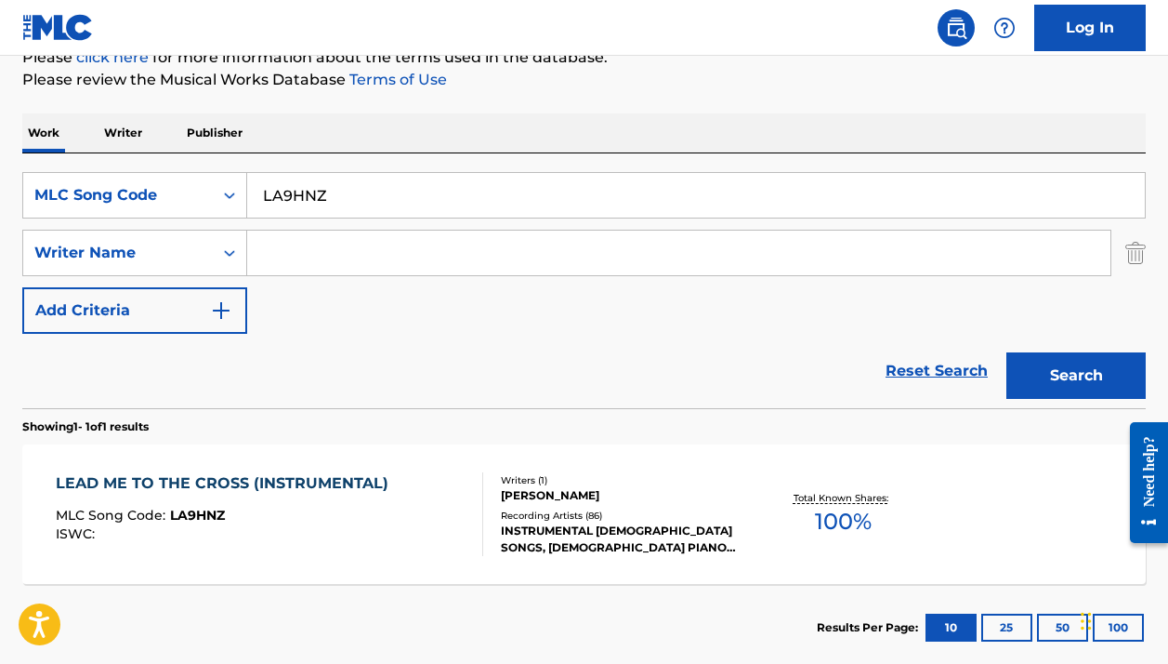
click at [277, 202] on input "LA9HNZ" at bounding box center [696, 195] width 898 height 45
click at [278, 202] on input "LA9HNZ" at bounding box center [696, 195] width 898 height 45
paste input "G2173K"
type input "G2173K"
click at [1076, 375] on button "Search" at bounding box center [1076, 375] width 139 height 46
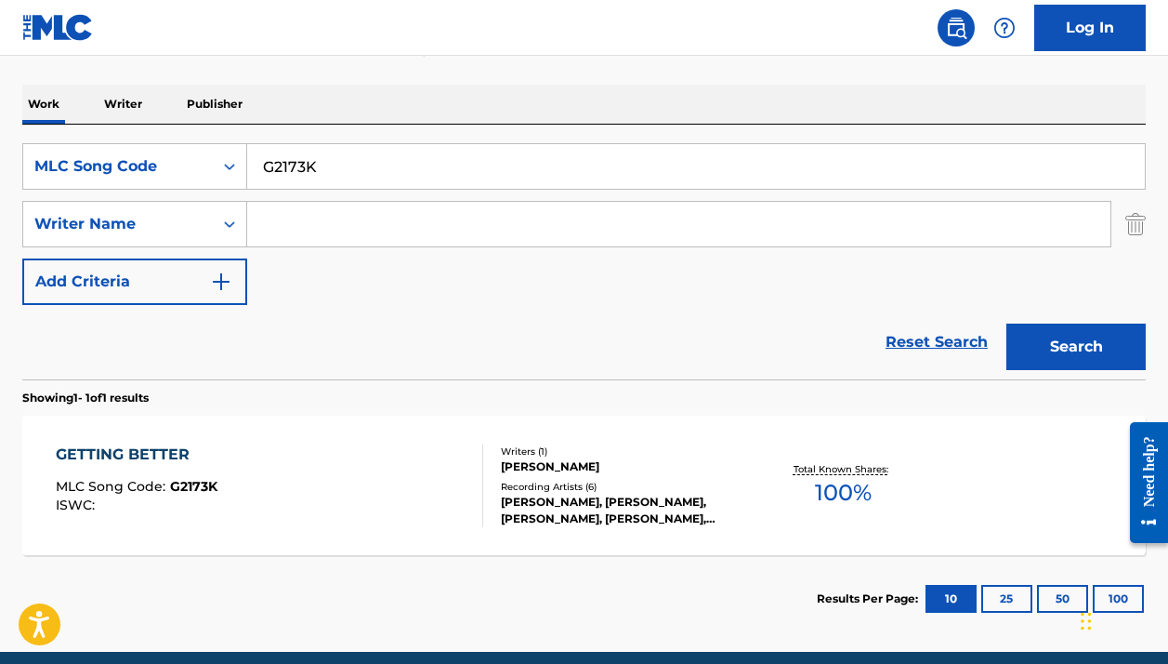
scroll to position [323, 0]
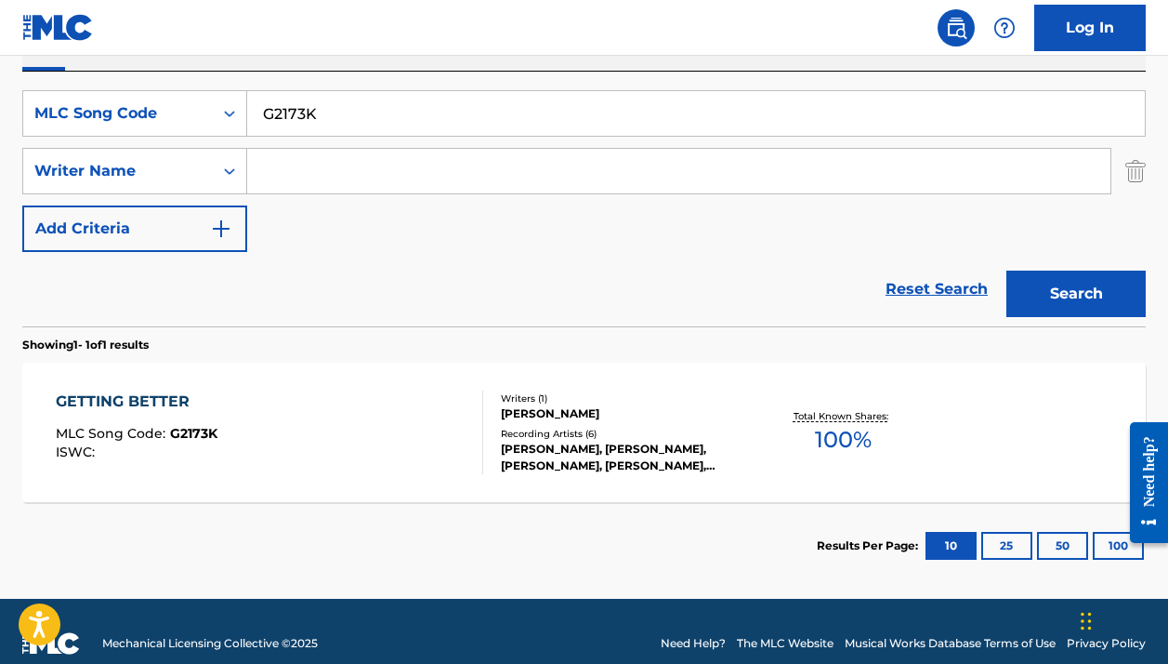
click at [539, 460] on div "DARREN STYLES, DARREN STYLES, DARREN STYLES, DARREN STYLES, DARREN STYLES" at bounding box center [625, 457] width 249 height 33
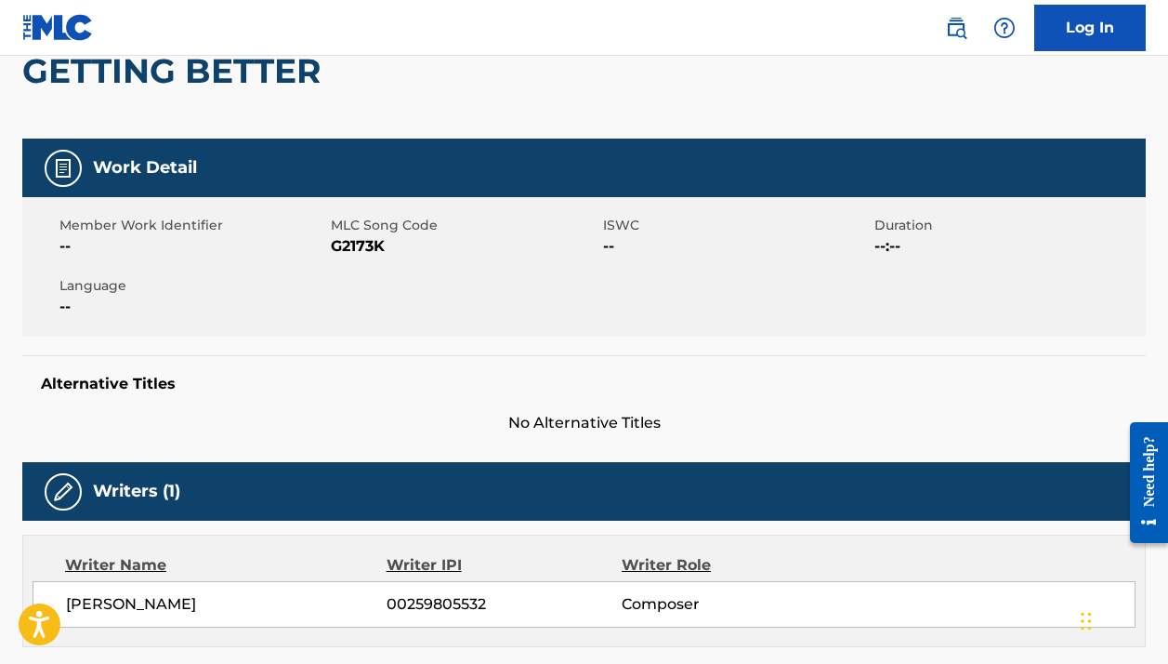
scroll to position [287, 0]
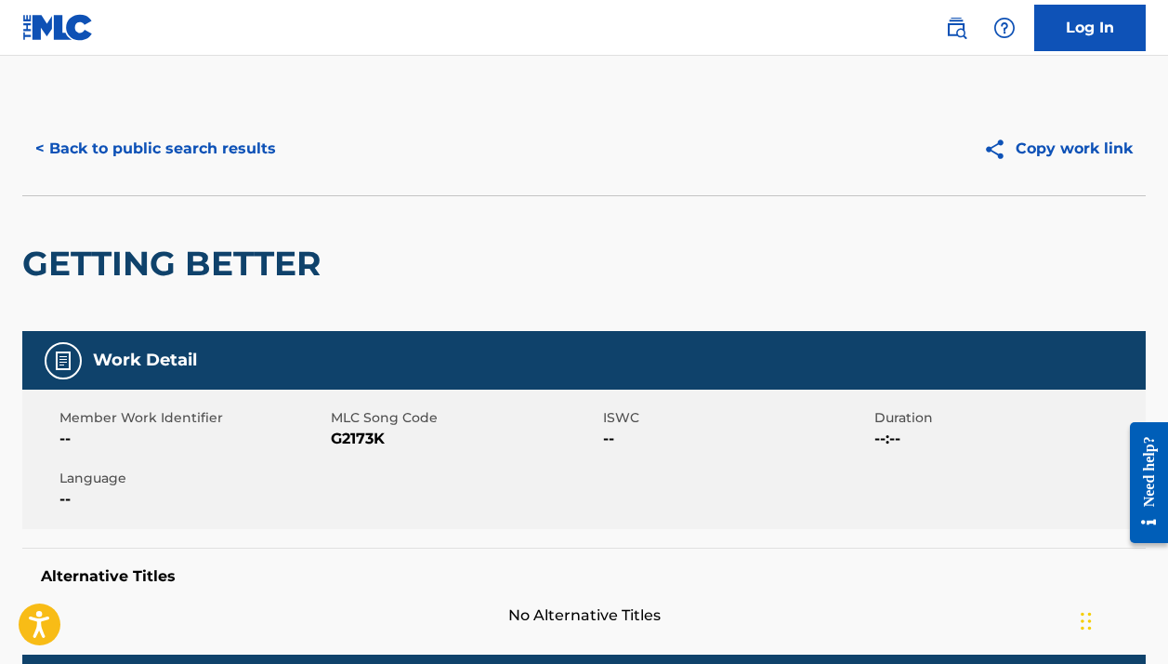
click at [160, 136] on button "< Back to public search results" at bounding box center [155, 148] width 267 height 46
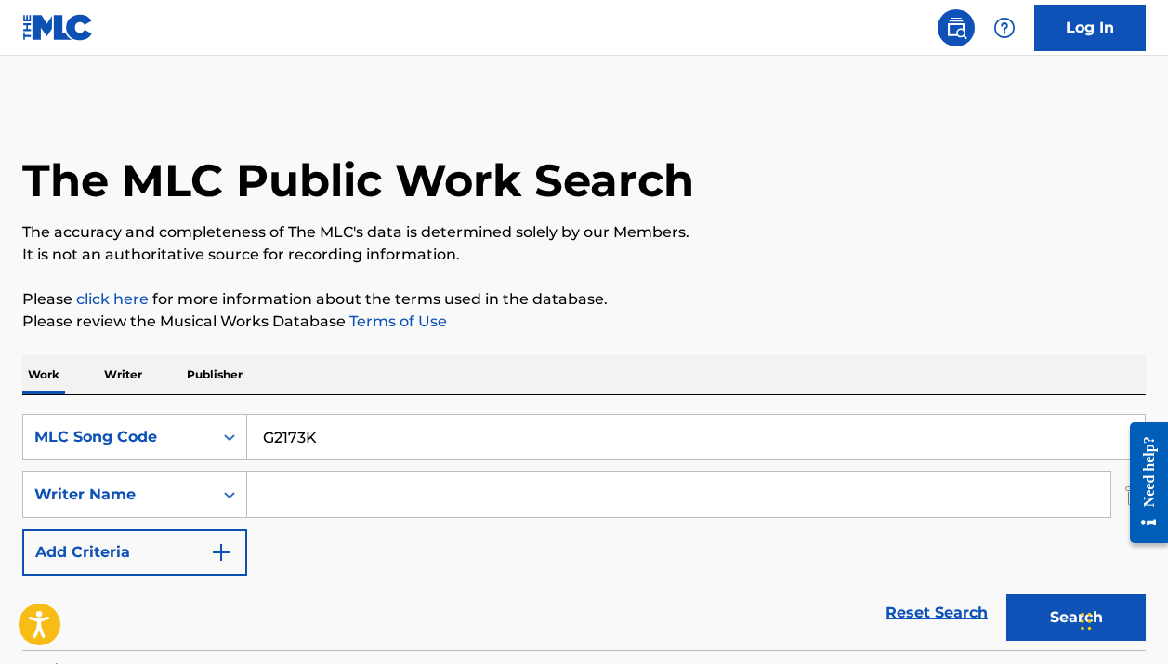
scroll to position [242, 0]
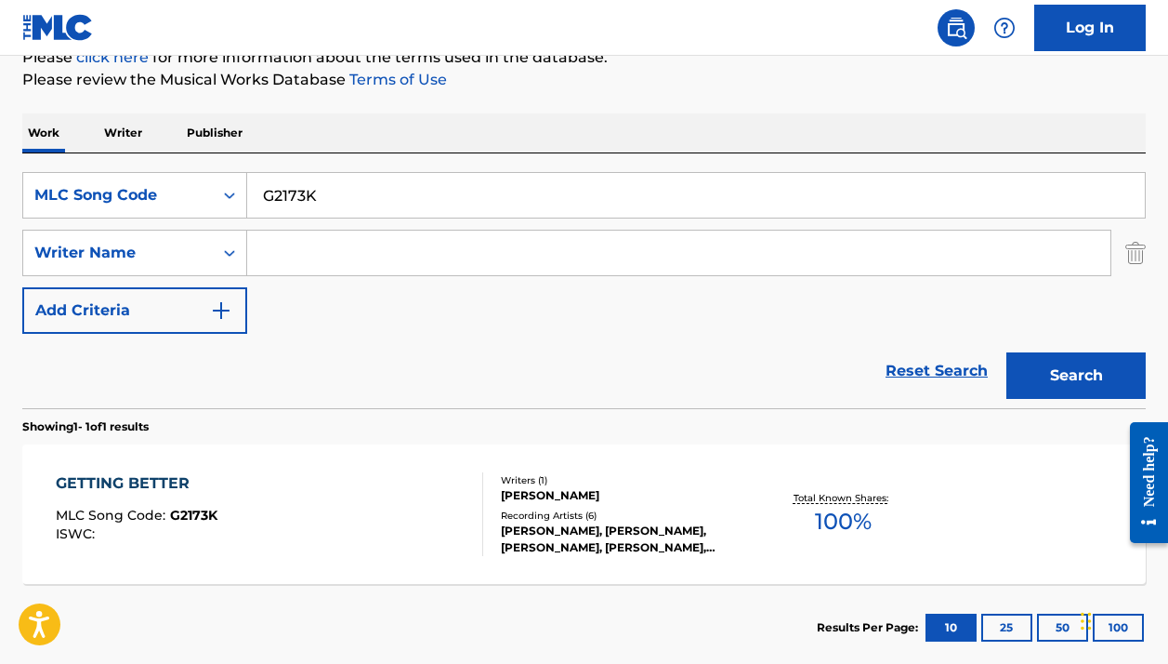
click at [305, 203] on input "G2173K" at bounding box center [696, 195] width 898 height 45
click at [305, 202] on input "G2173K" at bounding box center [696, 195] width 898 height 45
paste input "BA1SAZ"
type input "BA1SAZ"
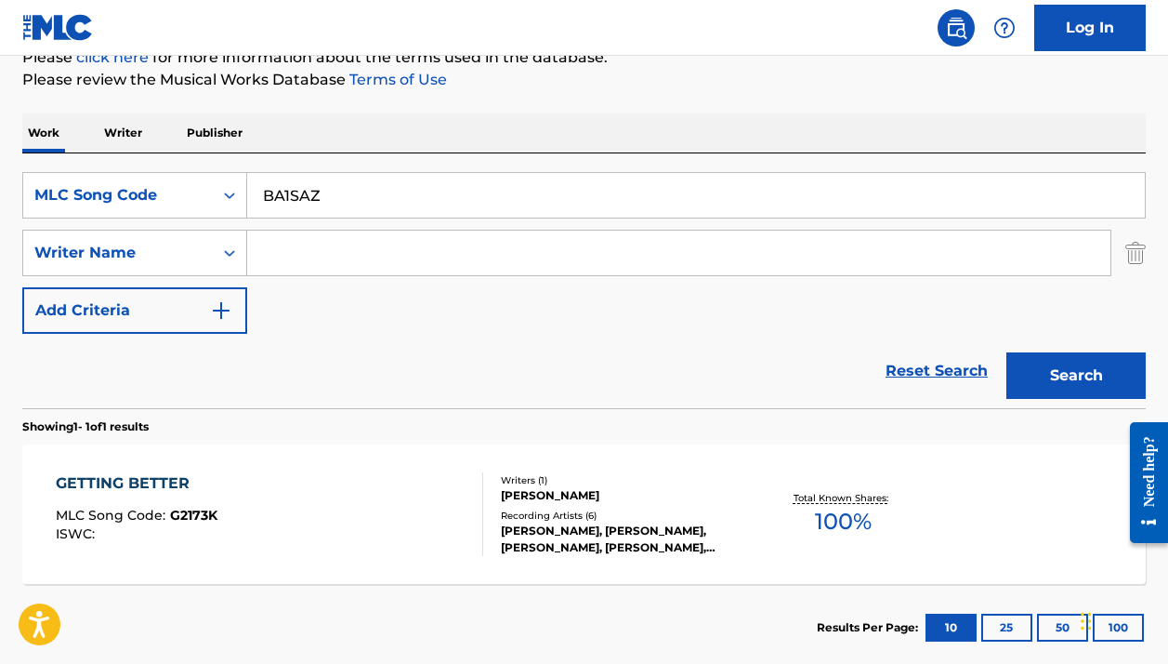
click at [1076, 375] on button "Search" at bounding box center [1076, 375] width 139 height 46
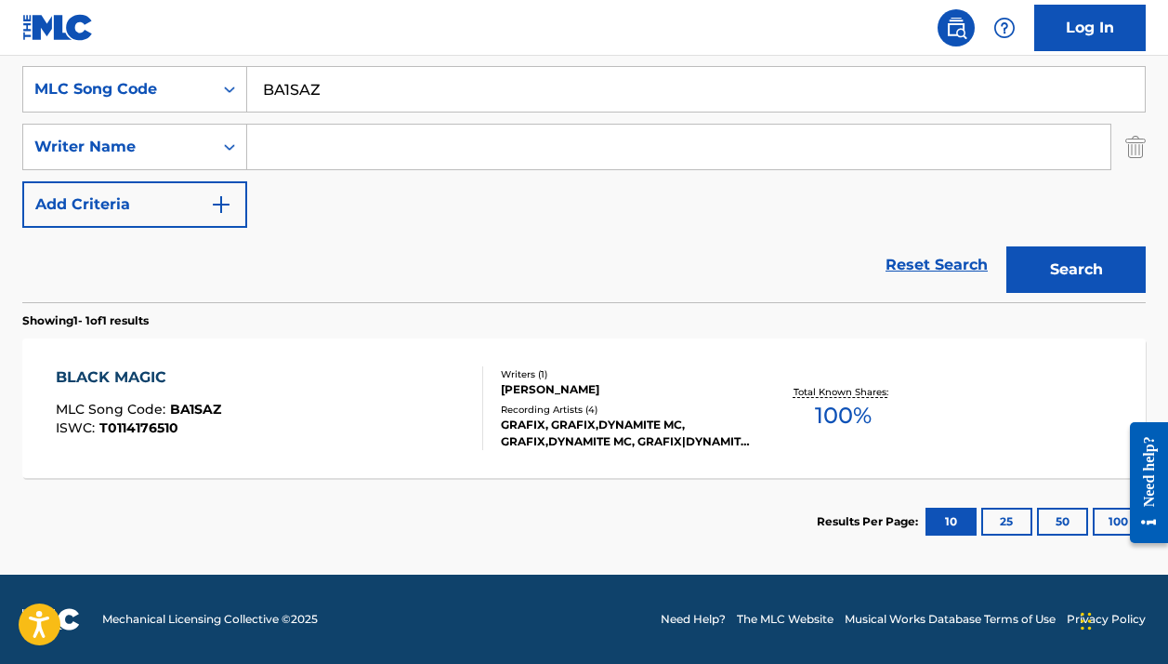
scroll to position [348, 0]
click at [428, 415] on div "BLACK MAGIC MLC Song Code : BA1SAZ ISWC : T0114176510" at bounding box center [269, 408] width 427 height 84
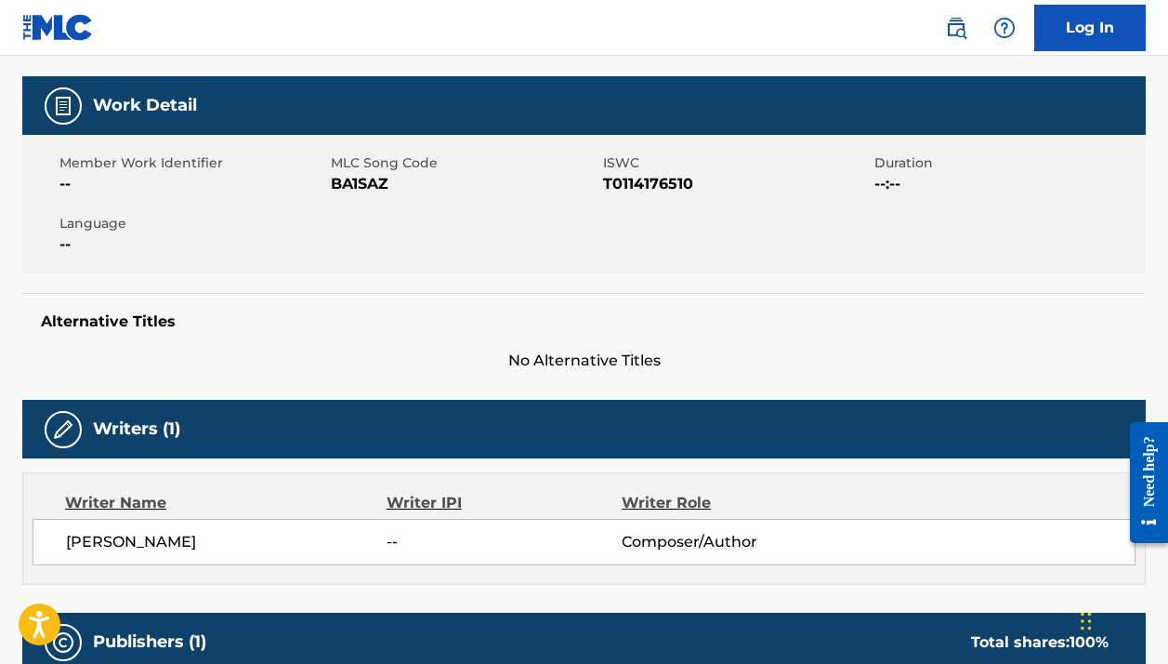
scroll to position [350, 0]
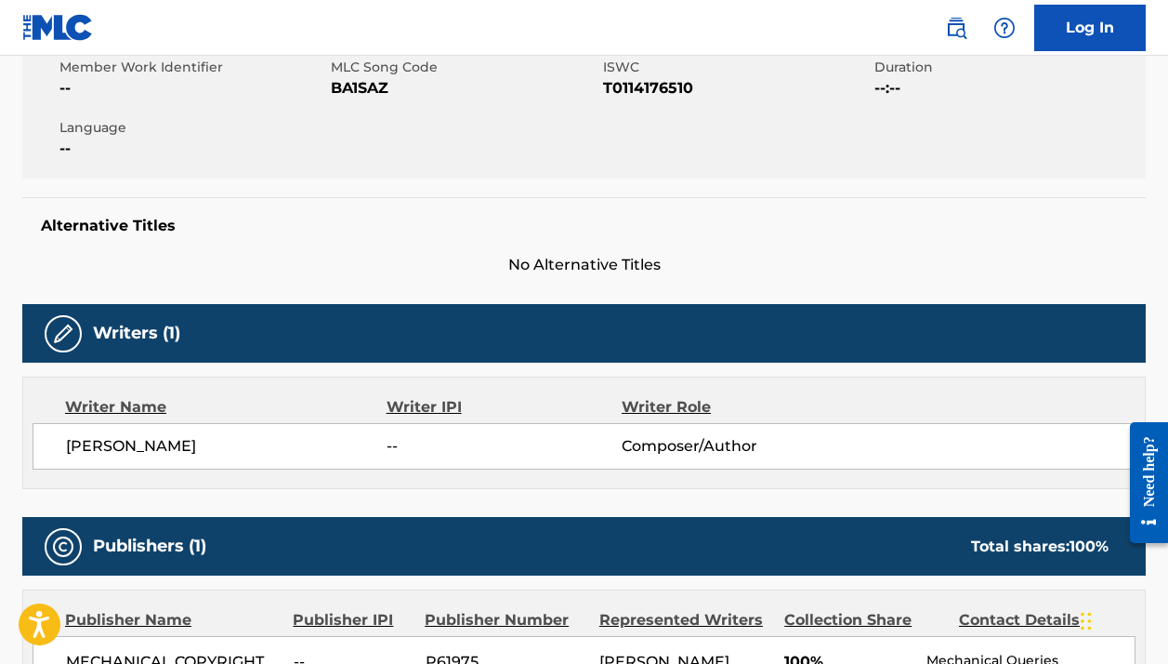
drag, startPoint x: 193, startPoint y: 447, endPoint x: 64, endPoint y: 434, distance: 129.8
click at [64, 434] on div "NIVEN DAVID MC -- Composer/Author" at bounding box center [584, 446] width 1103 height 46
copy span "NIVEN DAVID MC"
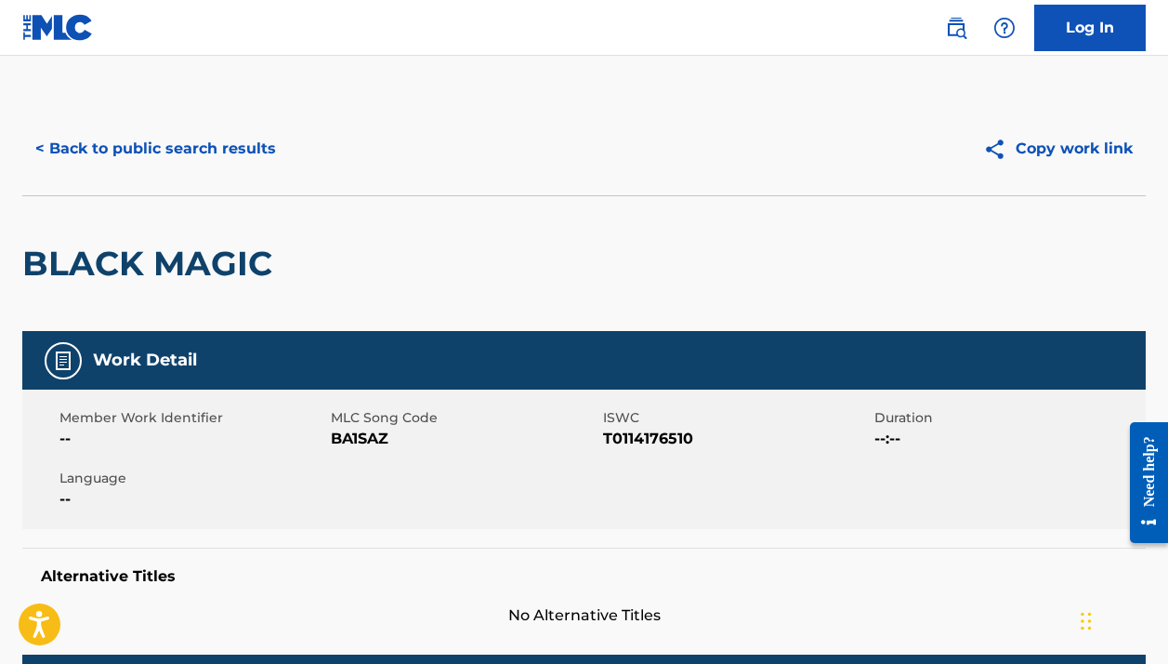
scroll to position [0, 0]
click at [123, 149] on button "< Back to public search results" at bounding box center [155, 148] width 267 height 46
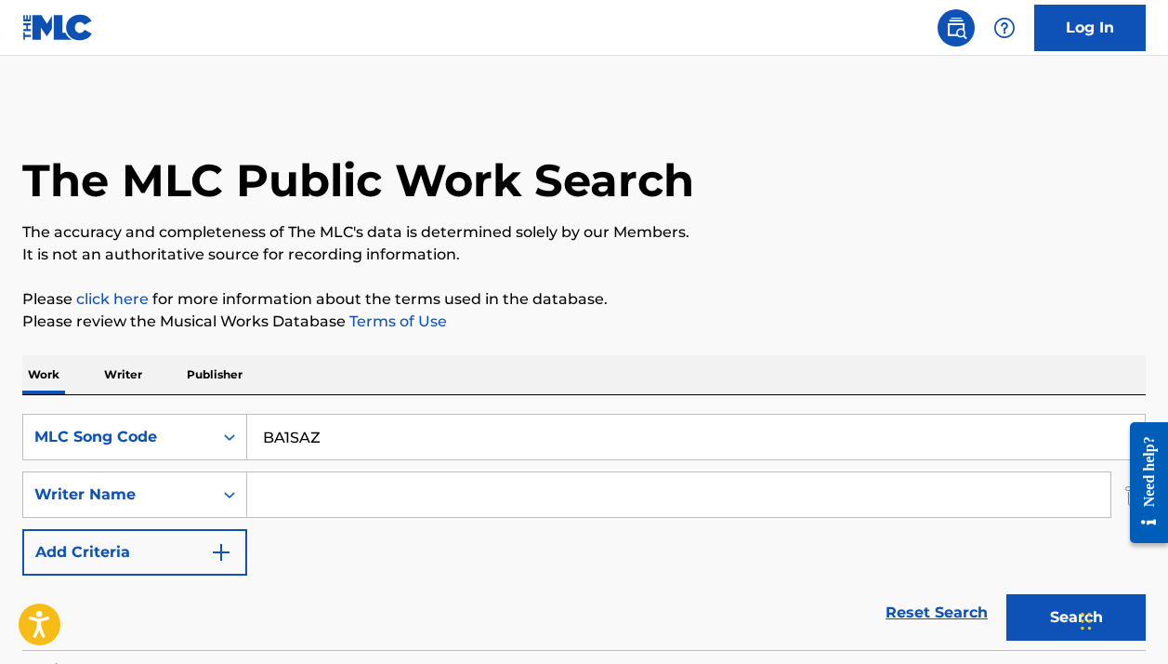
scroll to position [242, 0]
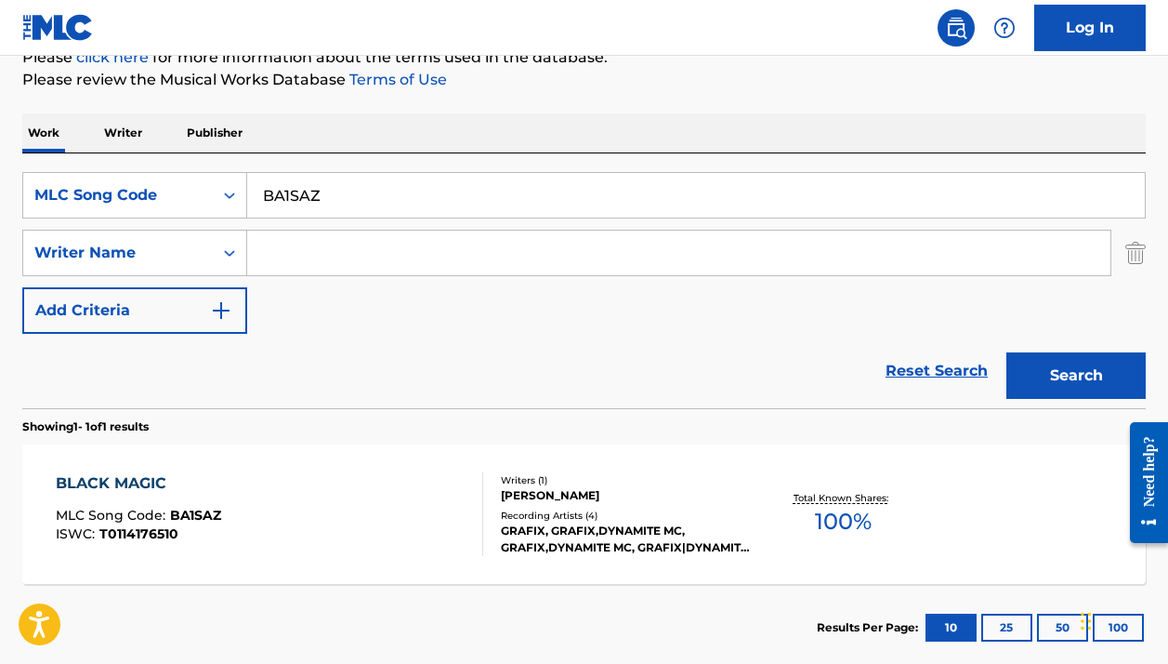
click at [298, 185] on input "BA1SAZ" at bounding box center [696, 195] width 898 height 45
paste input "L6797Q"
type input "L6797Q"
click at [1076, 375] on button "Search" at bounding box center [1076, 375] width 139 height 46
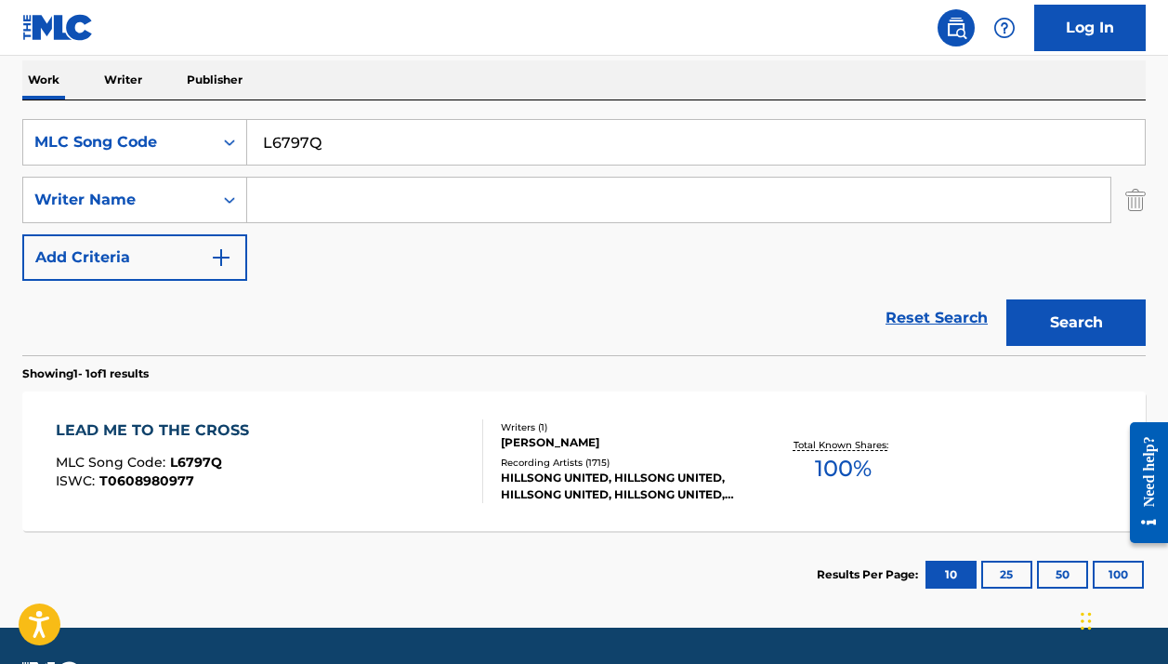
scroll to position [302, 0]
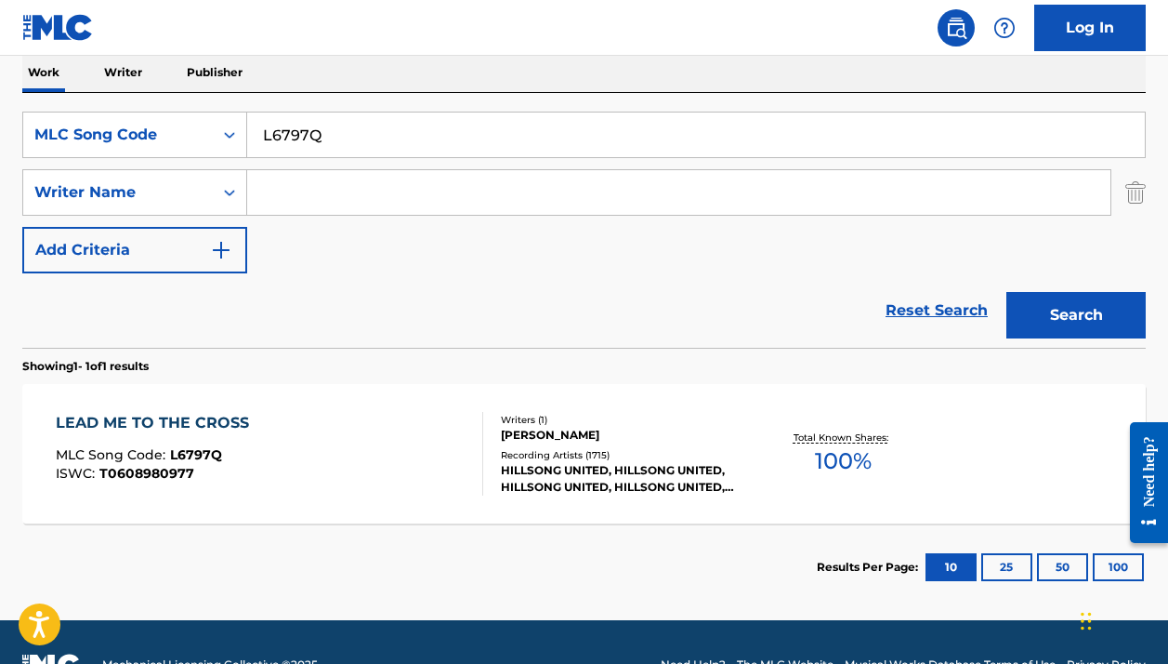
click at [321, 443] on div "LEAD ME TO THE CROSS MLC Song Code : L6797Q ISWC : T0608980977" at bounding box center [269, 454] width 427 height 84
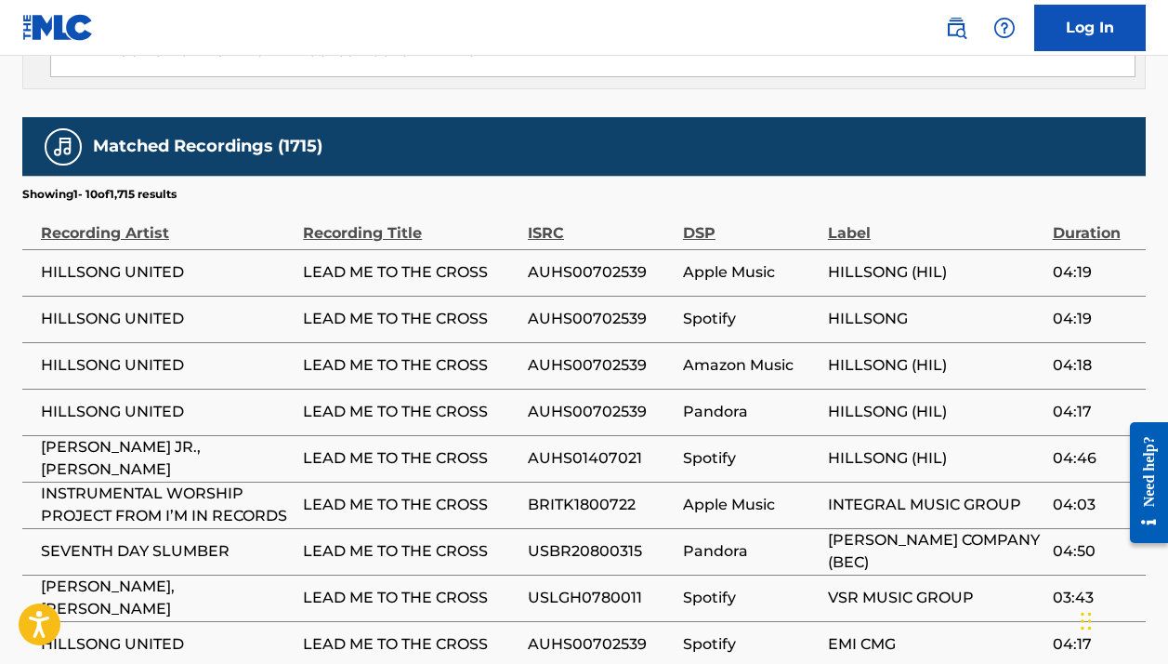
scroll to position [1177, 0]
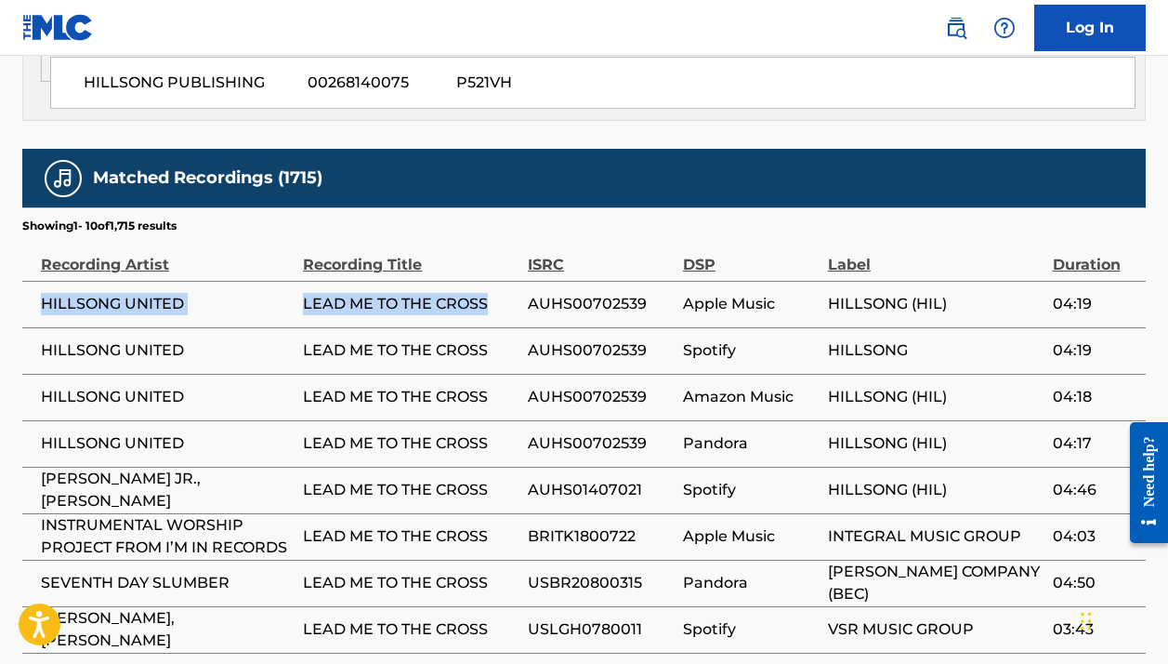
drag, startPoint x: 501, startPoint y: 308, endPoint x: 23, endPoint y: 292, distance: 478.0
click at [23, 292] on tr "HILLSONG UNITED LEAD ME TO THE CROSS AUHS00702539 Apple Music HILLSONG (HIL) 04…" at bounding box center [584, 304] width 1124 height 46
copy tr "HILLSONG UNITED LEAD ME TO THE CROSS"
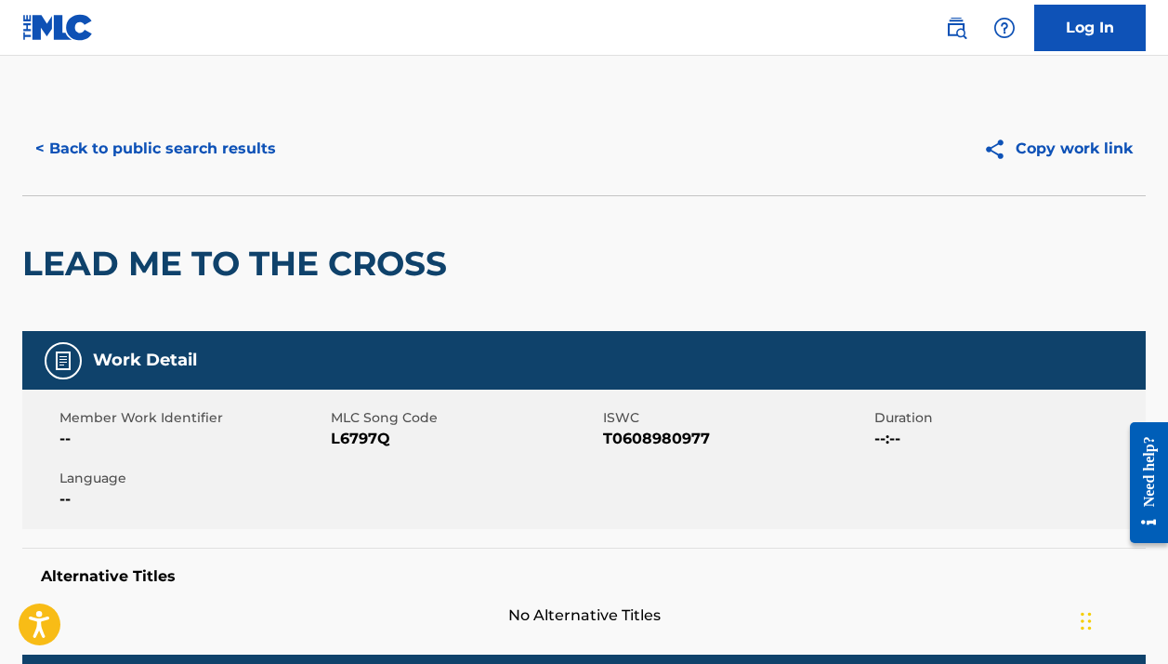
scroll to position [337, 0]
click at [193, 140] on button "< Back to public search results" at bounding box center [155, 148] width 267 height 46
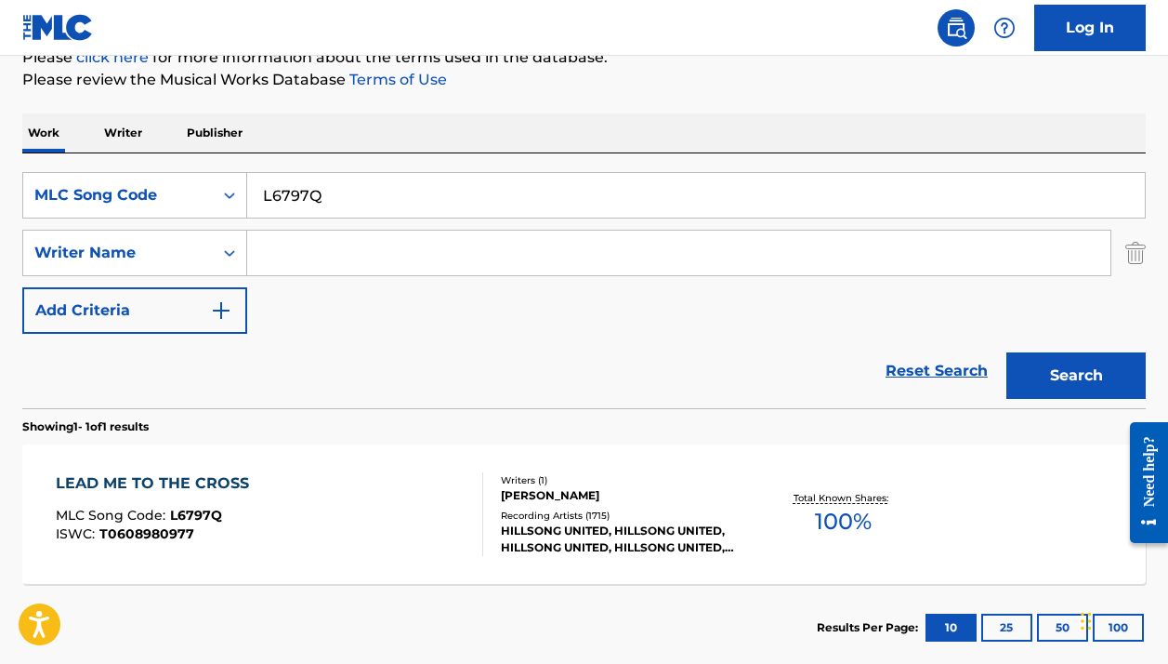
click at [266, 182] on input "L6797Q" at bounding box center [696, 195] width 898 height 45
paste input "FI6IEV"
type input "FI6IEV"
click at [1076, 375] on button "Search" at bounding box center [1076, 375] width 139 height 46
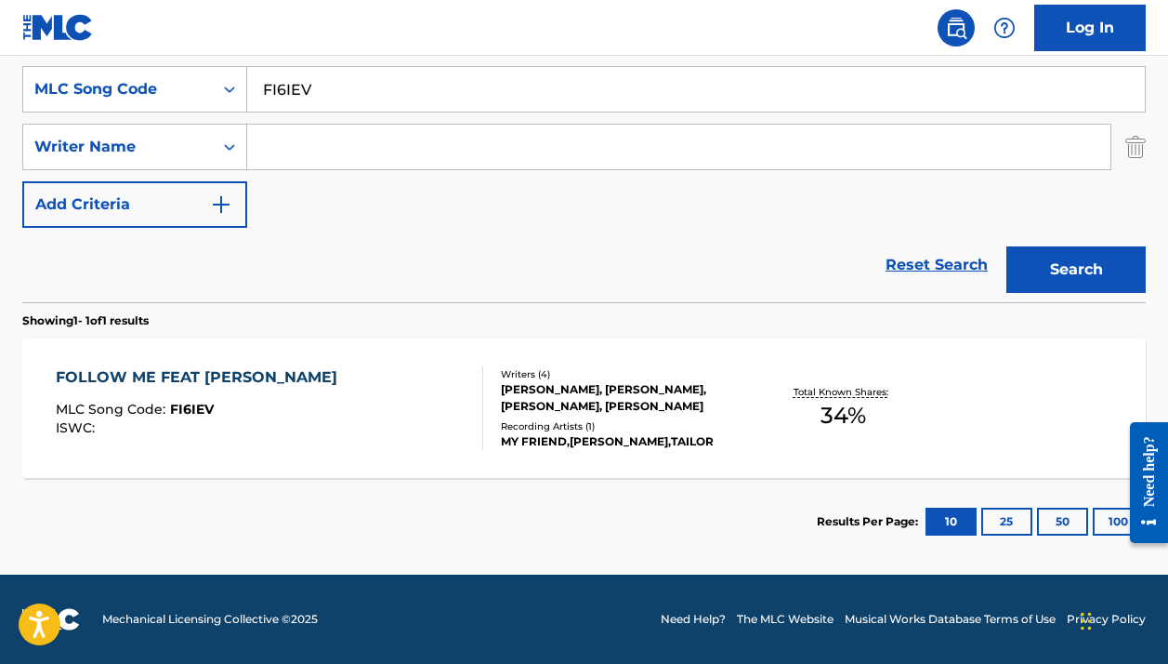
scroll to position [348, 0]
click at [346, 365] on div "FOLLOW ME FEAT TAILOR MLC Song Code : FI6IEV ISWC : Writers ( 4 ) SIMON DOTY, R…" at bounding box center [584, 407] width 1124 height 139
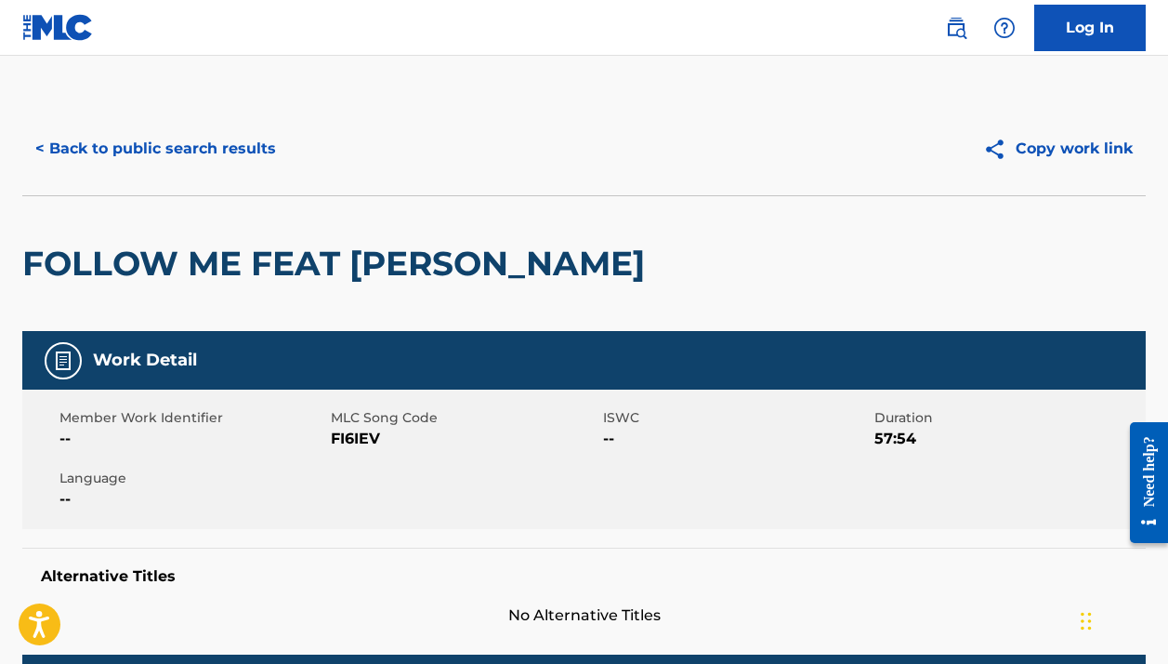
click at [163, 118] on div "< Back to public search results Copy work link" at bounding box center [584, 148] width 1124 height 93
click at [163, 141] on button "< Back to public search results" at bounding box center [155, 148] width 267 height 46
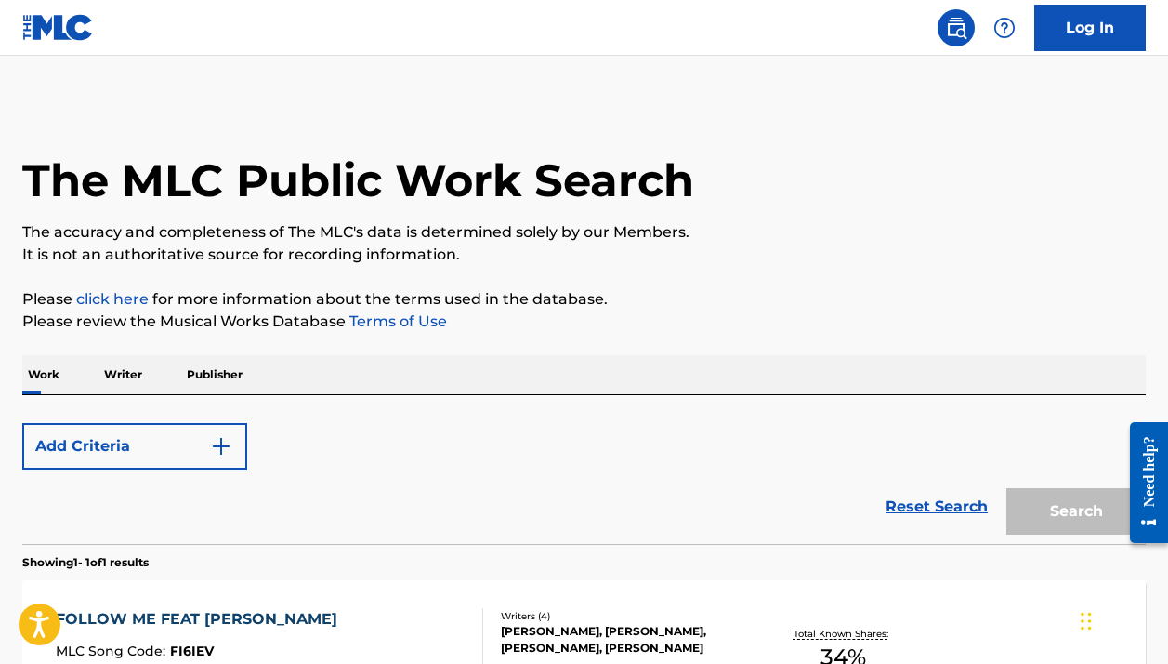
scroll to position [242, 0]
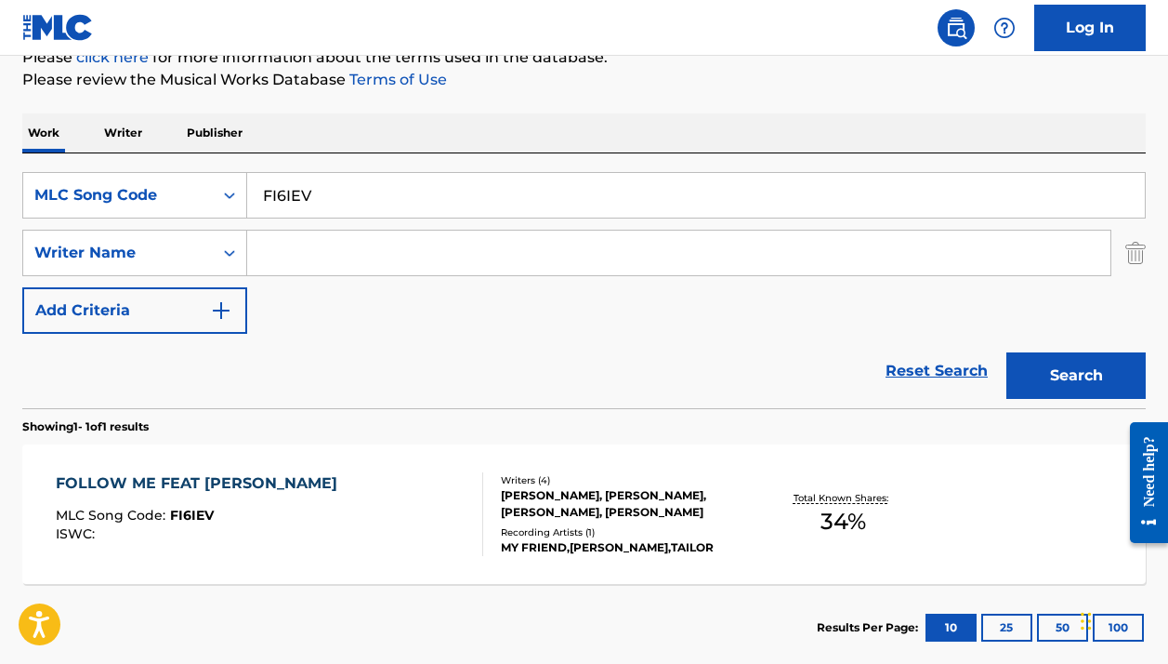
click at [720, 514] on div "SIMON DOTY, ROBERT FRANCIS TAYLOR, JAMES LEVEY, ARCHIE WARD" at bounding box center [625, 503] width 249 height 33
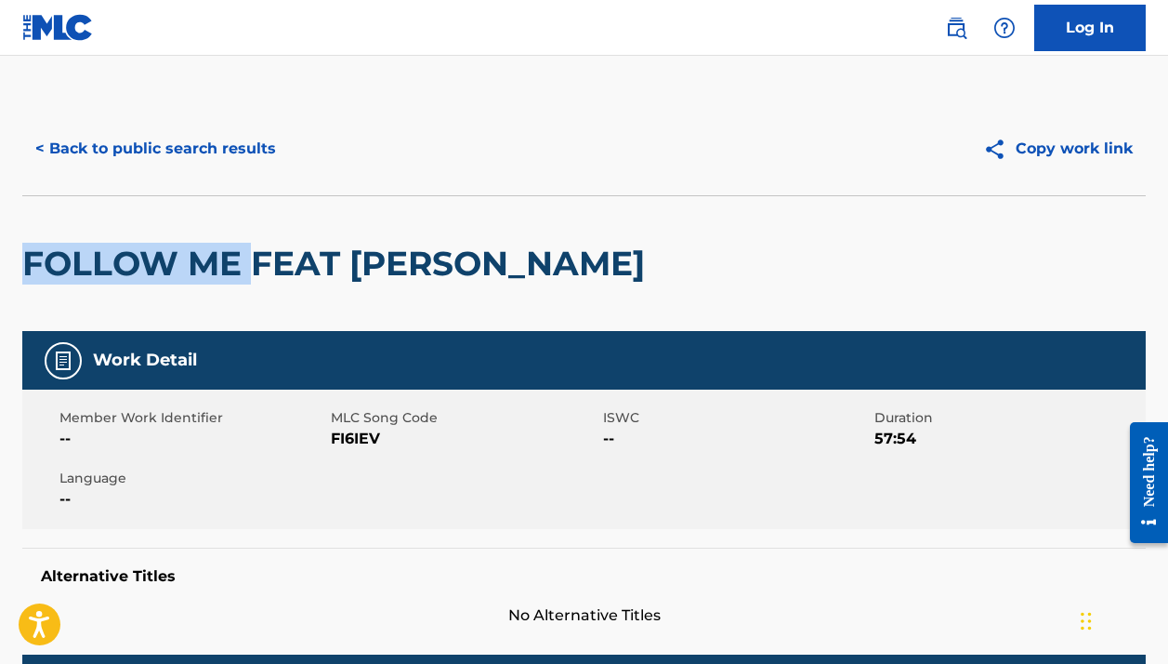
drag, startPoint x: 30, startPoint y: 254, endPoint x: 251, endPoint y: 261, distance: 221.3
click at [251, 261] on h2 "FOLLOW ME FEAT TAILOR" at bounding box center [338, 264] width 632 height 42
copy h2 "FOLLOW ME"
click at [236, 152] on button "< Back to public search results" at bounding box center [155, 148] width 267 height 46
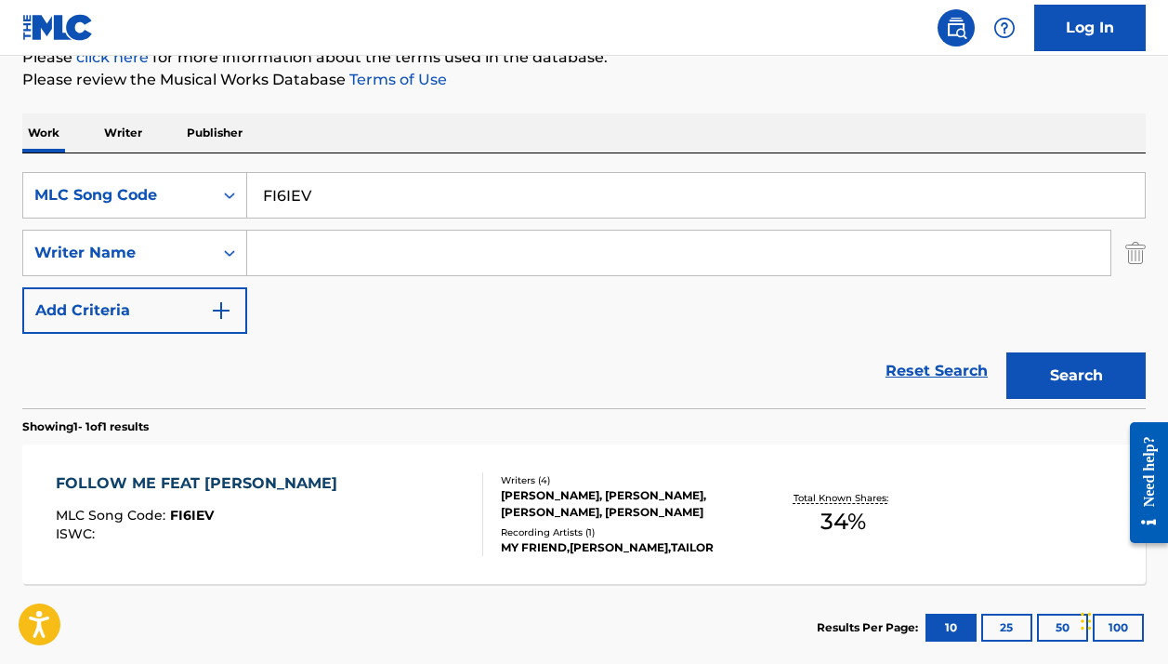
click at [344, 204] on input "FI6IEV" at bounding box center [696, 195] width 898 height 45
paste input "BD3VOM"
type input "BD3VOM"
click at [1076, 375] on button "Search" at bounding box center [1076, 375] width 139 height 46
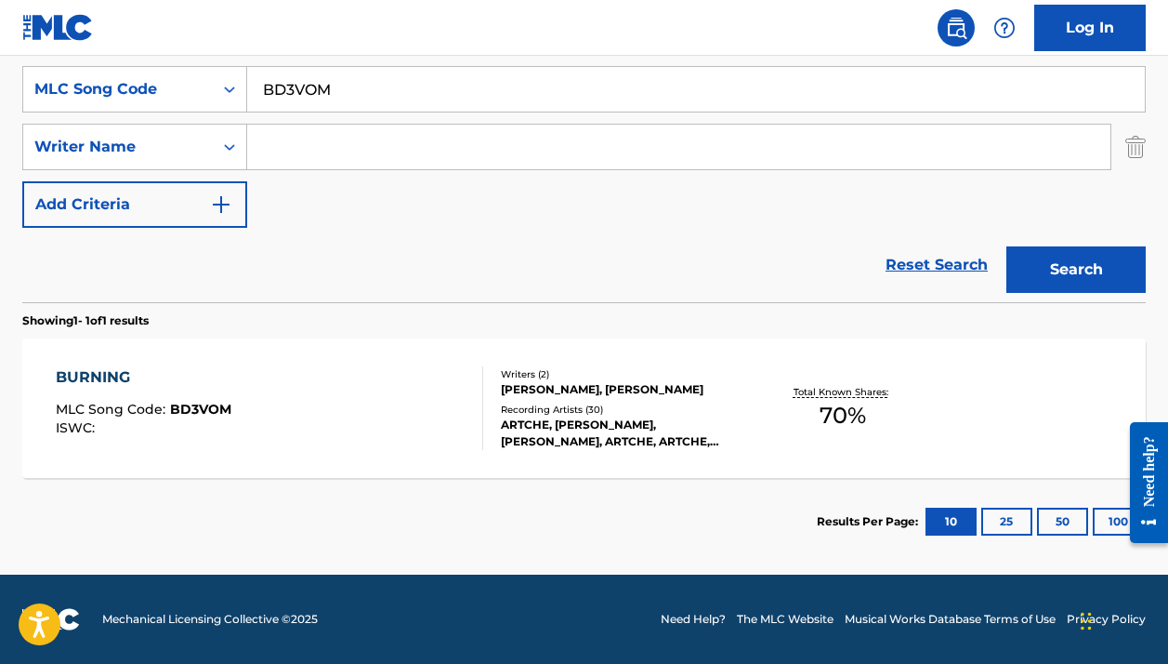
scroll to position [348, 0]
click at [405, 380] on div "BURNING MLC Song Code : BD3VOM ISWC :" at bounding box center [269, 408] width 427 height 84
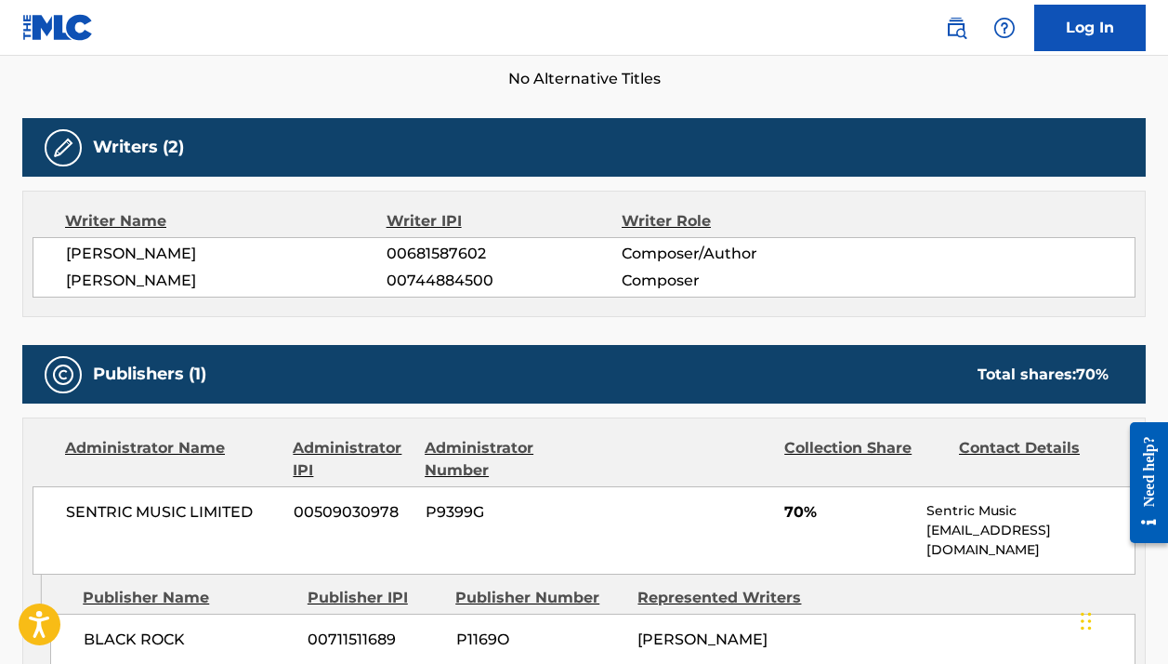
scroll to position [414, 0]
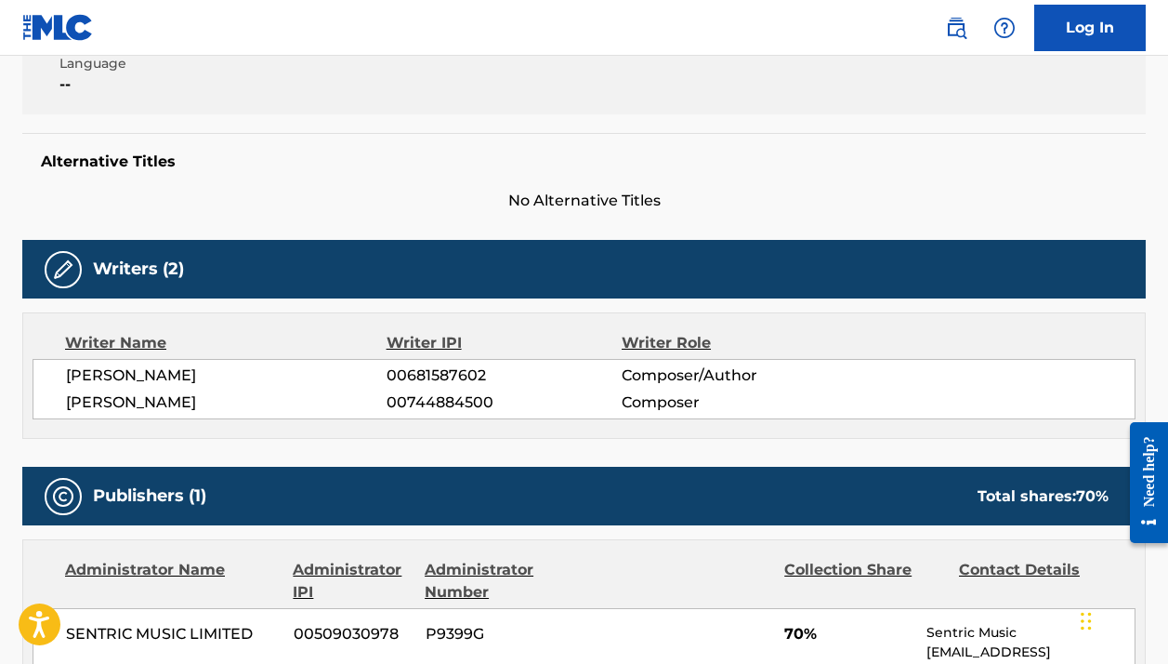
click at [142, 374] on span "ADAM BURN" at bounding box center [226, 375] width 321 height 22
copy div "ADAM BURN"
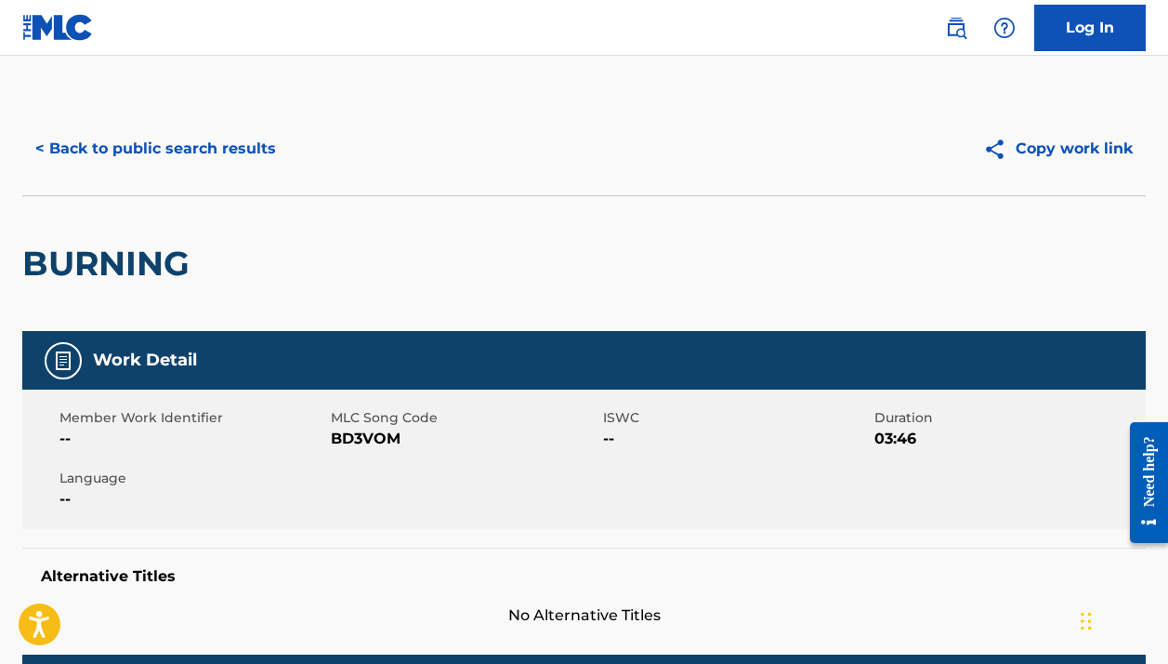
scroll to position [0, 0]
click at [263, 152] on button "< Back to public search results" at bounding box center [155, 148] width 267 height 46
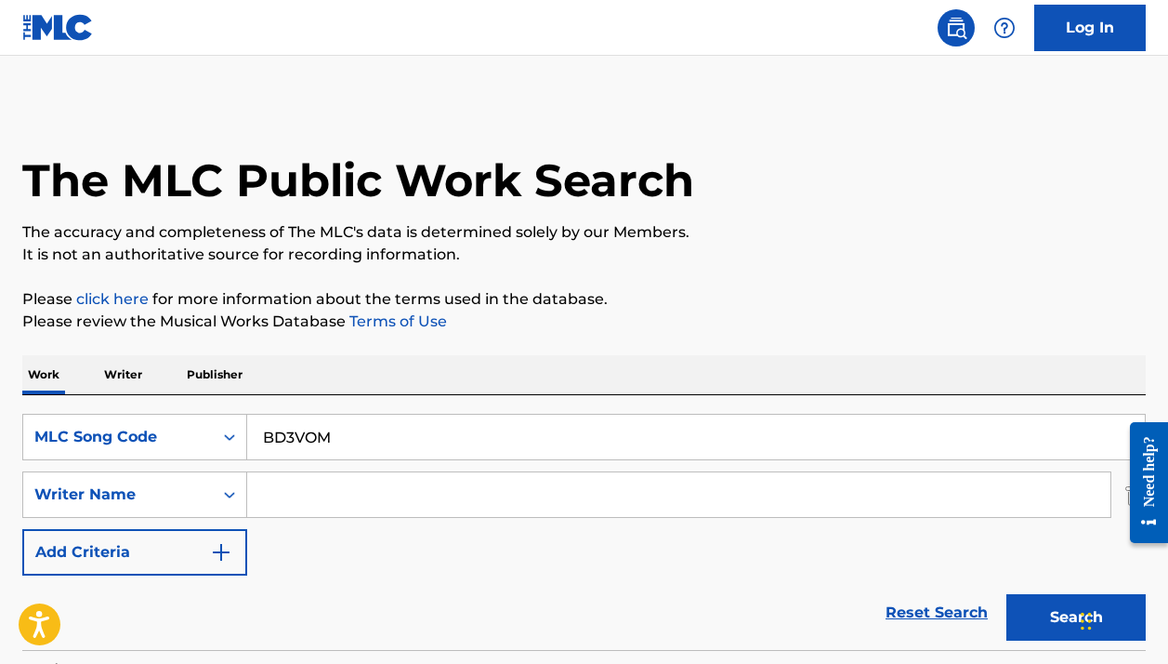
scroll to position [242, 0]
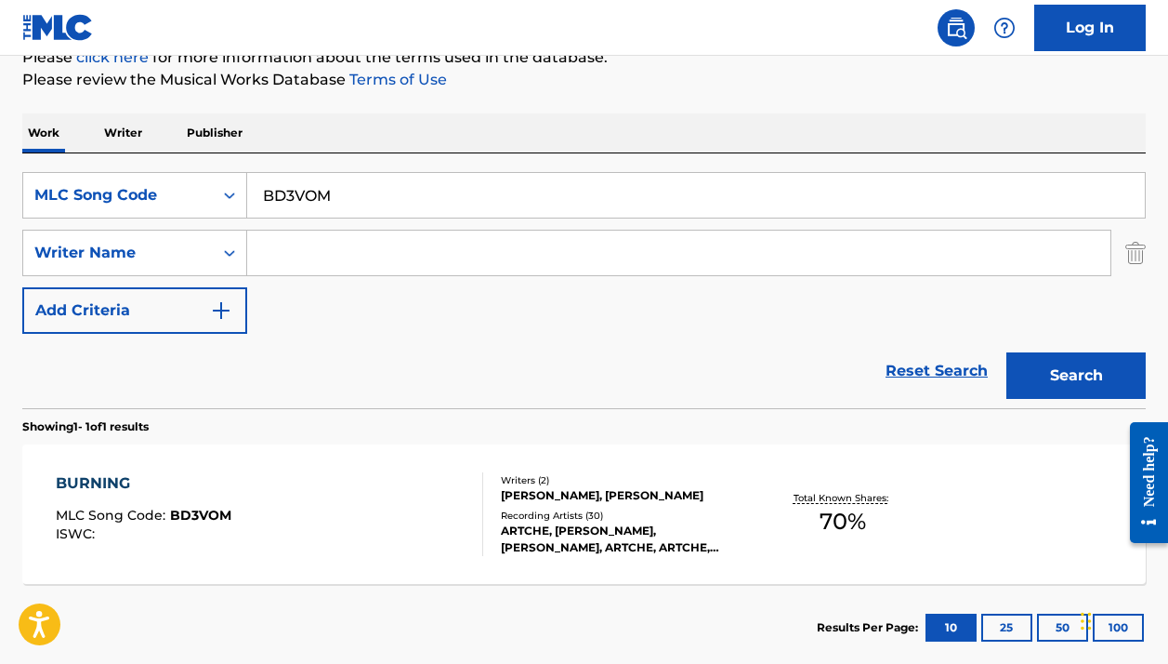
click at [393, 204] on input "BD3VOM" at bounding box center [696, 195] width 898 height 45
click at [392, 204] on input "BD3VOM" at bounding box center [696, 195] width 898 height 45
click at [391, 204] on input "BD3VOM" at bounding box center [696, 195] width 898 height 45
paste input "RO7GZT"
click at [1076, 375] on button "Search" at bounding box center [1076, 375] width 139 height 46
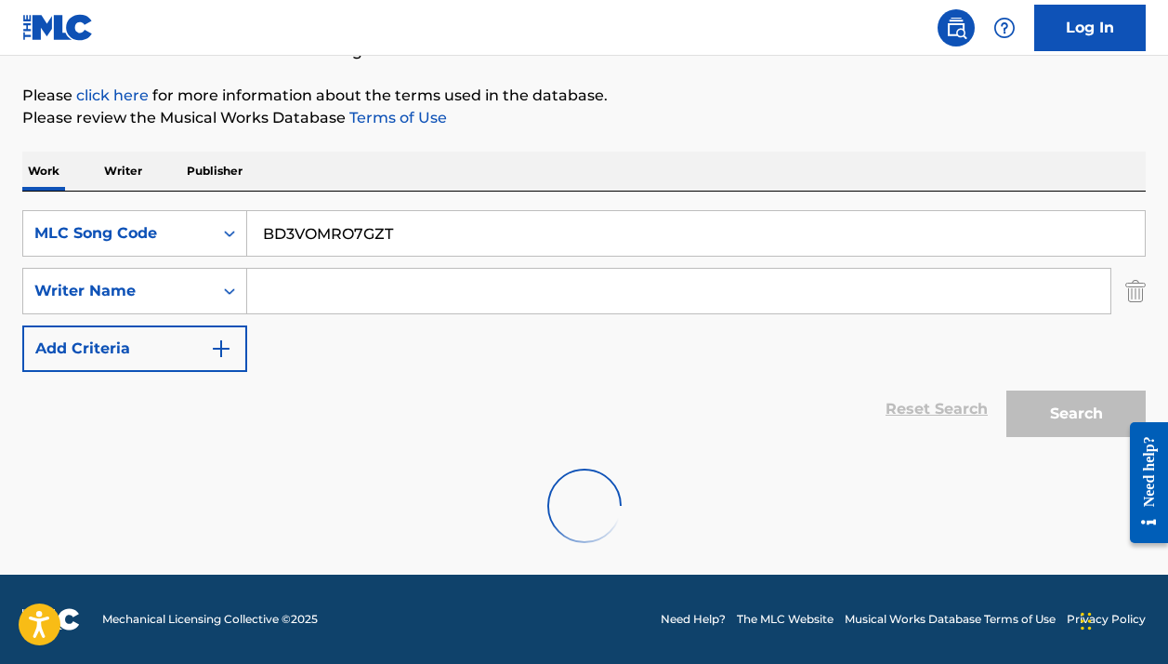
scroll to position [204, 0]
click at [391, 204] on div "SearchWithCriteria198896eb-0209-4e66-b0f6-fd0a1cfdab23 MLC Song Code BD3VOMRO7G…" at bounding box center [584, 318] width 1124 height 255
click at [370, 234] on input "BD3VOMRO7GZT" at bounding box center [696, 233] width 898 height 45
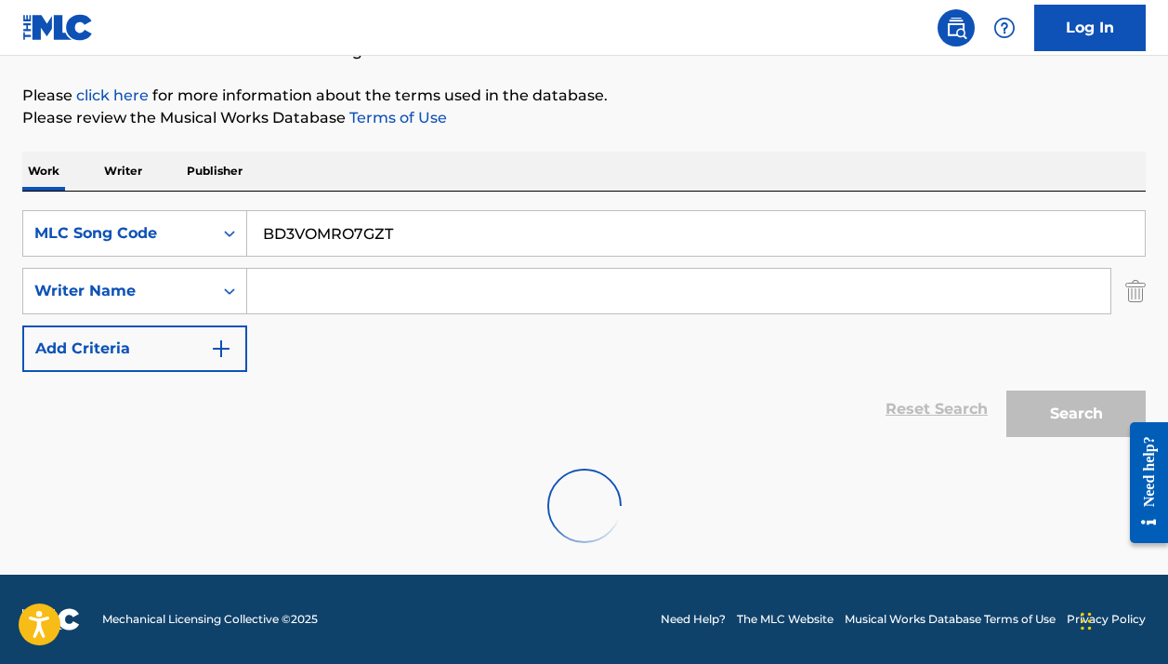
click at [370, 234] on input "BD3VOMRO7GZT" at bounding box center [696, 233] width 898 height 45
paste input "Search Form"
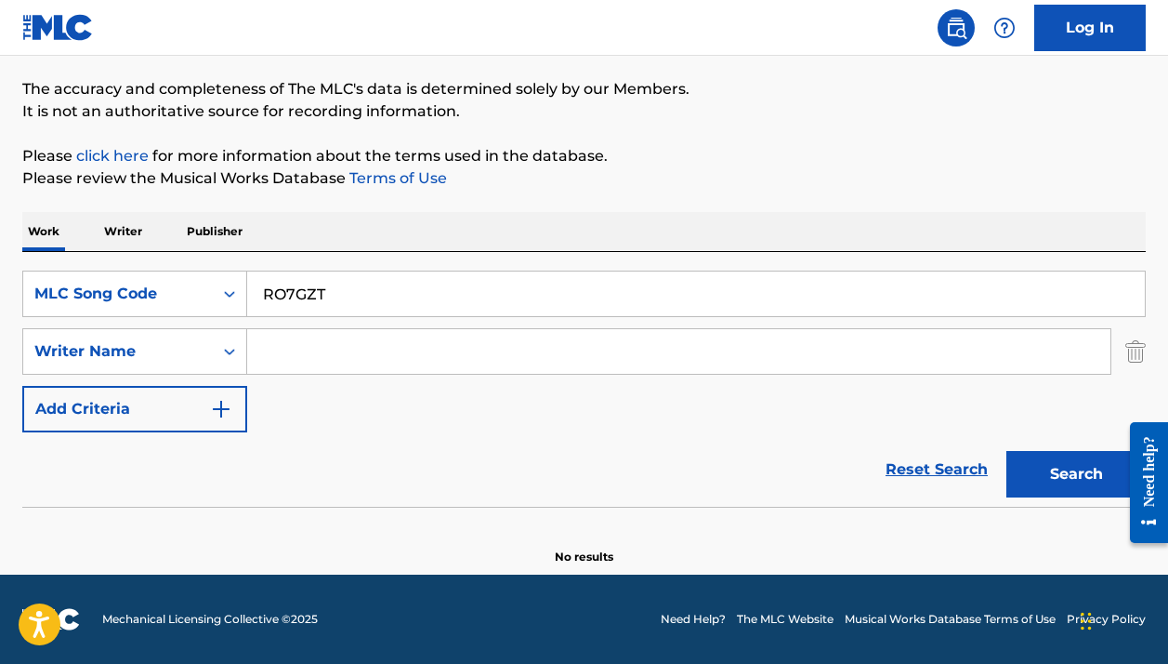
scroll to position [143, 0]
click at [460, 283] on input "RO7GZT" at bounding box center [696, 293] width 898 height 45
click at [459, 283] on input "RO7GZT" at bounding box center [696, 293] width 898 height 45
paste input "915978"
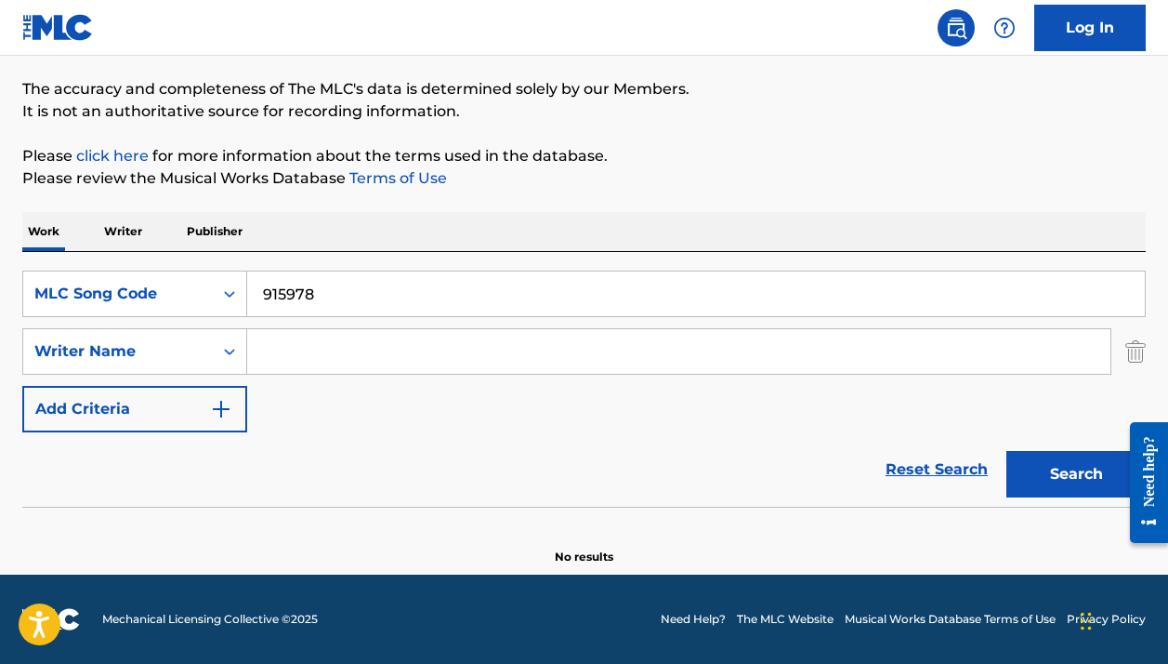
type input "915978"
click at [1076, 474] on button "Search" at bounding box center [1076, 474] width 139 height 46
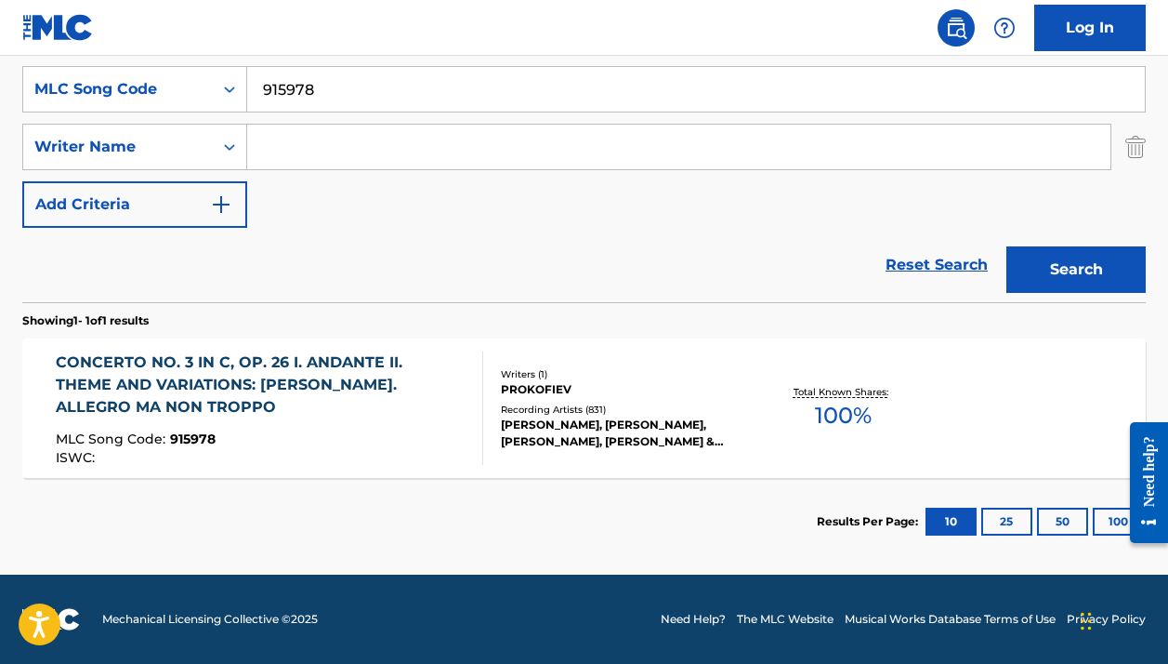
scroll to position [348, 0]
click at [481, 366] on div at bounding box center [474, 407] width 15 height 113
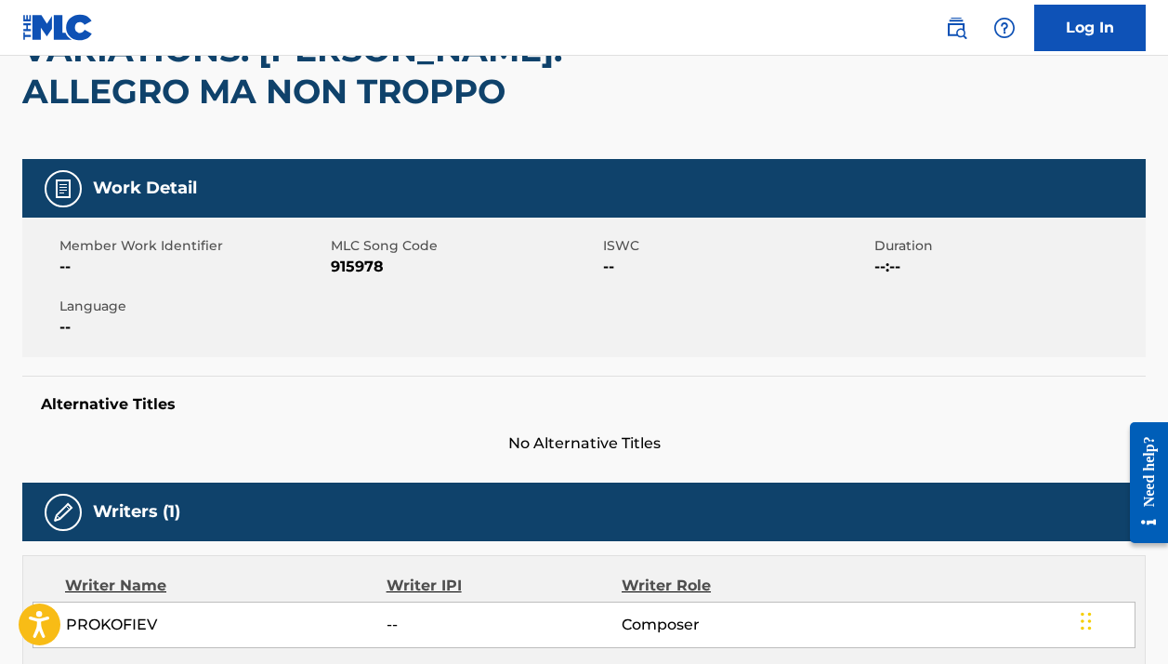
scroll to position [121, 0]
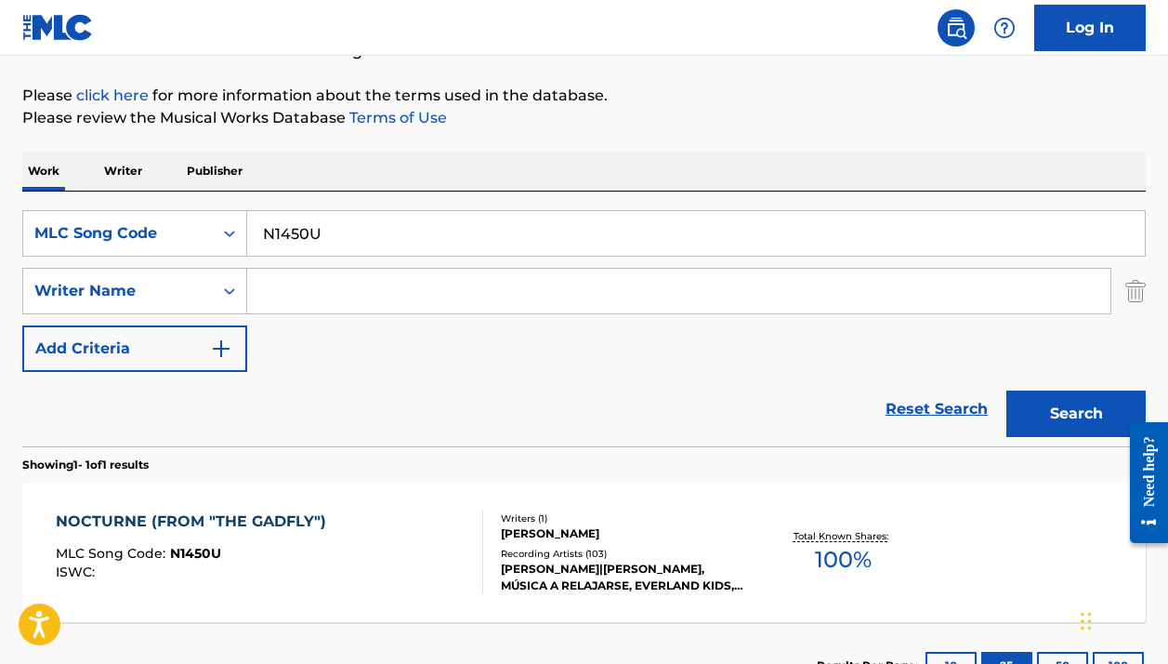
click at [339, 249] on input "N1450U" at bounding box center [696, 233] width 898 height 45
click at [338, 249] on input "N1450U" at bounding box center [696, 233] width 898 height 45
paste input "O00601"
click at [1076, 414] on button "Search" at bounding box center [1076, 413] width 139 height 46
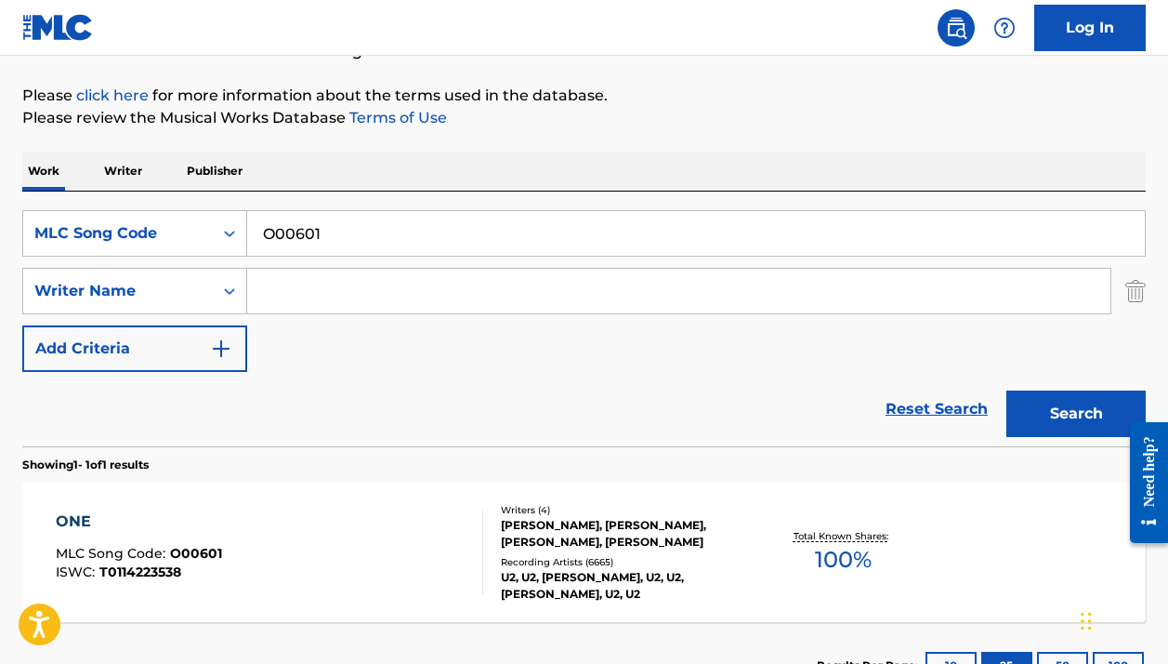
scroll to position [297, 0]
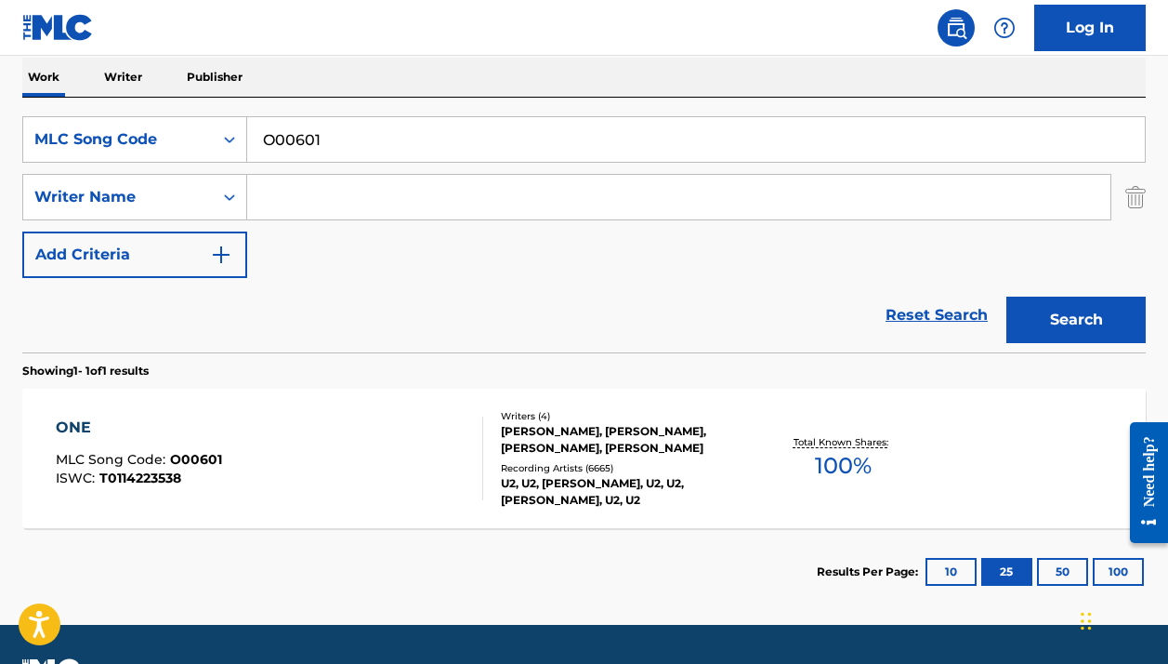
click at [276, 154] on input "O00601" at bounding box center [696, 139] width 898 height 45
paste input "915978"
click at [1076, 320] on button "Search" at bounding box center [1076, 319] width 139 height 46
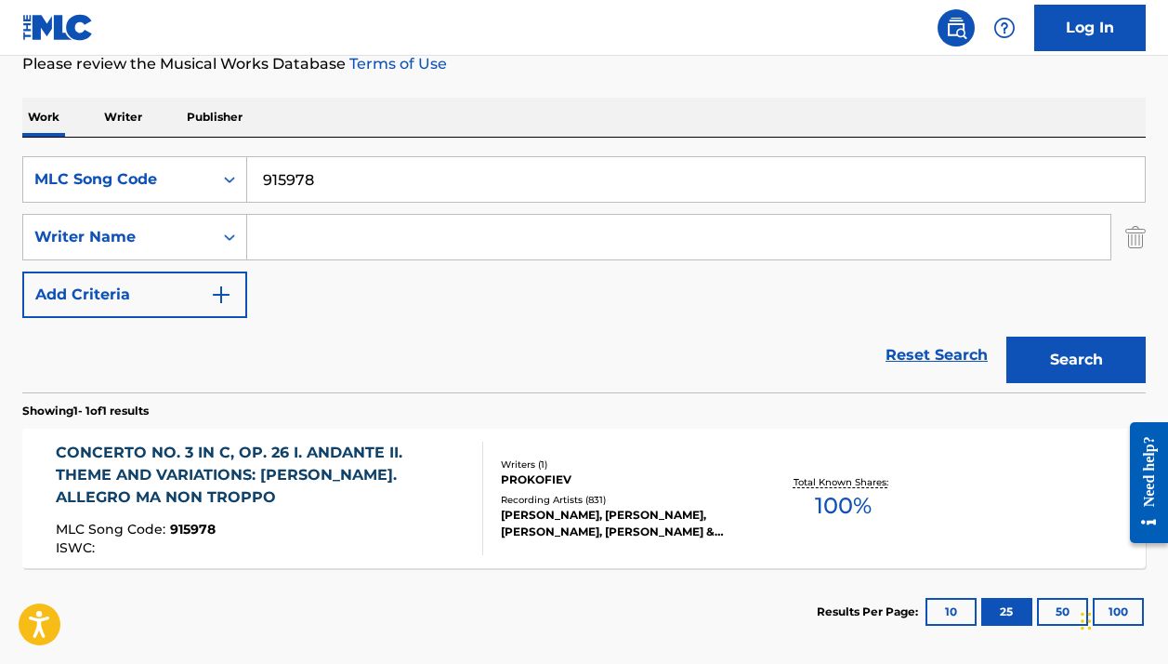
scroll to position [260, 0]
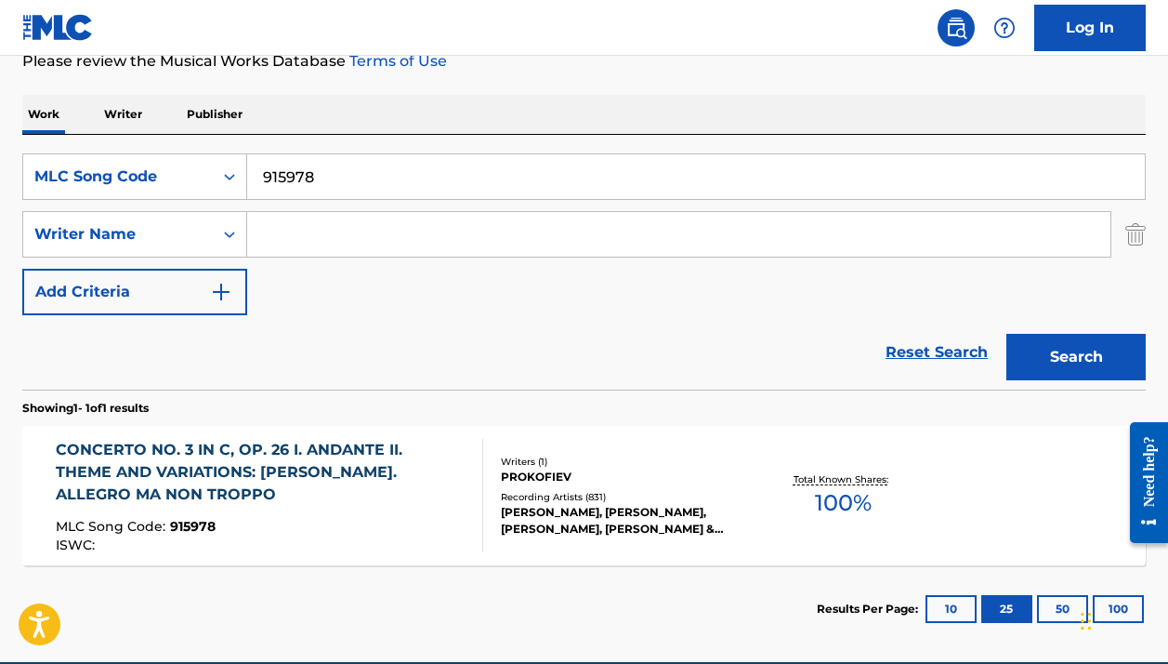
click at [294, 183] on input "915978" at bounding box center [696, 176] width 898 height 45
paste input "O00601"
type input "O00601"
click at [1076, 357] on button "Search" at bounding box center [1076, 357] width 139 height 46
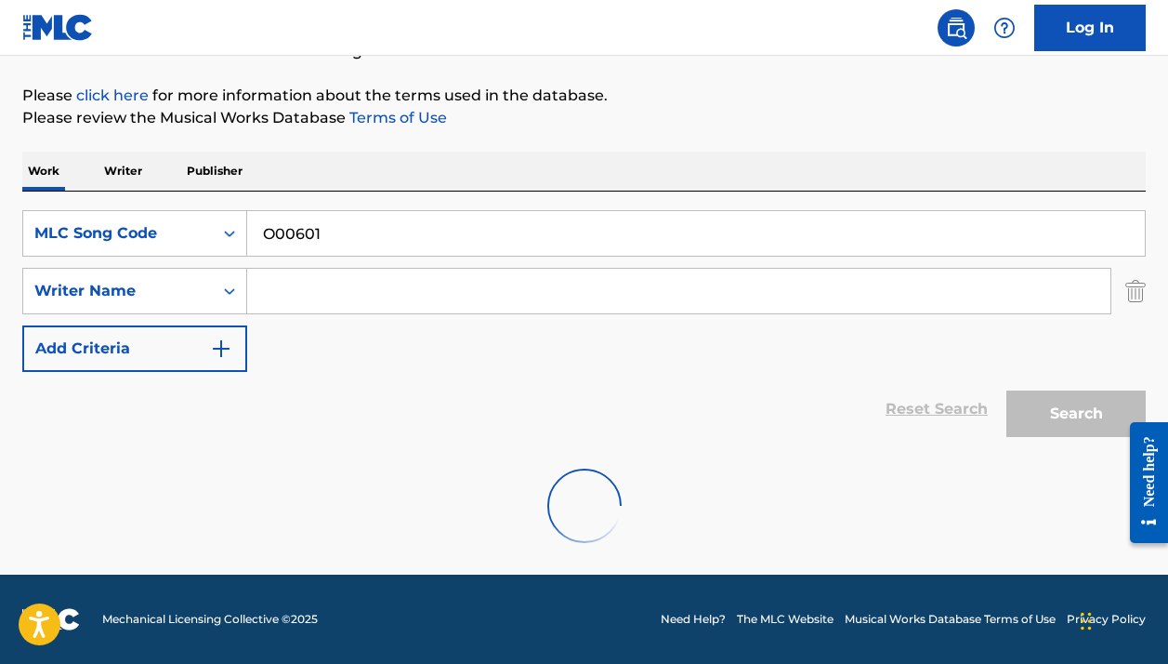
scroll to position [204, 0]
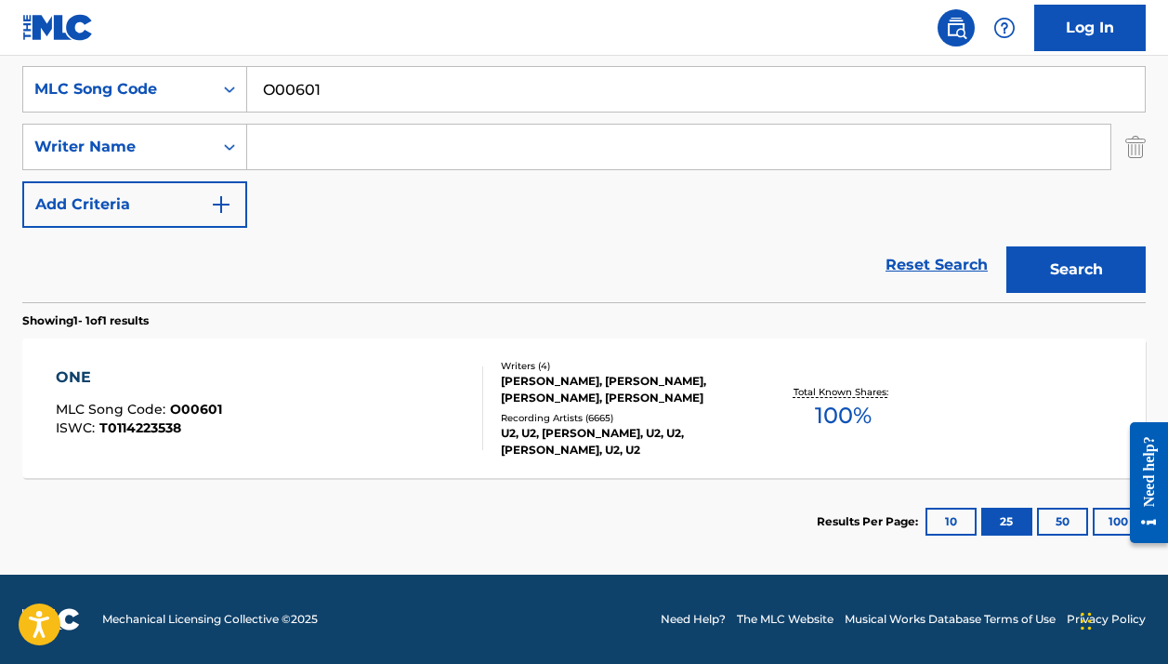
click at [361, 399] on div "ONE MLC Song Code : O00601 ISWC : T0114223538" at bounding box center [269, 408] width 427 height 84
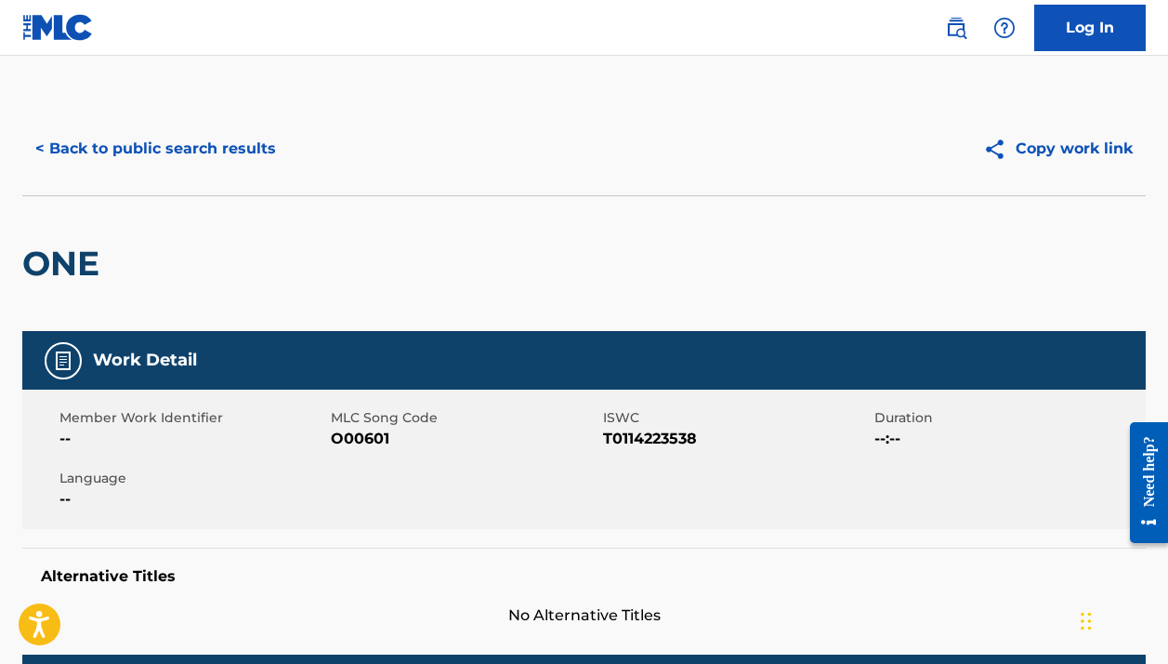
click at [220, 162] on button "< Back to public search results" at bounding box center [155, 148] width 267 height 46
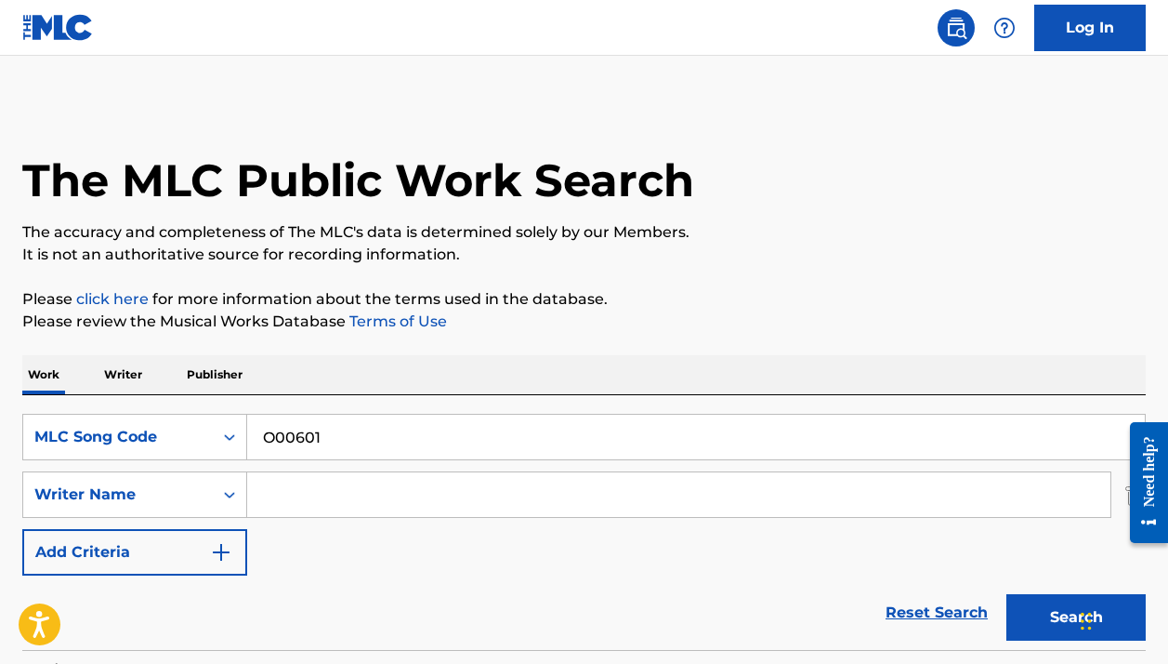
scroll to position [242, 0]
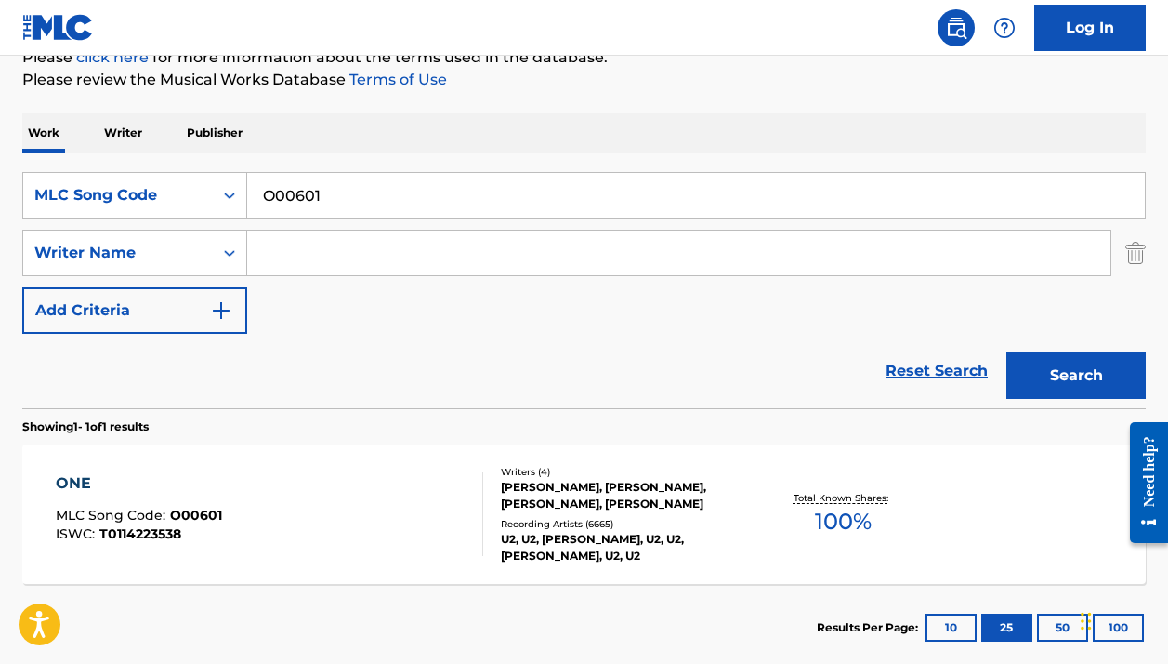
click at [371, 214] on input "O00601" at bounding box center [696, 195] width 898 height 45
paste input ""Quem pastores laudavere" (Arr. Christophers)"
type input ""Quem pastores laudavere" (Arr. Christophers)"
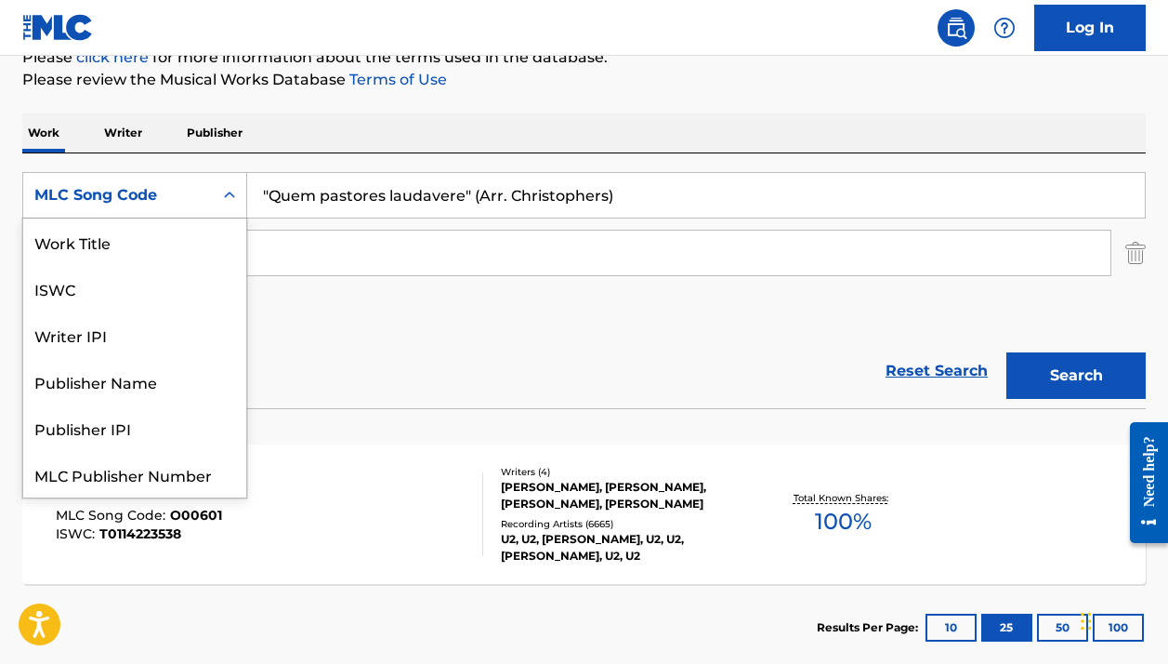
click at [145, 184] on div "MLC Song Code" at bounding box center [117, 195] width 167 height 22
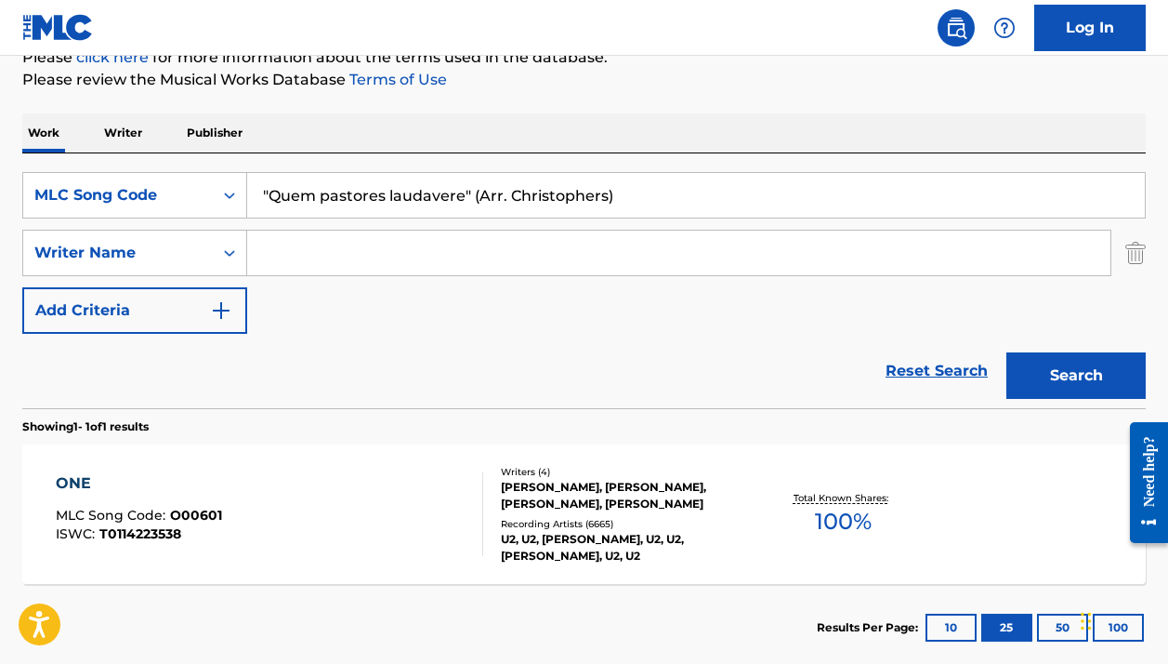
click at [133, 196] on div "MLC Song Code" at bounding box center [117, 195] width 167 height 22
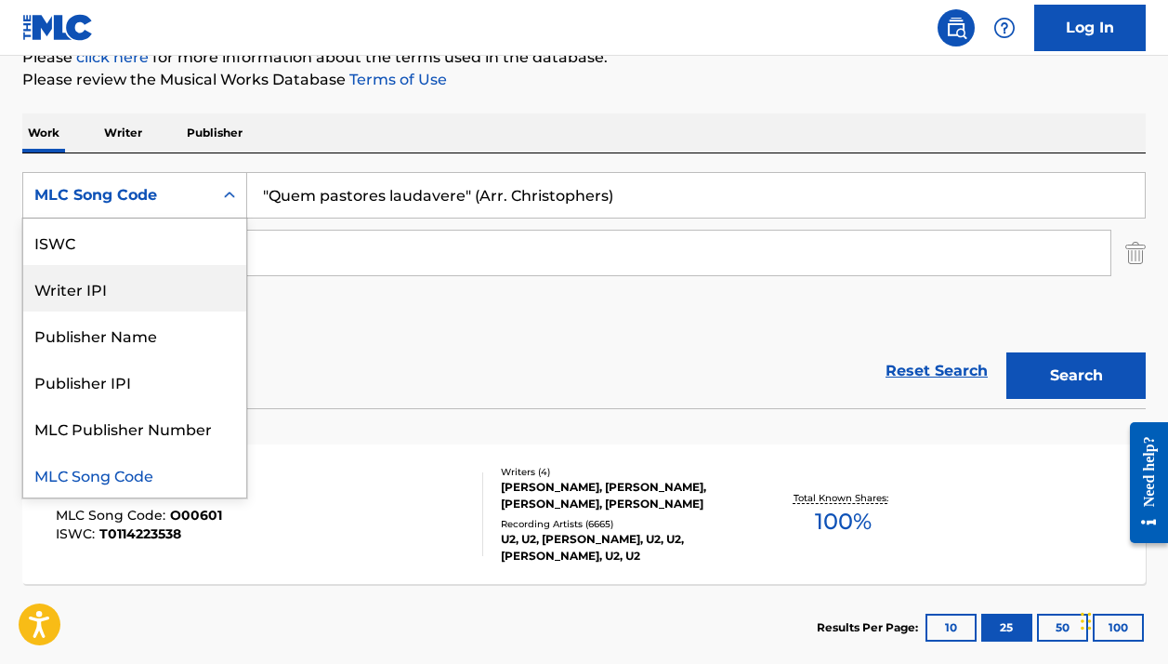
scroll to position [0, 0]
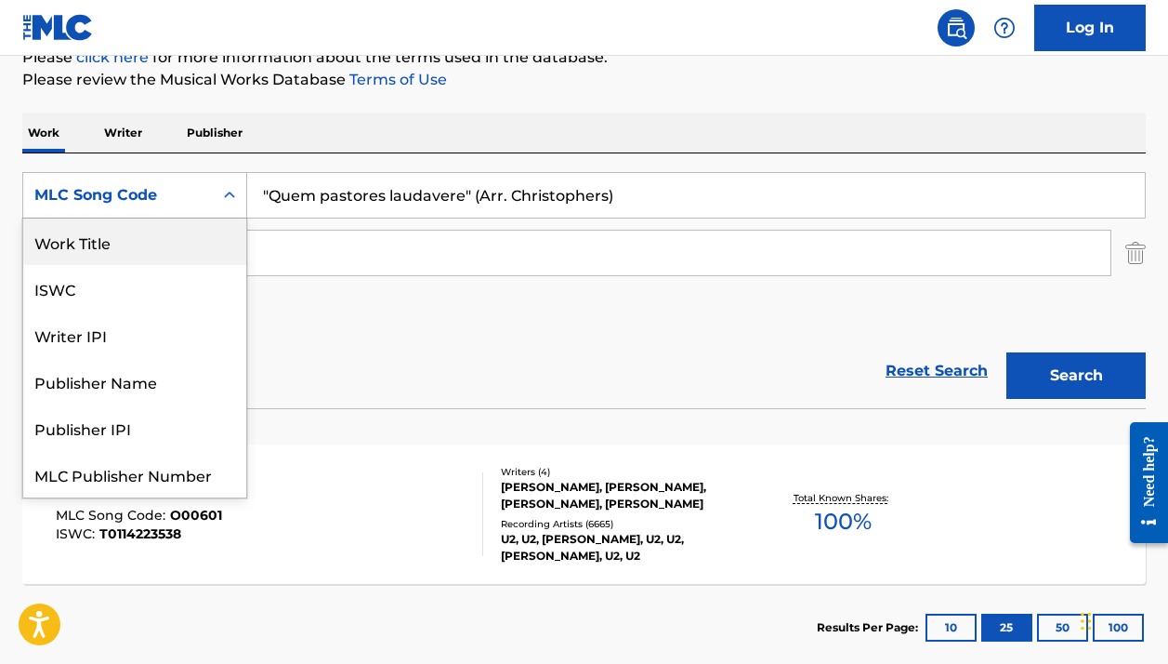
click at [116, 244] on div "Work Title" at bounding box center [134, 241] width 223 height 46
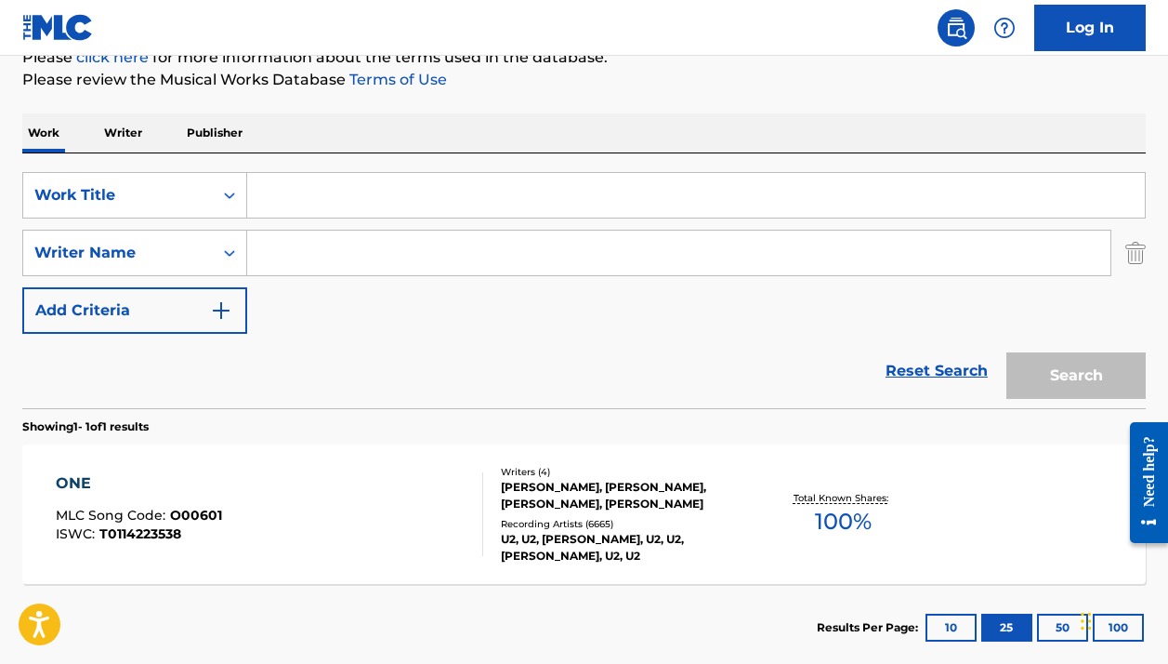
click at [431, 196] on input "Search Form" at bounding box center [696, 195] width 898 height 45
paste input ""Quem pastores laudavere" (Arr. Christophers)"
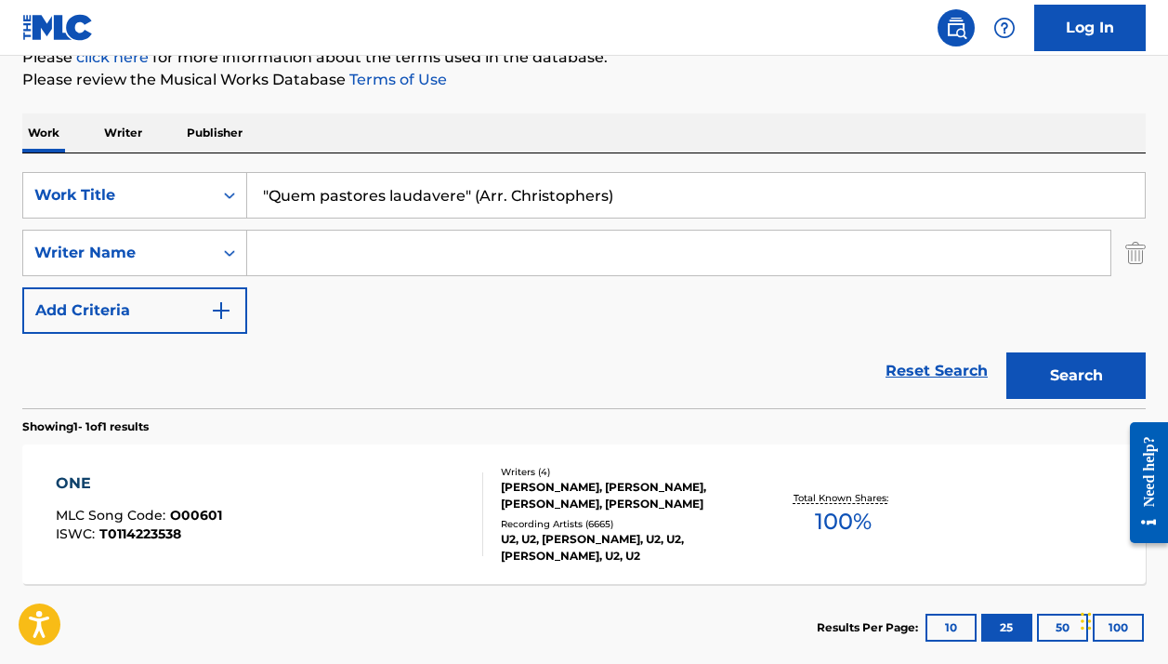
drag, startPoint x: 621, startPoint y: 191, endPoint x: 462, endPoint y: 191, distance: 158.9
click at [462, 191] on input ""Quem pastores laudavere" (Arr. Christophers)" at bounding box center [696, 195] width 898 height 45
click at [266, 193] on input ""Quem pastores laudavere" at bounding box center [696, 195] width 898 height 45
click at [272, 193] on input ""Quem pastores laudavere" at bounding box center [696, 195] width 898 height 45
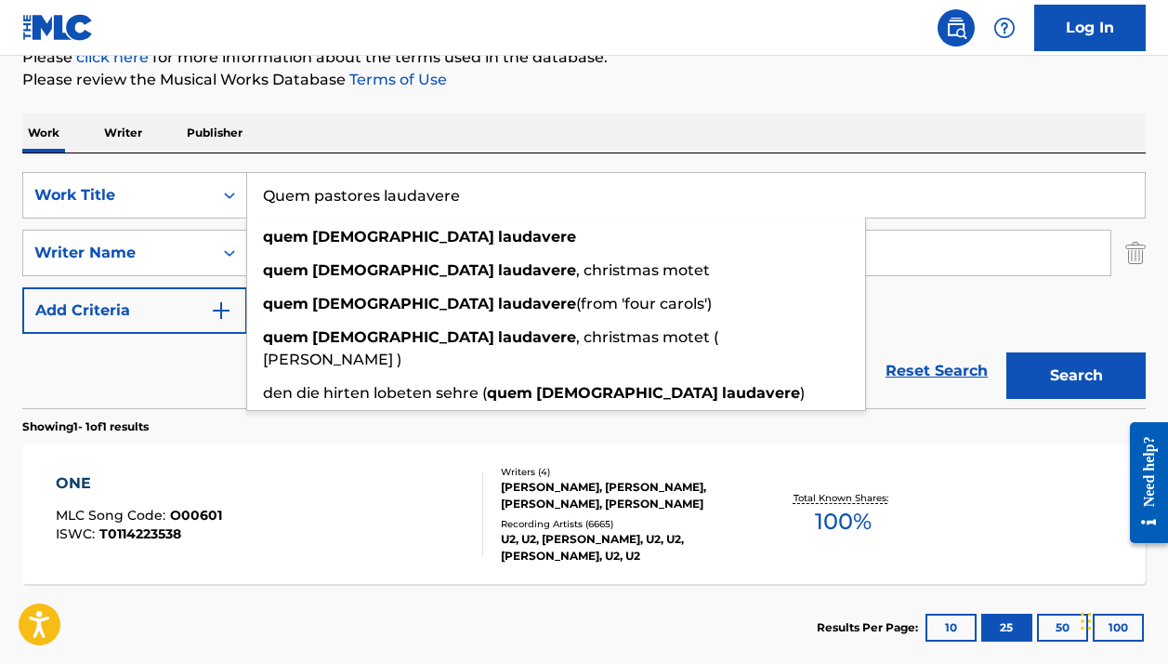
type input "Quem pastores laudavere"
click at [657, 125] on div "Work Writer Publisher" at bounding box center [584, 132] width 1124 height 39
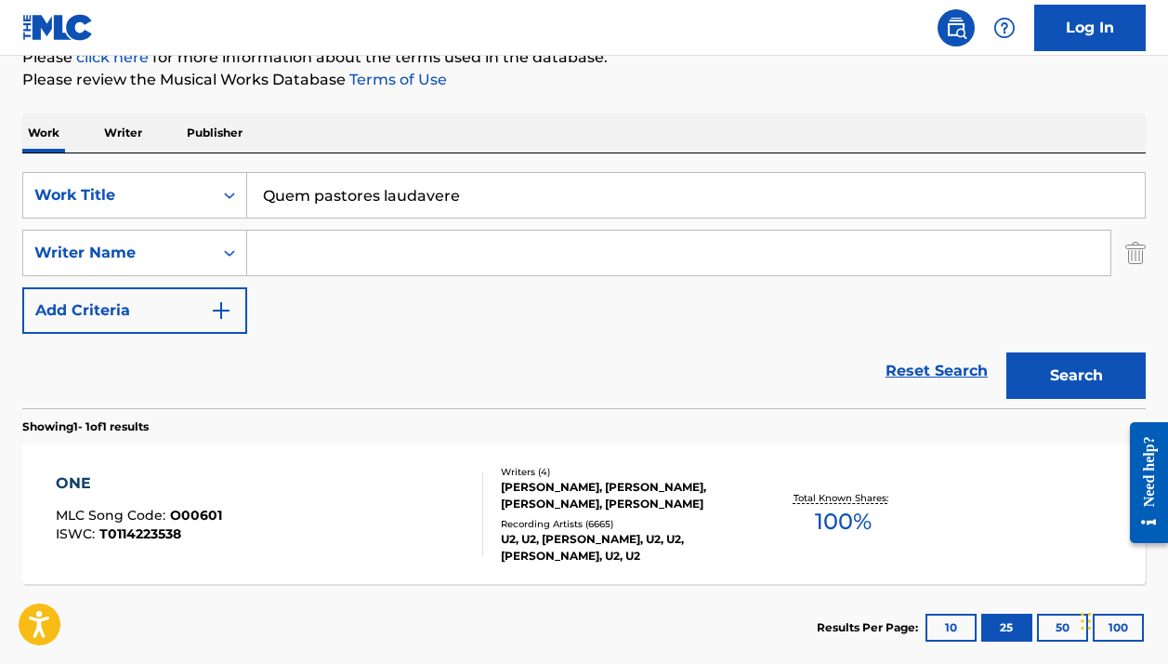
click at [537, 250] on input "Search Form" at bounding box center [678, 252] width 863 height 45
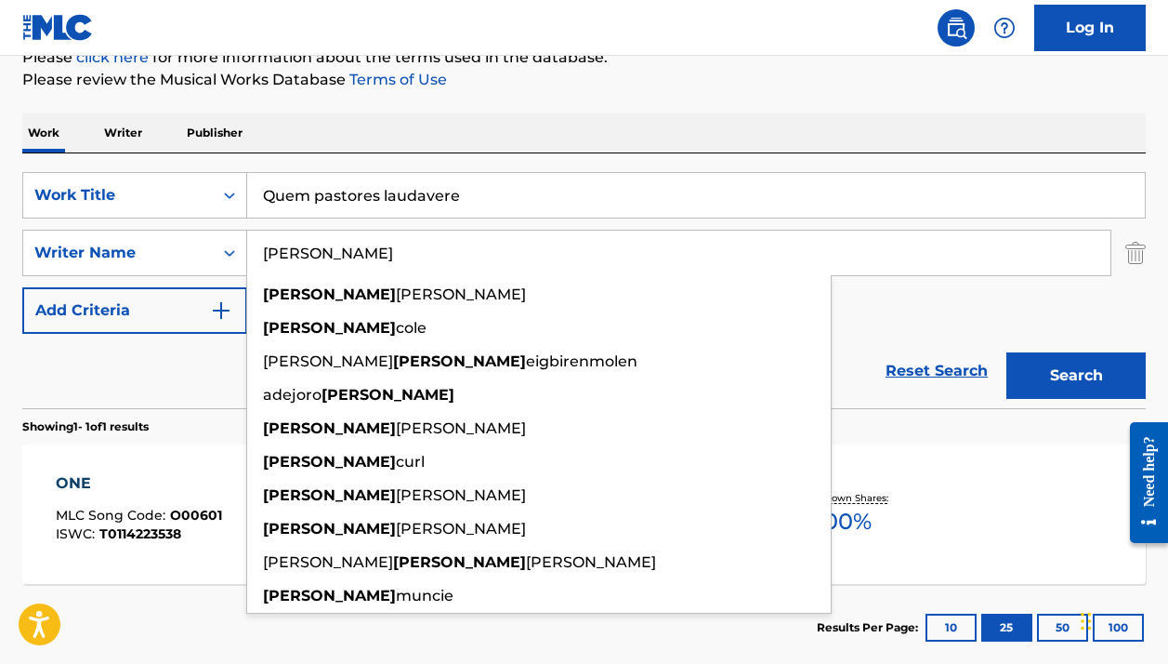
click at [791, 99] on div "The MLC Public Work Search The accuracy and completeness of The MLC's data is d…" at bounding box center [584, 266] width 1168 height 810
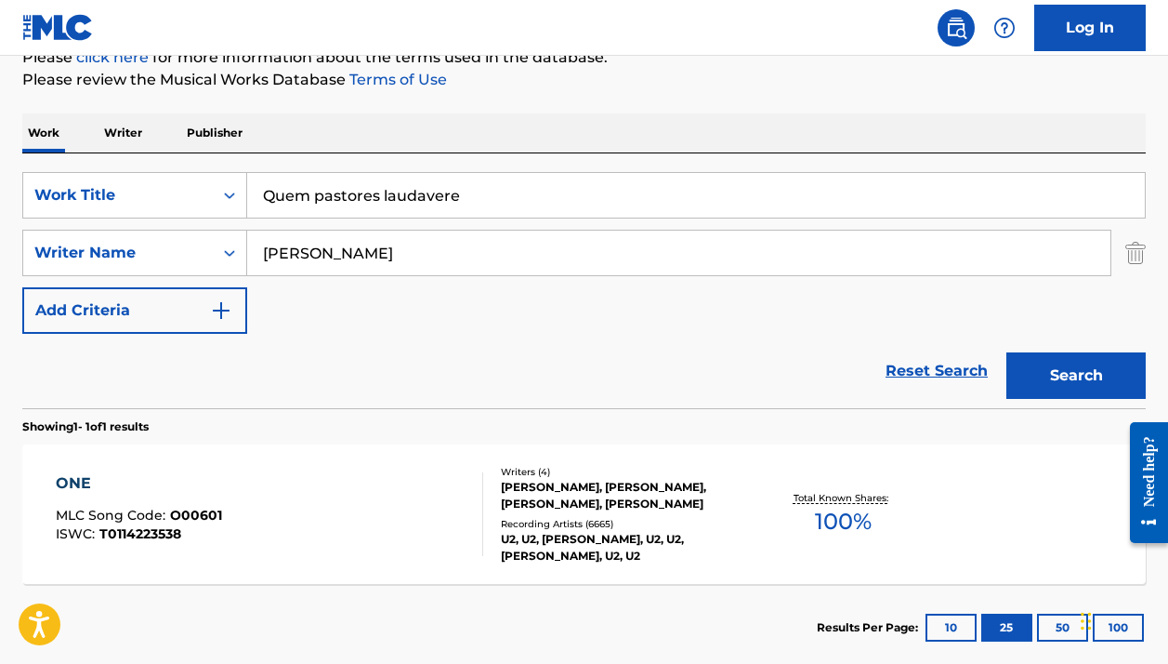
click at [545, 253] on input "[PERSON_NAME]" at bounding box center [678, 252] width 863 height 45
drag, startPoint x: 580, startPoint y: 401, endPoint x: 740, endPoint y: 74, distance: 364.1
click at [740, 74] on p "Please review the Musical Works Database Terms of Use" at bounding box center [584, 80] width 1124 height 22
click at [631, 246] on input "[PERSON_NAME]" at bounding box center [678, 252] width 863 height 45
type input "[PERSON_NAME]"
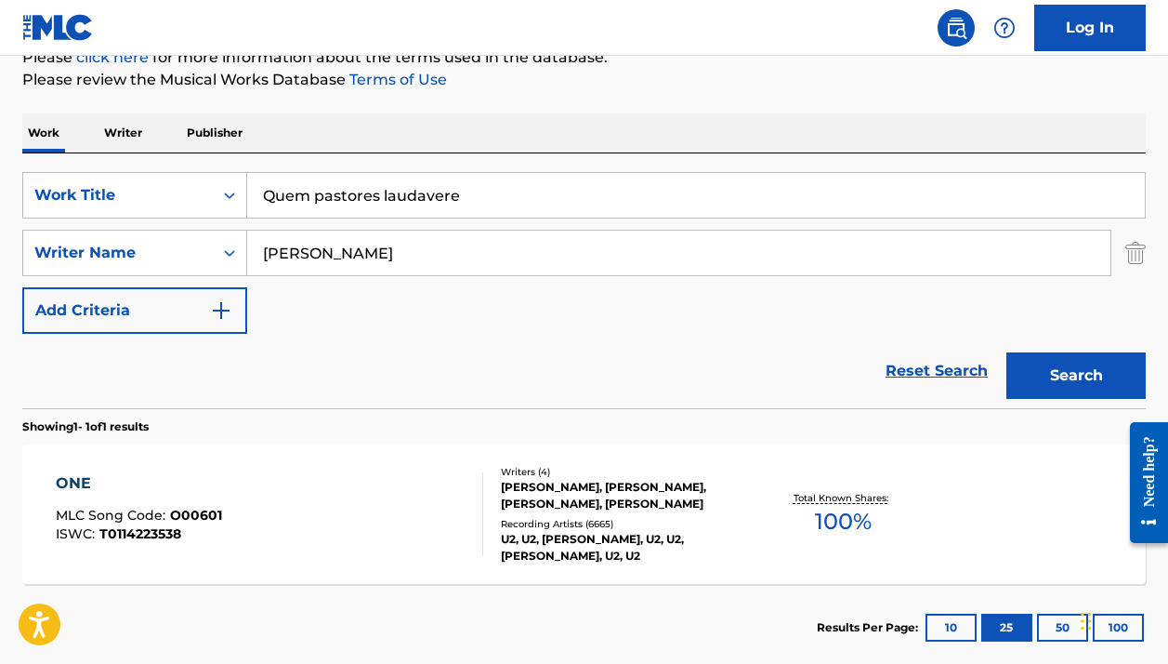
click at [1076, 375] on button "Search" at bounding box center [1076, 375] width 139 height 46
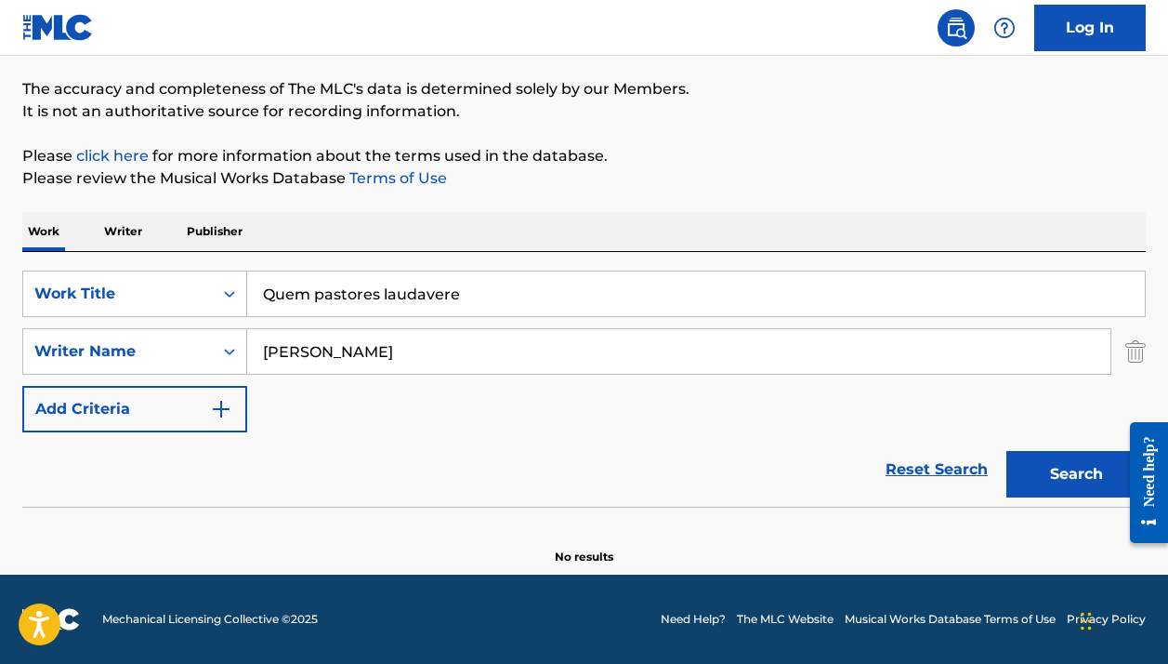
scroll to position [143, 0]
click at [203, 296] on div "Work Title" at bounding box center [118, 293] width 190 height 35
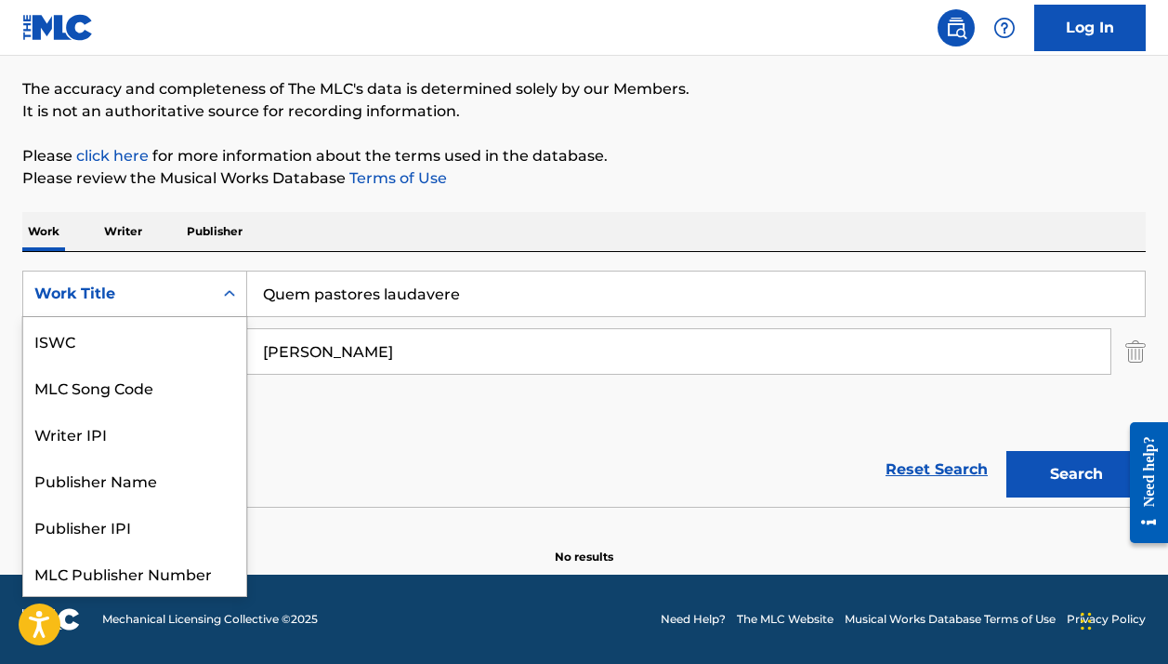
scroll to position [46, 0]
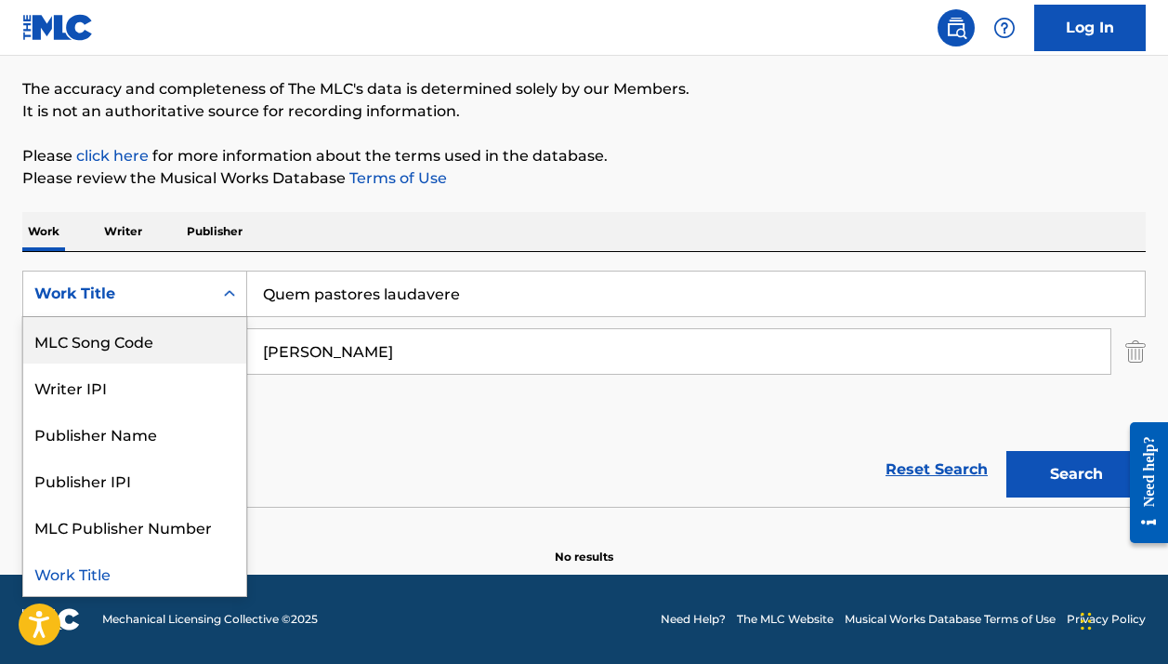
click at [198, 329] on div "MLC Song Code" at bounding box center [134, 340] width 223 height 46
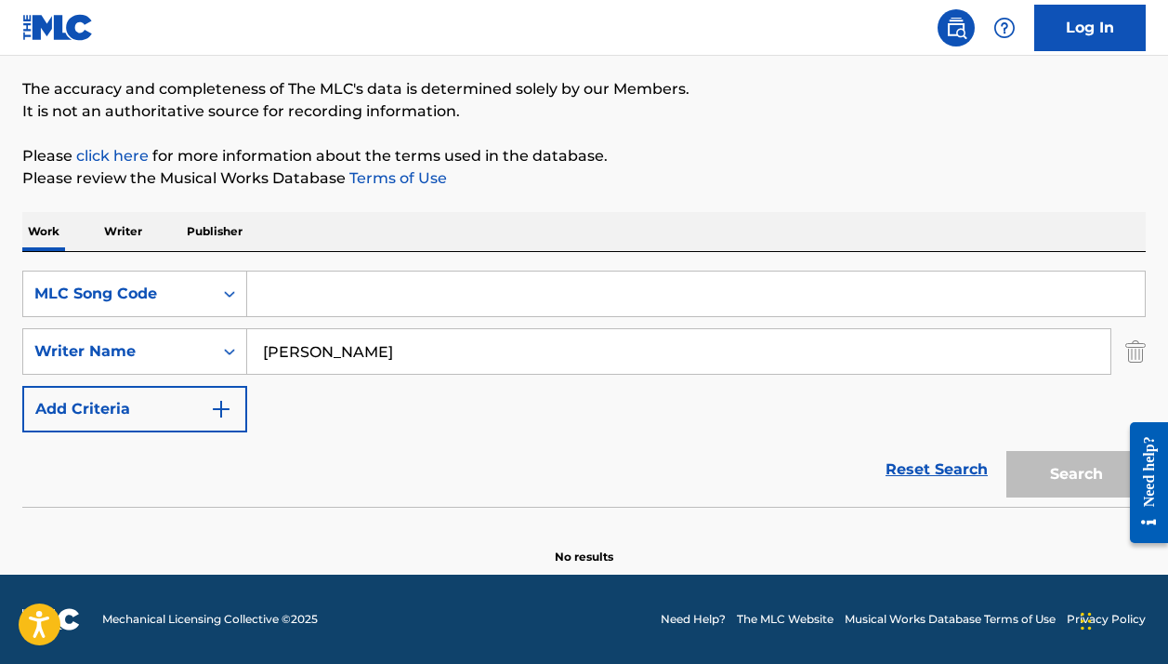
click at [315, 316] on div "Search Form" at bounding box center [696, 293] width 899 height 46
click at [302, 301] on input "Search Form" at bounding box center [696, 293] width 898 height 45
paste input "D00504"
type input "D00504"
click at [334, 354] on input "[PERSON_NAME]" at bounding box center [678, 351] width 863 height 45
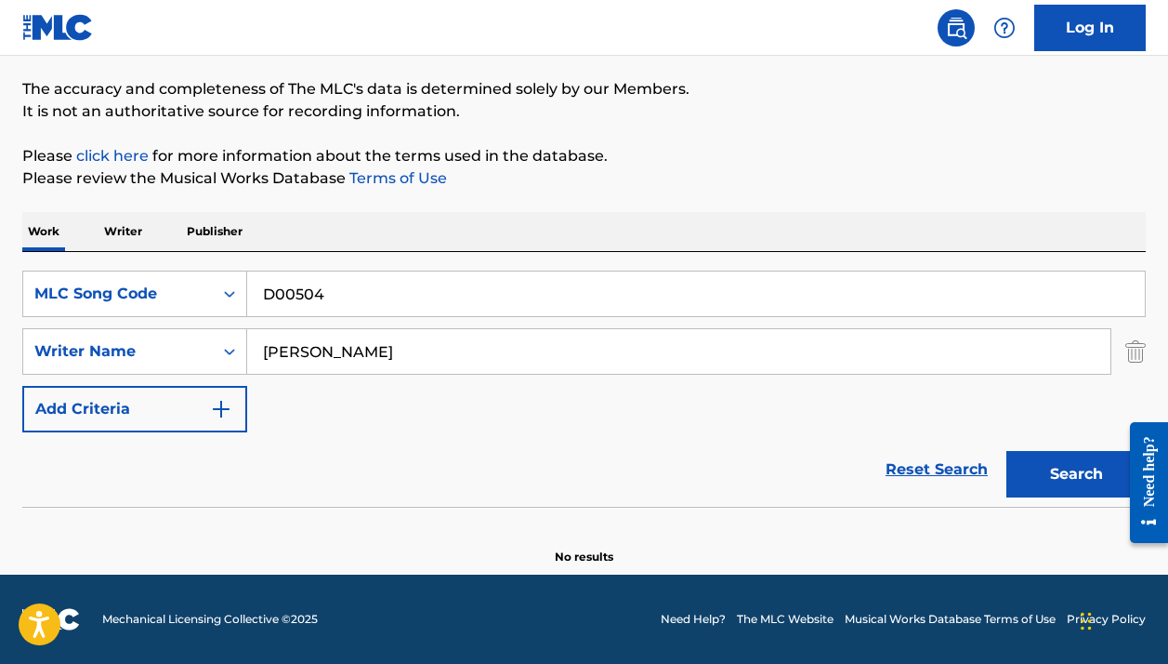
click at [333, 354] on input "[PERSON_NAME]" at bounding box center [678, 351] width 863 height 45
click at [1076, 474] on button "Search" at bounding box center [1076, 474] width 139 height 46
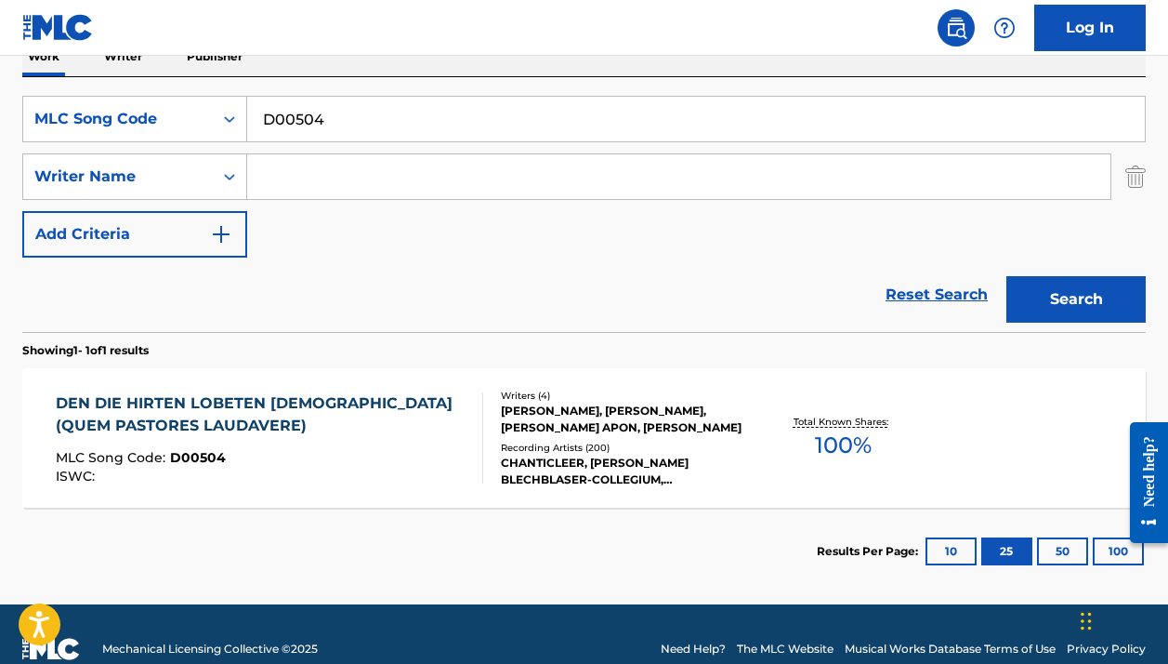
scroll to position [322, 0]
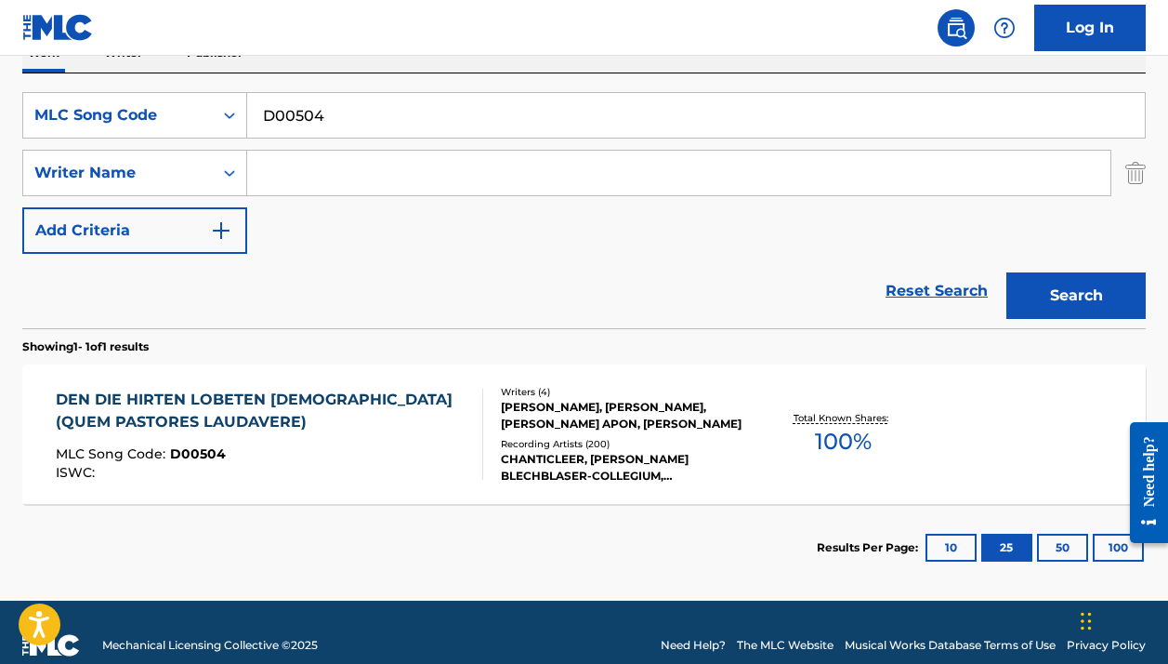
click at [388, 455] on div "MLC Song Code : D00504" at bounding box center [261, 456] width 411 height 19
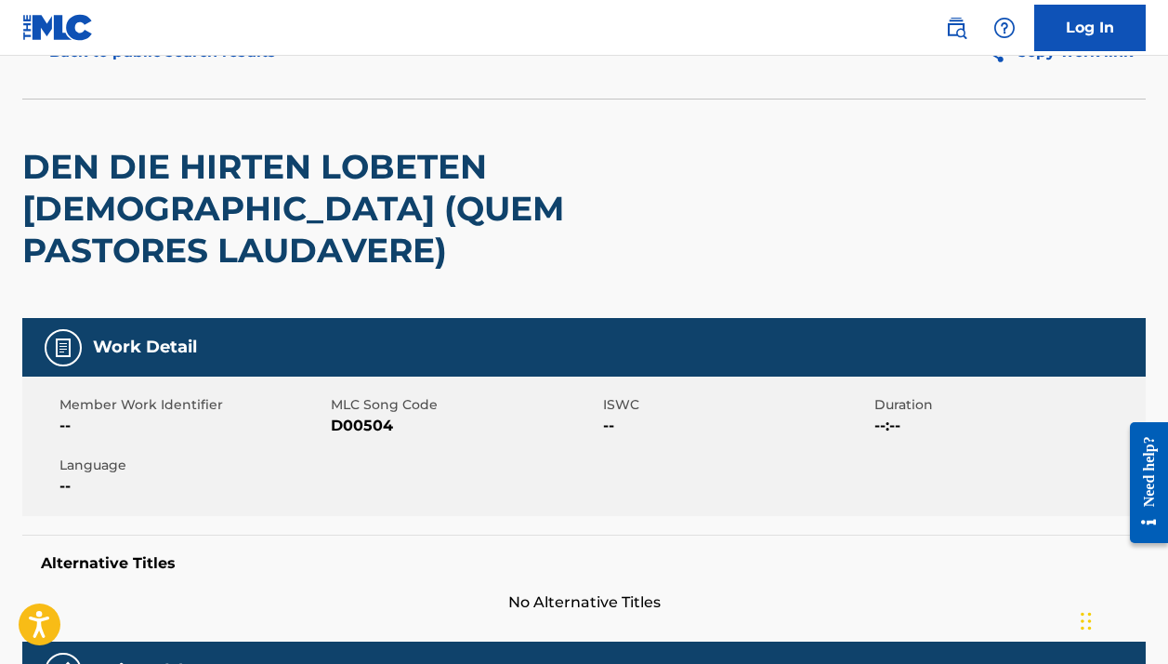
scroll to position [97, 0]
